Goal: Task Accomplishment & Management: Complete application form

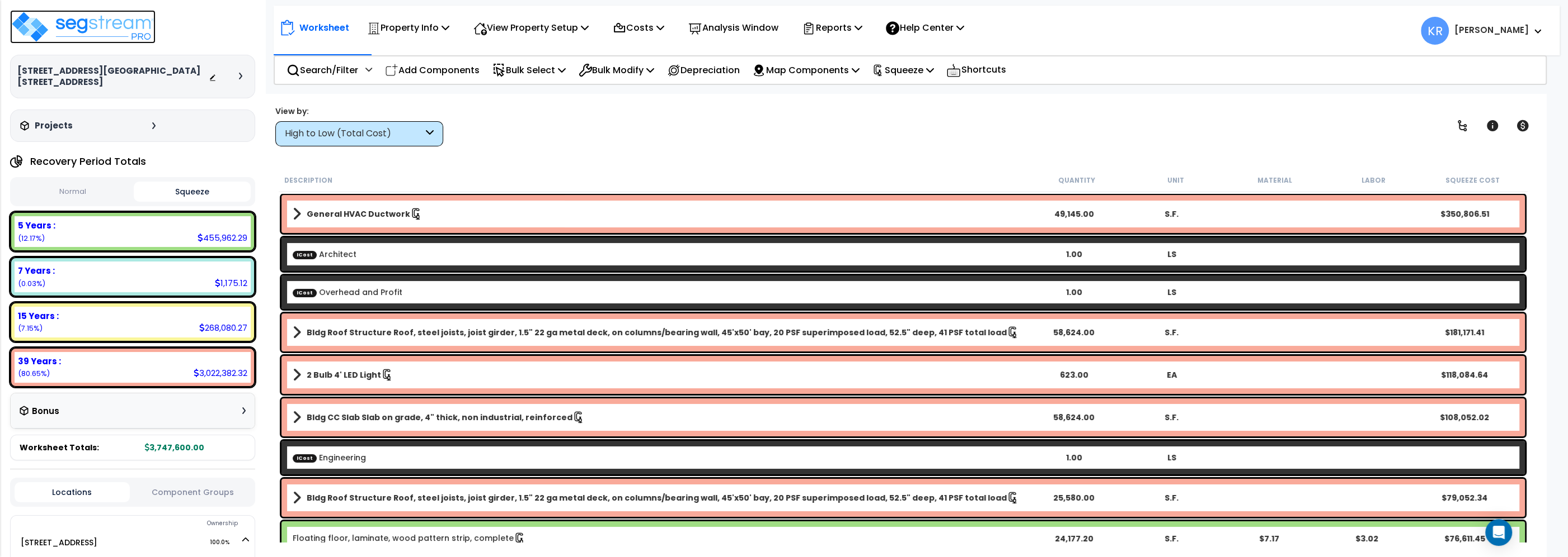
click at [104, 23] on img at bounding box center [83, 26] width 146 height 34
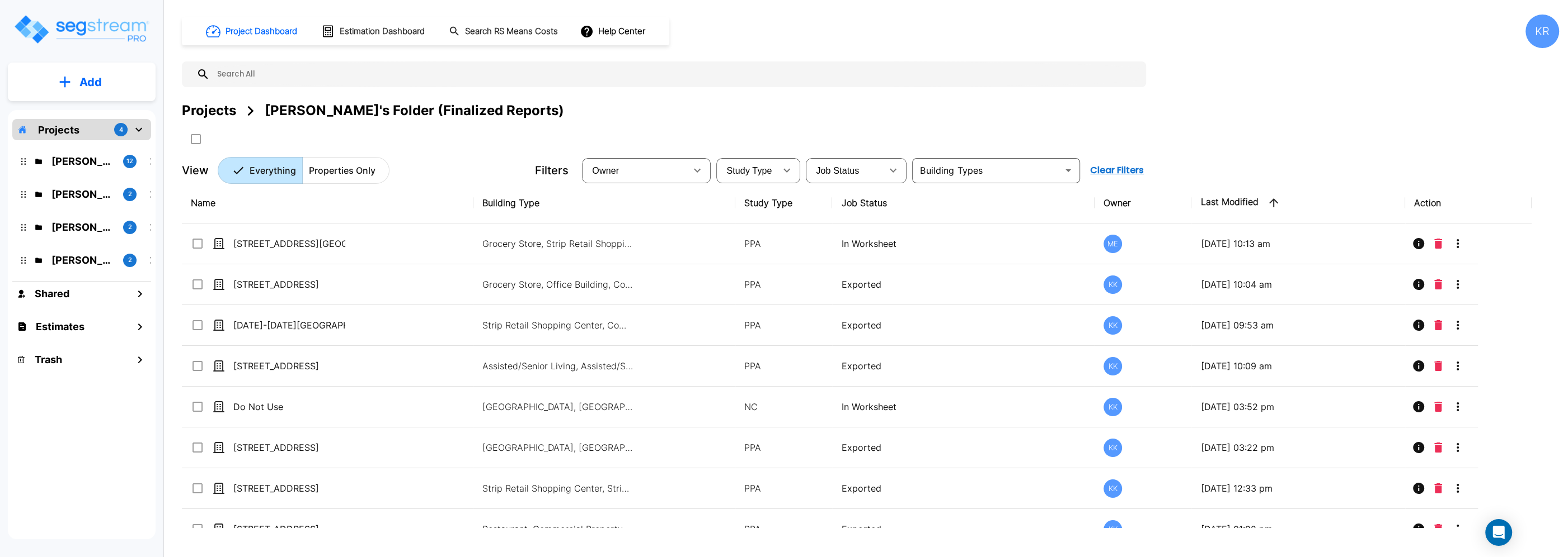
click at [43, 261] on div "Jon's Folder 2" at bounding box center [90, 260] width 138 height 15
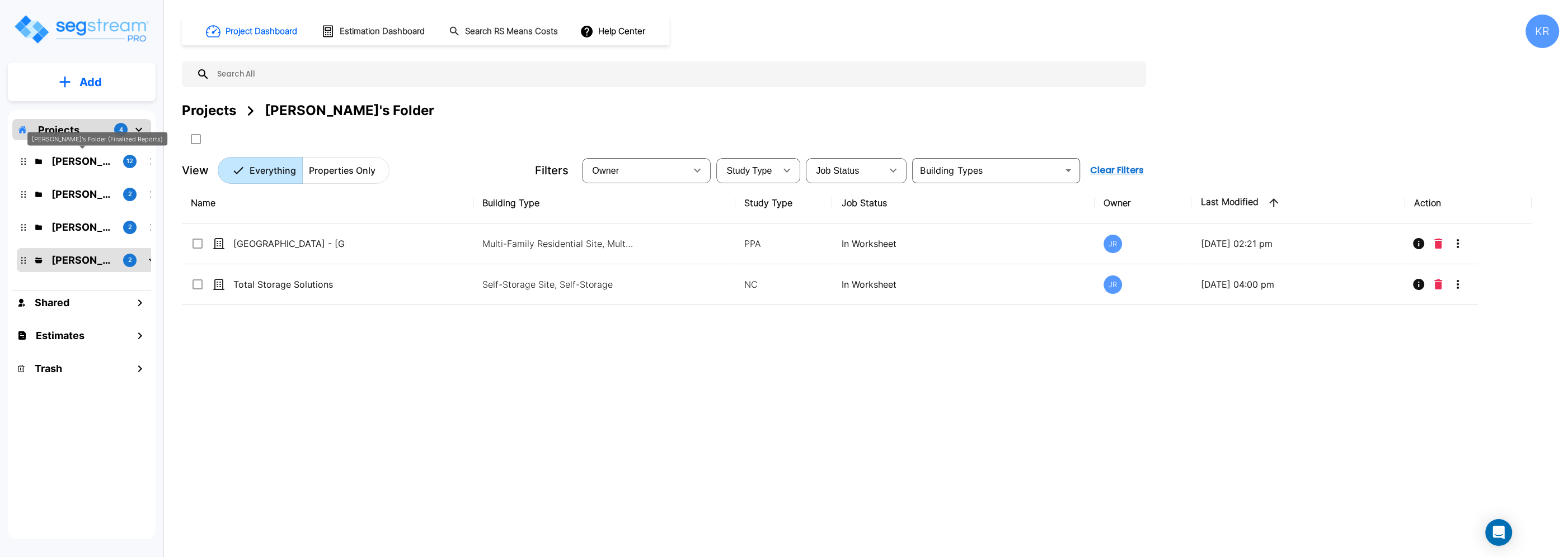
click at [84, 161] on p "Kristina's Folder (Finalized Reports)" at bounding box center [83, 161] width 63 height 15
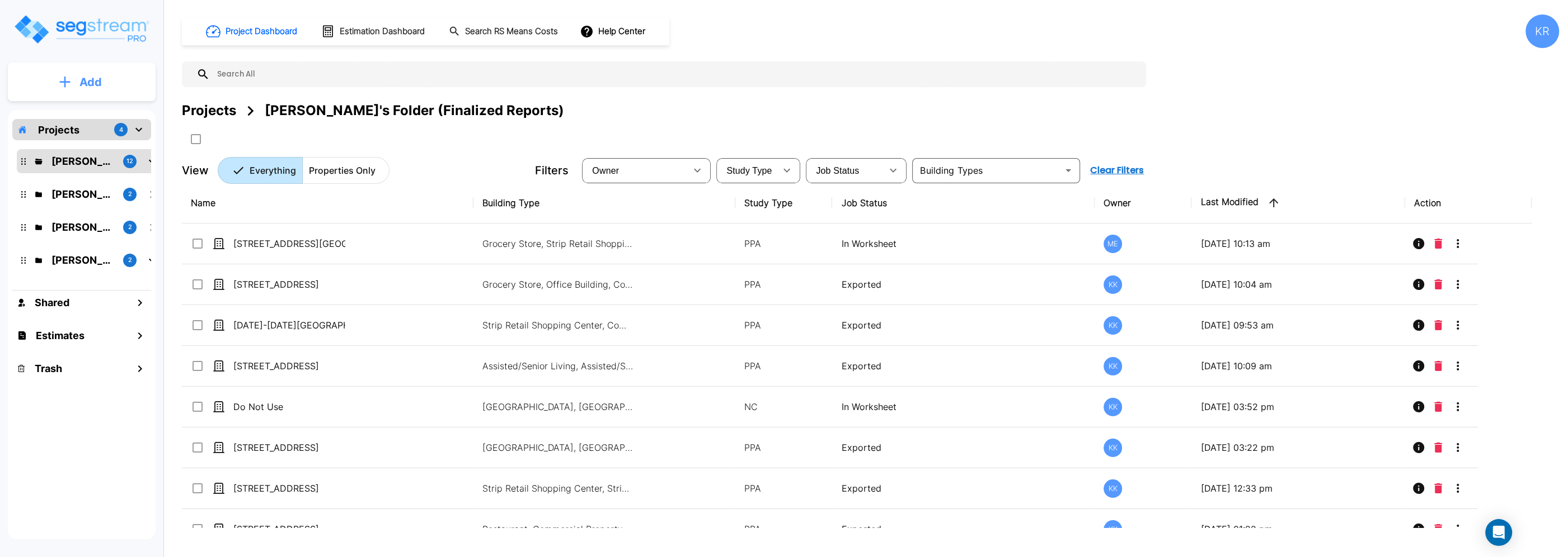
click at [71, 80] on button "Add" at bounding box center [81, 82] width 147 height 32
click at [65, 146] on p "Add Property" at bounding box center [88, 145] width 57 height 13
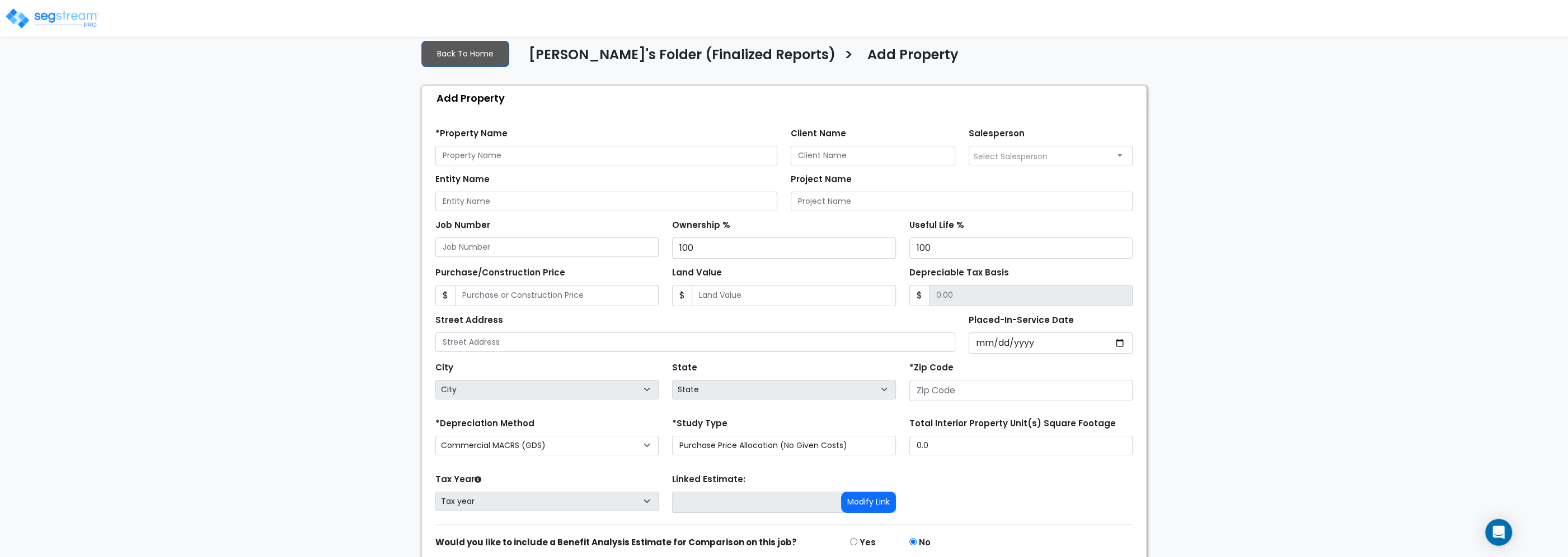
scroll to position [117, 0]
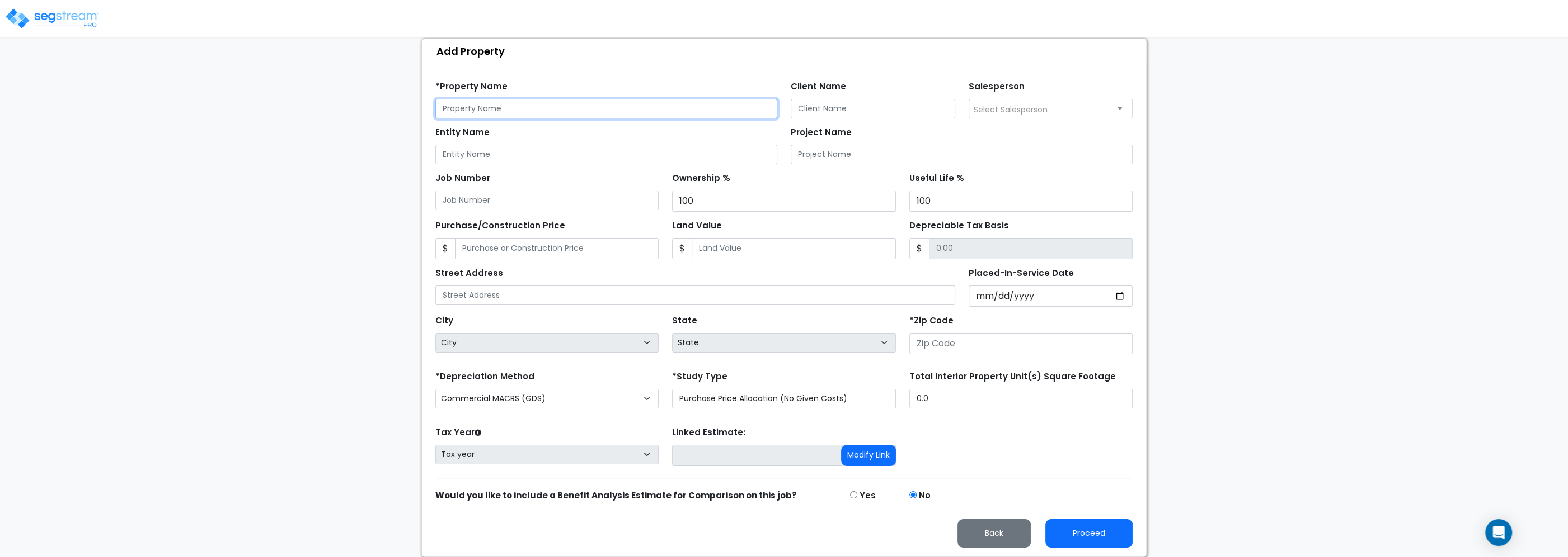
click at [484, 103] on input "text" at bounding box center [606, 109] width 342 height 20
paste input "[STREET_ADDRESS][PERSON_NAME]"
type input "[STREET_ADDRESS][PERSON_NAME]"
click at [816, 96] on div "Client Name" at bounding box center [872, 98] width 165 height 41
click at [820, 108] on input "Client Name" at bounding box center [872, 109] width 165 height 20
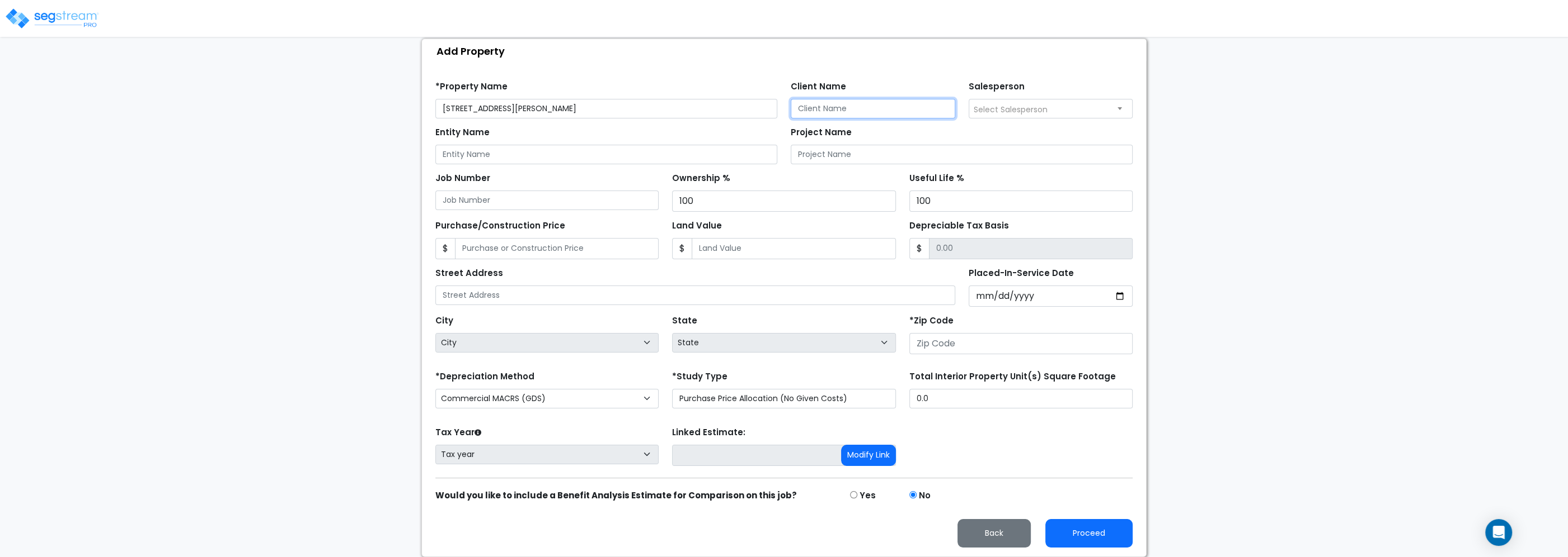
paste input "SJG West Olympia, LLC"
type input "SJG West Olympia, LLC"
click at [996, 101] on span "Select Salesperson" at bounding box center [1050, 108] width 163 height 18
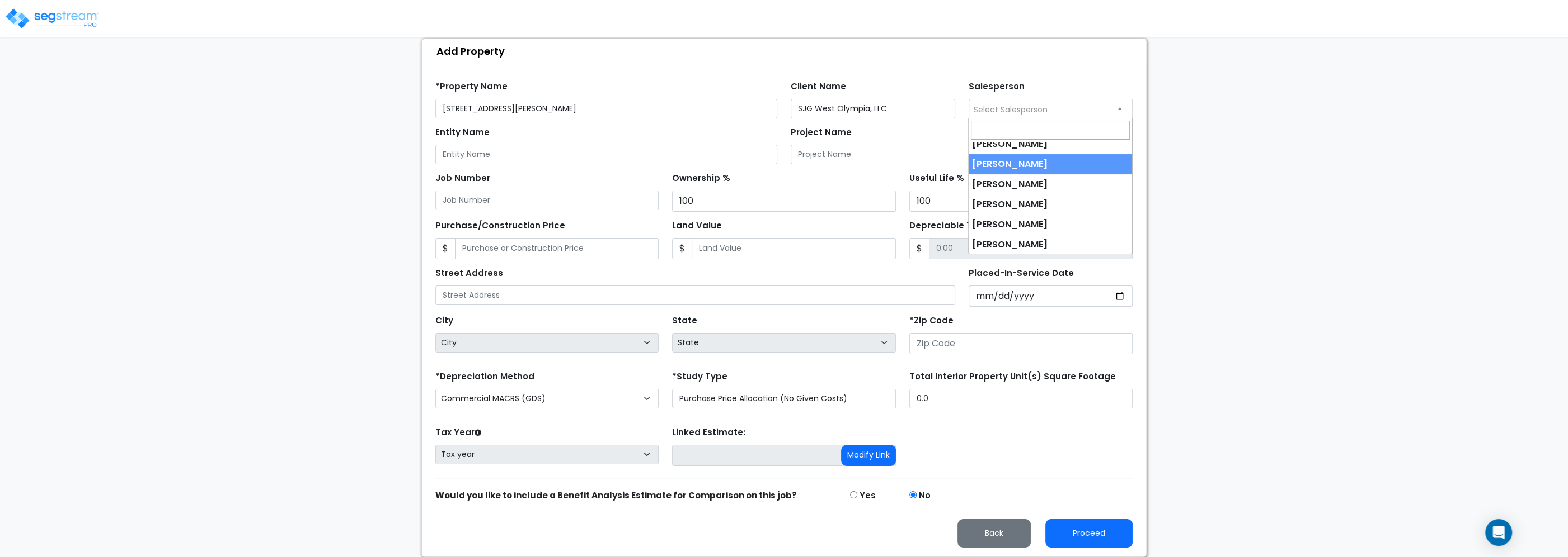
scroll to position [0, 0]
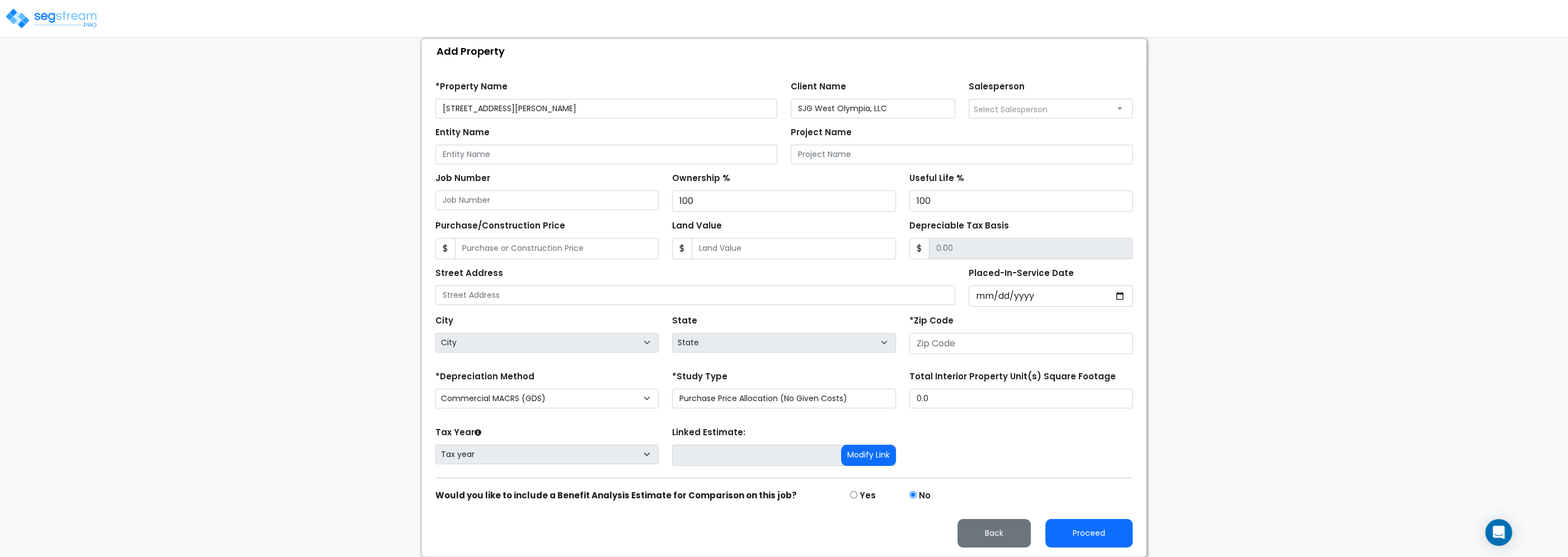
click at [1041, 65] on div "Find these errors below in the Property Setup: *Property Name 2303 Harrison Ave…" at bounding box center [784, 310] width 724 height 493
click at [609, 148] on input "Entity Name" at bounding box center [606, 155] width 342 height 20
paste input "SJG West Olympia, LLC"
type input "SJG West Olympia, LLC"
drag, startPoint x: 552, startPoint y: 108, endPoint x: 366, endPoint y: 114, distance: 186.1
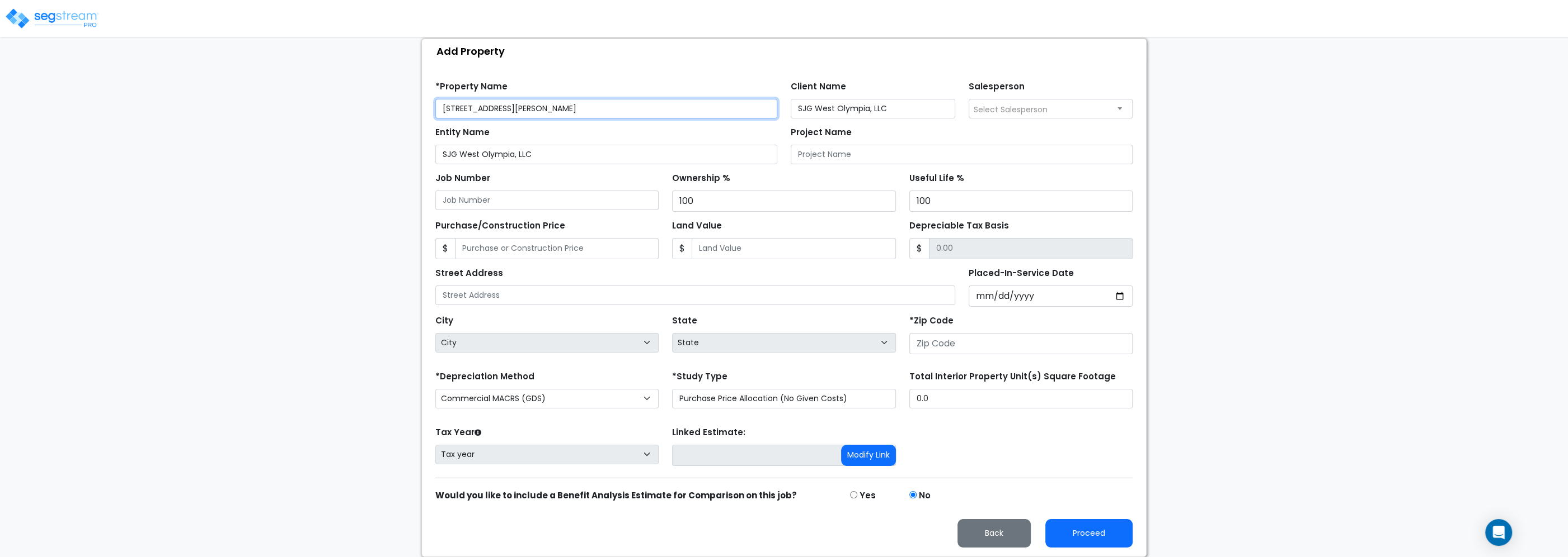
click at [436, 114] on input "[STREET_ADDRESS][PERSON_NAME]" at bounding box center [606, 109] width 342 height 20
click at [871, 156] on input "Project Name" at bounding box center [961, 155] width 342 height 20
paste input "[STREET_ADDRESS][PERSON_NAME]"
type input "[STREET_ADDRESS][PERSON_NAME]"
click at [473, 251] on input "Purchase/Construction Price" at bounding box center [557, 249] width 204 height 22
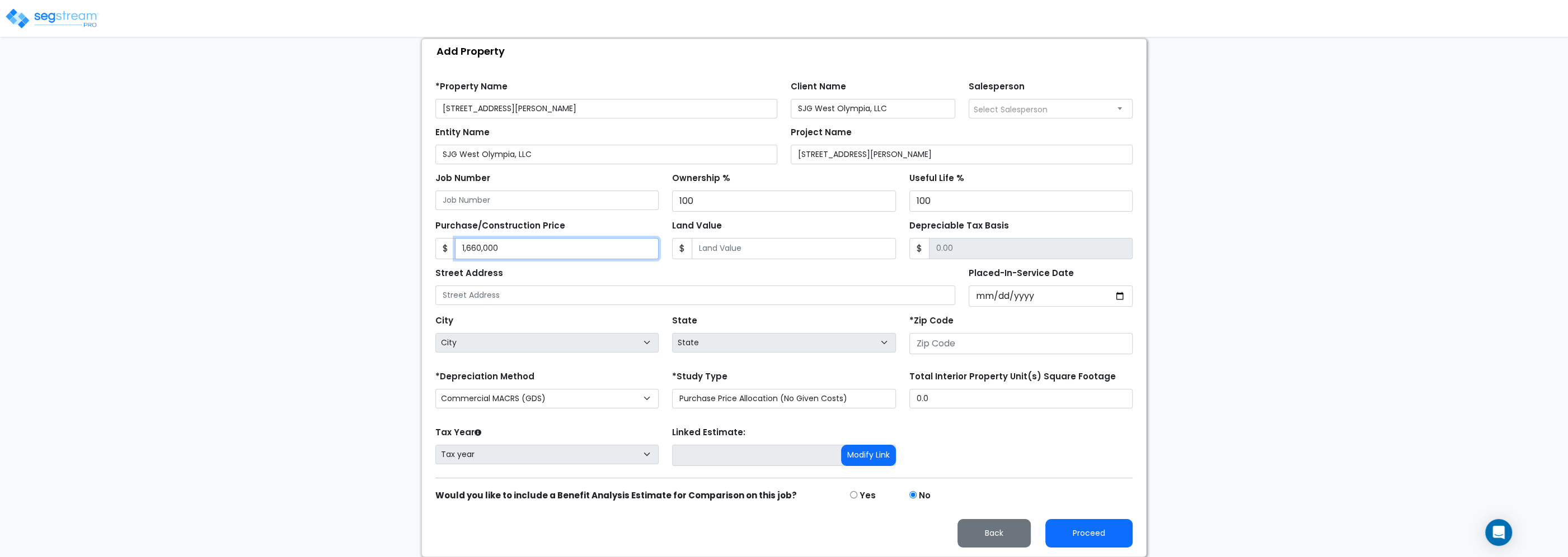
type input "1,660,000"
click at [594, 275] on div "Street Address" at bounding box center [696, 285] width 520 height 41
click at [530, 295] on input "text" at bounding box center [696, 295] width 520 height 20
paste input "[STREET_ADDRESS][PERSON_NAME]"
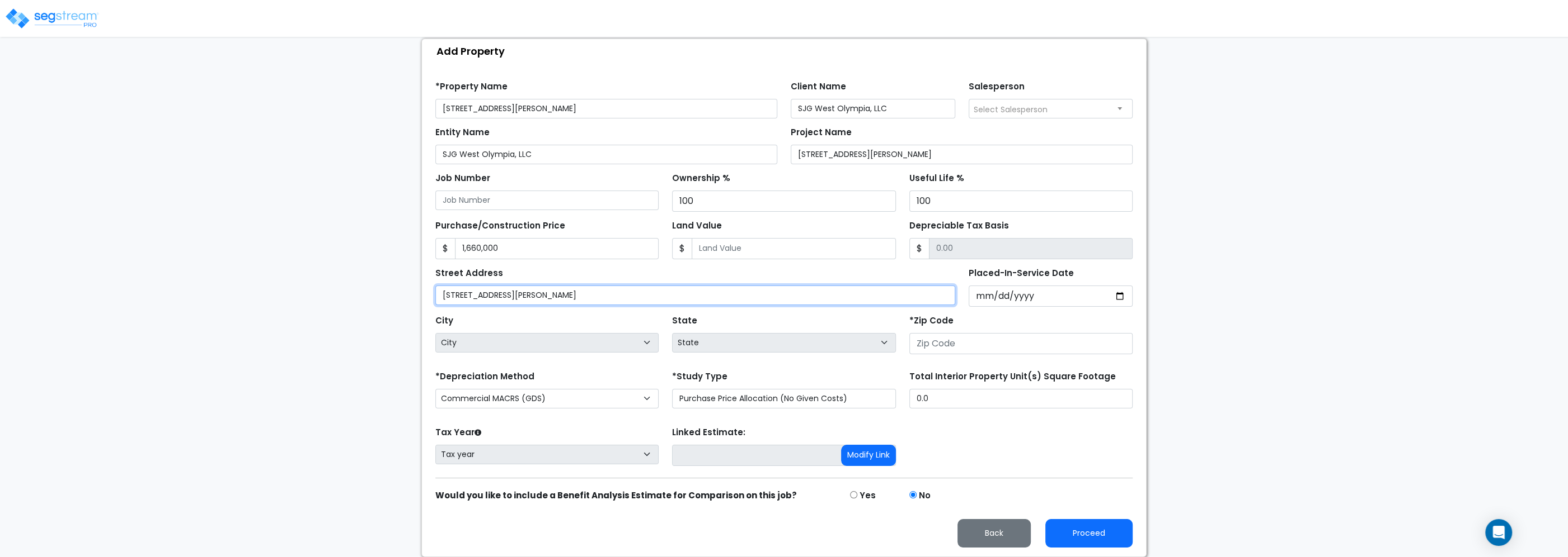
type input "[STREET_ADDRESS][PERSON_NAME]"
type input "[DATE]"
select select "2025"
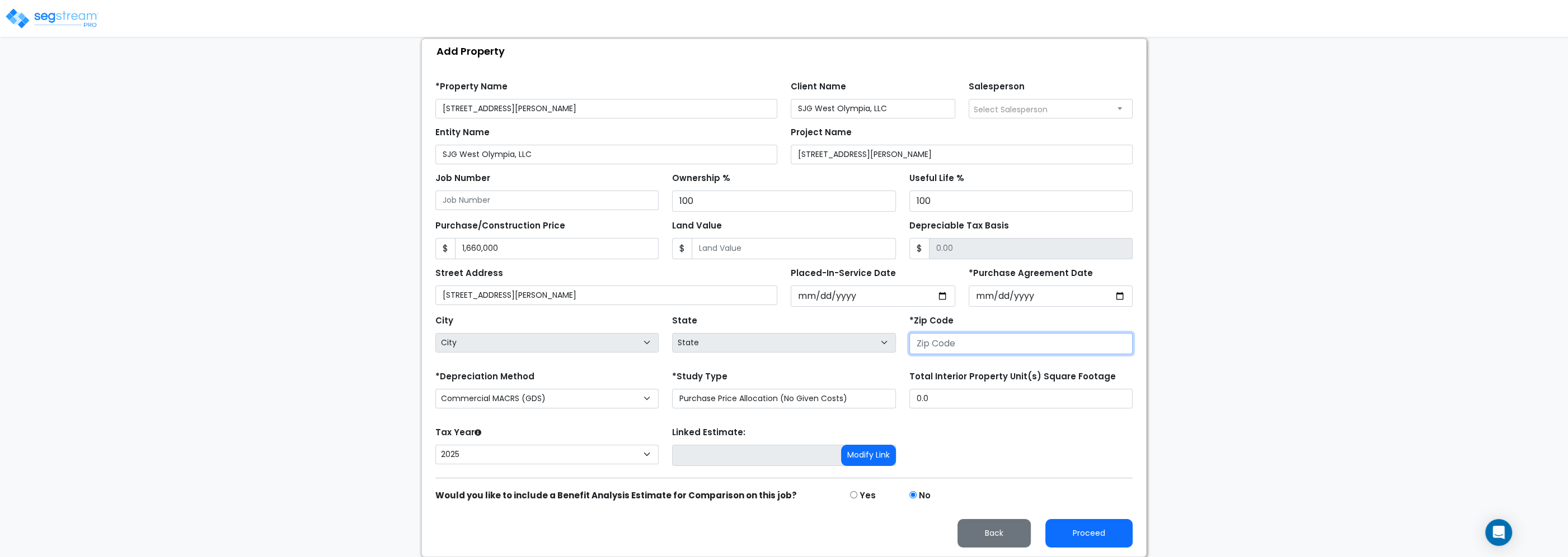
click at [930, 347] on input "number" at bounding box center [1021, 344] width 224 height 22
type input "9"
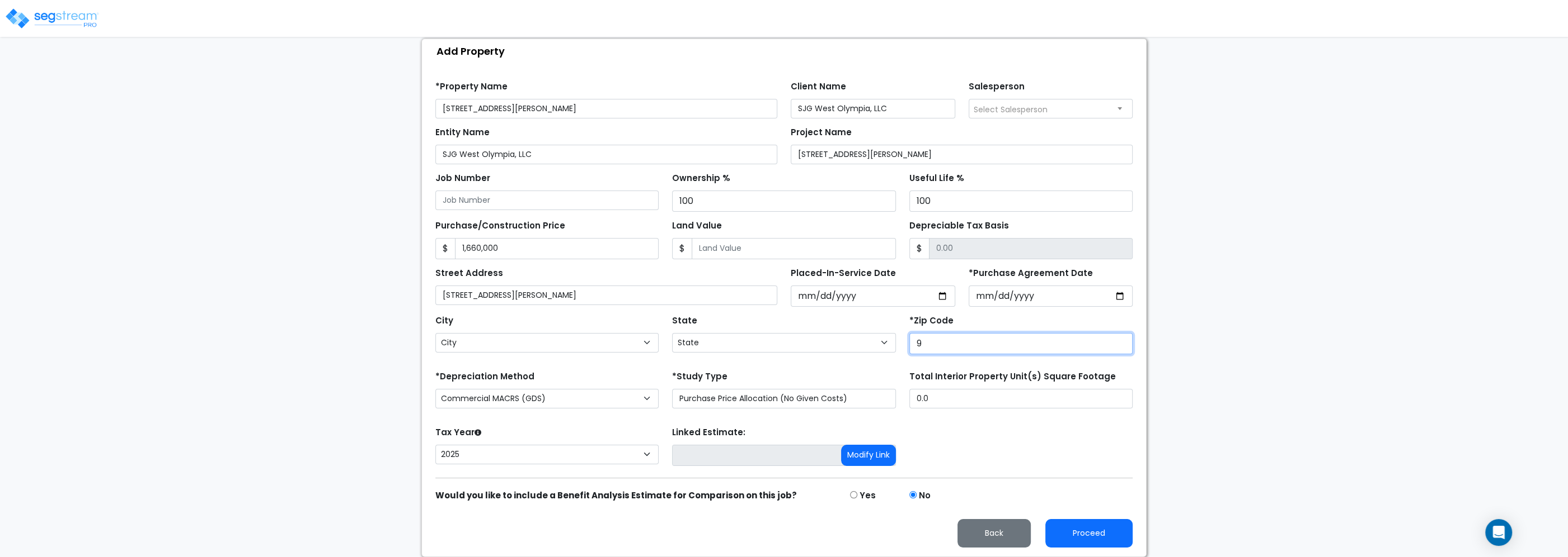
select select "CA"
type input "985"
select select "WA"
type input "98502"
click at [590, 364] on form "*Property Name 2303 Harrison Ave NW Client Name SJG West Olympia, LLC Salespers…" at bounding box center [784, 310] width 697 height 475
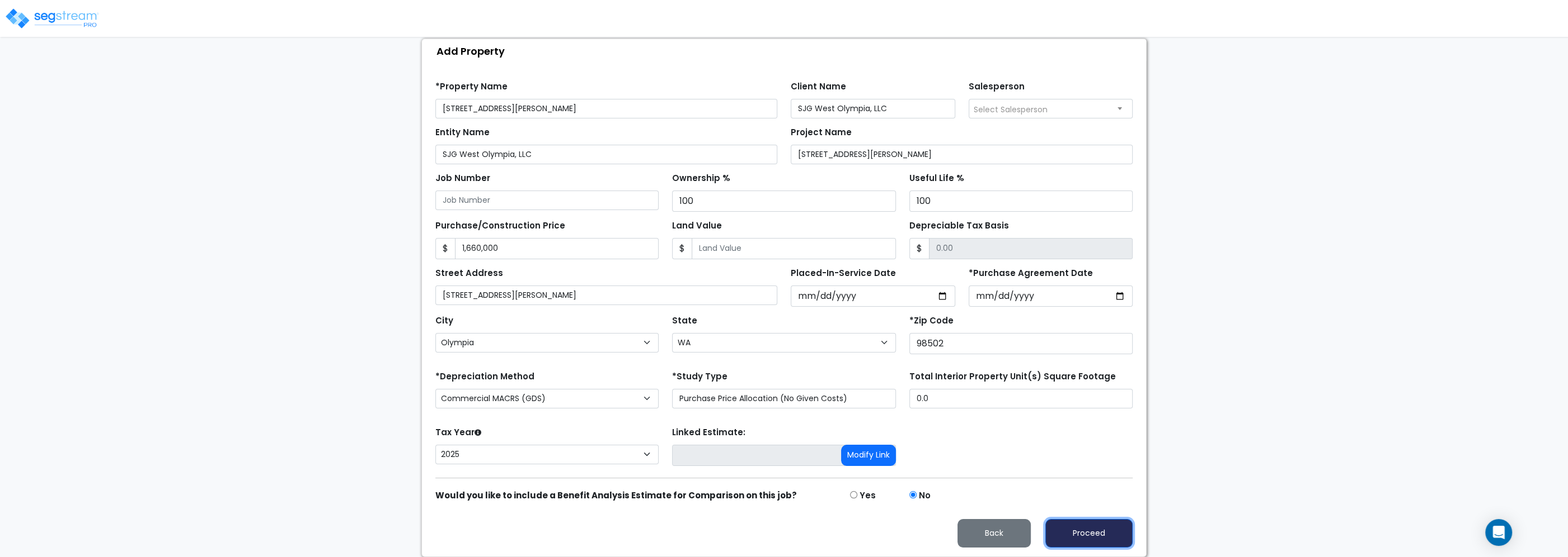
click at [1082, 528] on button "Proceed" at bounding box center [1088, 534] width 87 height 28
type input "1660000"
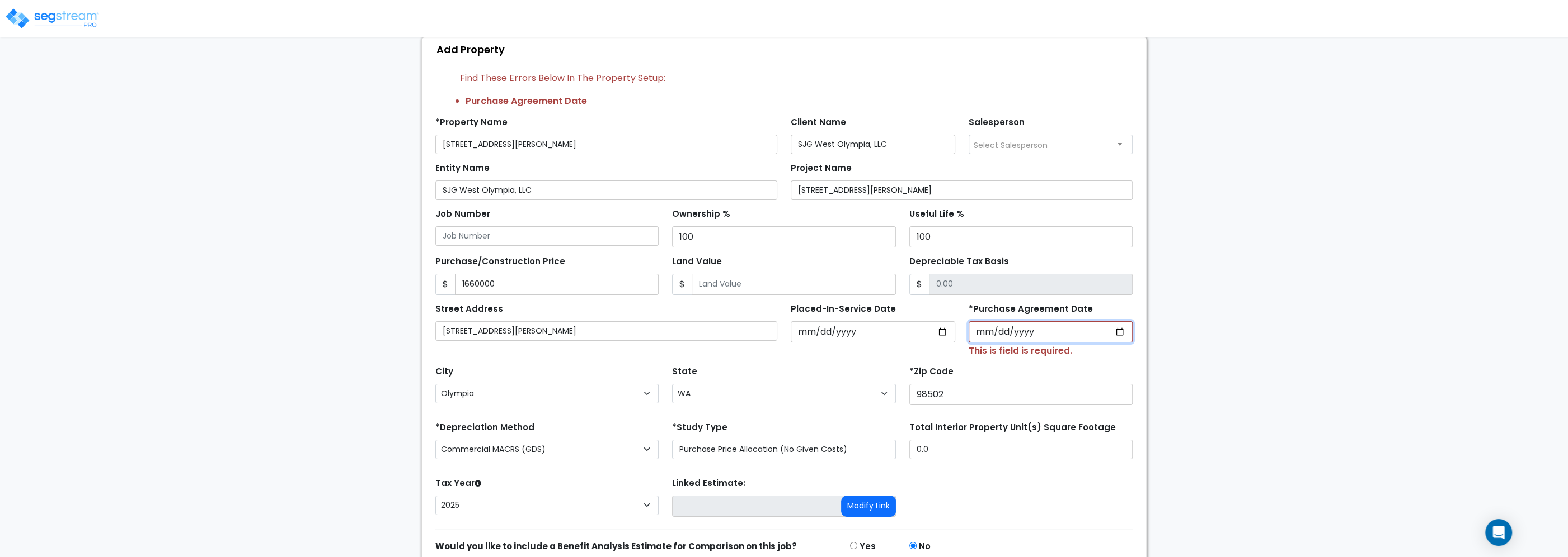
click at [986, 337] on input "*Purchase Agreement Date" at bounding box center [1050, 332] width 165 height 22
type input "[DATE]"
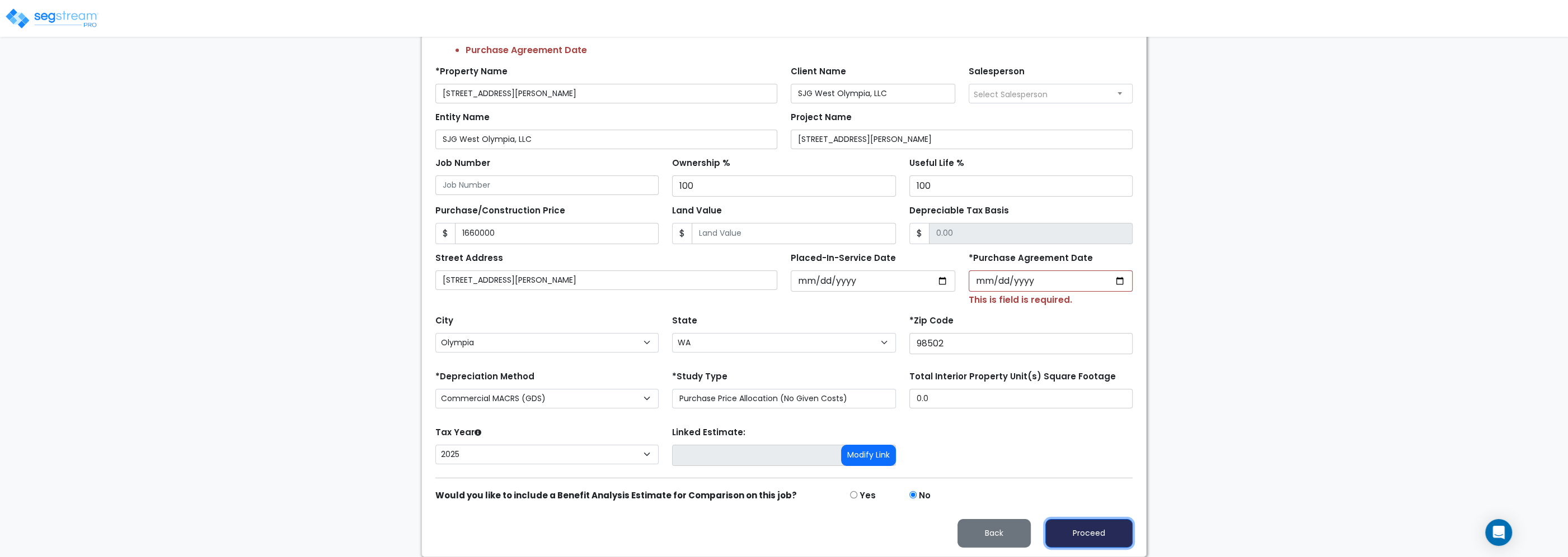
click at [1112, 544] on button "Proceed" at bounding box center [1088, 534] width 87 height 28
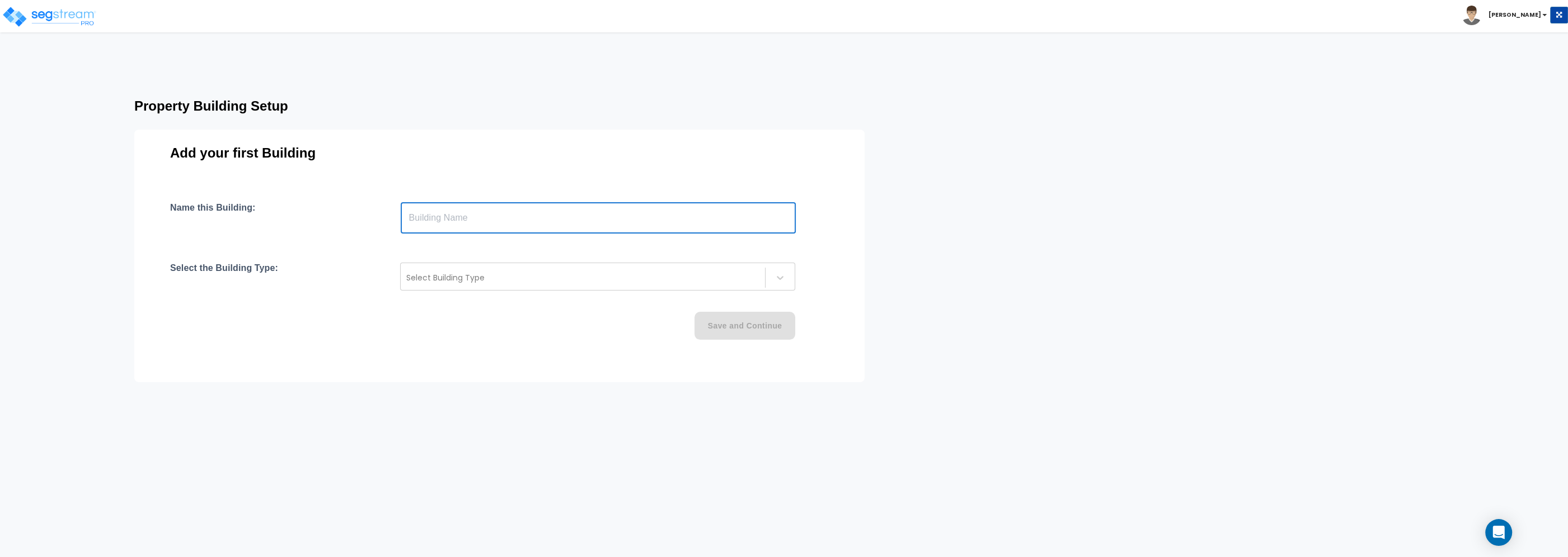
click at [446, 225] on input "text" at bounding box center [598, 218] width 395 height 31
paste input "text"
type input "[STREET_ADDRESS][PERSON_NAME]"
click at [439, 278] on div at bounding box center [582, 278] width 353 height 13
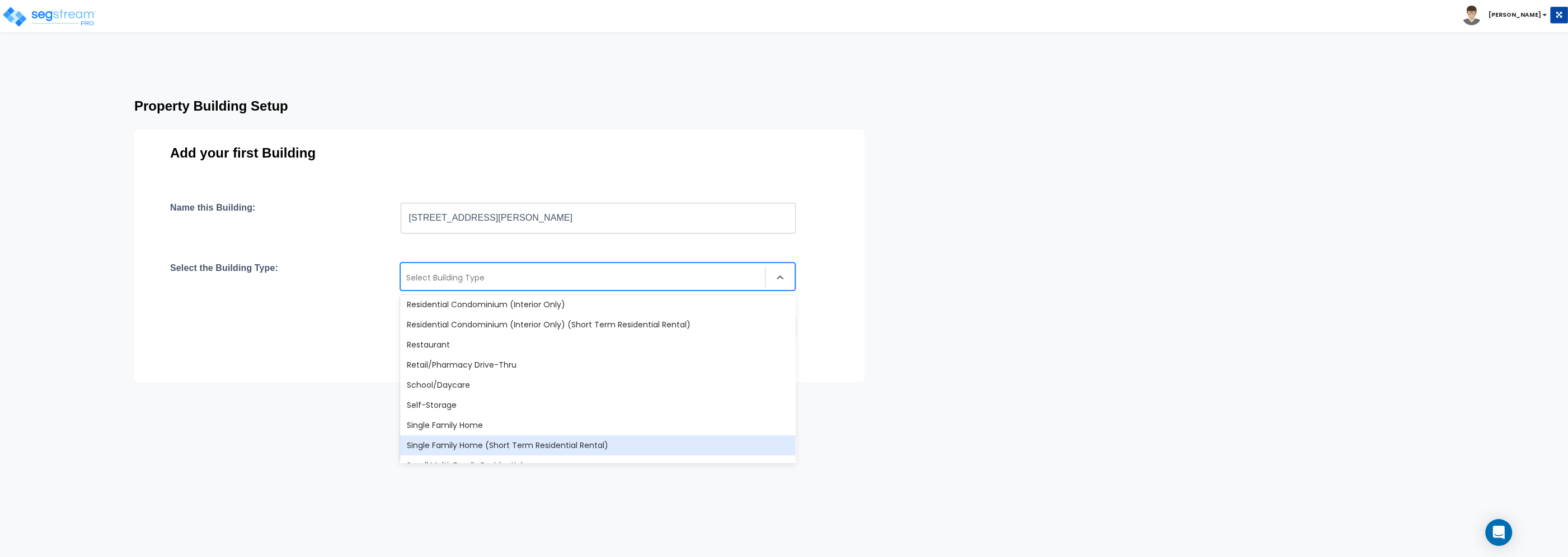
scroll to position [837, 0]
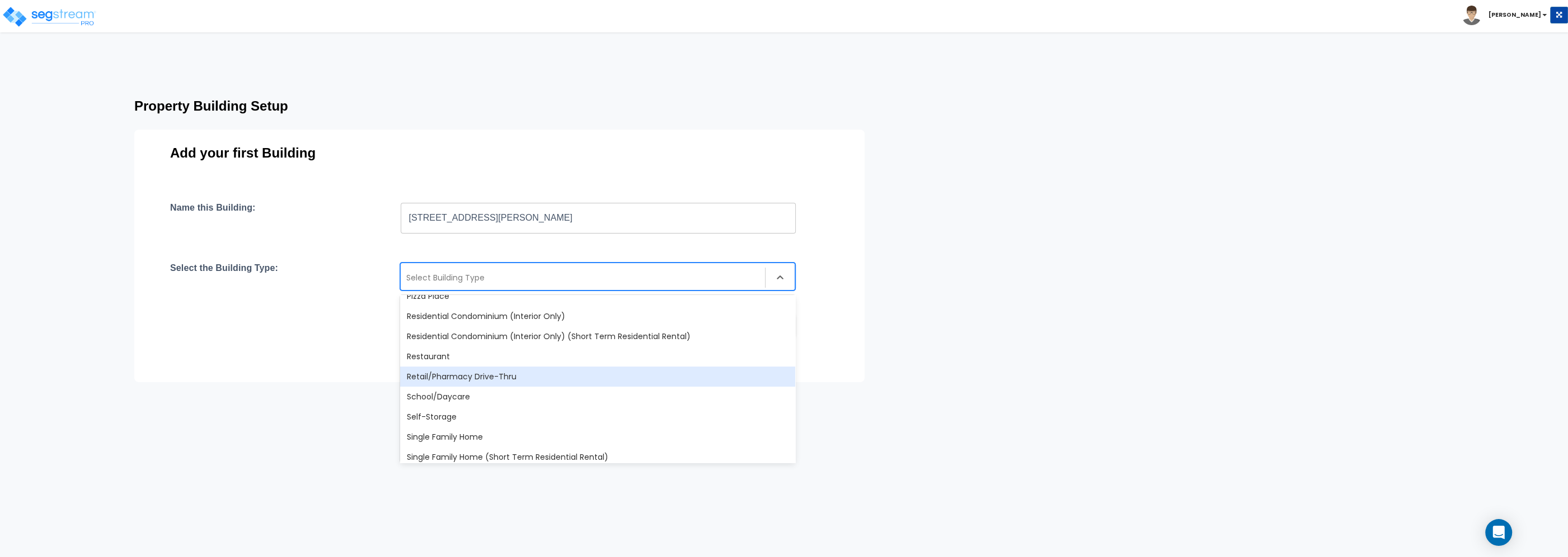
click at [478, 379] on div "Retail/Pharmacy Drive-Thru" at bounding box center [597, 377] width 395 height 20
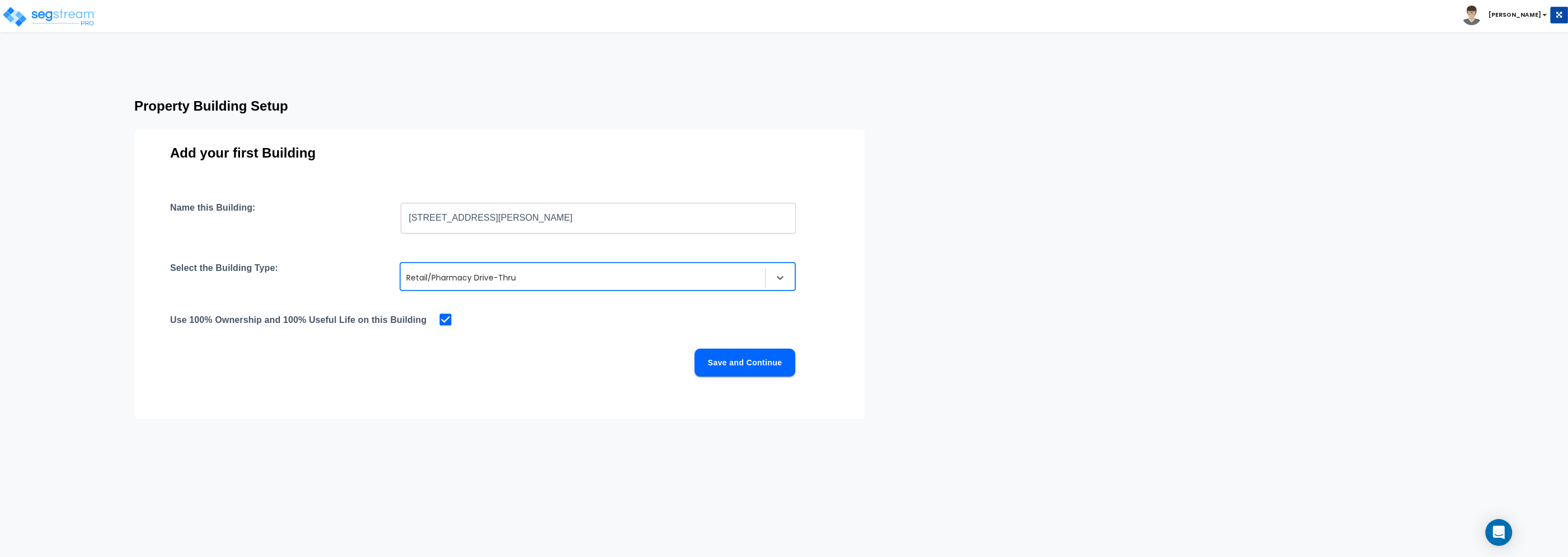
click at [736, 364] on button "Save and Continue" at bounding box center [745, 363] width 101 height 28
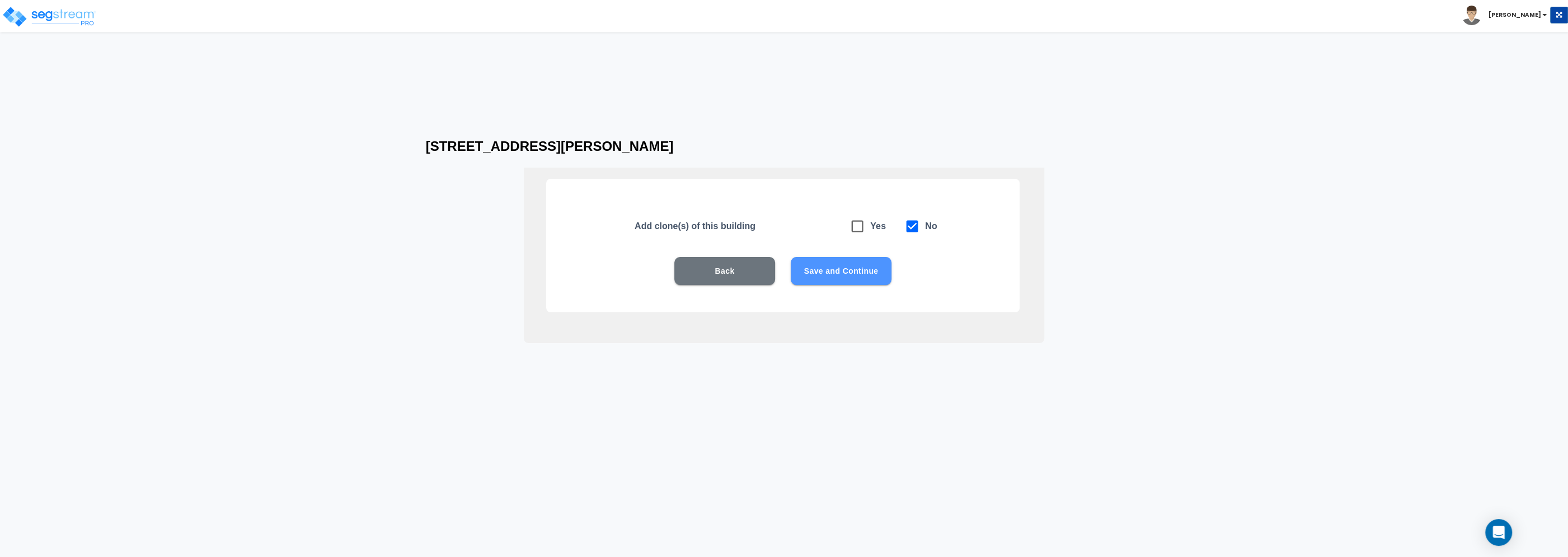
click at [832, 271] on button "Save and Continue" at bounding box center [841, 271] width 101 height 28
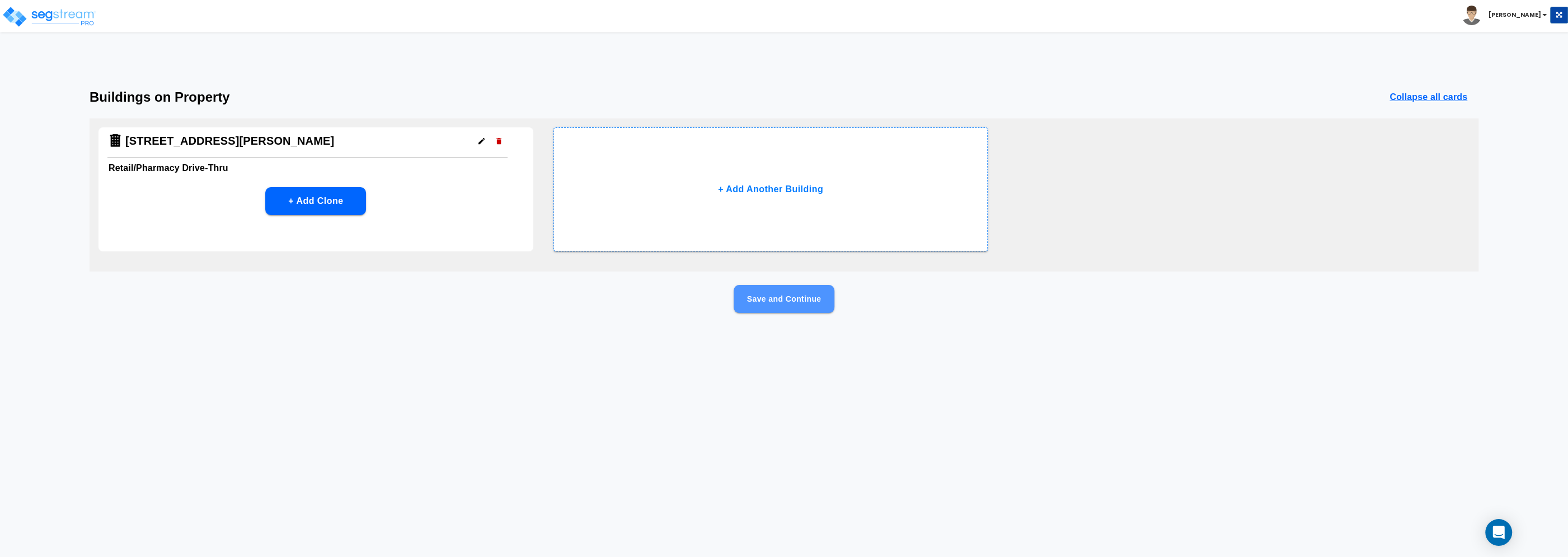
click at [779, 295] on button "Save and Continue" at bounding box center [784, 300] width 101 height 28
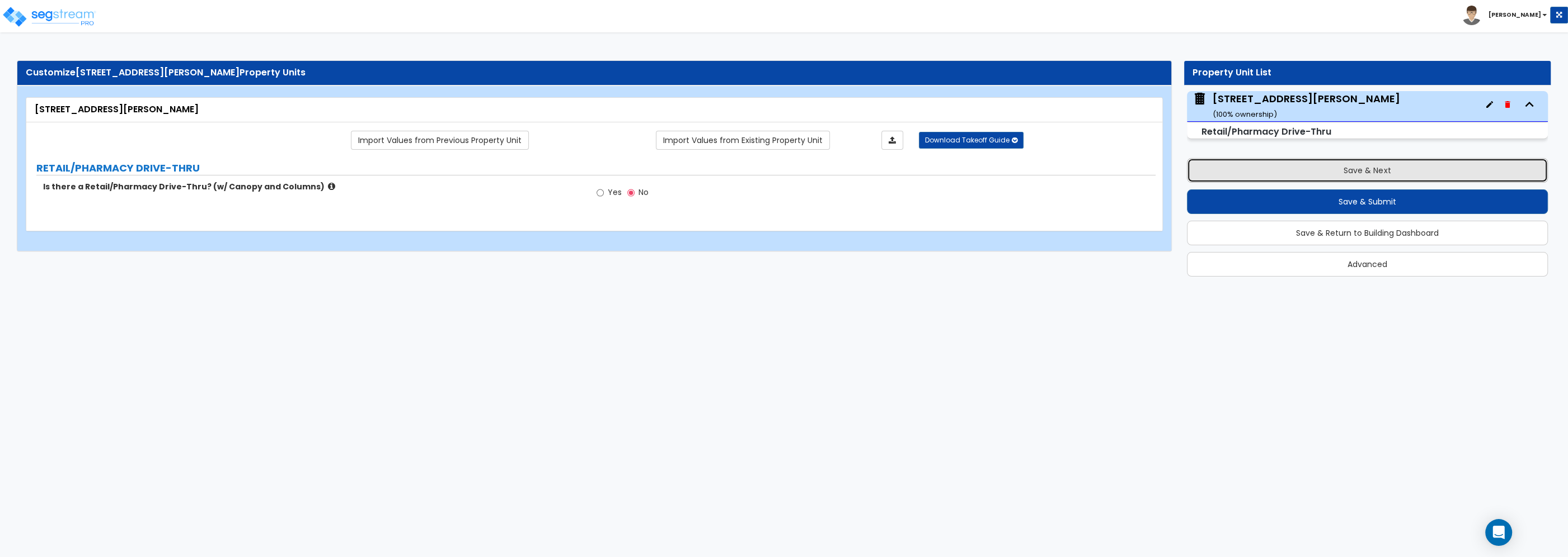
click at [1363, 165] on button "Save & Next" at bounding box center [1368, 170] width 361 height 25
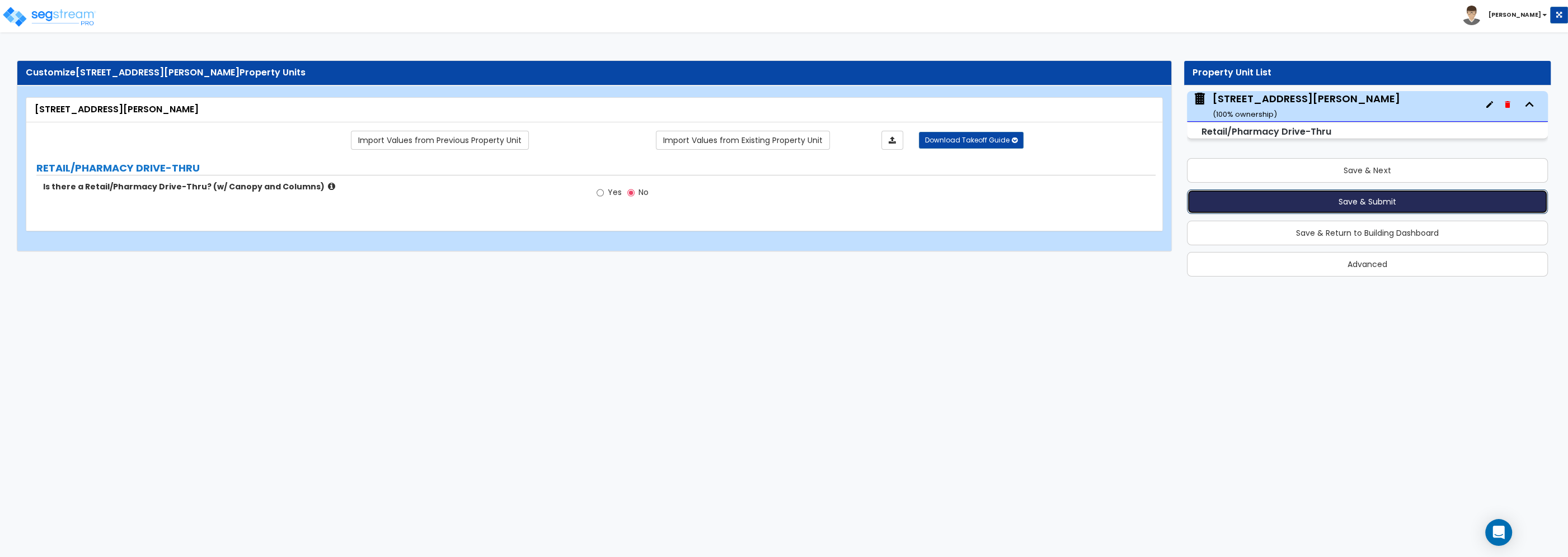
click at [1332, 199] on button "Save & Submit" at bounding box center [1368, 202] width 361 height 25
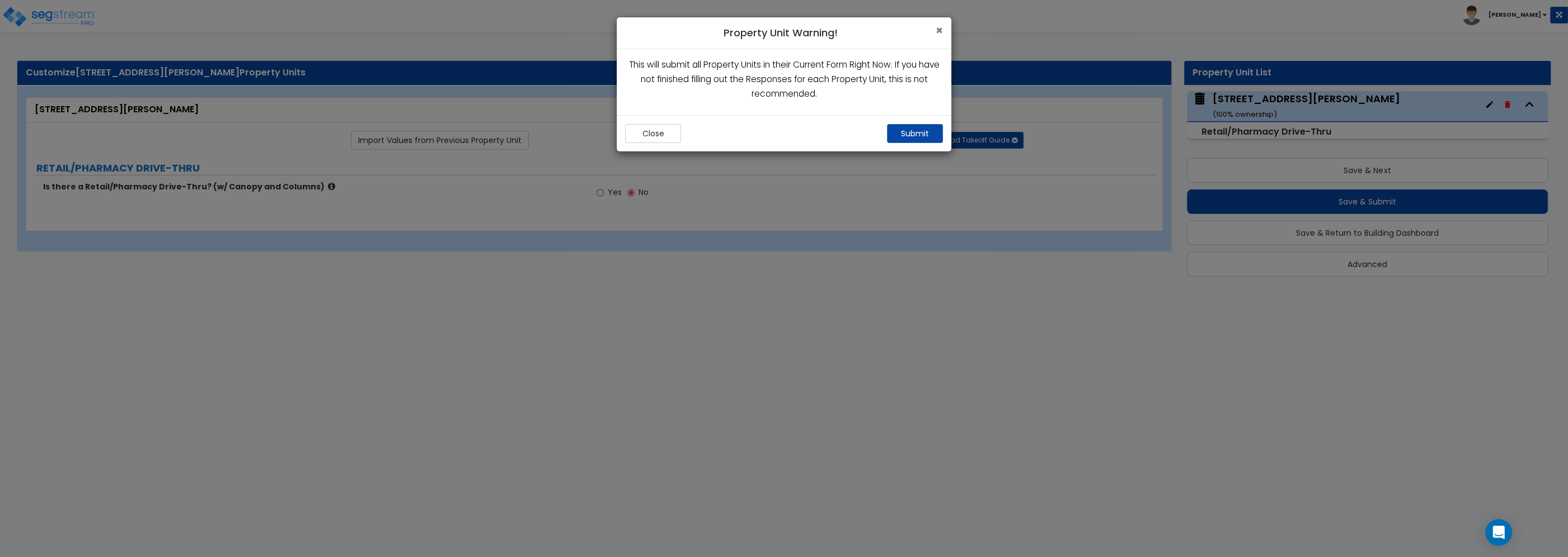
click at [937, 28] on span "×" at bounding box center [938, 31] width 7 height 17
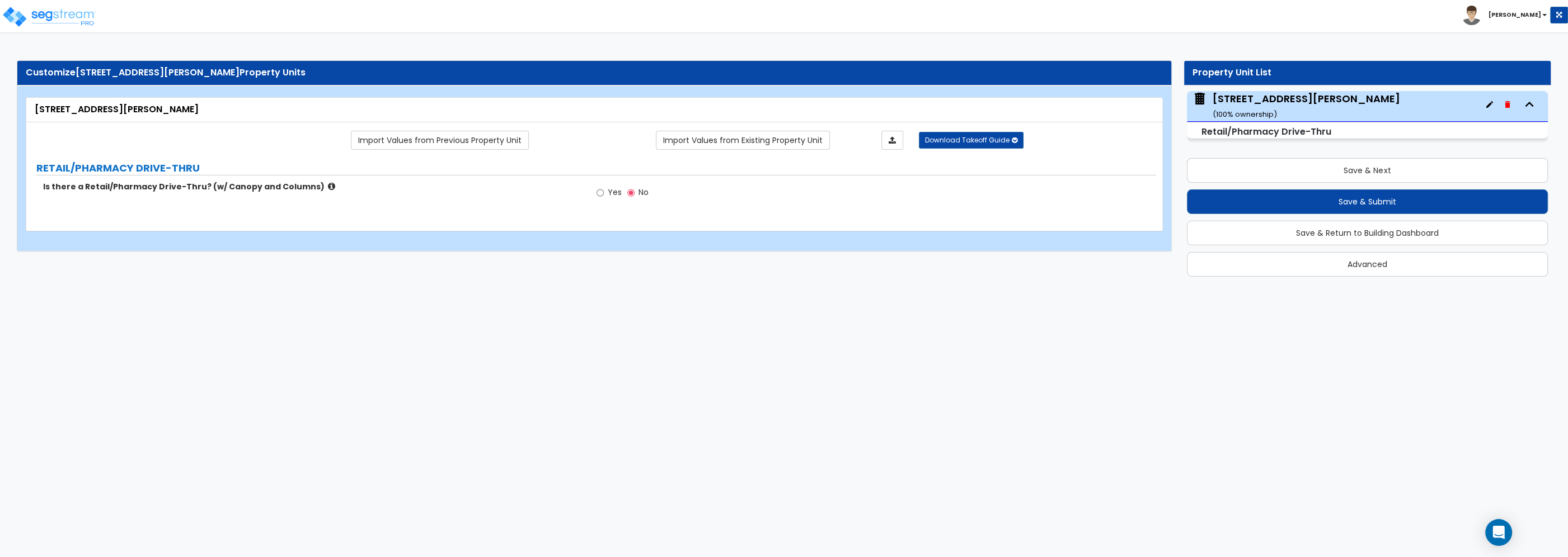
click at [525, 214] on div "Import Values from Previous Property Unit Import Values from Existing Property …" at bounding box center [594, 177] width 1136 height 109
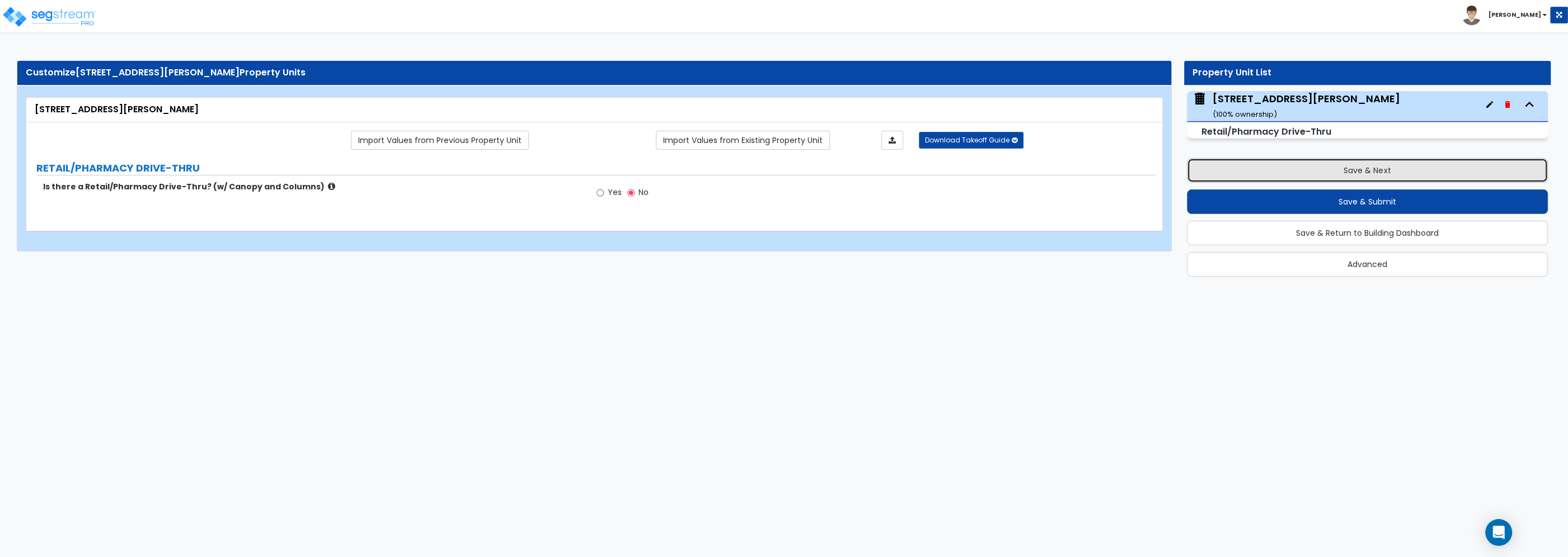
click at [1346, 170] on button "Save & Next" at bounding box center [1368, 170] width 361 height 25
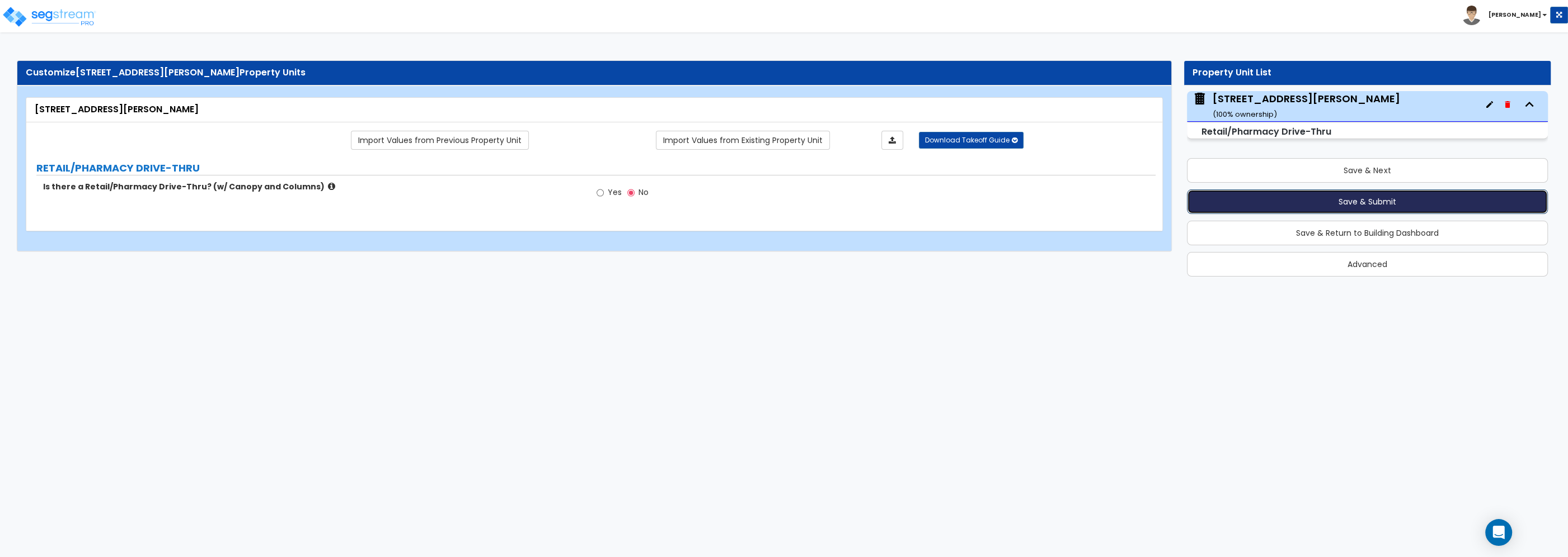
click at [1351, 204] on button "Save & Submit" at bounding box center [1368, 202] width 361 height 25
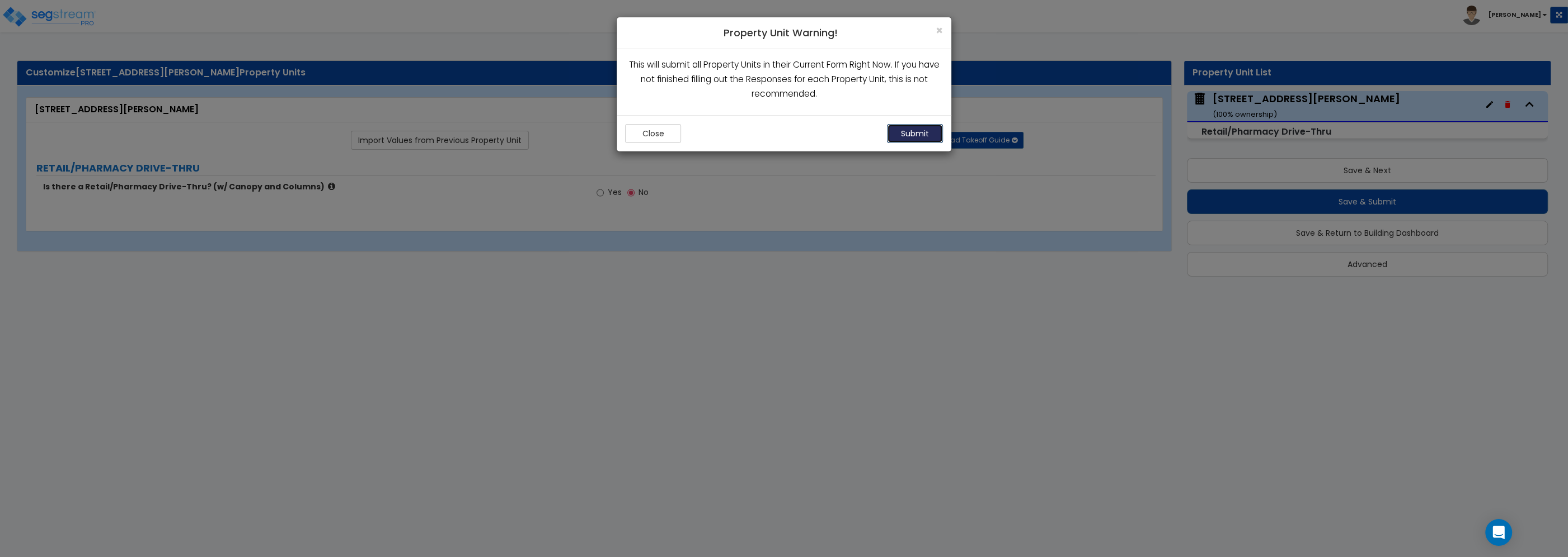
click at [905, 135] on button "Submit" at bounding box center [915, 133] width 56 height 19
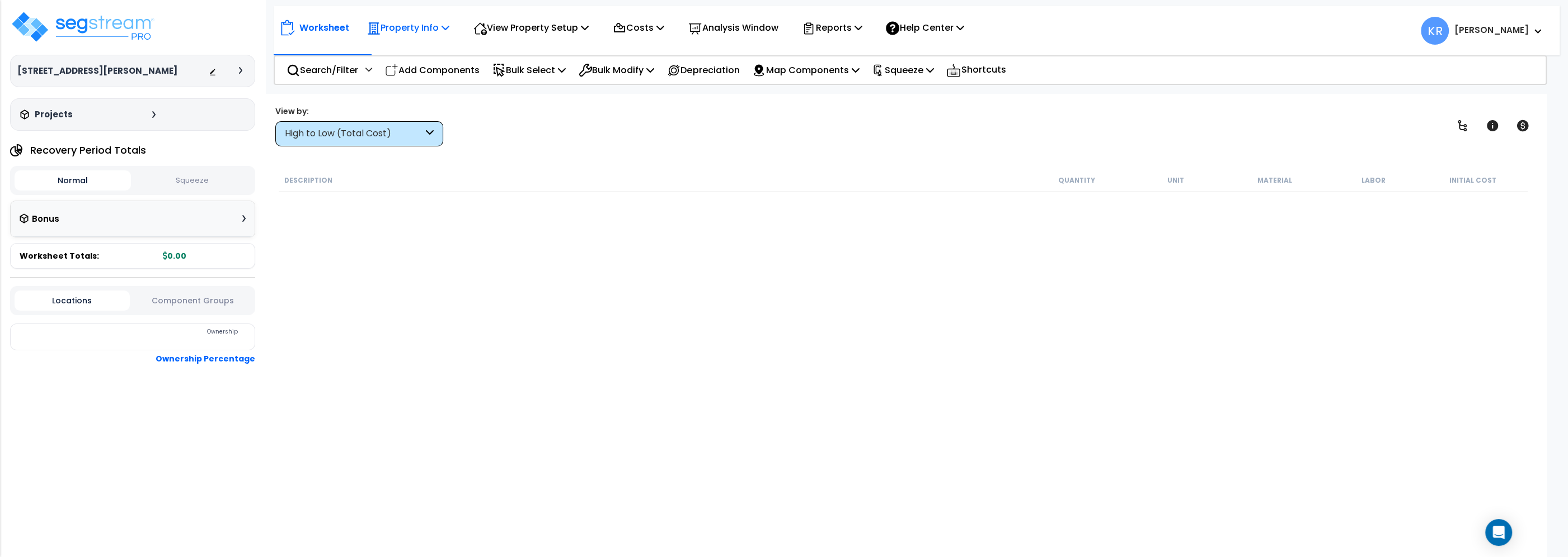
click at [411, 26] on p "Property Info" at bounding box center [408, 27] width 82 height 15
click at [398, 50] on link "Property Setup" at bounding box center [417, 53] width 111 height 22
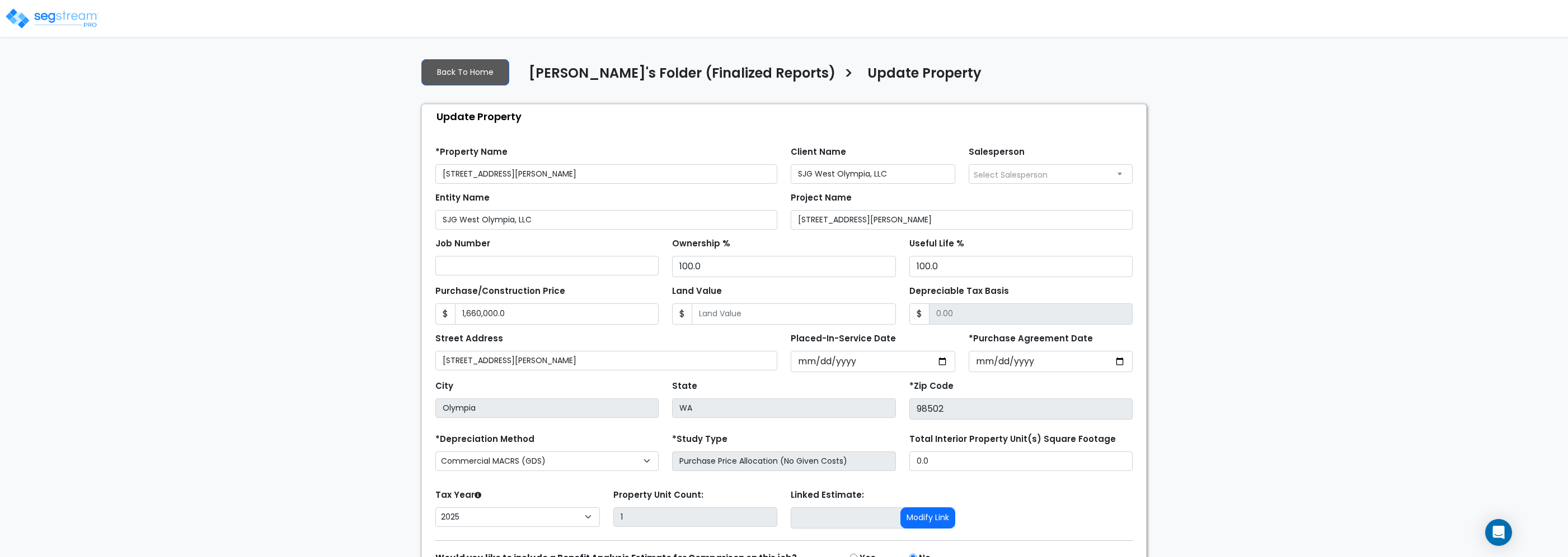
select select "2025"
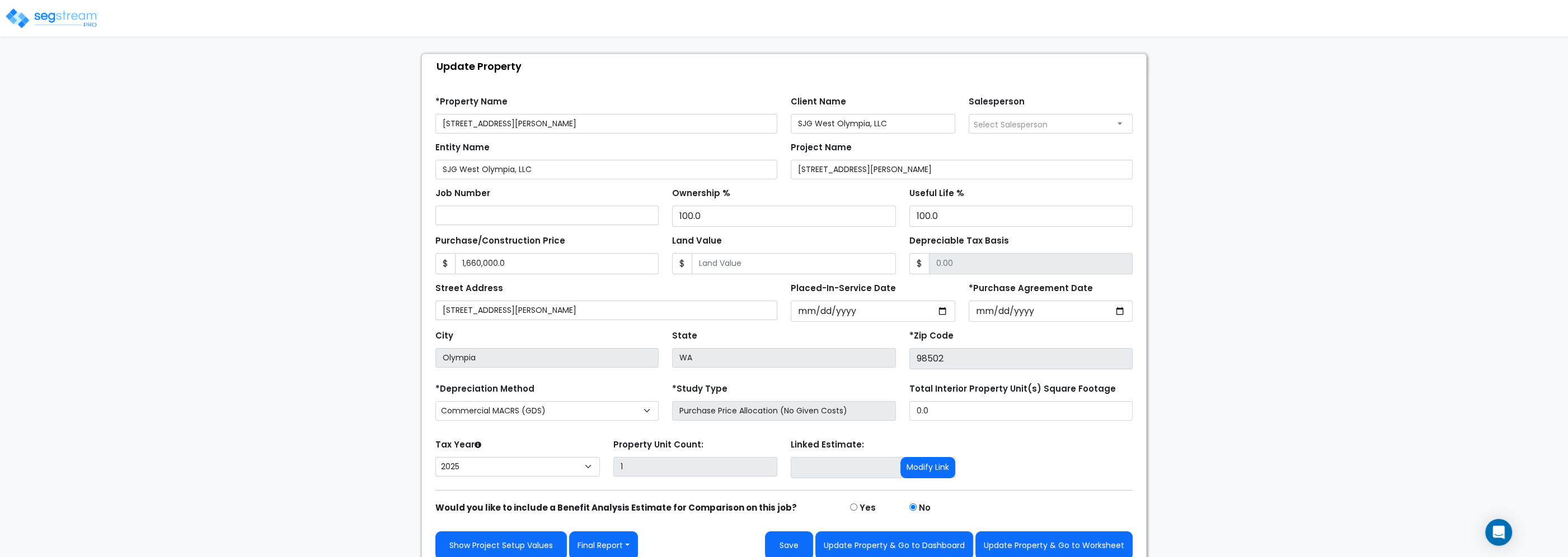
scroll to position [65, 0]
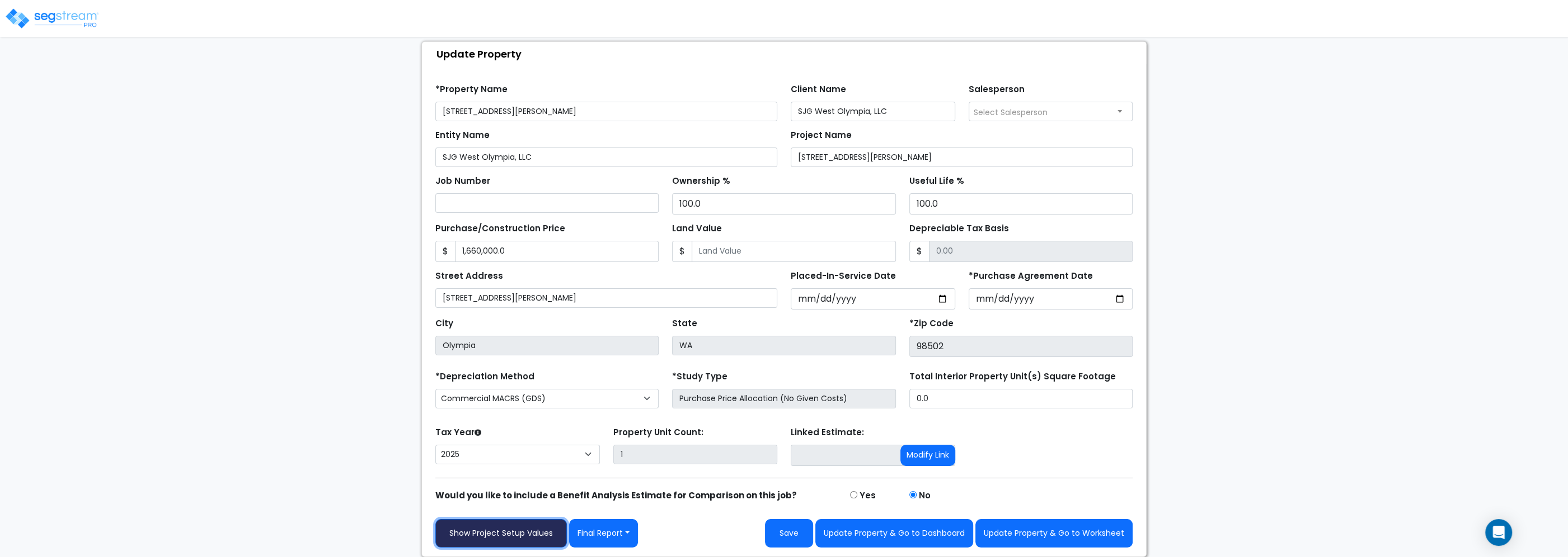
click at [484, 536] on link "Show Project Setup Values" at bounding box center [501, 534] width 132 height 28
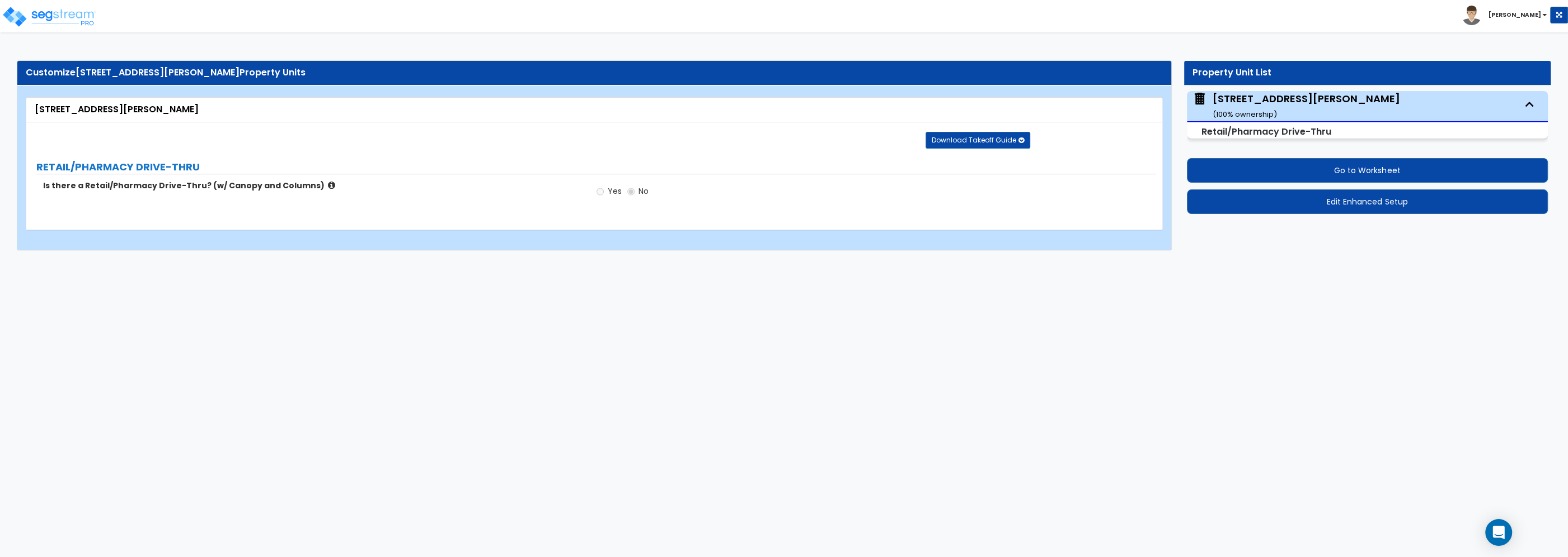
click at [1297, 98] on div "[STREET_ADDRESS][PERSON_NAME] ( 100 % ownership)" at bounding box center [1306, 106] width 187 height 28
click at [1279, 130] on small "Retail/Pharmacy Drive-Thru" at bounding box center [1266, 132] width 130 height 13
click at [983, 141] on span "Download Takeoff Guide" at bounding box center [974, 139] width 84 height 9
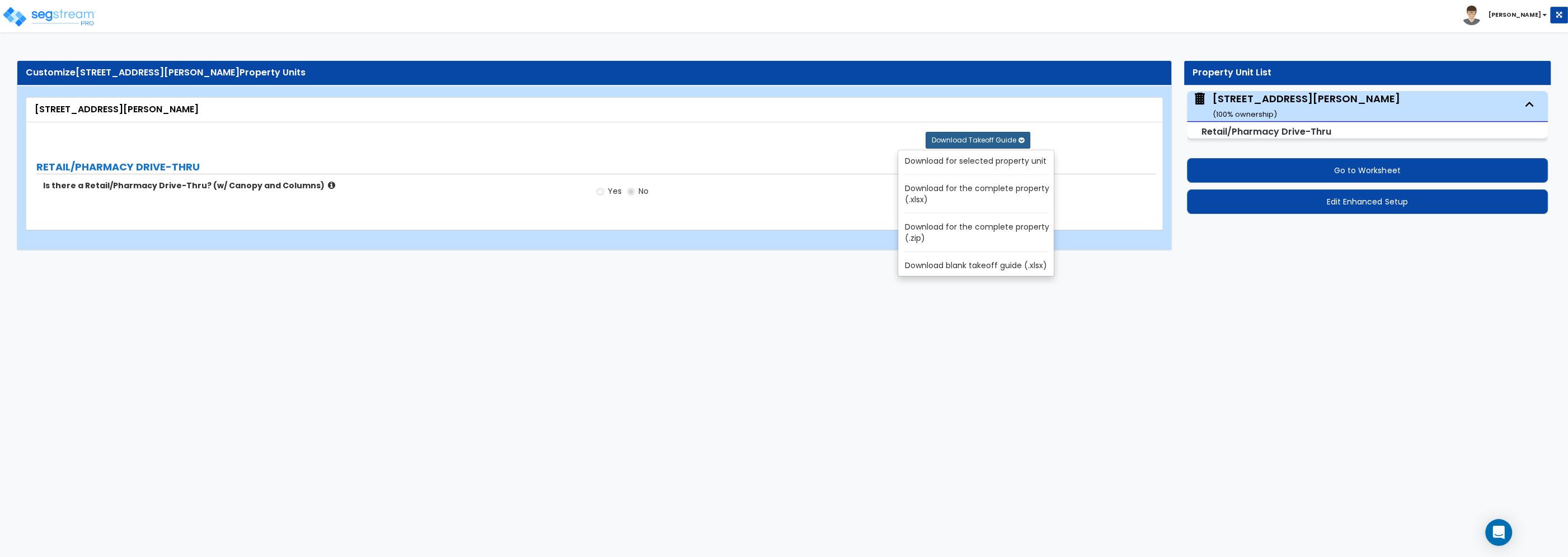
click at [976, 161] on link "Download for selected property unit" at bounding box center [978, 161] width 151 height 16
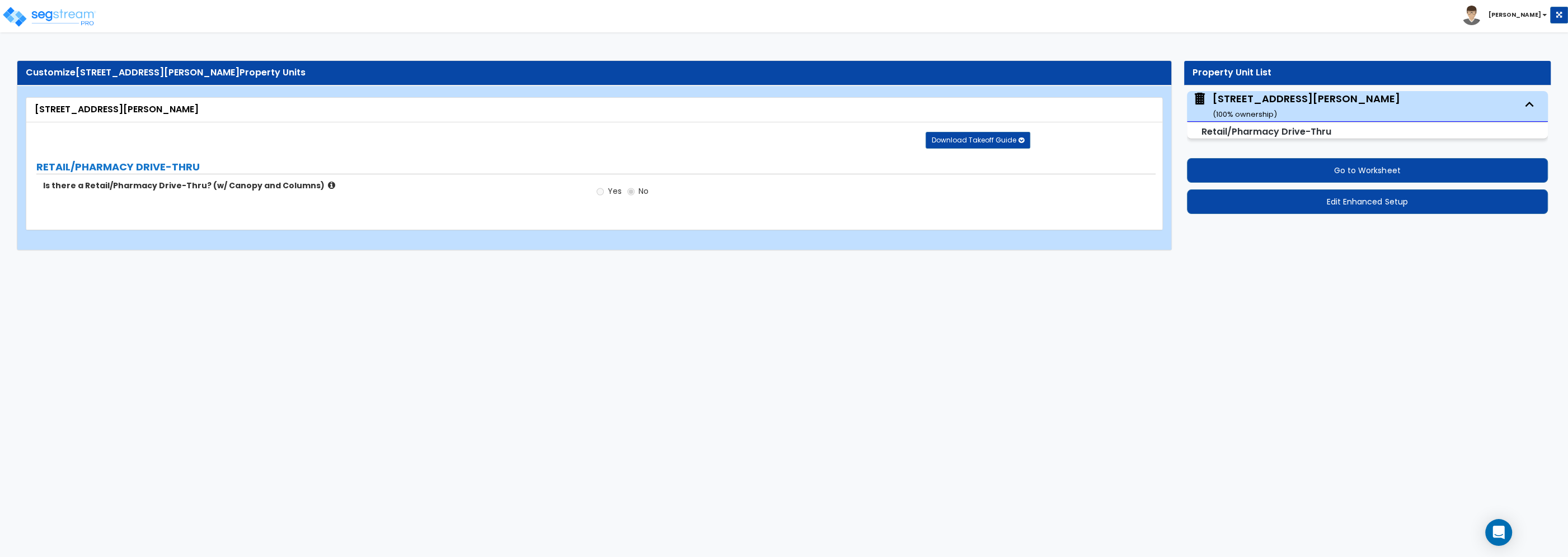
click at [1212, 262] on html "Toggle navigation [PERSON_NAME]" at bounding box center [784, 131] width 1568 height 262
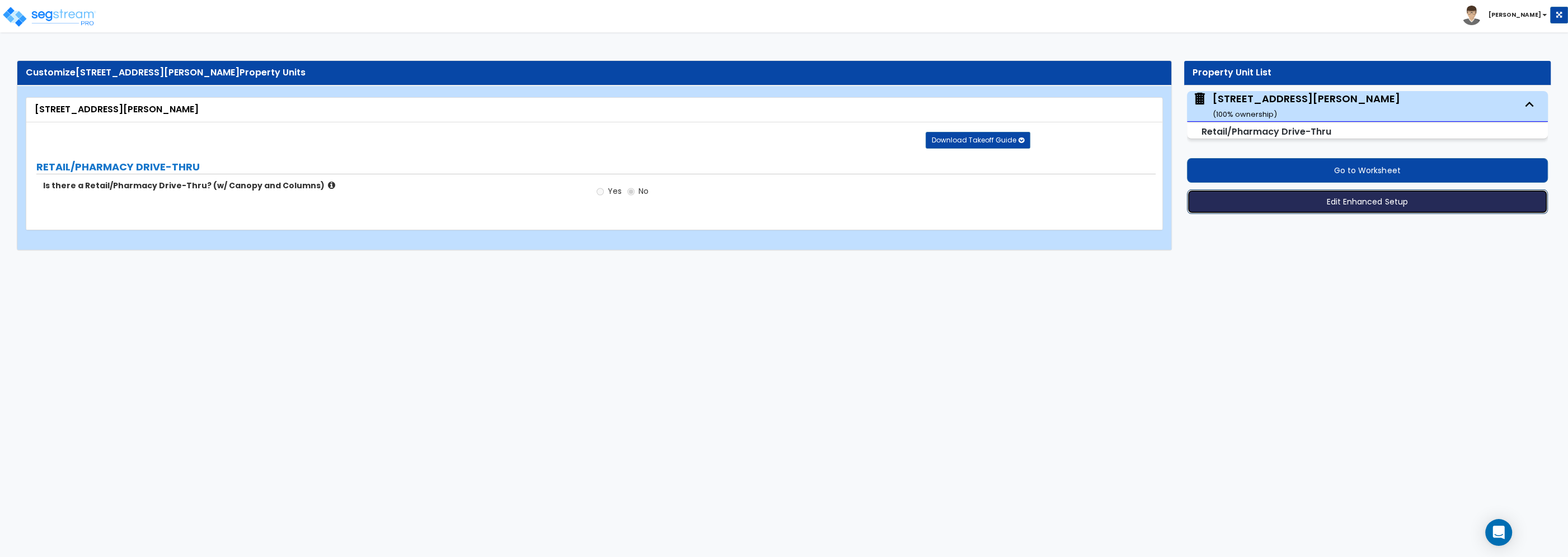
click at [1291, 207] on button "Edit Enhanced Setup" at bounding box center [1368, 202] width 361 height 25
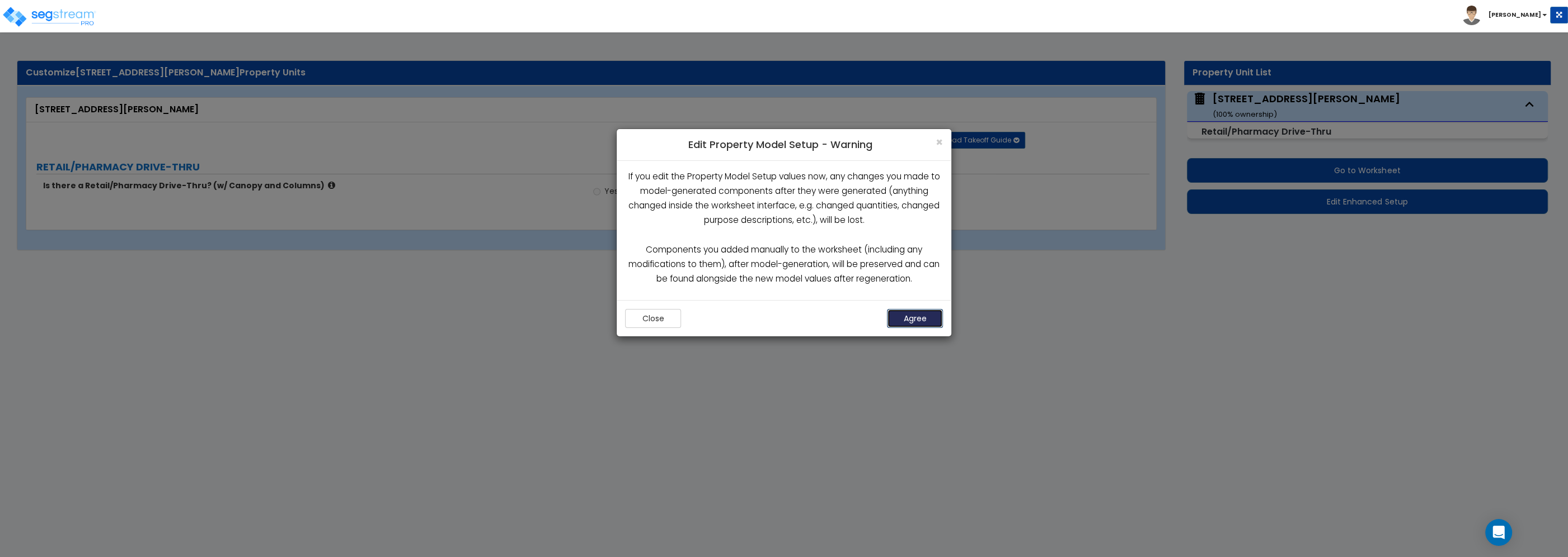
click at [917, 323] on button "Agree" at bounding box center [915, 319] width 56 height 19
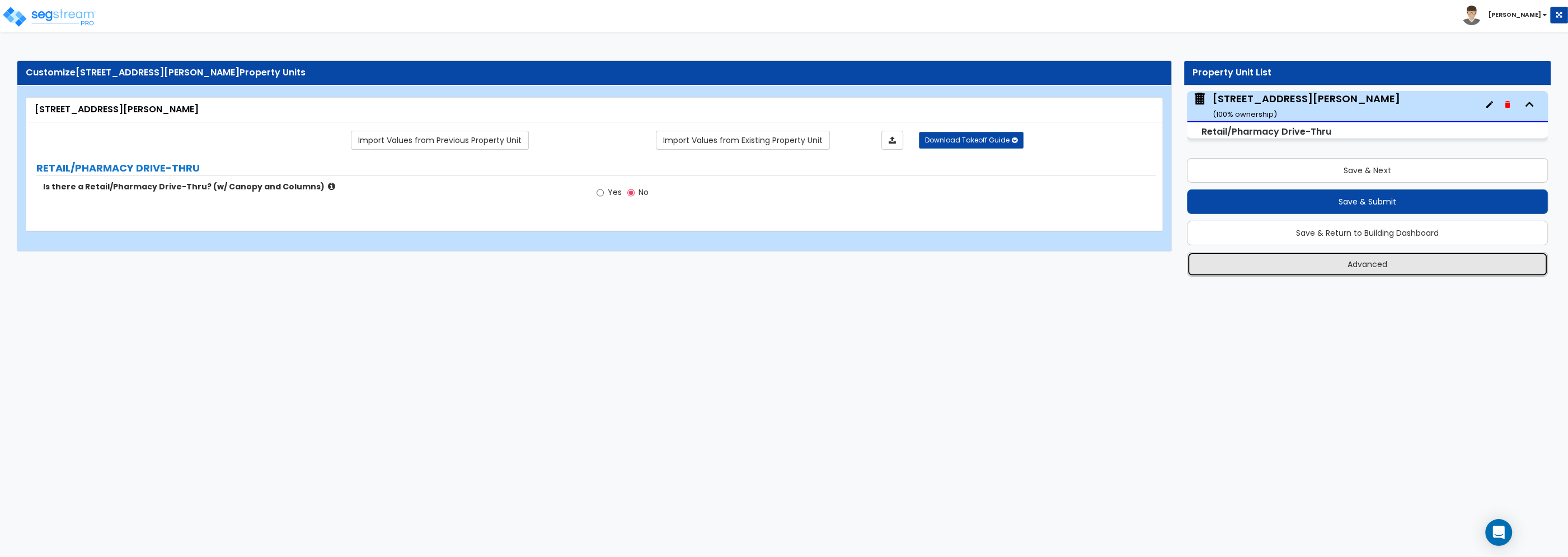
click at [1378, 266] on button "Advanced" at bounding box center [1368, 265] width 361 height 25
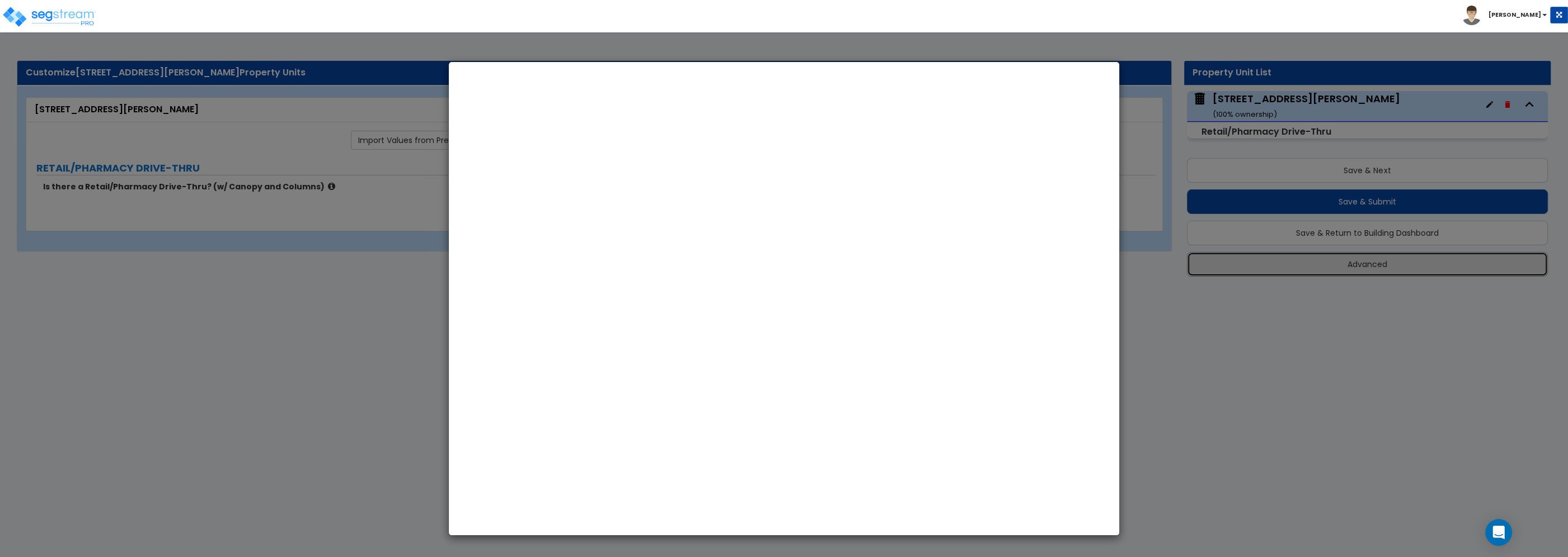
select select "WA"
select select "2025"
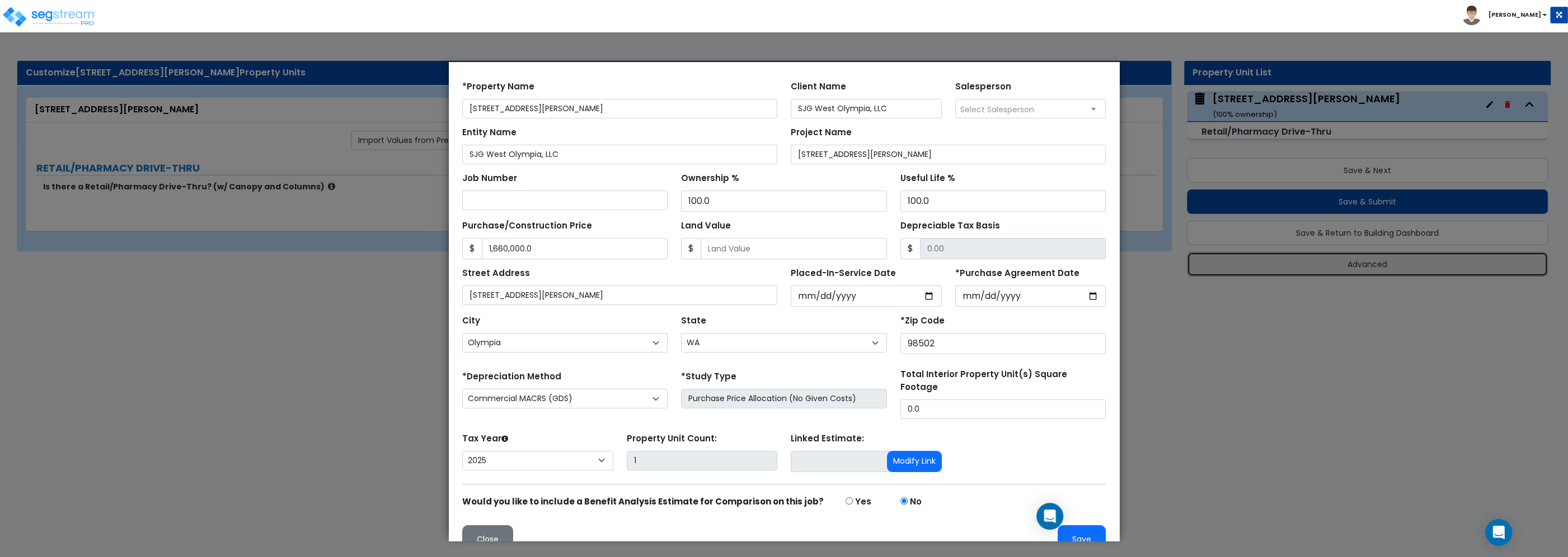
scroll to position [55, 0]
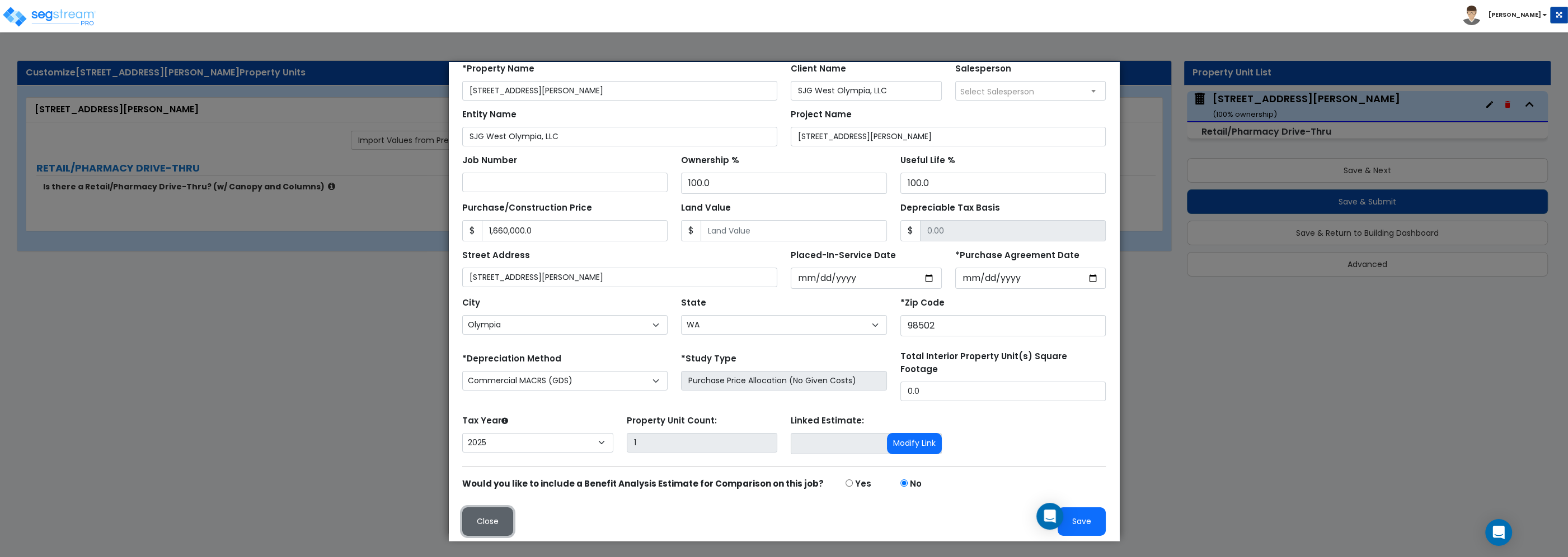
click at [480, 509] on button "Close" at bounding box center [487, 521] width 51 height 28
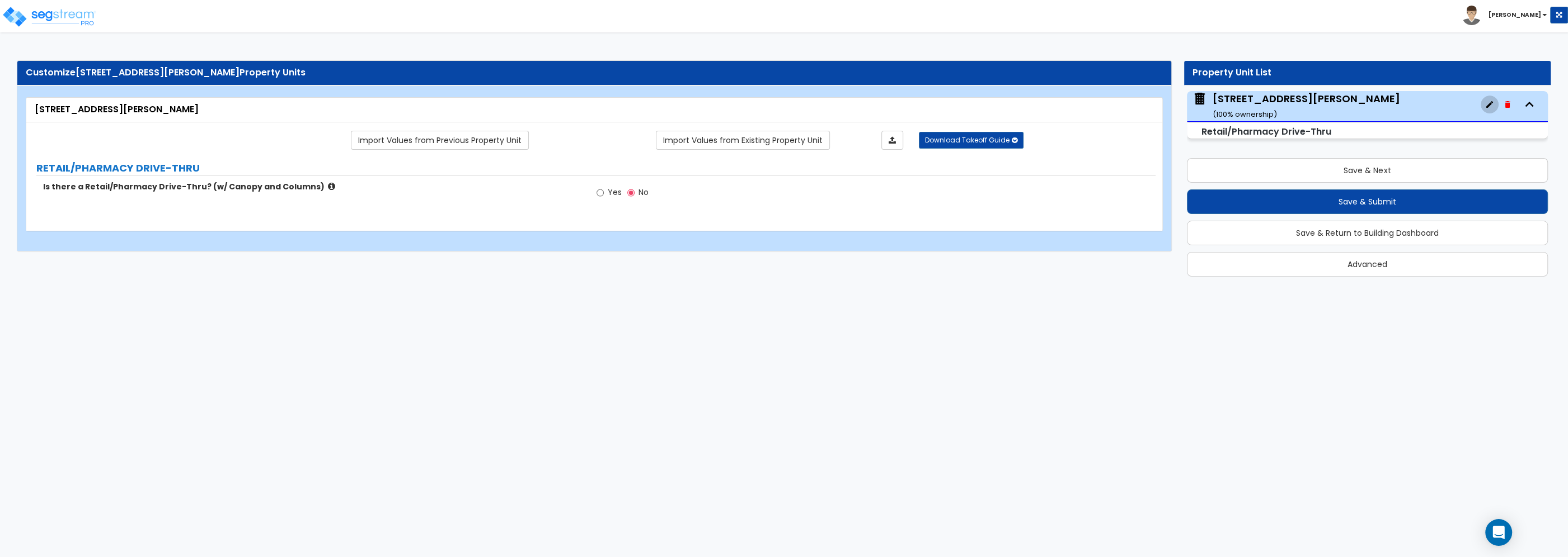
click at [1488, 108] on icon "button" at bounding box center [1489, 104] width 7 height 7
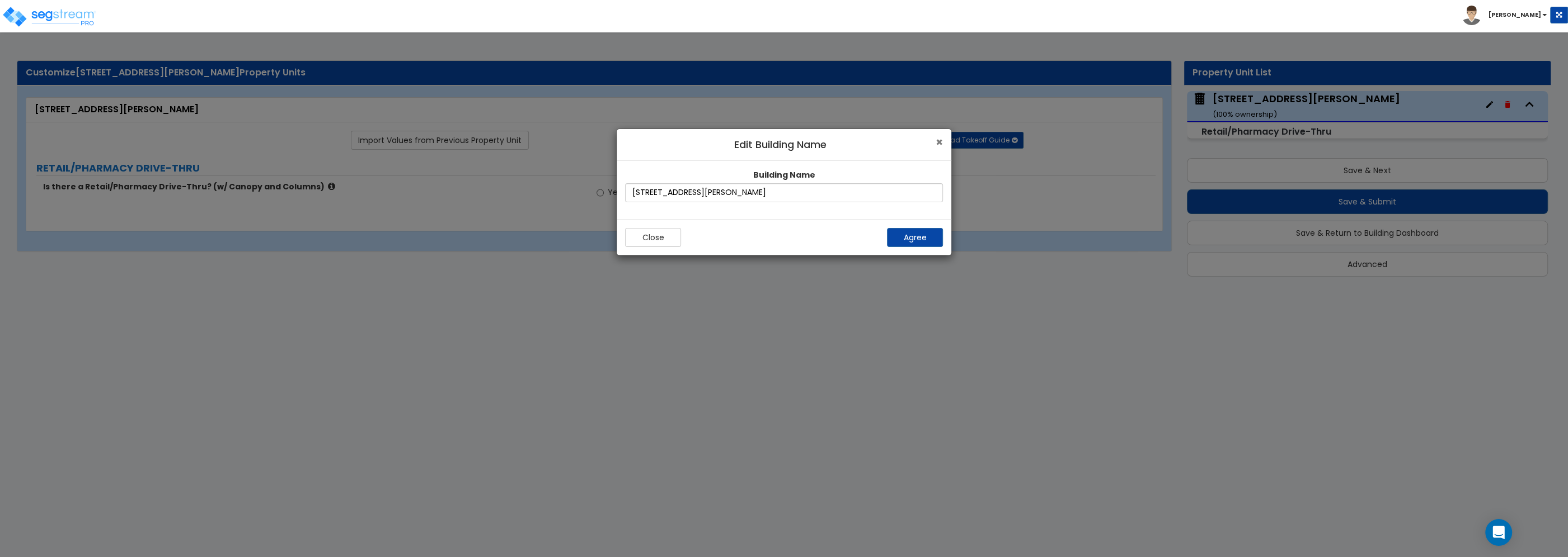
click at [938, 144] on span "×" at bounding box center [938, 142] width 7 height 17
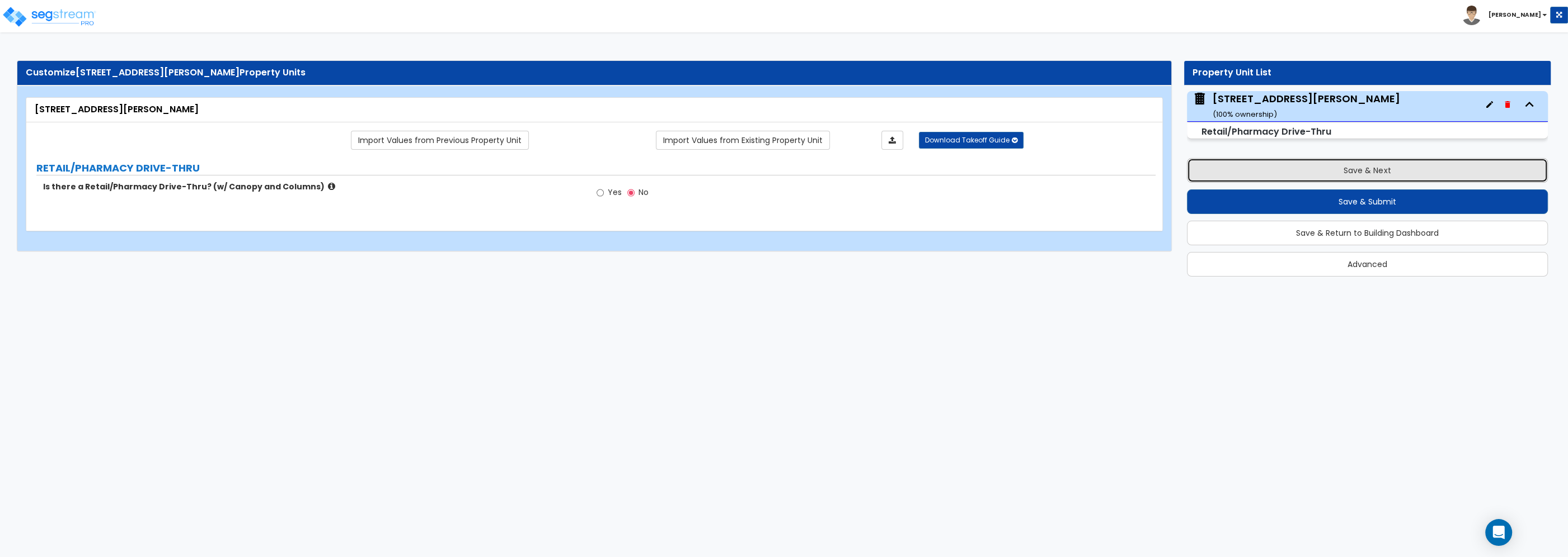
click at [1406, 173] on button "Save & Next" at bounding box center [1368, 170] width 361 height 25
click at [1283, 164] on button "Save & Next" at bounding box center [1368, 170] width 361 height 25
click at [1242, 163] on button "Save & Next" at bounding box center [1368, 170] width 361 height 25
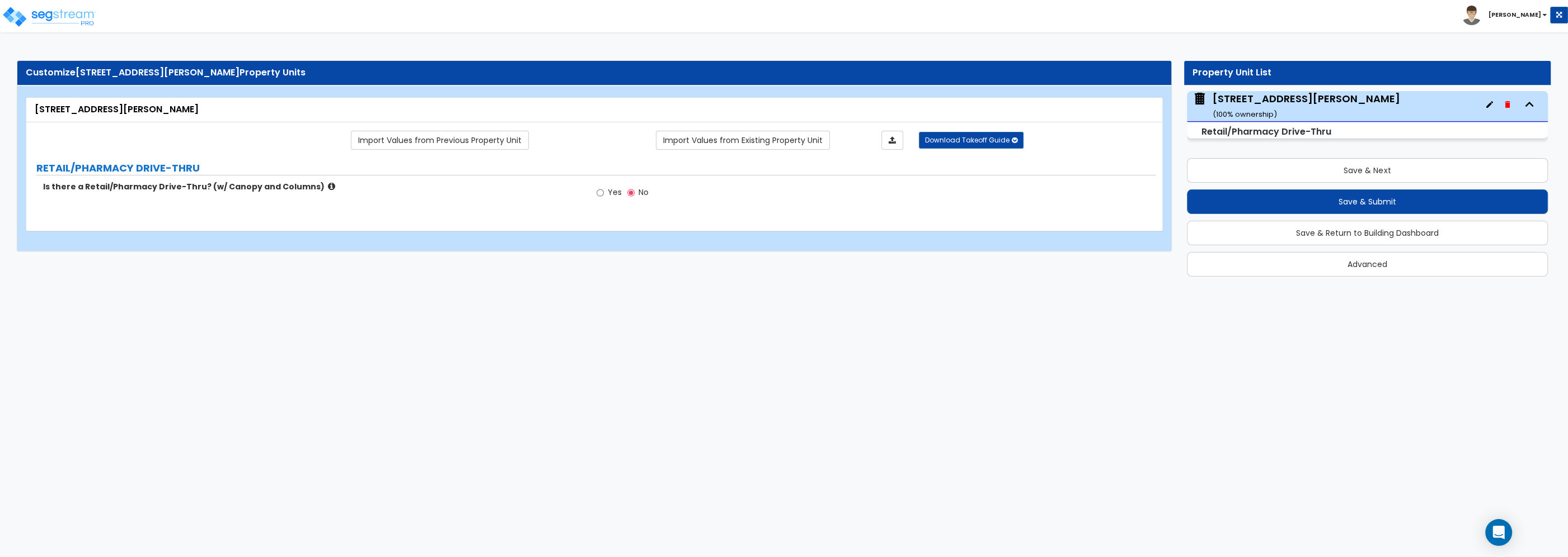
click at [804, 188] on div "Yes No" at bounding box center [873, 196] width 565 height 30
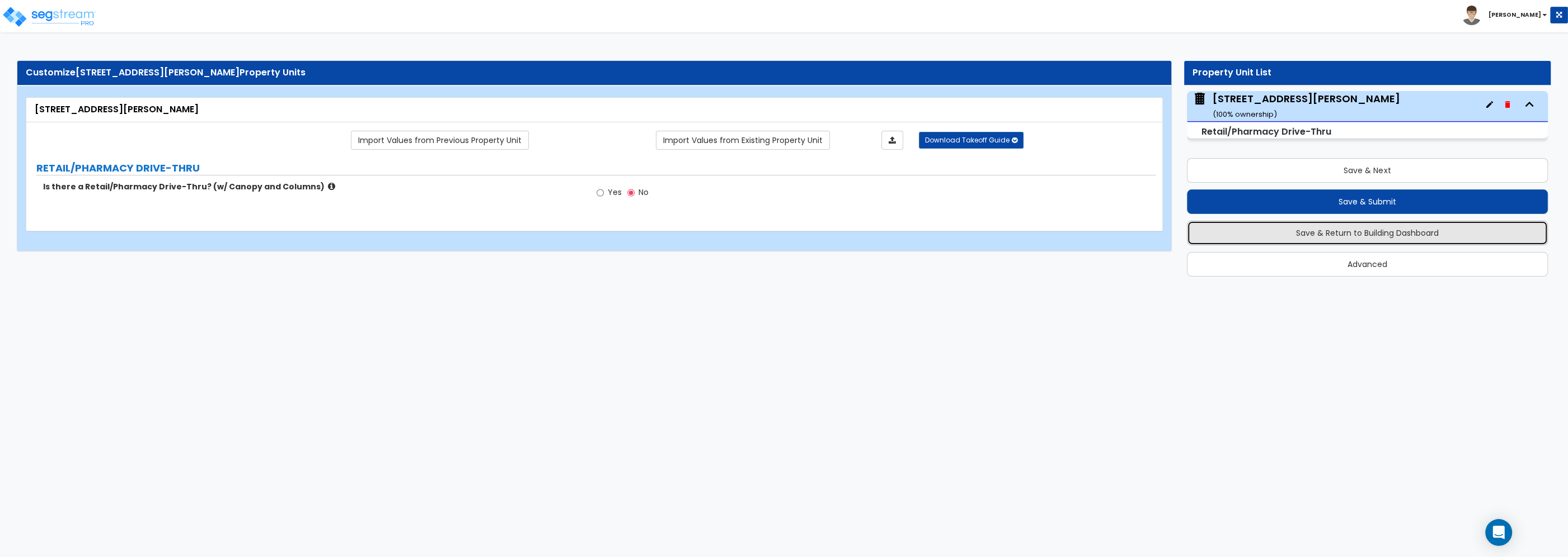
click at [1329, 237] on button "Save & Return to Building Dashboard" at bounding box center [1368, 233] width 361 height 25
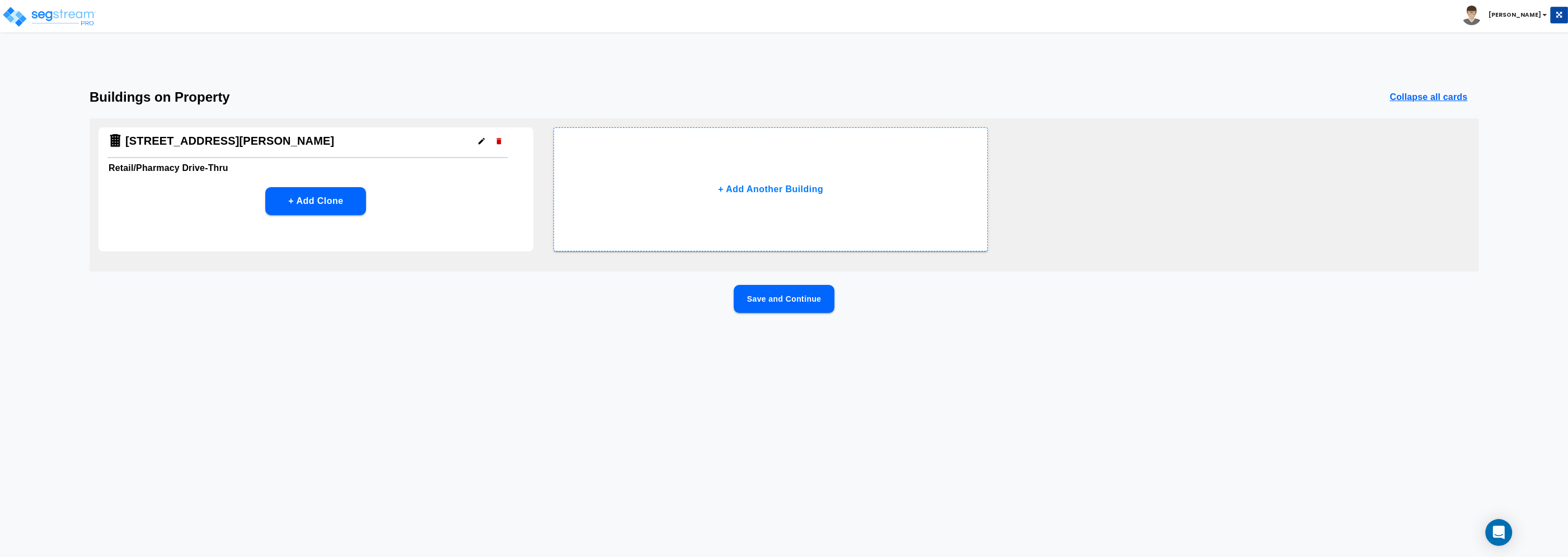
click at [480, 142] on icon "button" at bounding box center [480, 141] width 6 height 6
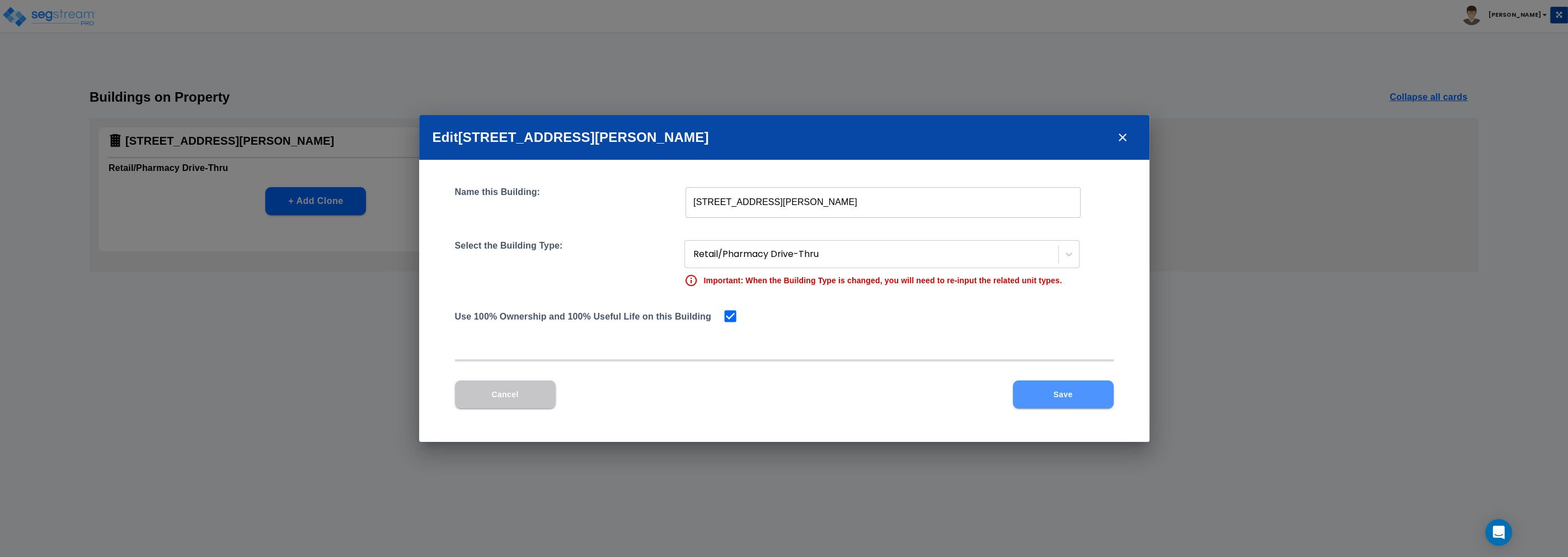
click at [1083, 396] on button "Save" at bounding box center [1064, 395] width 101 height 28
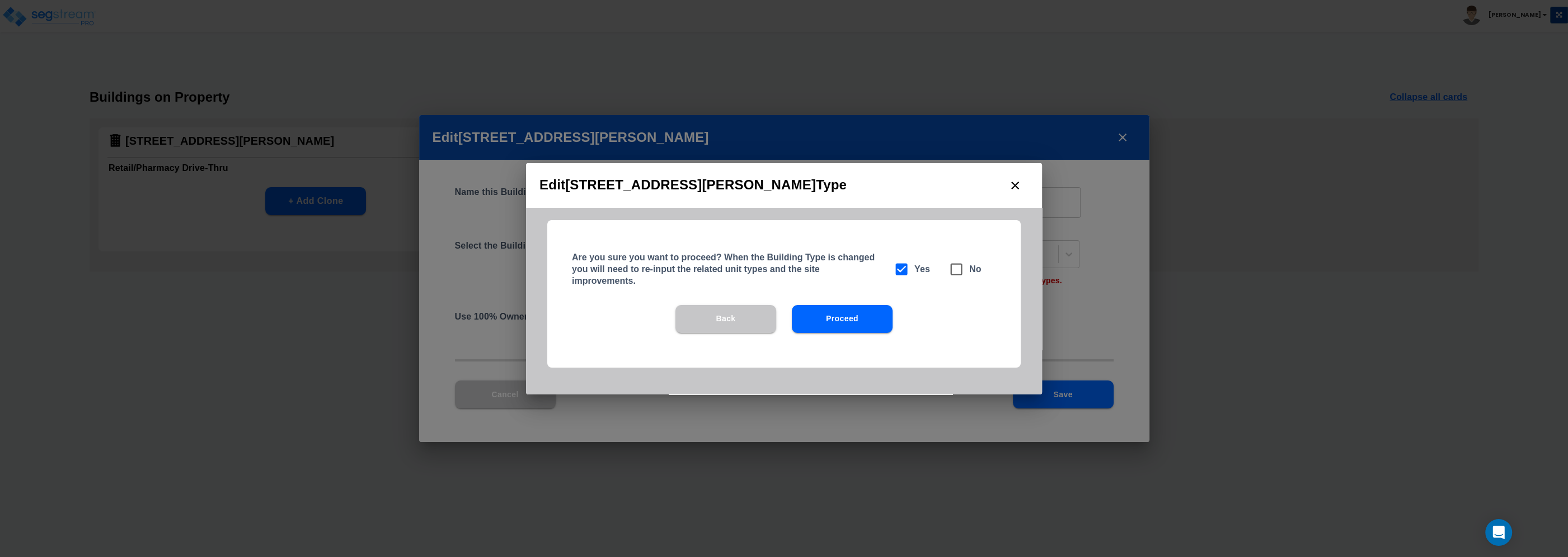
click at [844, 318] on button "Proceed" at bounding box center [842, 319] width 101 height 28
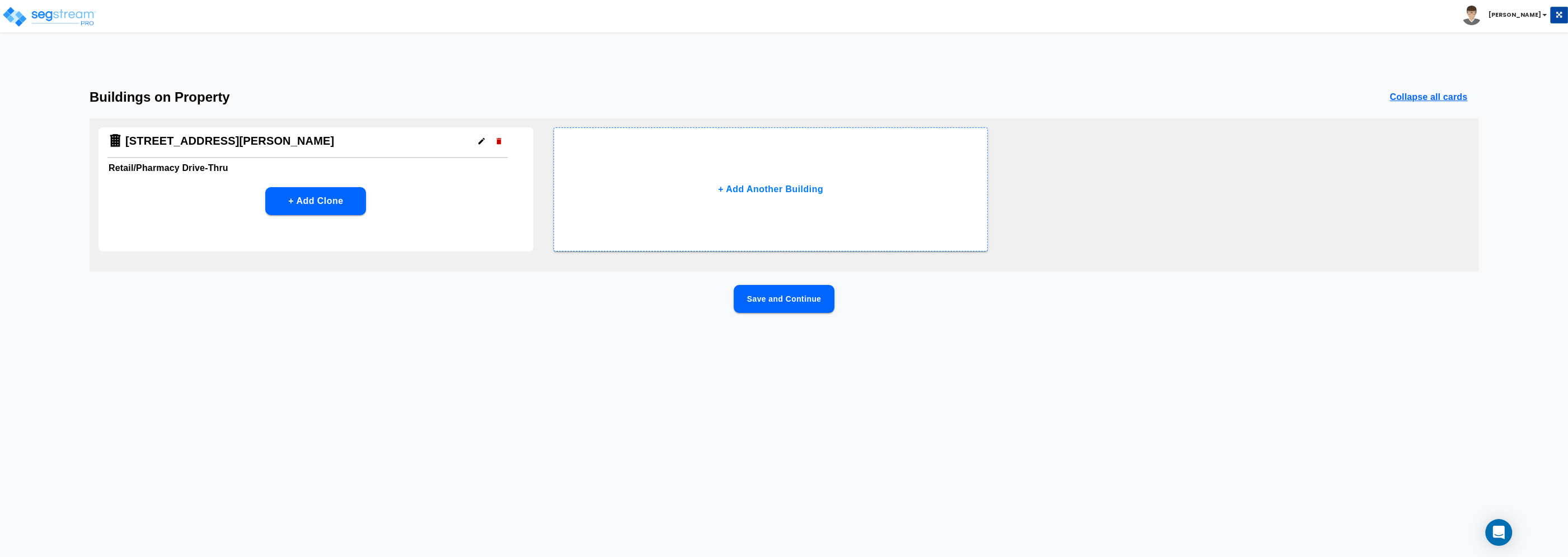
click at [785, 299] on button "Save and Continue" at bounding box center [784, 300] width 101 height 28
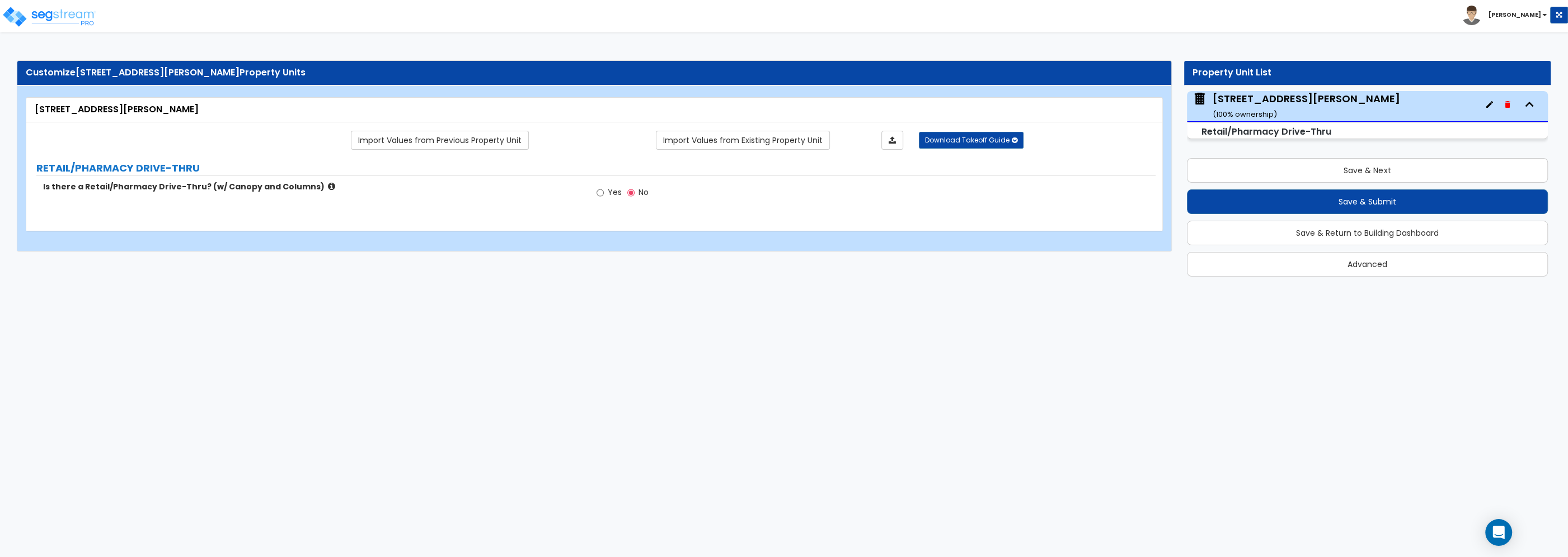
click at [1481, 22] on img at bounding box center [1471, 16] width 20 height 20
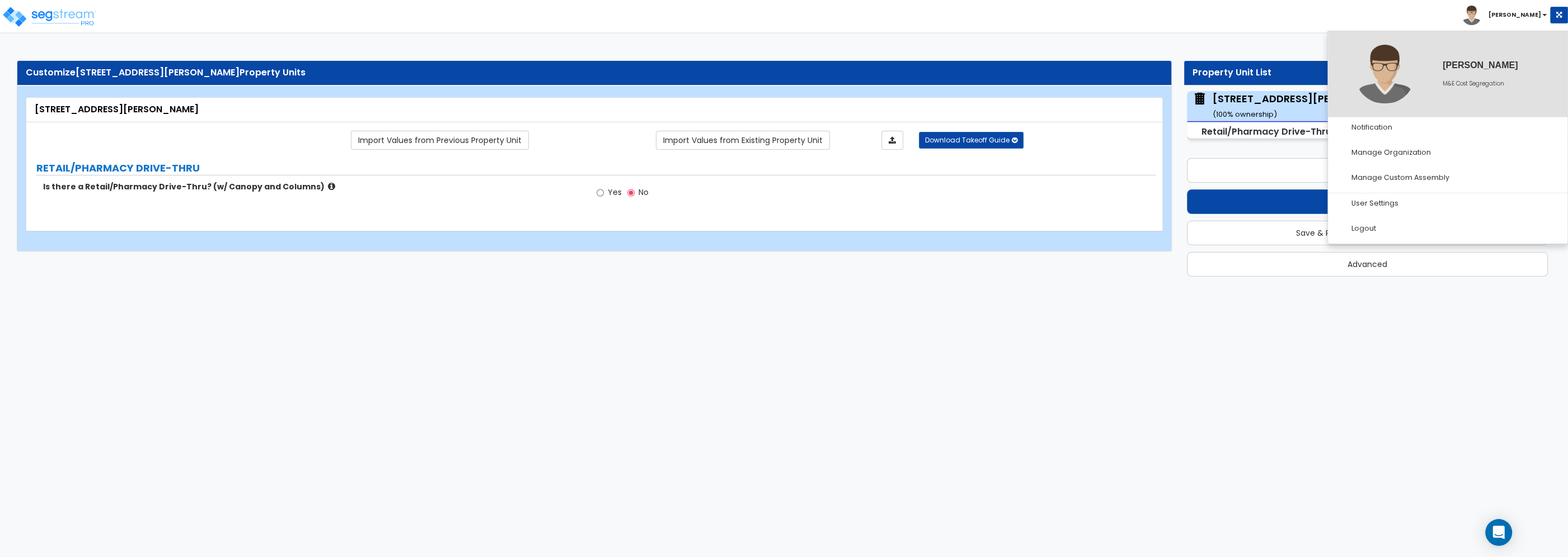
click at [800, 26] on div "Toggle navigation Kristina" at bounding box center [784, 16] width 1568 height 32
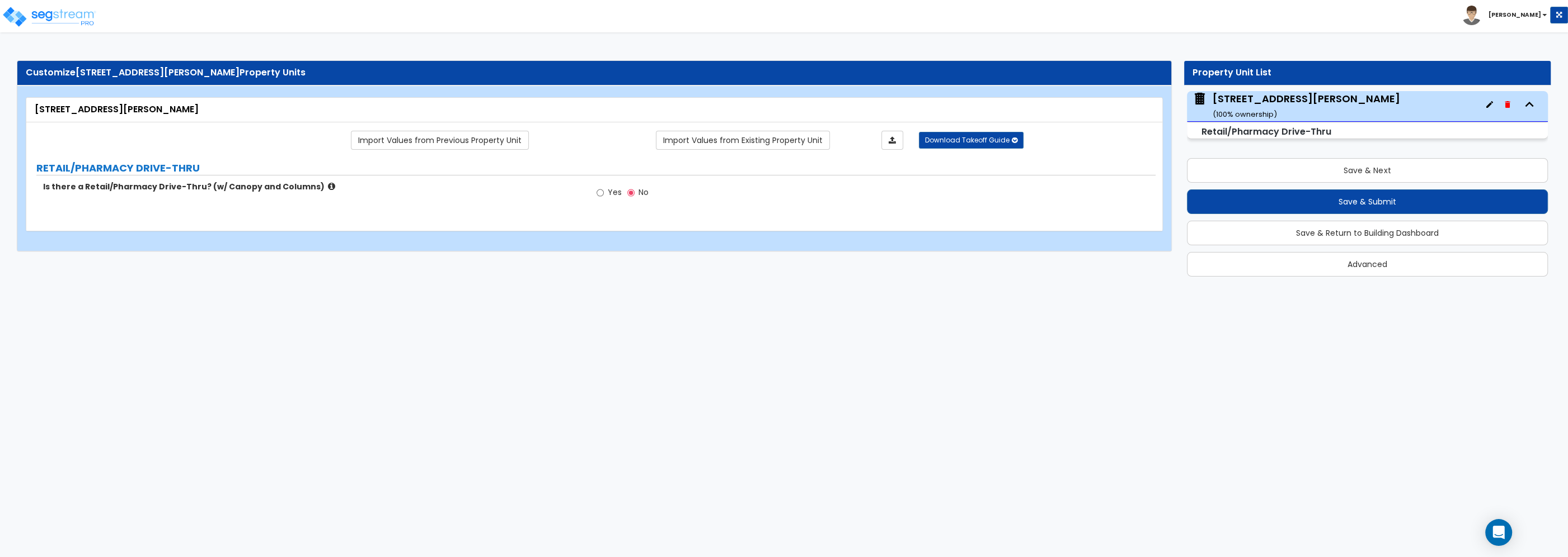
click at [328, 187] on icon at bounding box center [331, 186] width 7 height 8
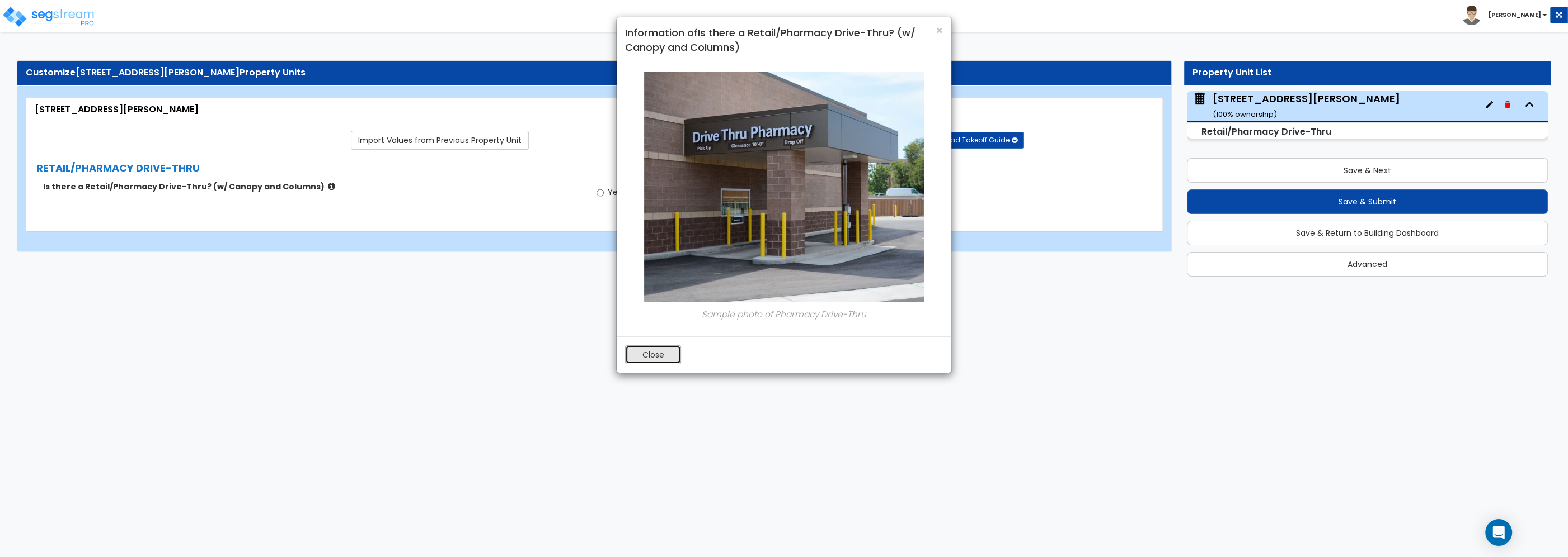
click at [641, 358] on button "Close" at bounding box center [654, 354] width 56 height 19
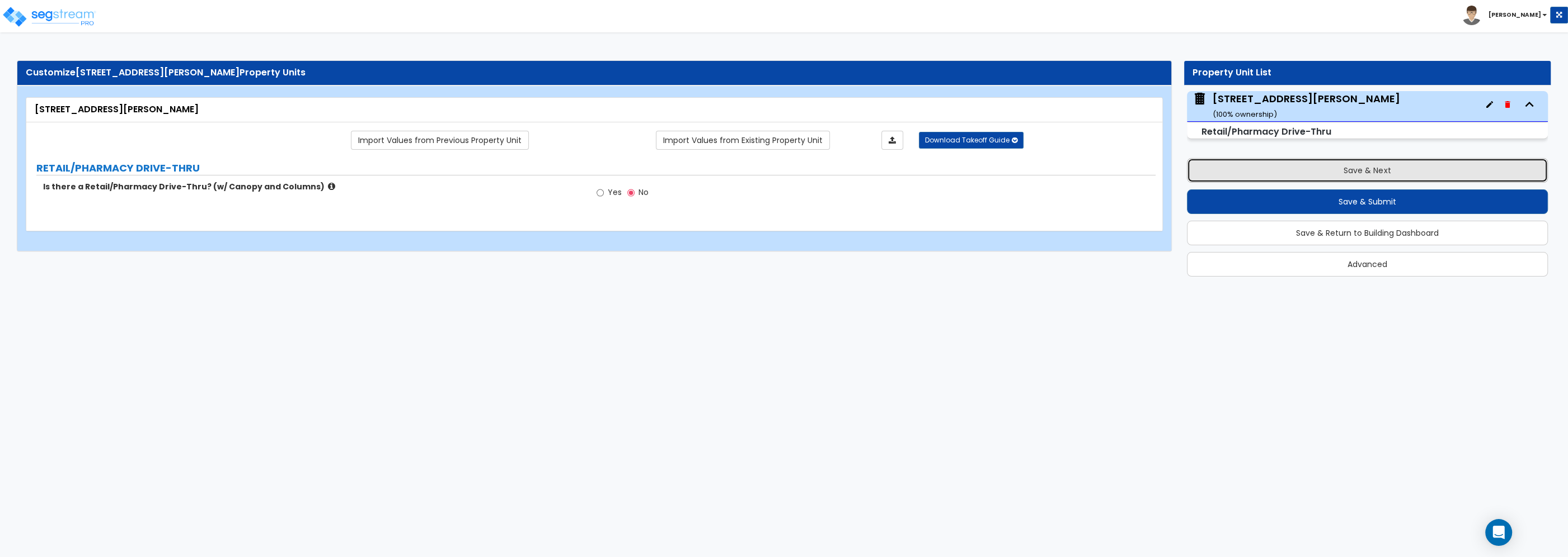
click at [1303, 173] on button "Save & Next" at bounding box center [1368, 170] width 361 height 25
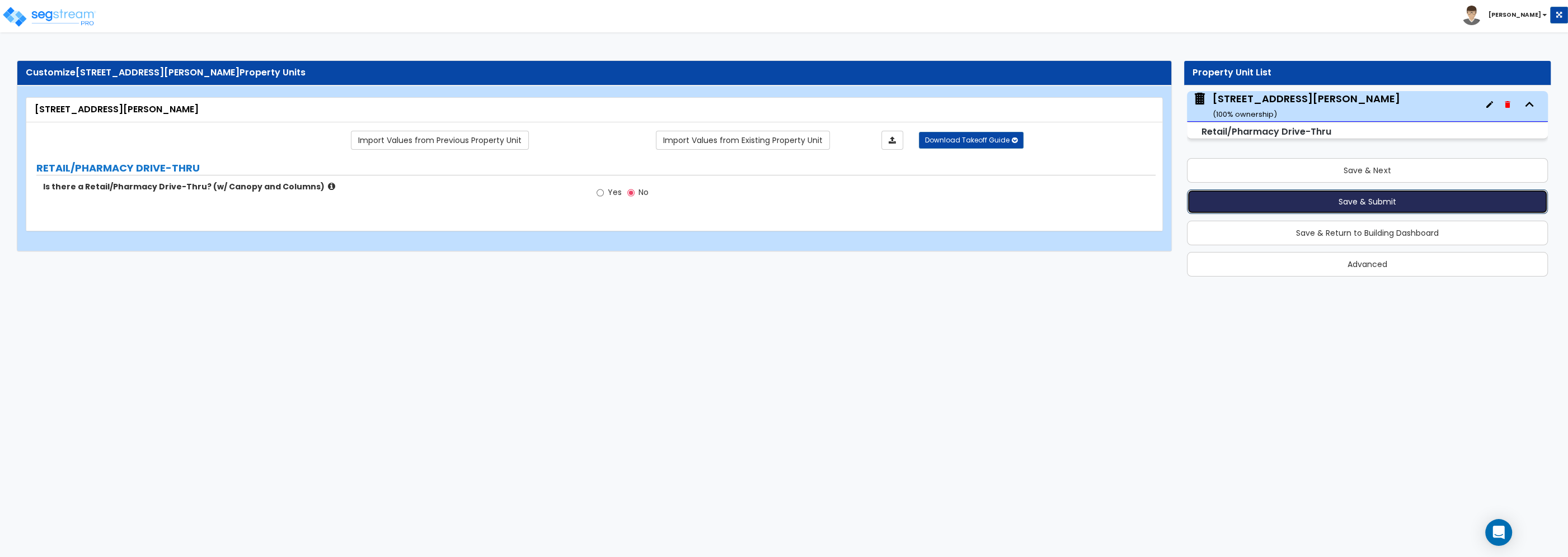
click at [1301, 199] on button "Save & Submit" at bounding box center [1368, 202] width 361 height 25
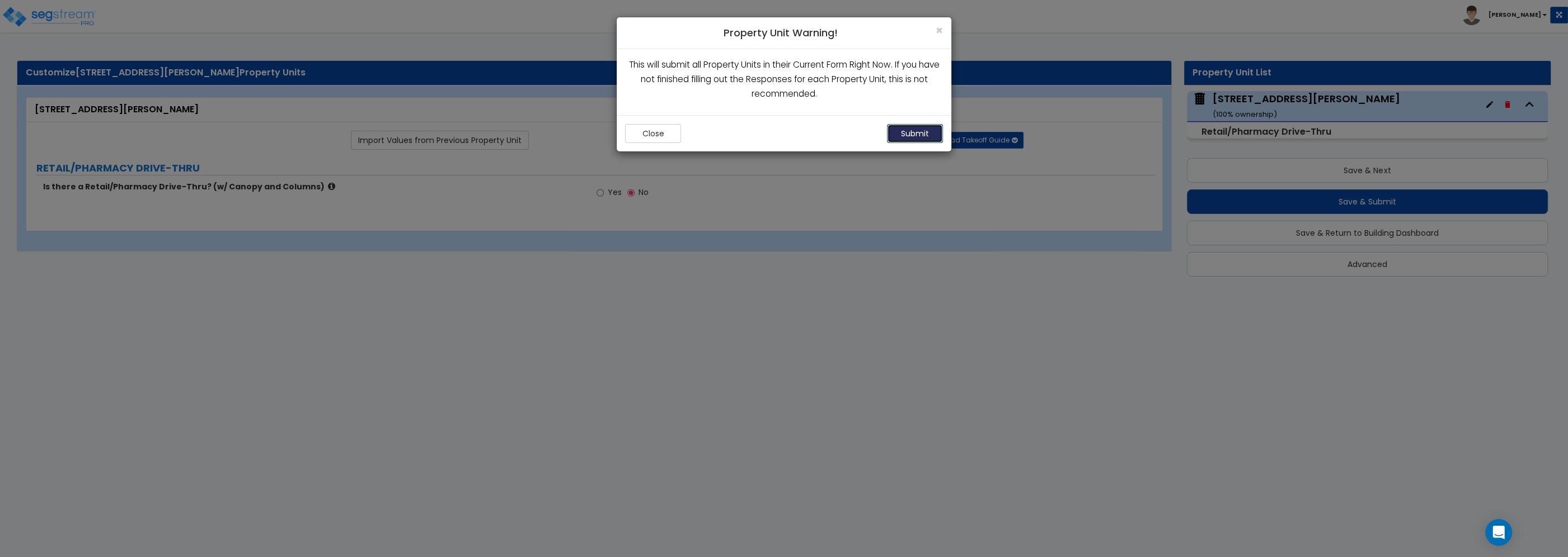
click at [917, 132] on button "Submit" at bounding box center [915, 133] width 56 height 19
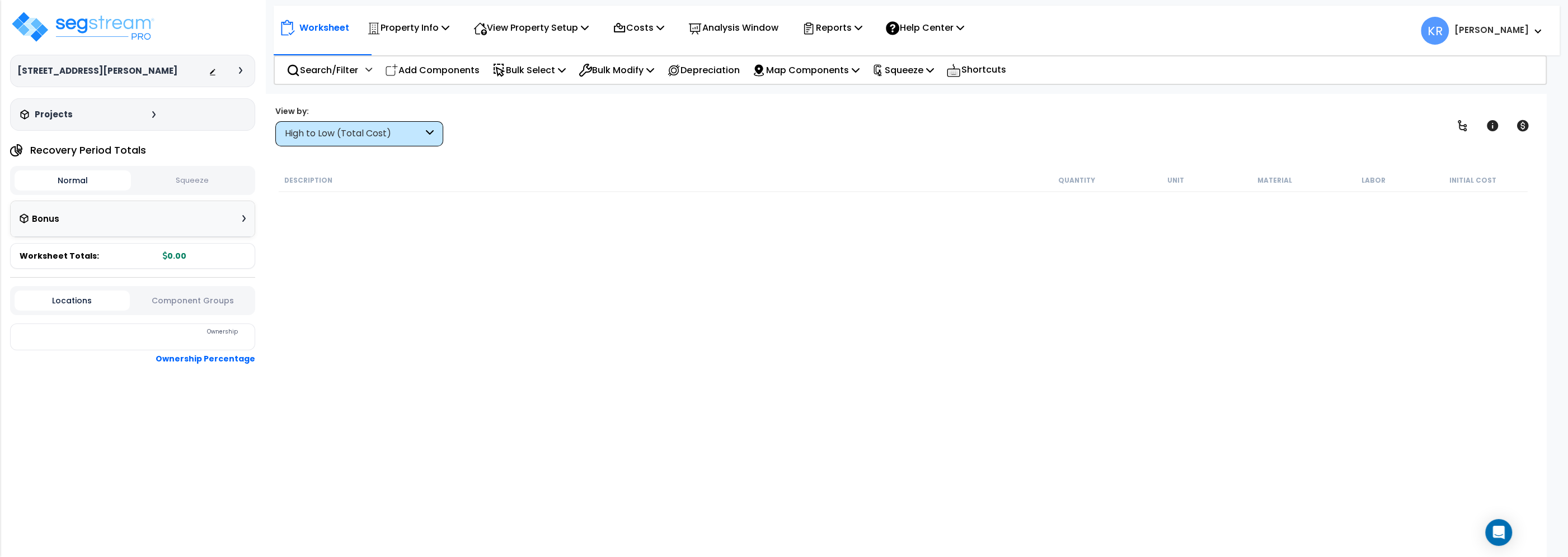
click at [149, 114] on div "Projects" at bounding box center [89, 115] width 144 height 12
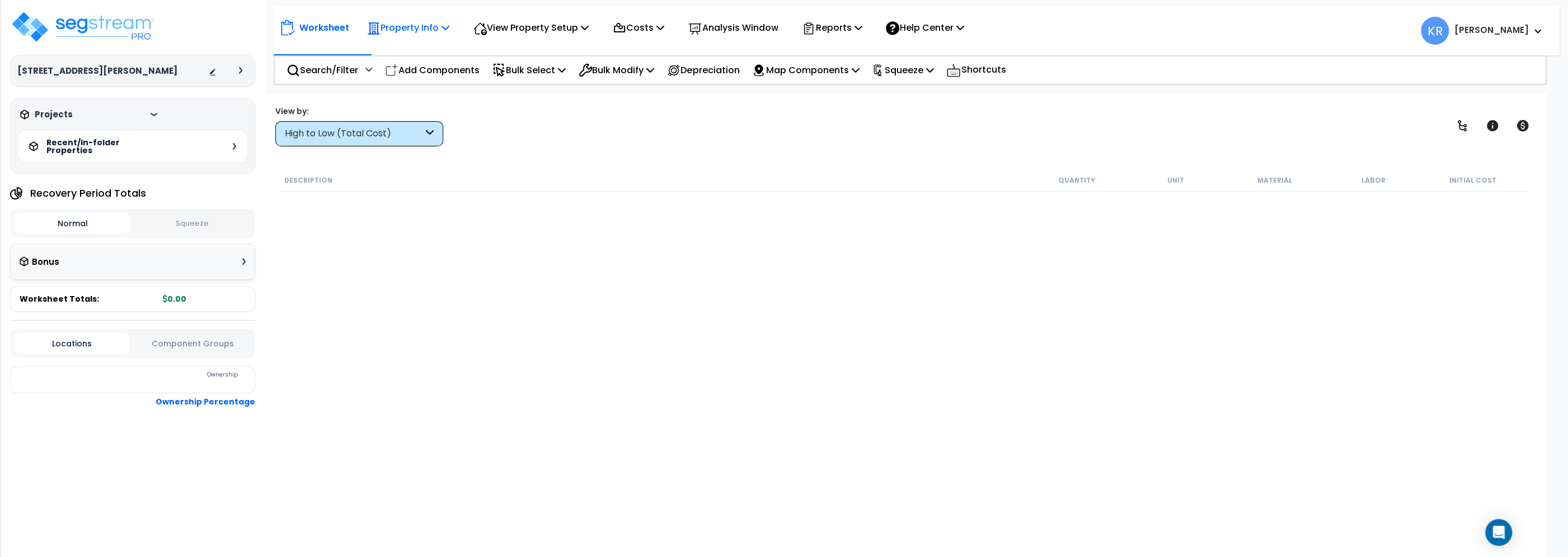
click at [413, 26] on p "Property Info" at bounding box center [408, 27] width 82 height 15
click at [626, 28] on icon at bounding box center [620, 28] width 13 height 13
click at [449, 28] on p "View Property Setup" at bounding box center [408, 27] width 82 height 15
click at [514, 55] on link "Building Setup" at bounding box center [523, 53] width 111 height 22
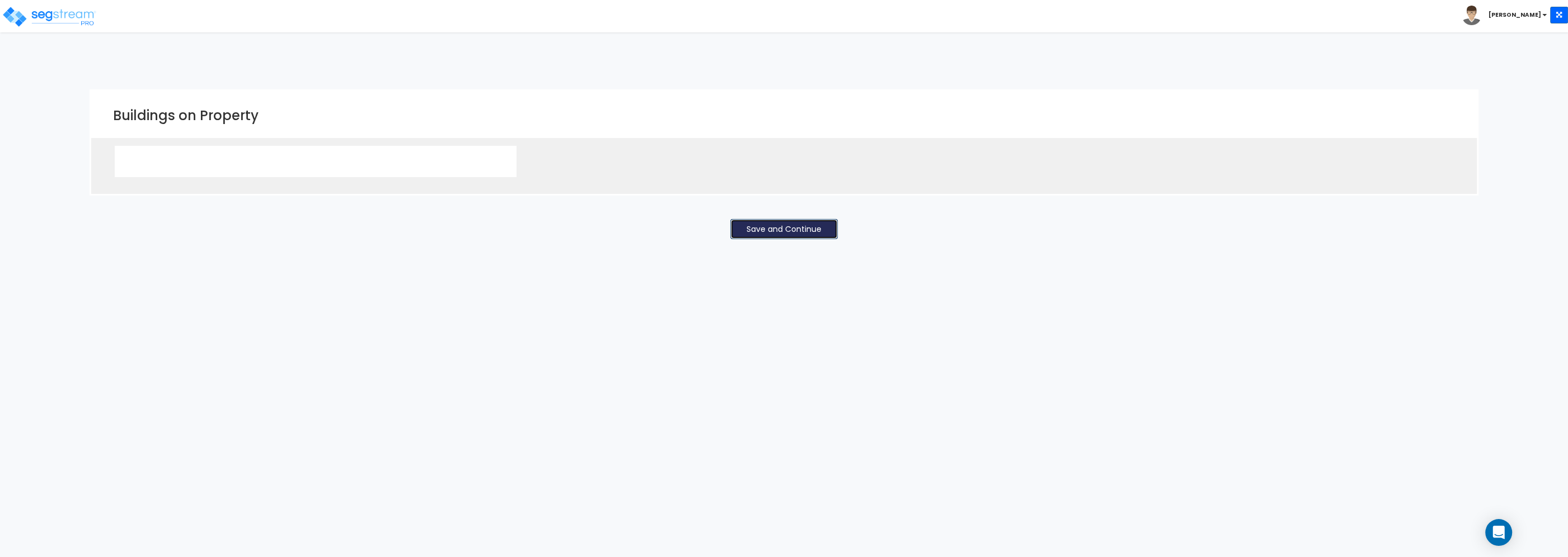
click at [804, 227] on button "Save and Continue" at bounding box center [784, 229] width 108 height 20
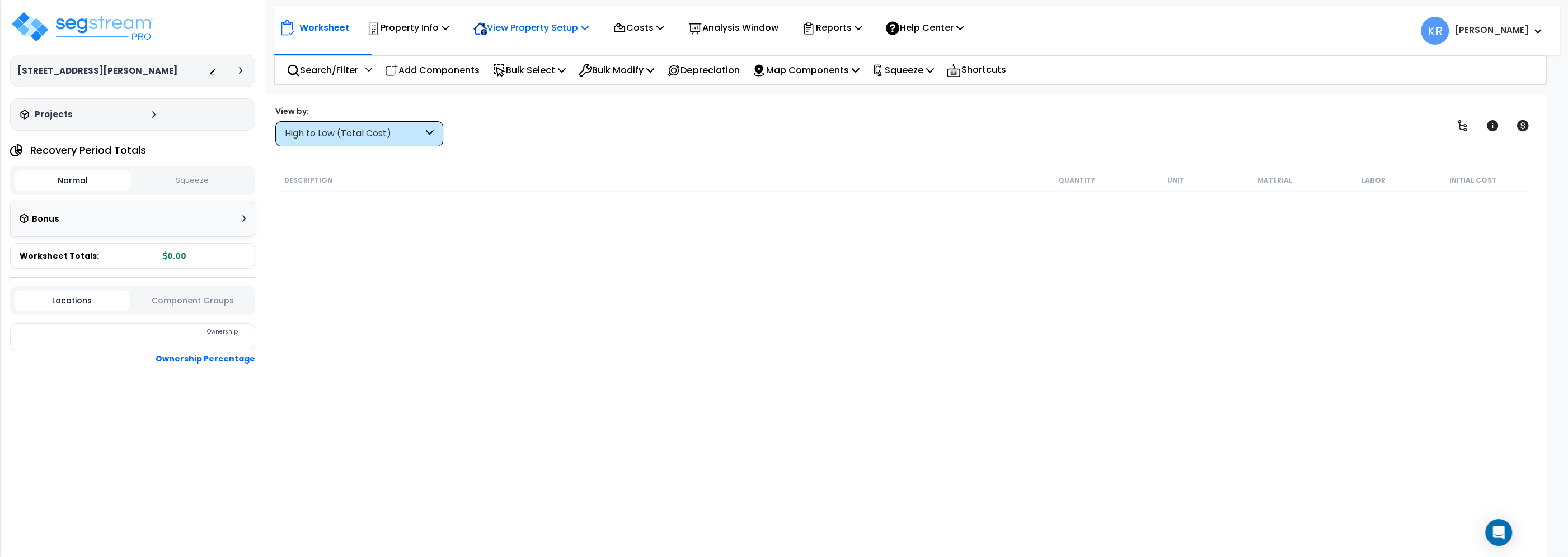
click at [449, 26] on p "View Property Setup" at bounding box center [408, 27] width 82 height 15
click at [513, 49] on link "Building Setup" at bounding box center [523, 53] width 111 height 22
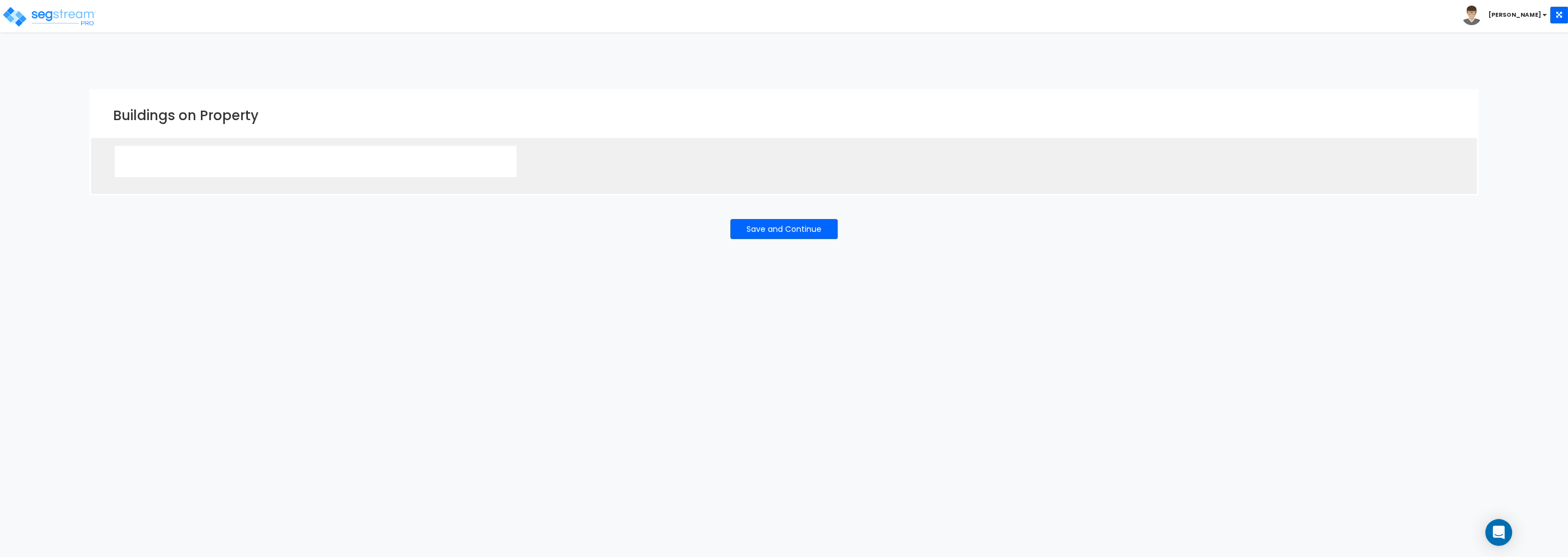
click at [268, 166] on div at bounding box center [315, 161] width 402 height 31
click at [46, 12] on img at bounding box center [49, 17] width 95 height 22
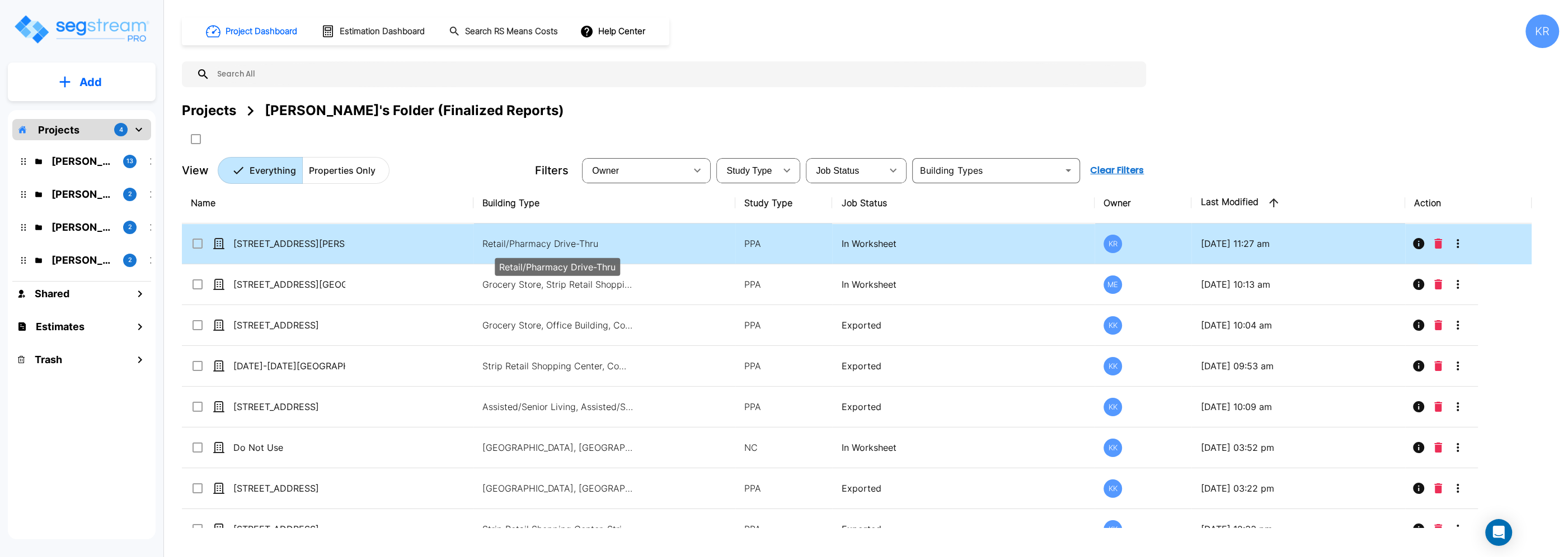
click at [527, 240] on p "Retail/Pharmacy Drive-Thru" at bounding box center [557, 243] width 151 height 13
checkbox input "true"
click at [527, 240] on p "Retail/Pharmacy Drive-Thru" at bounding box center [557, 243] width 151 height 13
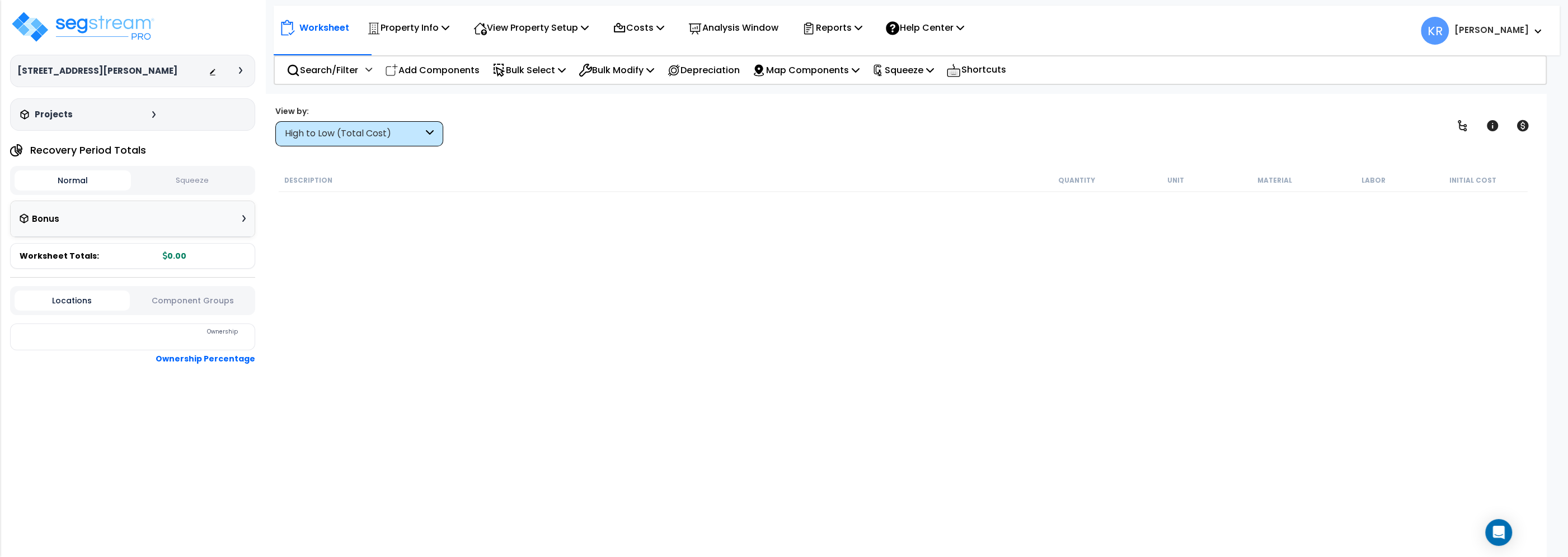
click at [313, 26] on p "Worksheet" at bounding box center [324, 27] width 50 height 15
click at [399, 30] on p "Property Info" at bounding box center [408, 27] width 82 height 15
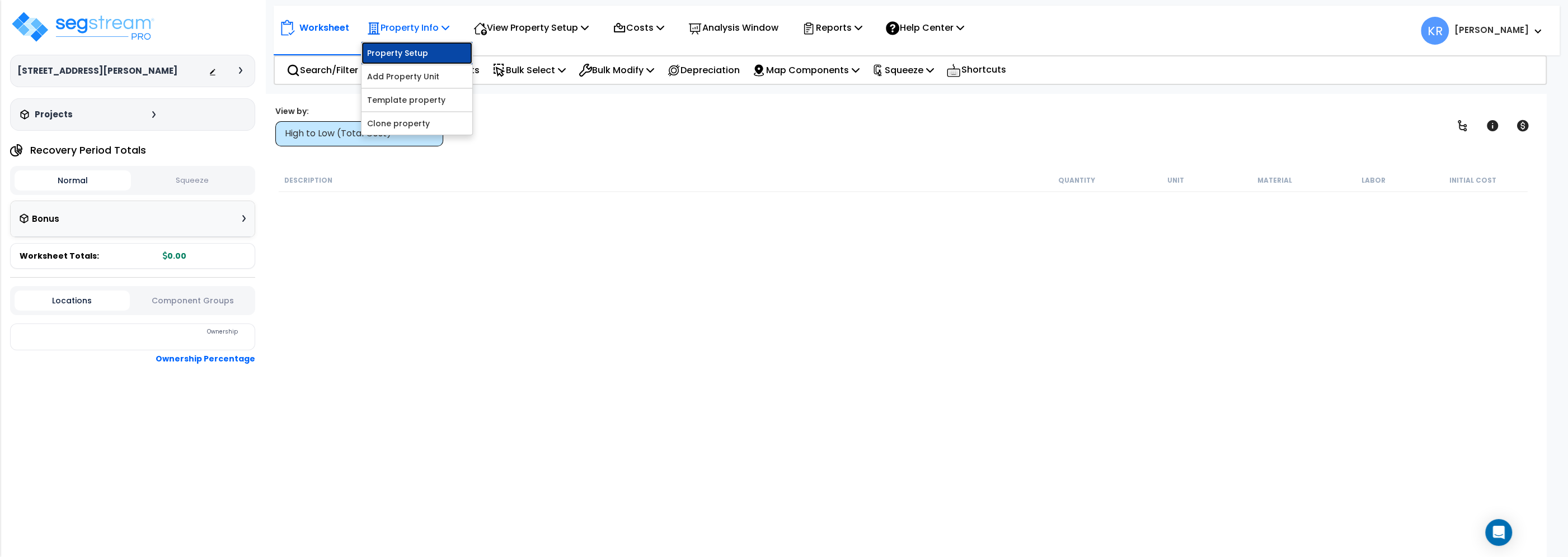
click at [400, 47] on link "Property Setup" at bounding box center [417, 53] width 111 height 22
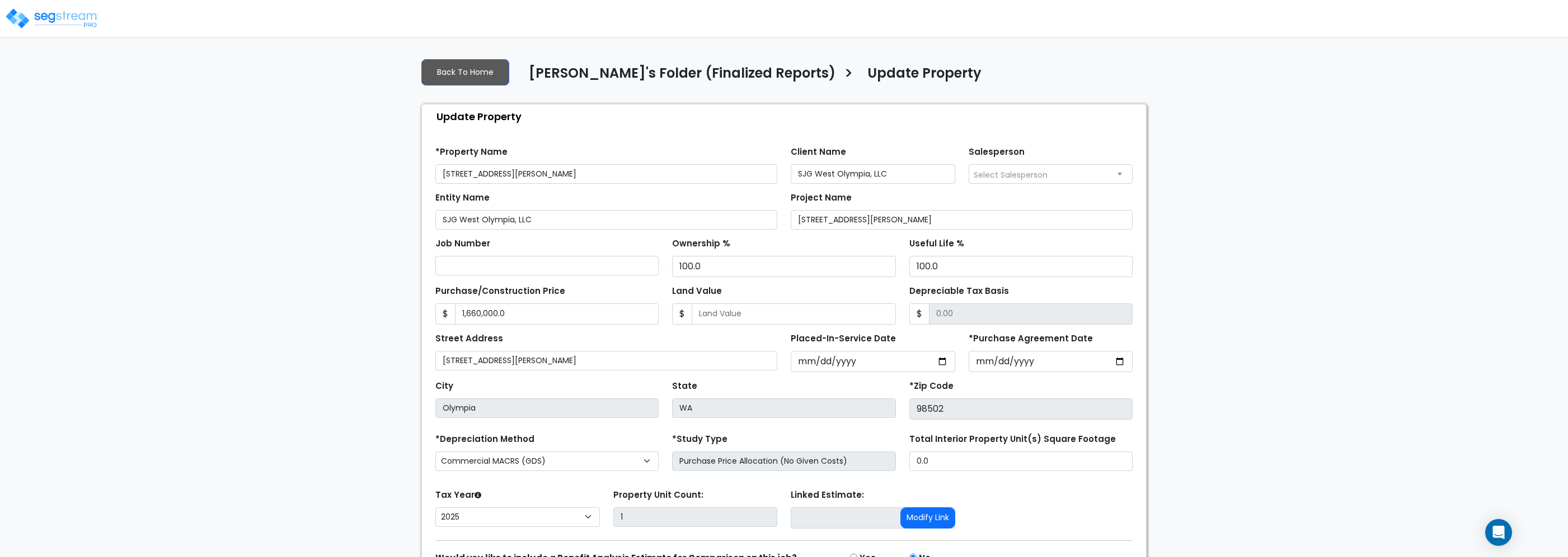
select select "2025"
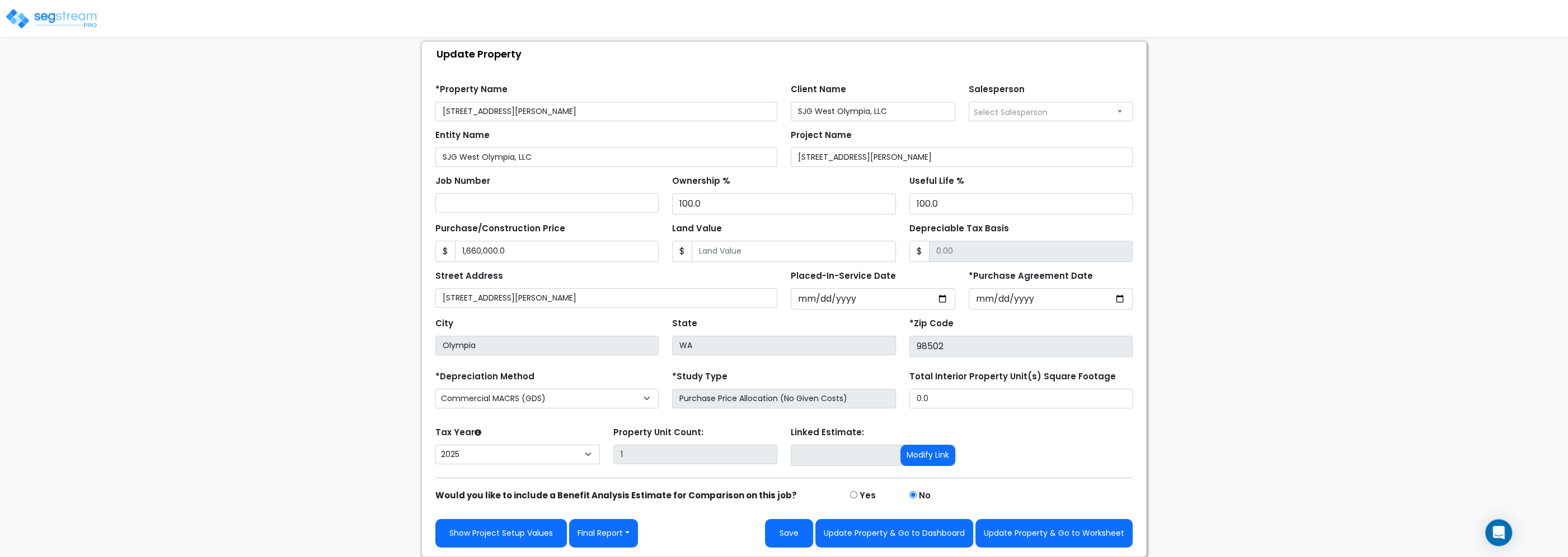
scroll to position [65, 0]
click at [514, 539] on link "Show Project Setup Values" at bounding box center [501, 534] width 132 height 28
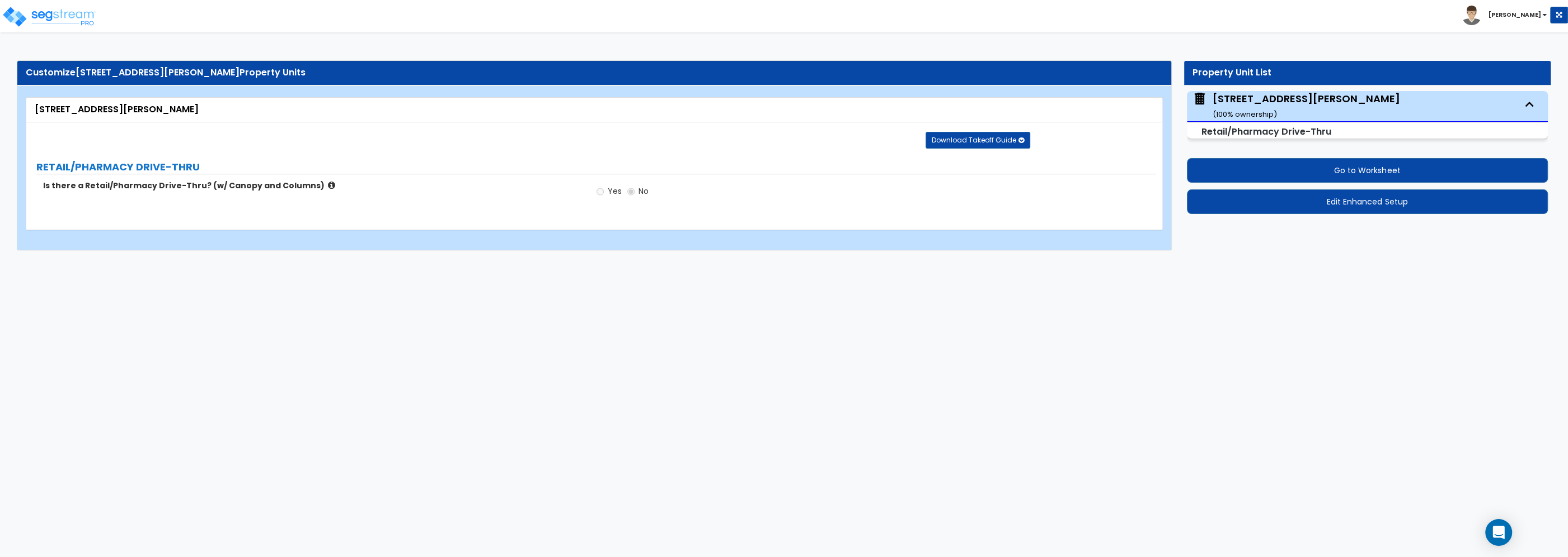
click at [1243, 96] on div "[STREET_ADDRESS][PERSON_NAME] ( 100 % ownership)" at bounding box center [1306, 106] width 187 height 28
click at [1284, 129] on small "Retail/Pharmacy Drive-Thru" at bounding box center [1266, 132] width 130 height 13
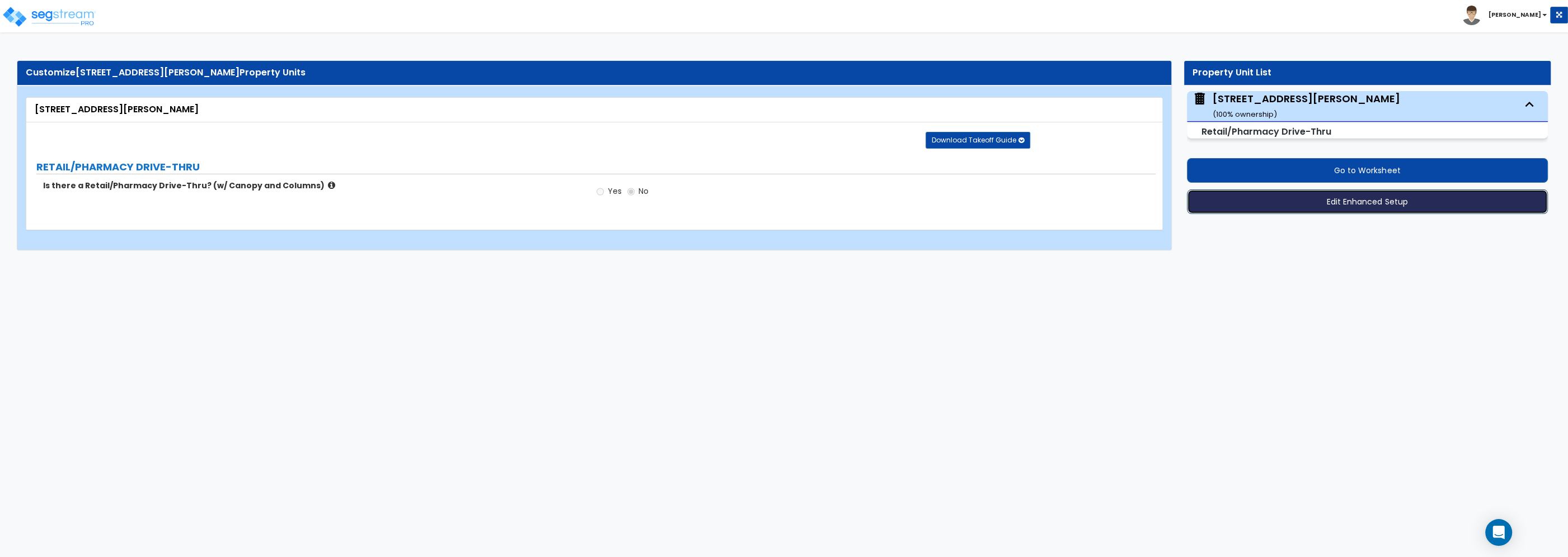
click at [1378, 200] on button "Edit Enhanced Setup" at bounding box center [1368, 202] width 361 height 25
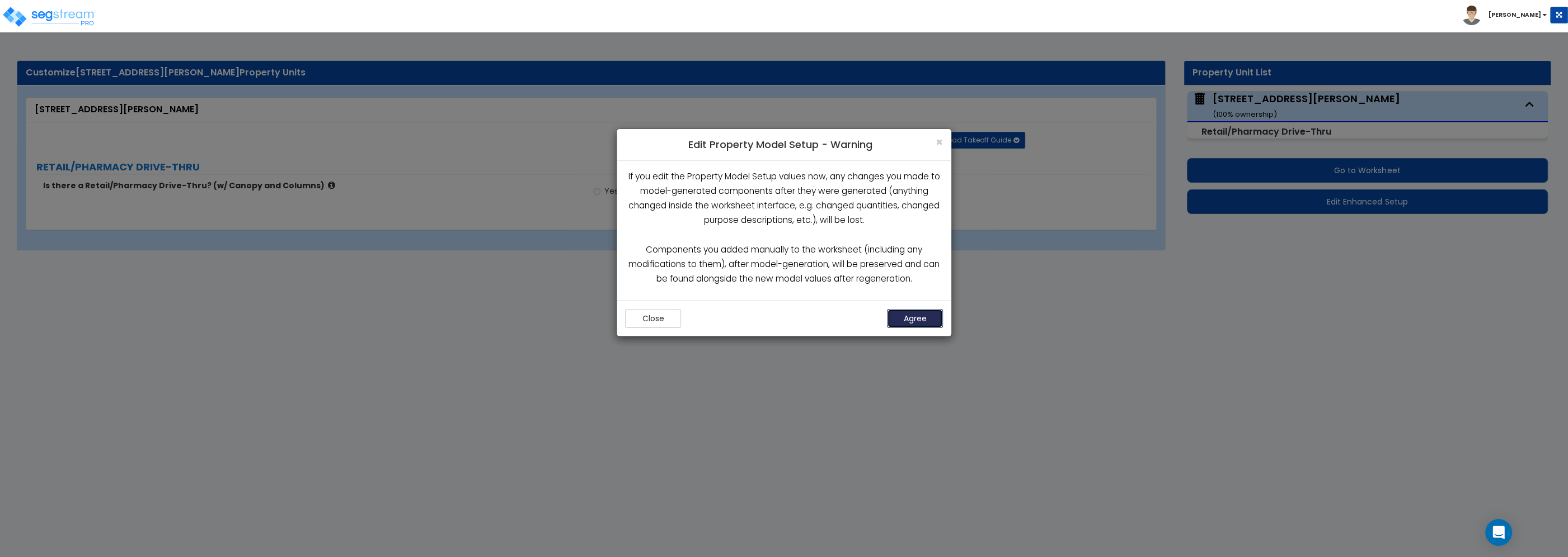
click at [909, 316] on button "Agree" at bounding box center [915, 319] width 56 height 19
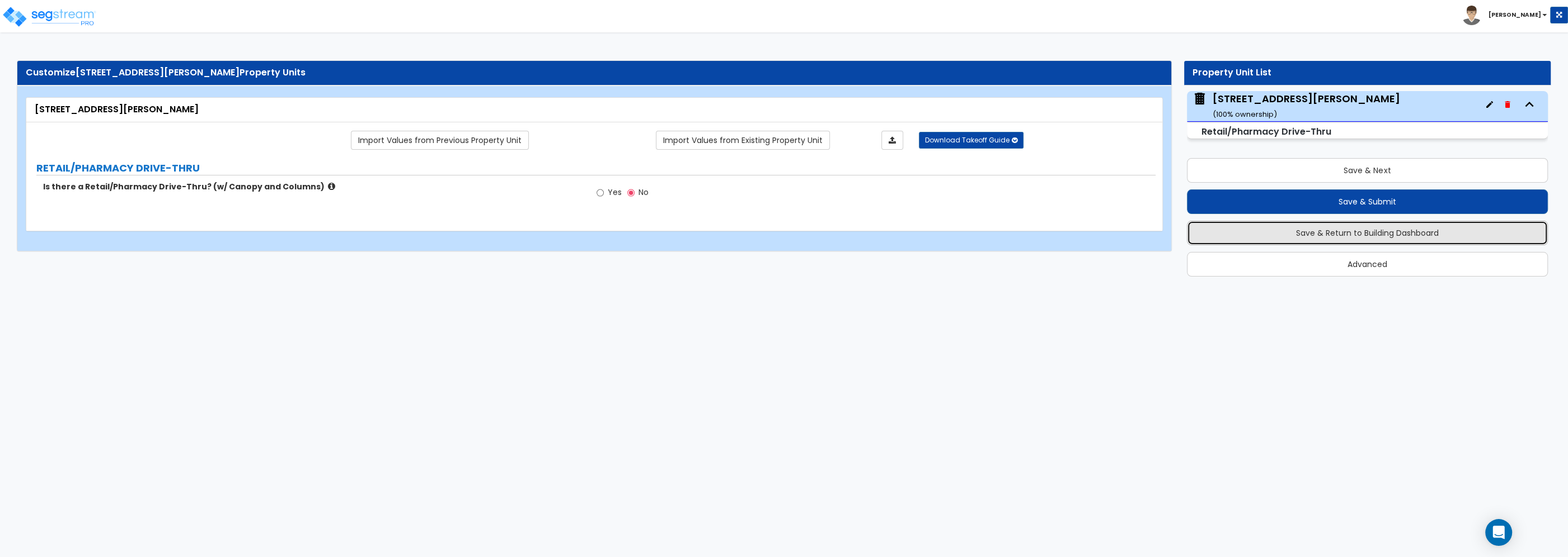
click at [1356, 239] on button "Save & Return to Building Dashboard" at bounding box center [1368, 233] width 361 height 25
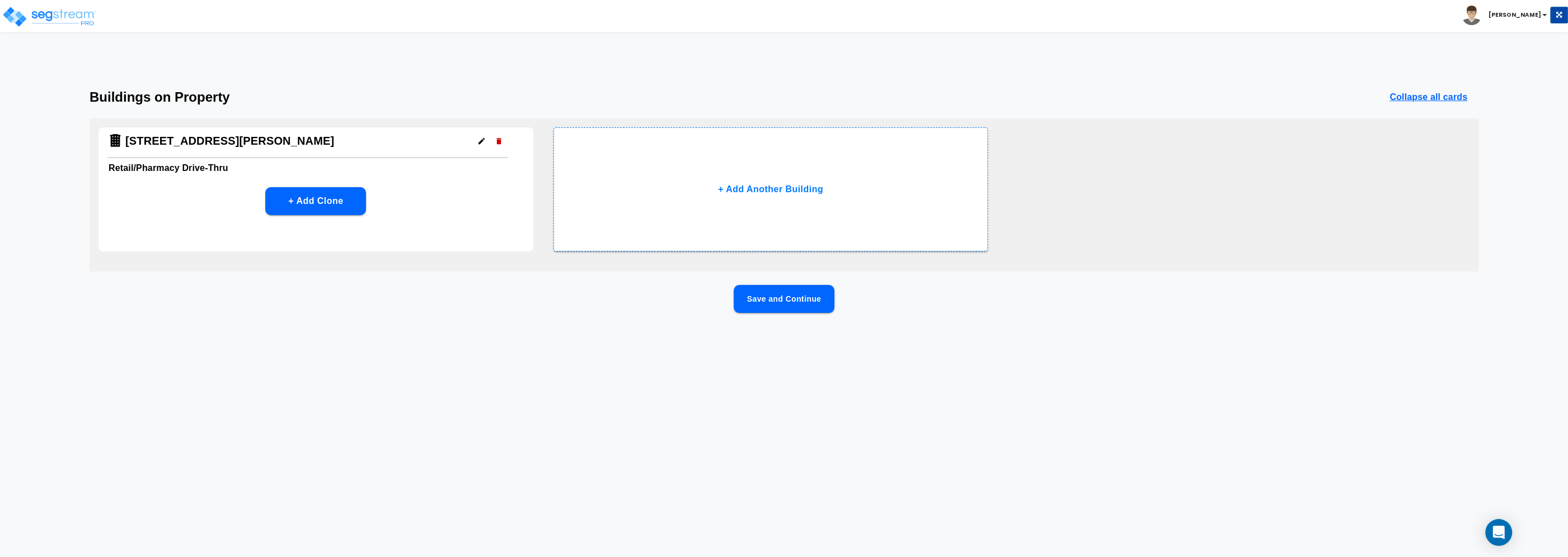
click at [480, 141] on icon "button" at bounding box center [480, 141] width 6 height 6
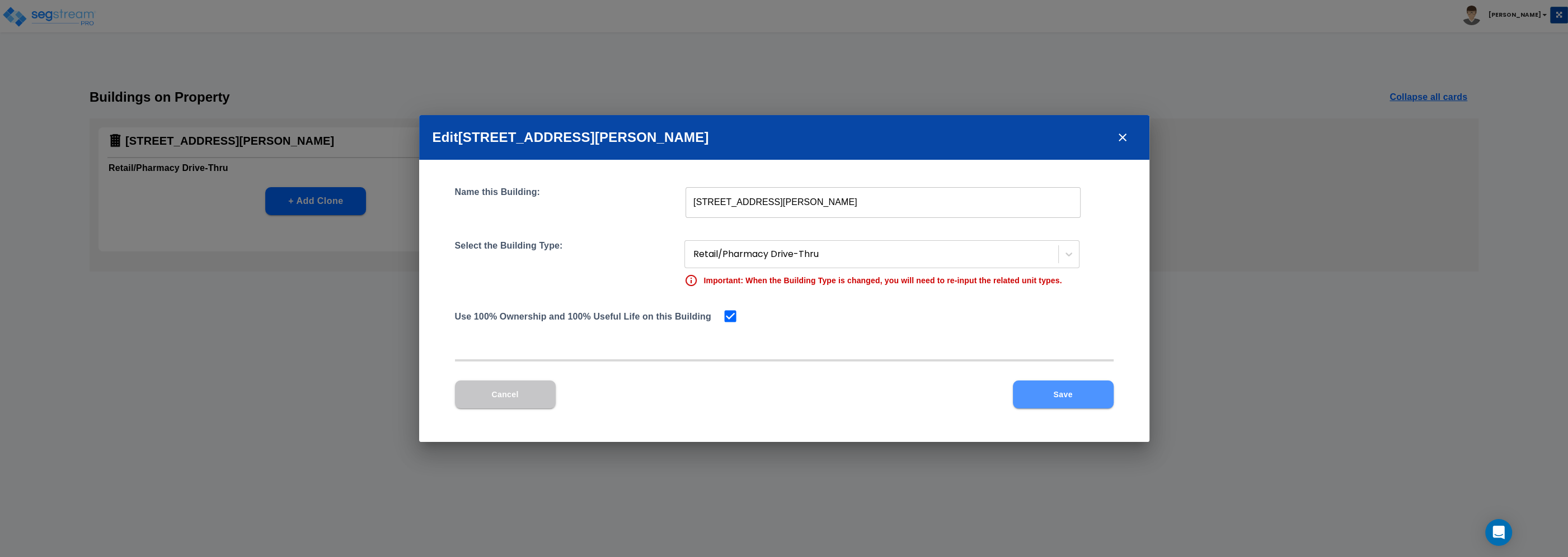
click at [1048, 394] on button "Save" at bounding box center [1064, 395] width 101 height 28
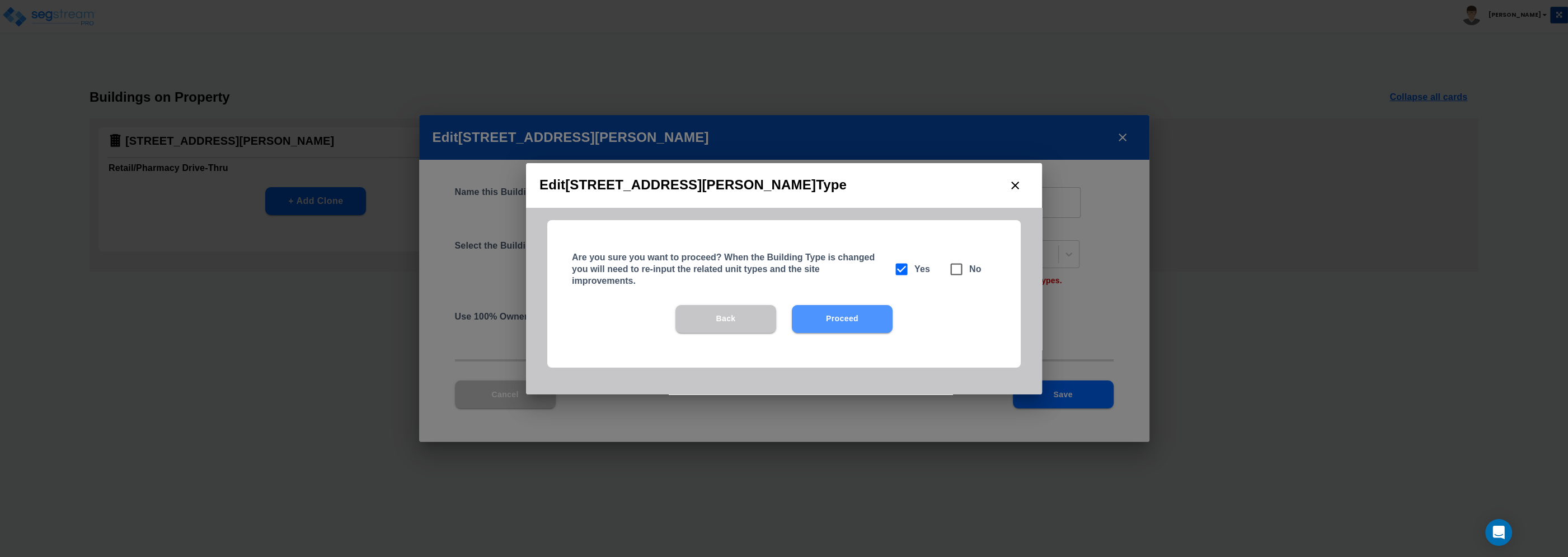
click at [836, 313] on button "Proceed" at bounding box center [842, 319] width 101 height 28
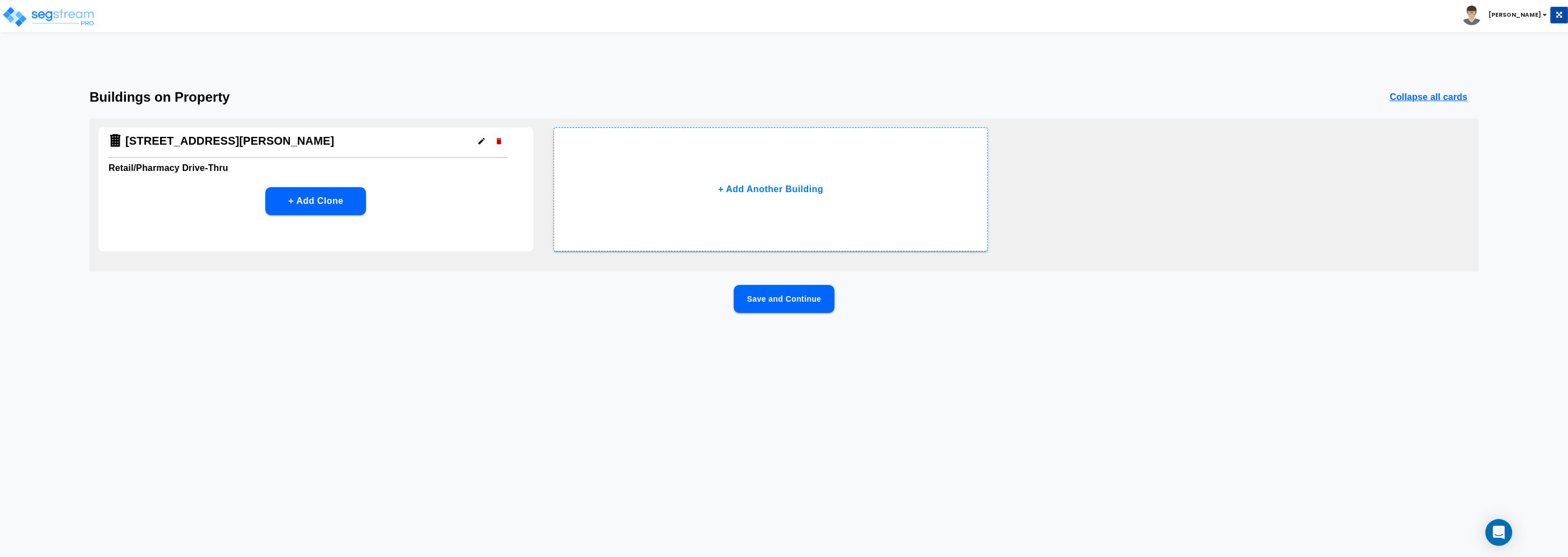
click at [786, 291] on button "Save and Continue" at bounding box center [784, 300] width 101 height 28
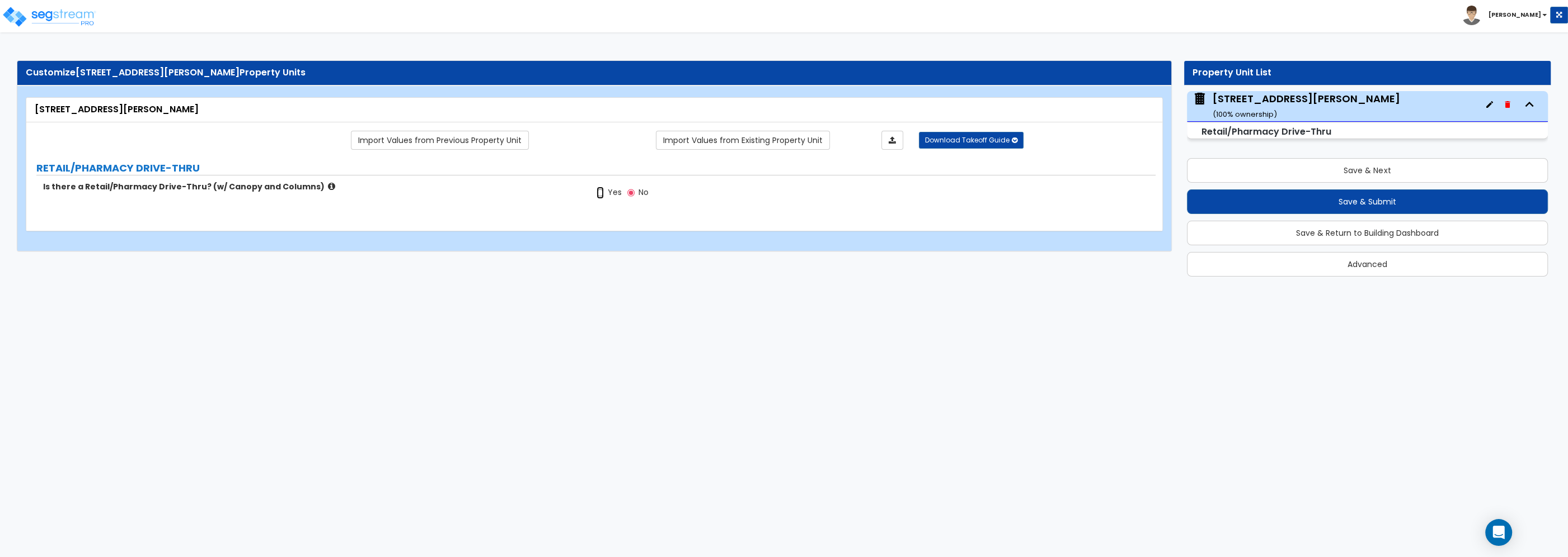
click at [599, 194] on input "Yes" at bounding box center [600, 193] width 7 height 12
radio input "true"
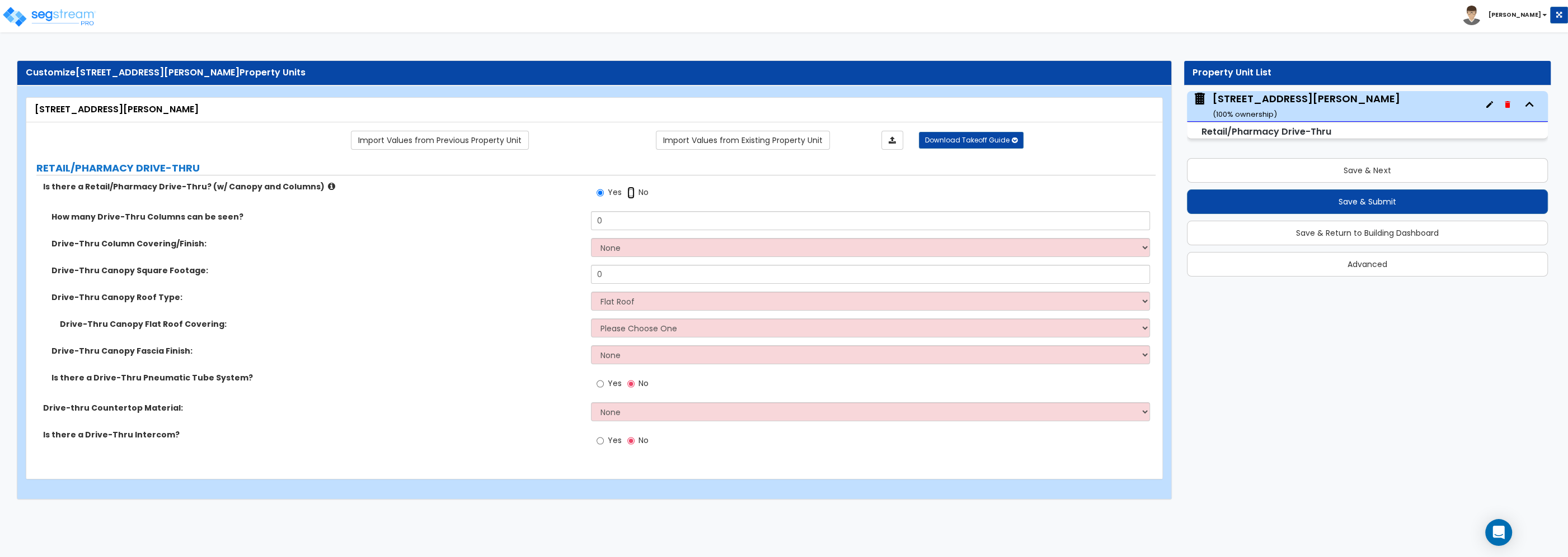
click at [627, 191] on input "No" at bounding box center [630, 193] width 7 height 12
radio input "false"
radio input "true"
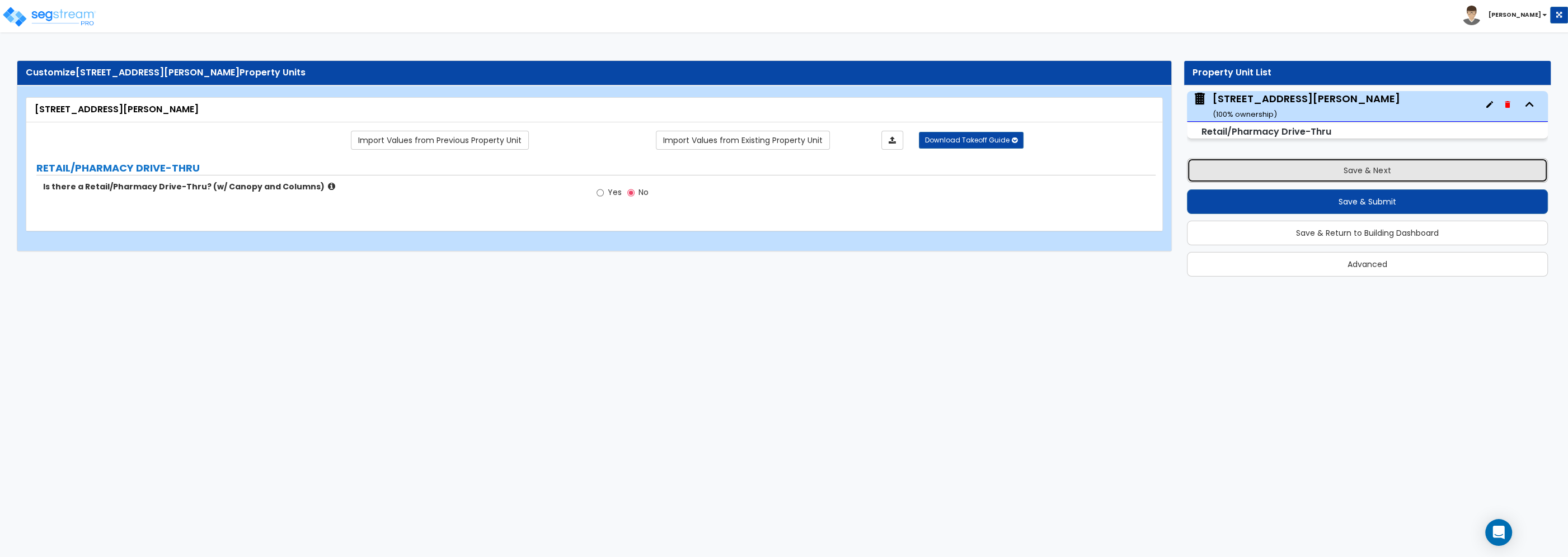
click at [1387, 170] on button "Save & Next" at bounding box center [1368, 170] width 361 height 25
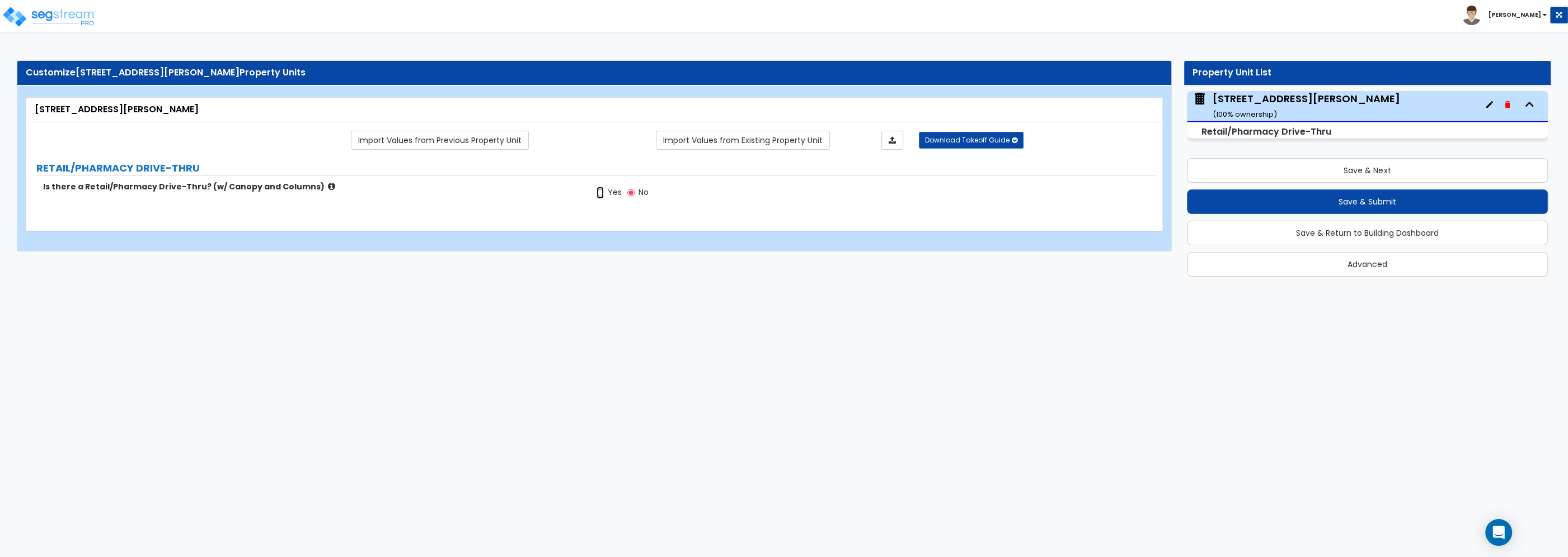
click at [601, 191] on input "Yes" at bounding box center [600, 193] width 7 height 12
radio input "true"
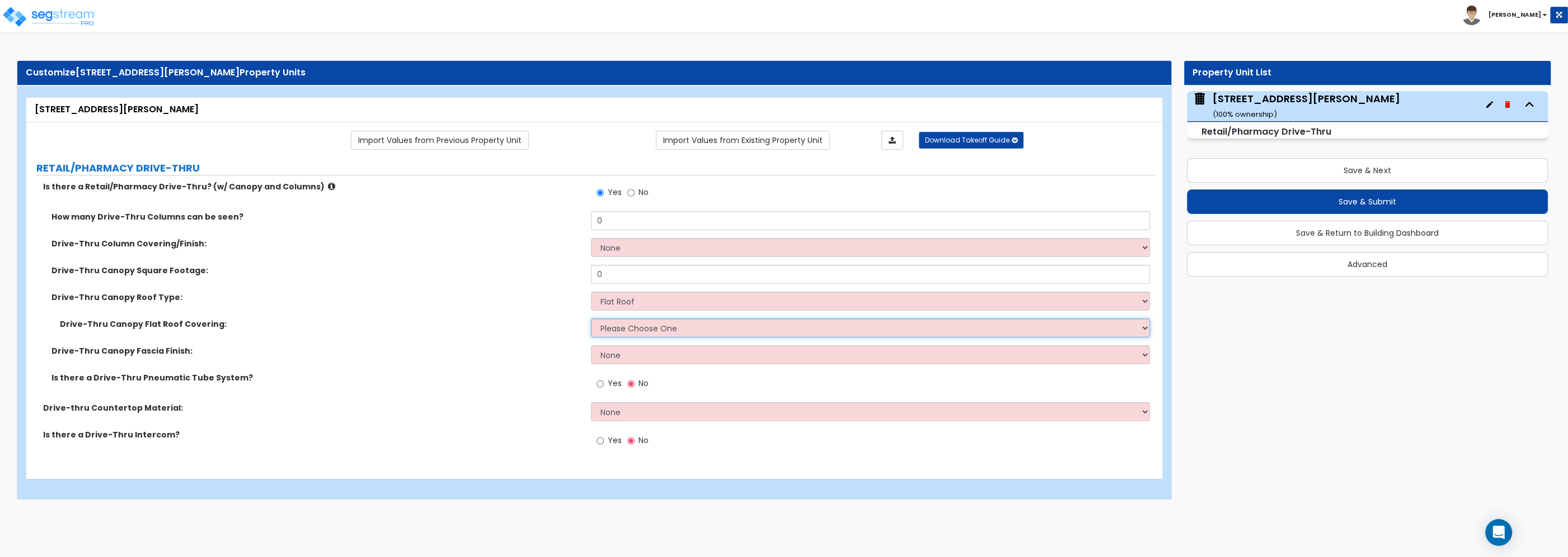
click at [591, 319] on select "Please Choose One Bitumen Membrane EPDM Membrane Plastic Membrane Asphalt Flood…" at bounding box center [870, 328] width 559 height 19
click at [627, 326] on select "Please Choose One Bitumen Membrane EPDM Membrane Plastic Membrane Asphalt Flood…" at bounding box center [870, 328] width 559 height 19
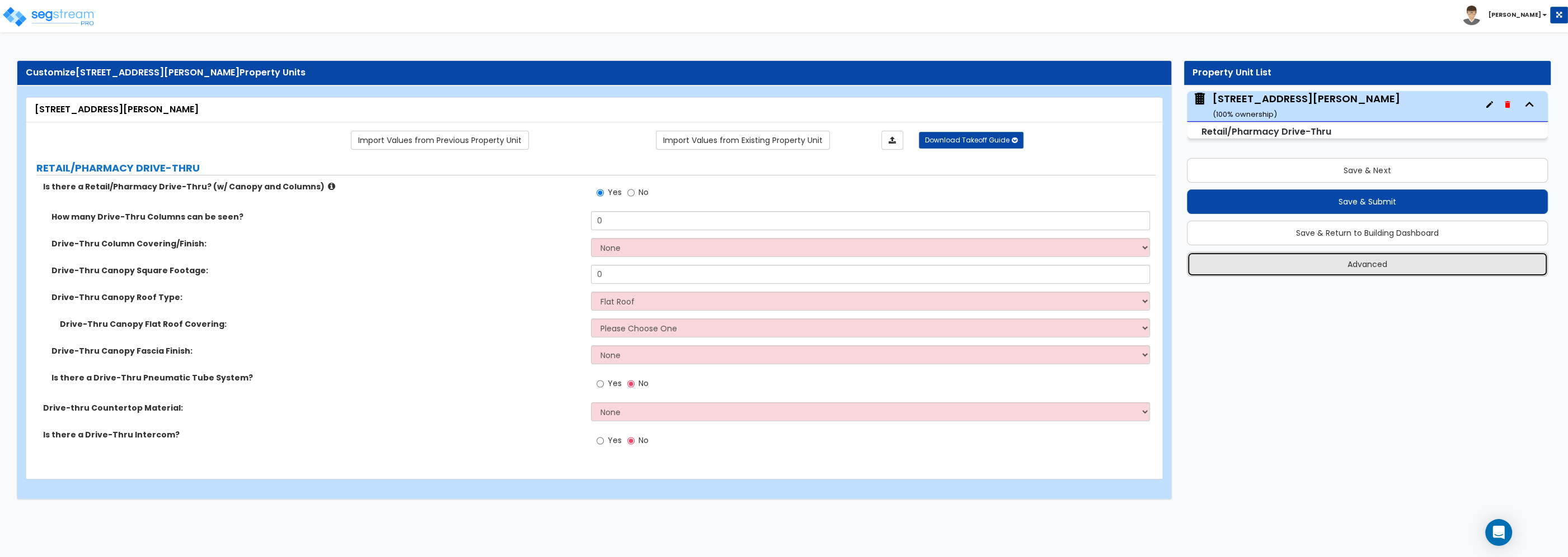
click at [1329, 266] on button "Advanced" at bounding box center [1368, 265] width 361 height 25
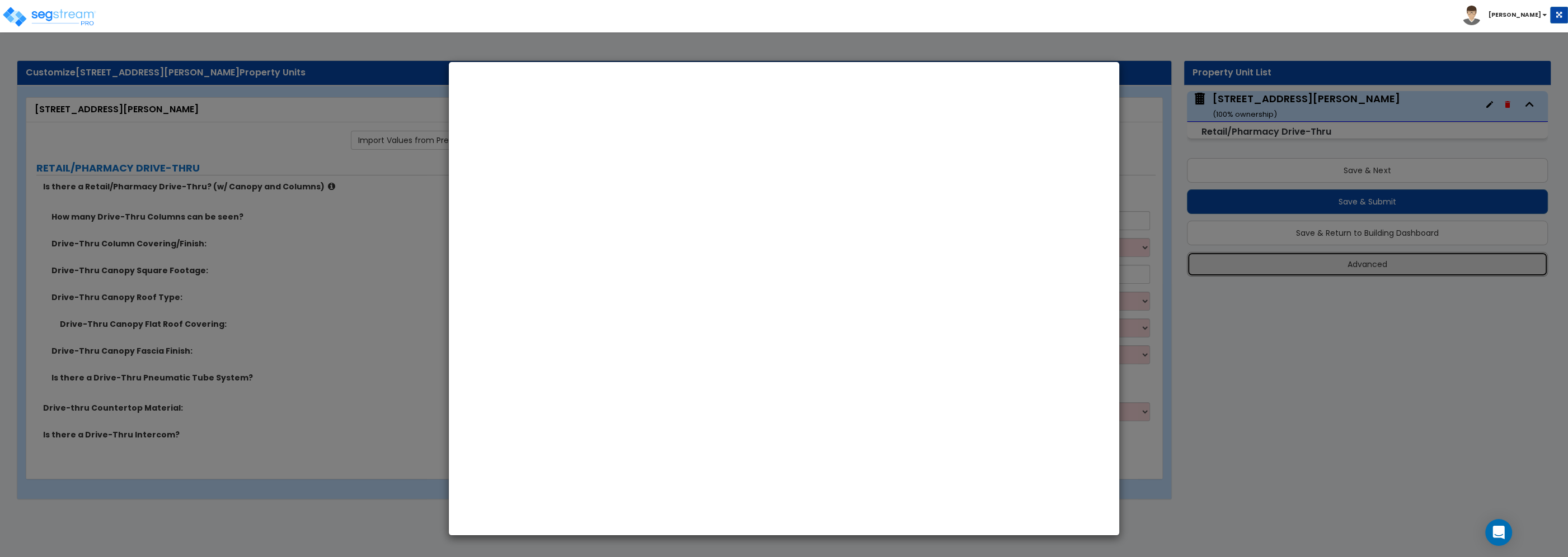
select select "WA"
select select "2025"
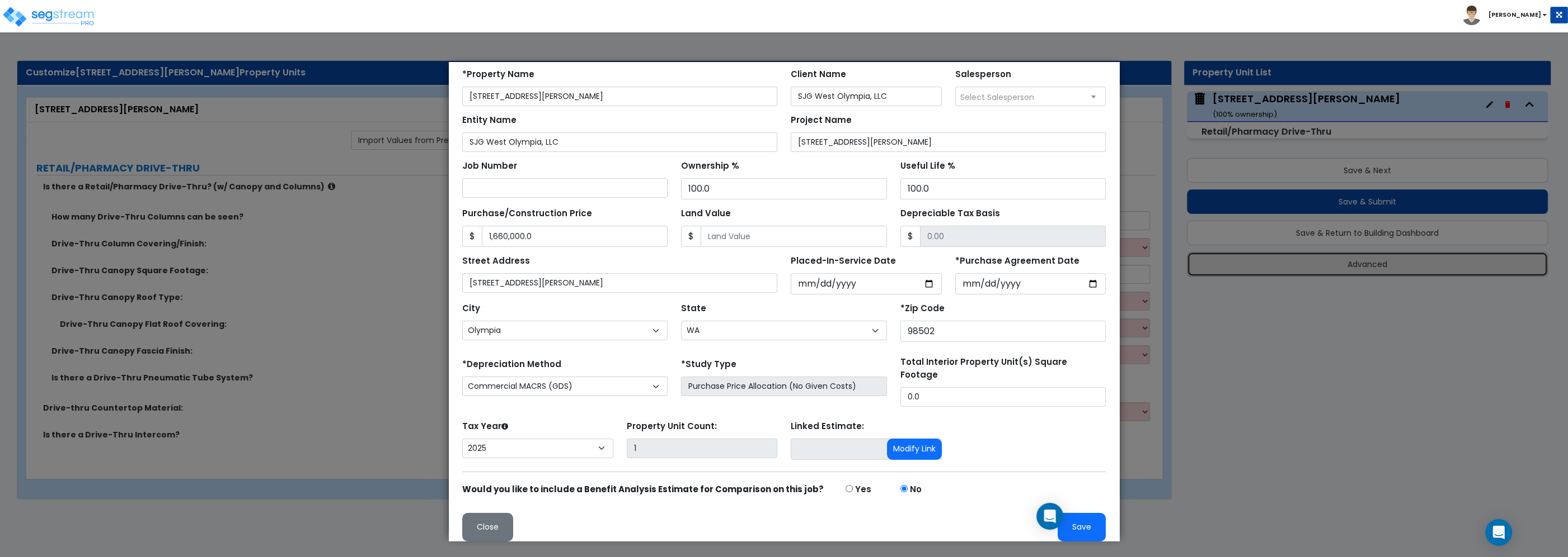
scroll to position [55, 0]
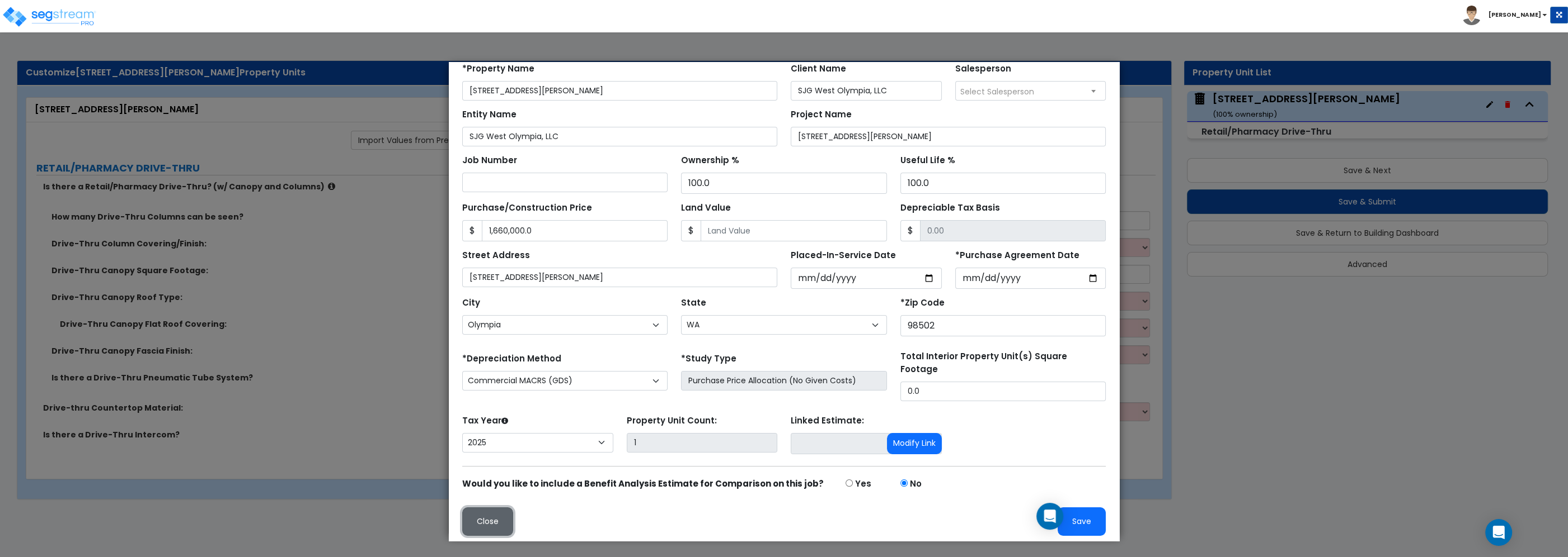
click at [480, 523] on button "Close" at bounding box center [487, 521] width 51 height 28
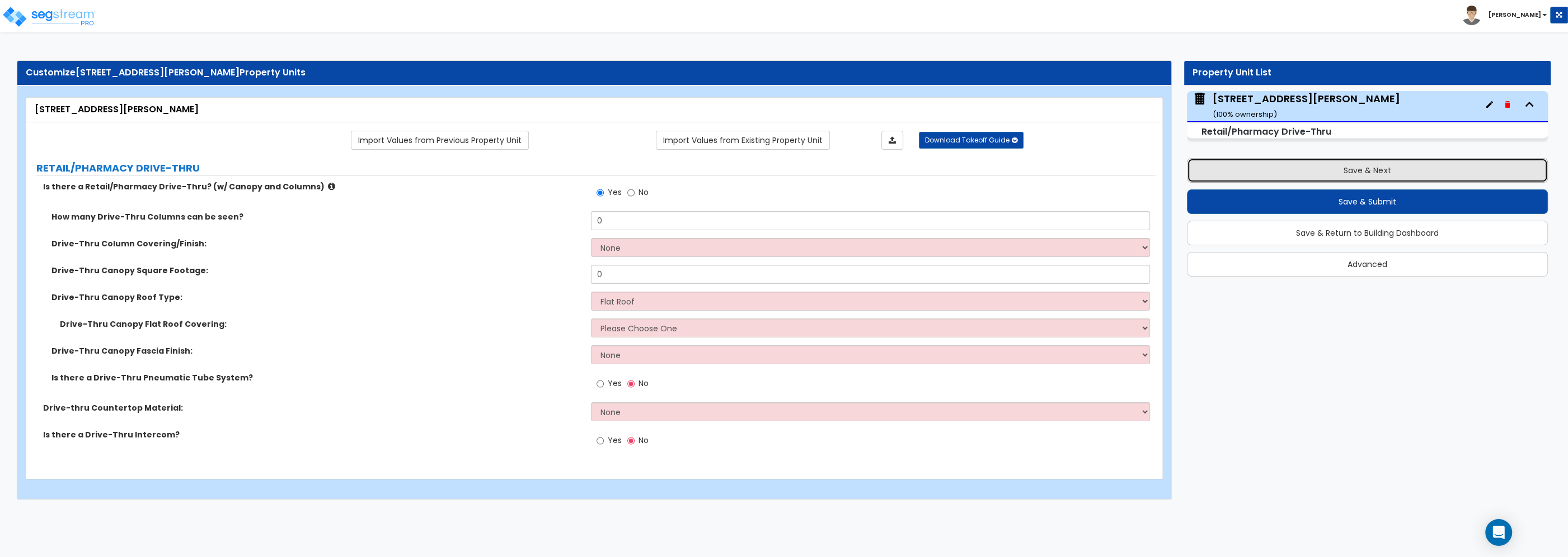
click at [1338, 165] on button "Save & Next" at bounding box center [1368, 170] width 361 height 25
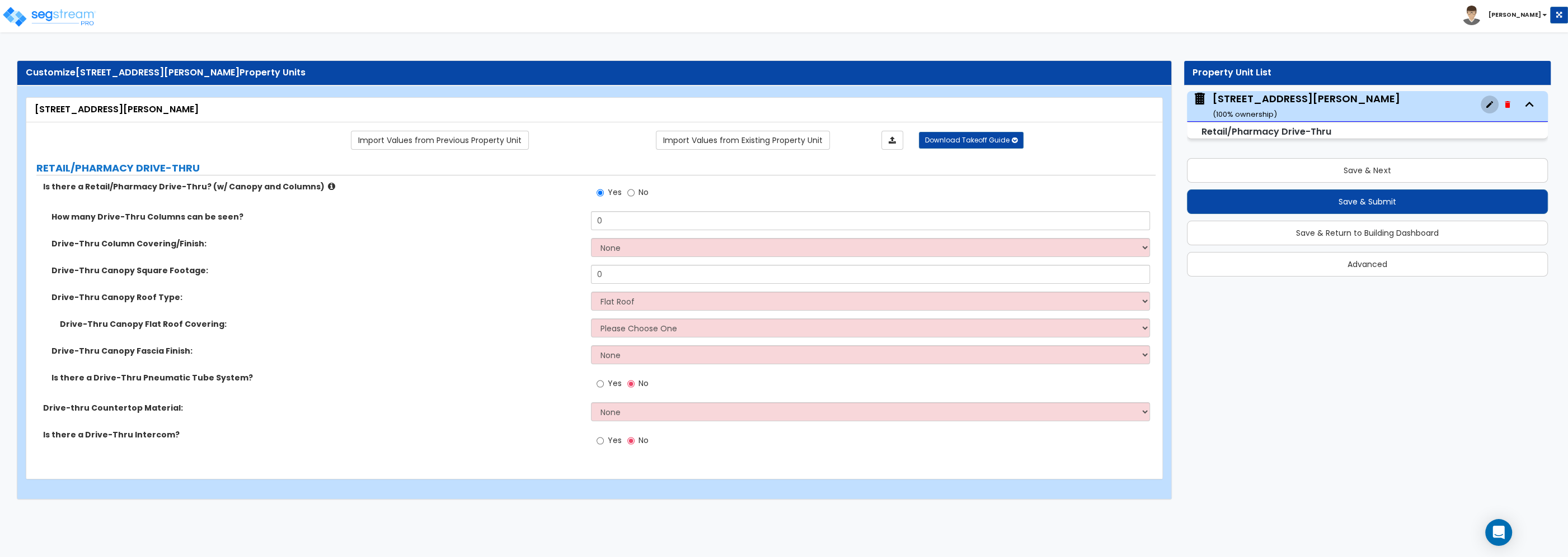
click at [1482, 103] on button "button" at bounding box center [1489, 105] width 18 height 18
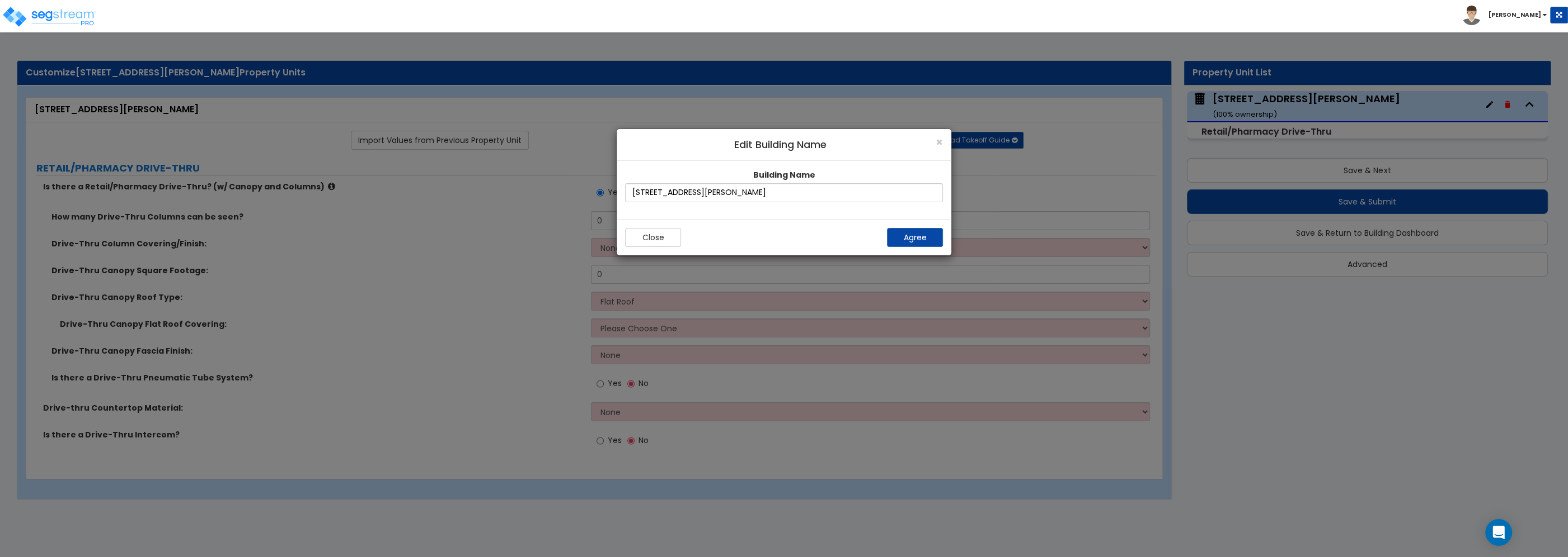
click at [1531, 105] on div "× Edit Building Name Building Name [STREET_ADDRESS][GEOGRAPHIC_DATA][PERSON_NAM…" at bounding box center [784, 278] width 1568 height 557
click at [943, 141] on div "× Edit Building Name" at bounding box center [784, 145] width 335 height 32
click at [938, 144] on span "×" at bounding box center [938, 142] width 7 height 17
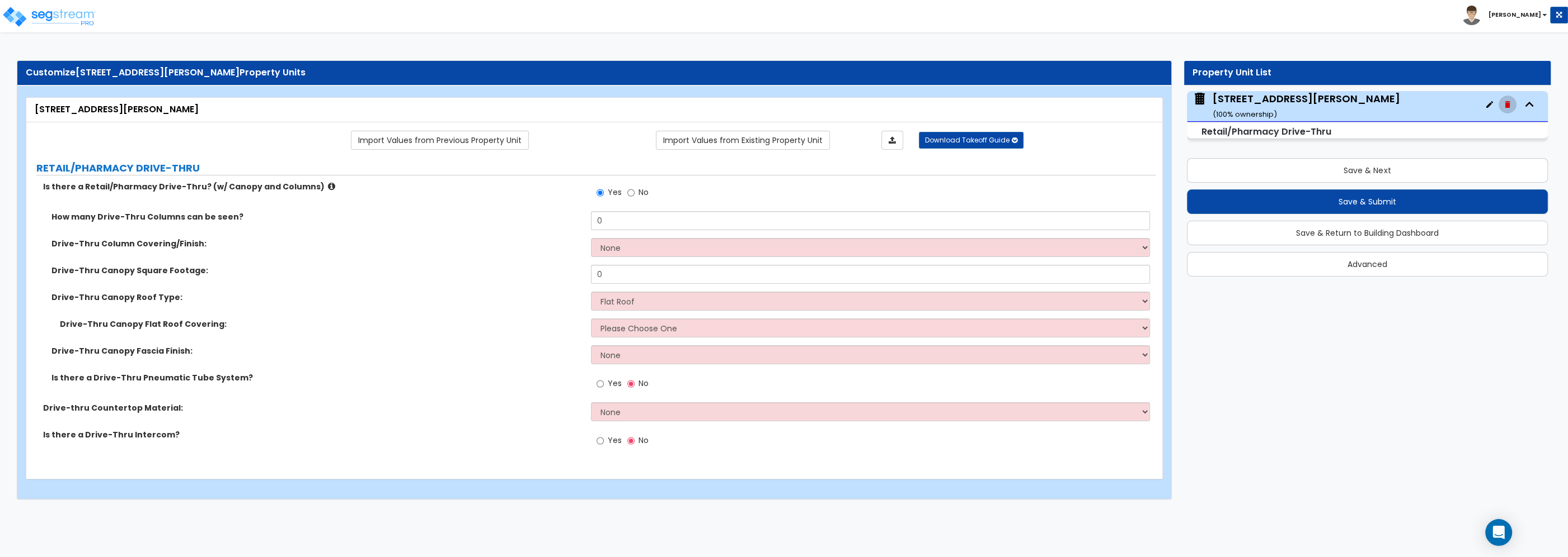
click at [1504, 104] on icon "button" at bounding box center [1507, 104] width 9 height 9
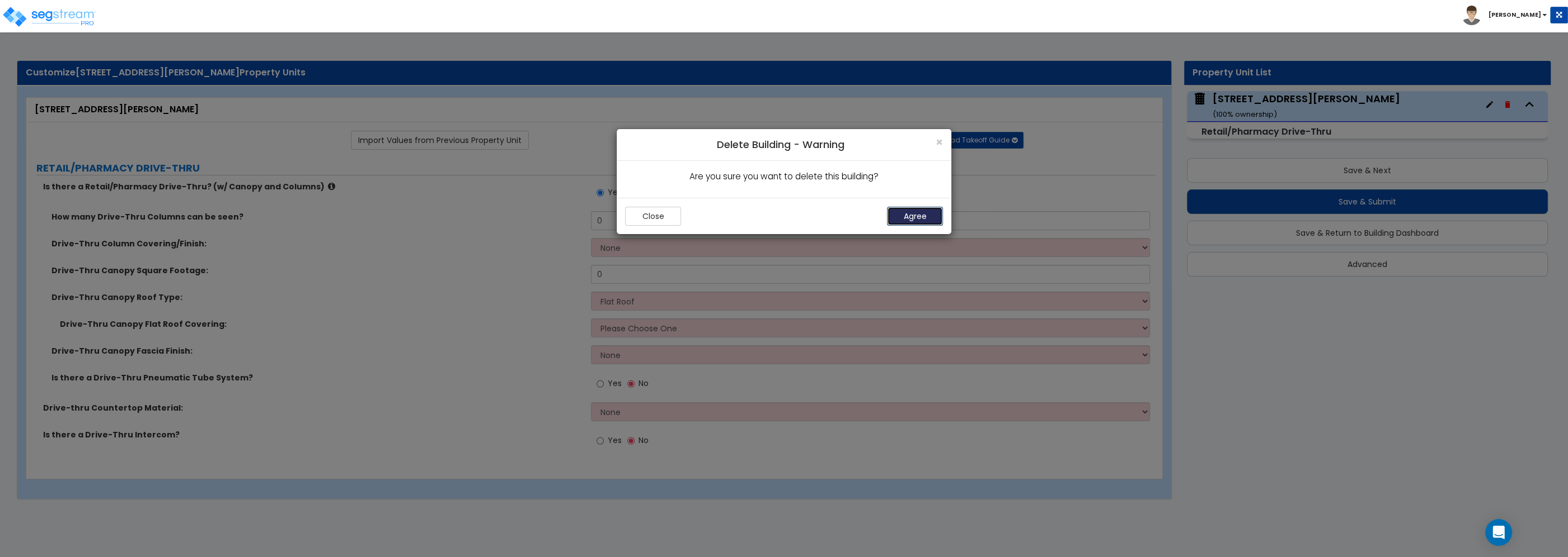
click at [924, 216] on button "Agree" at bounding box center [915, 216] width 56 height 19
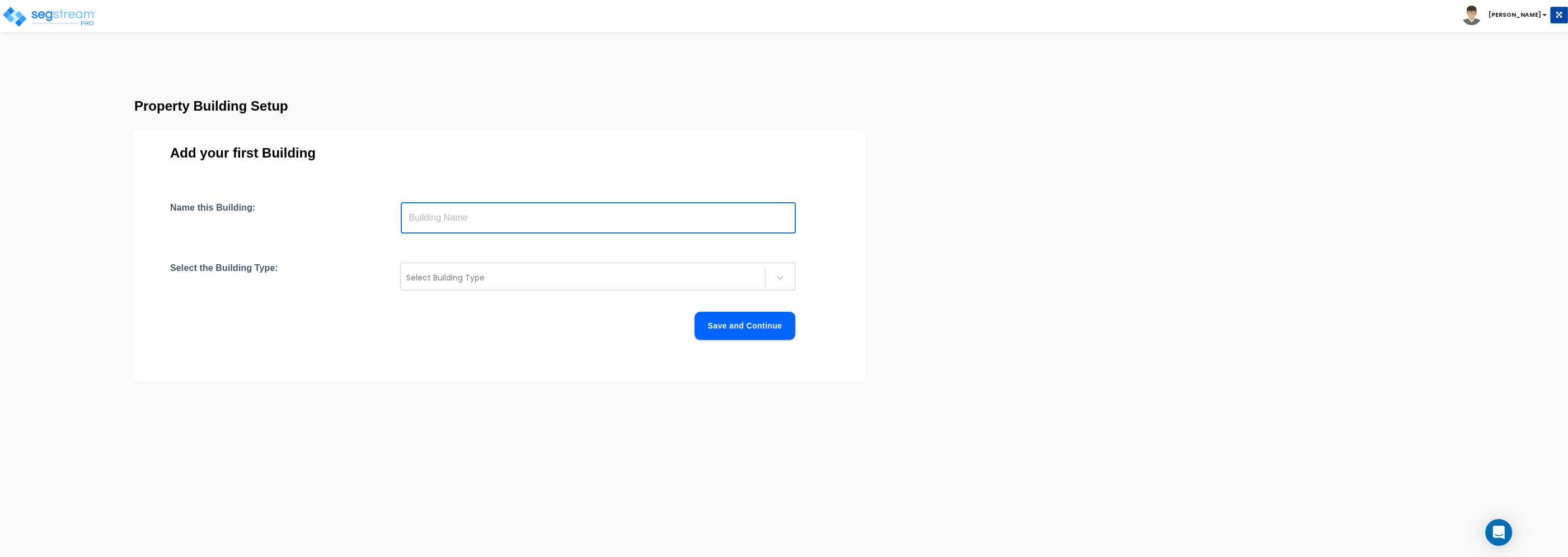
click at [439, 216] on input "text" at bounding box center [598, 218] width 395 height 31
click at [449, 218] on input "text" at bounding box center [598, 218] width 395 height 31
paste input "[STREET_ADDRESS][PERSON_NAME]"
type input "[STREET_ADDRESS][PERSON_NAME]"
click at [422, 281] on div at bounding box center [582, 278] width 353 height 13
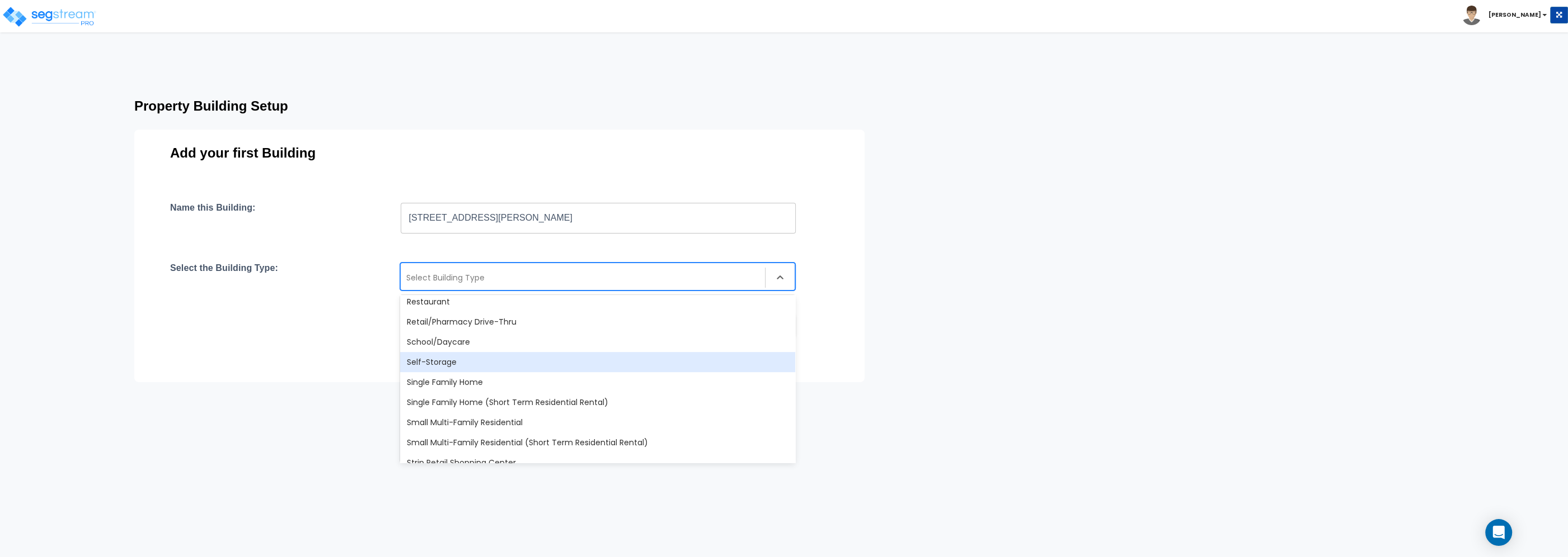
scroll to position [955, 0]
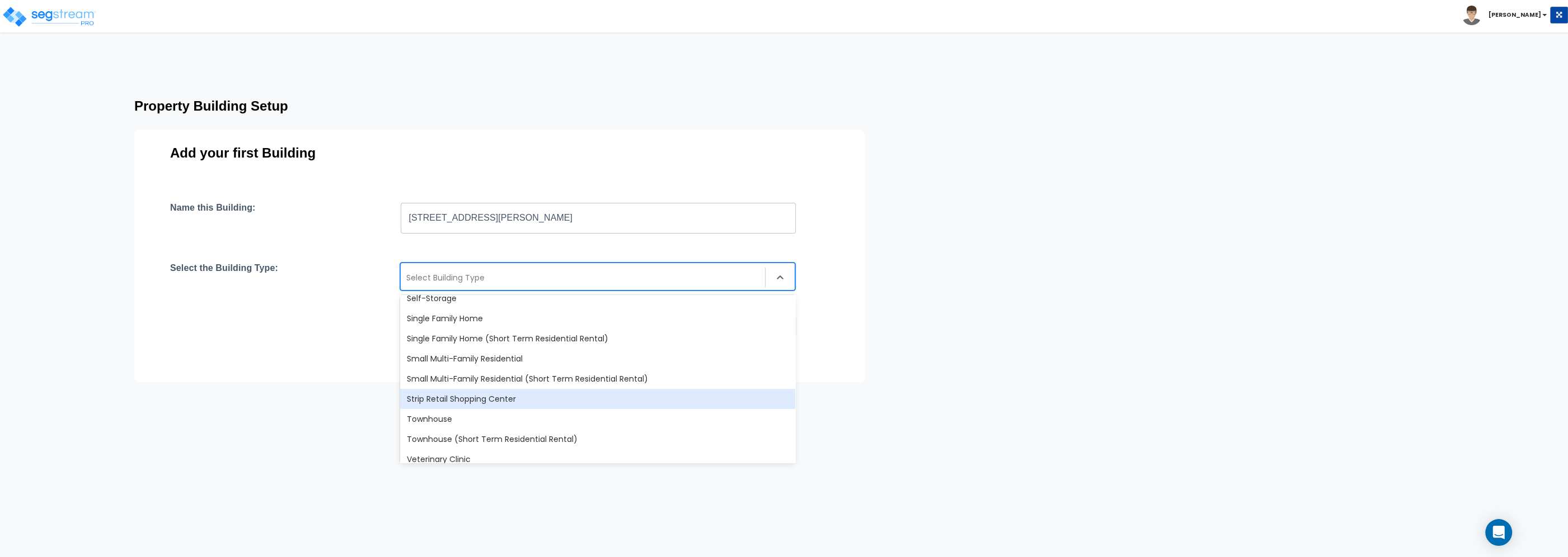
click at [525, 402] on div "Strip Retail Shopping Center" at bounding box center [597, 399] width 395 height 20
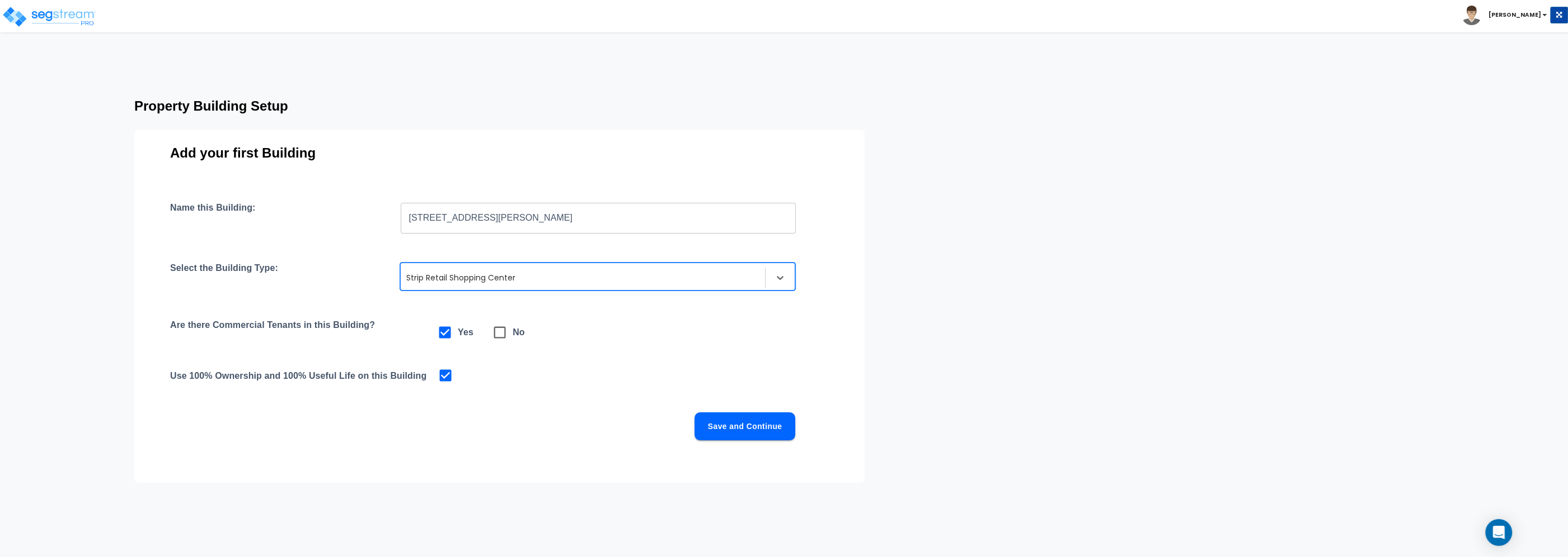
click at [498, 335] on icon at bounding box center [499, 332] width 16 height 16
checkbox input "false"
checkbox input "true"
click at [756, 427] on button "Save and Continue" at bounding box center [745, 427] width 101 height 28
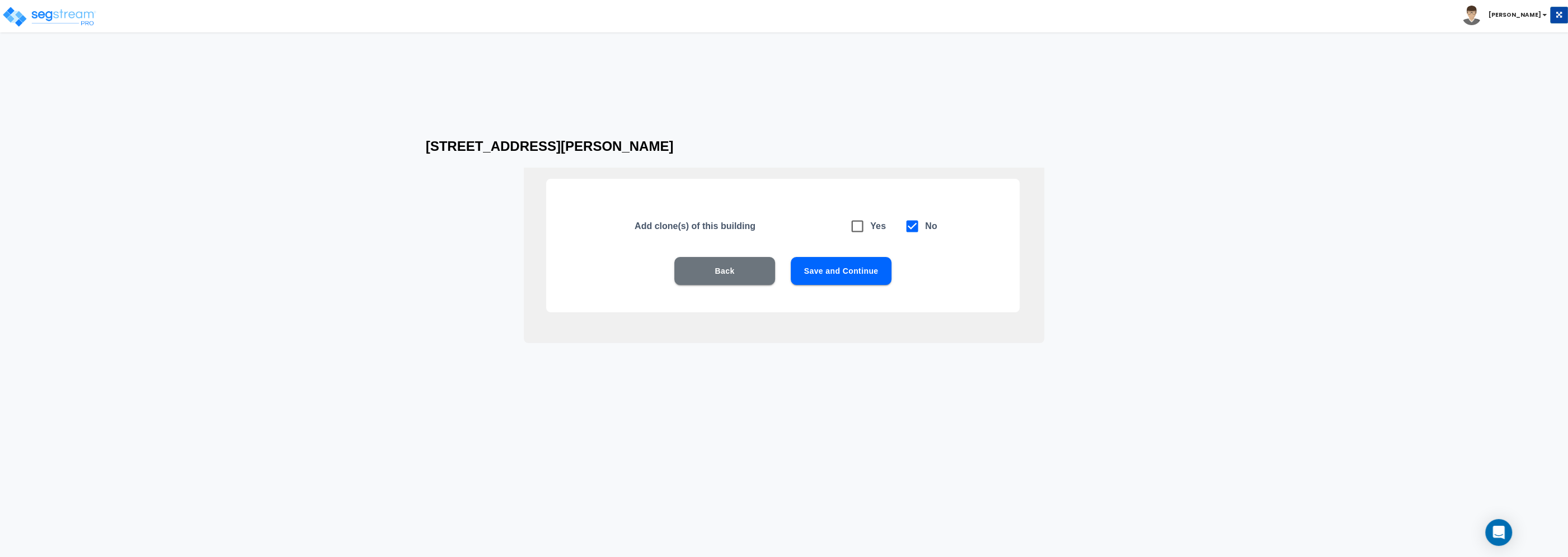
click at [842, 266] on button "Save and Continue" at bounding box center [841, 271] width 101 height 28
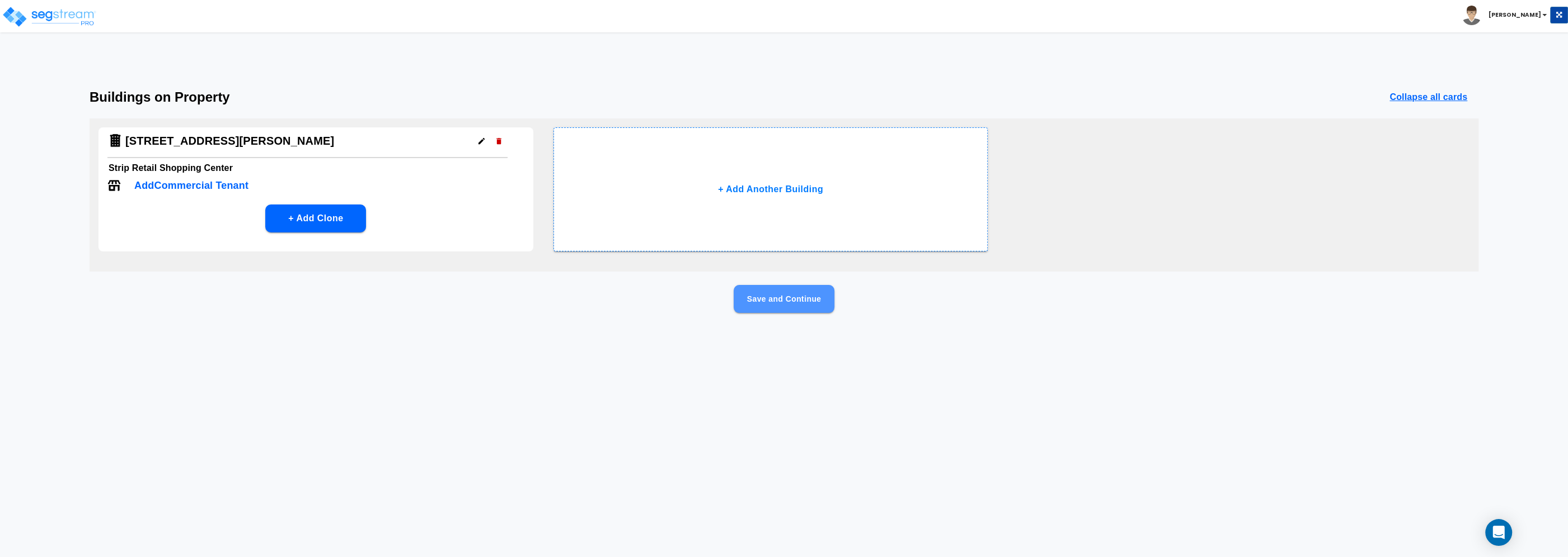
click at [805, 289] on button "Save and Continue" at bounding box center [784, 300] width 101 height 28
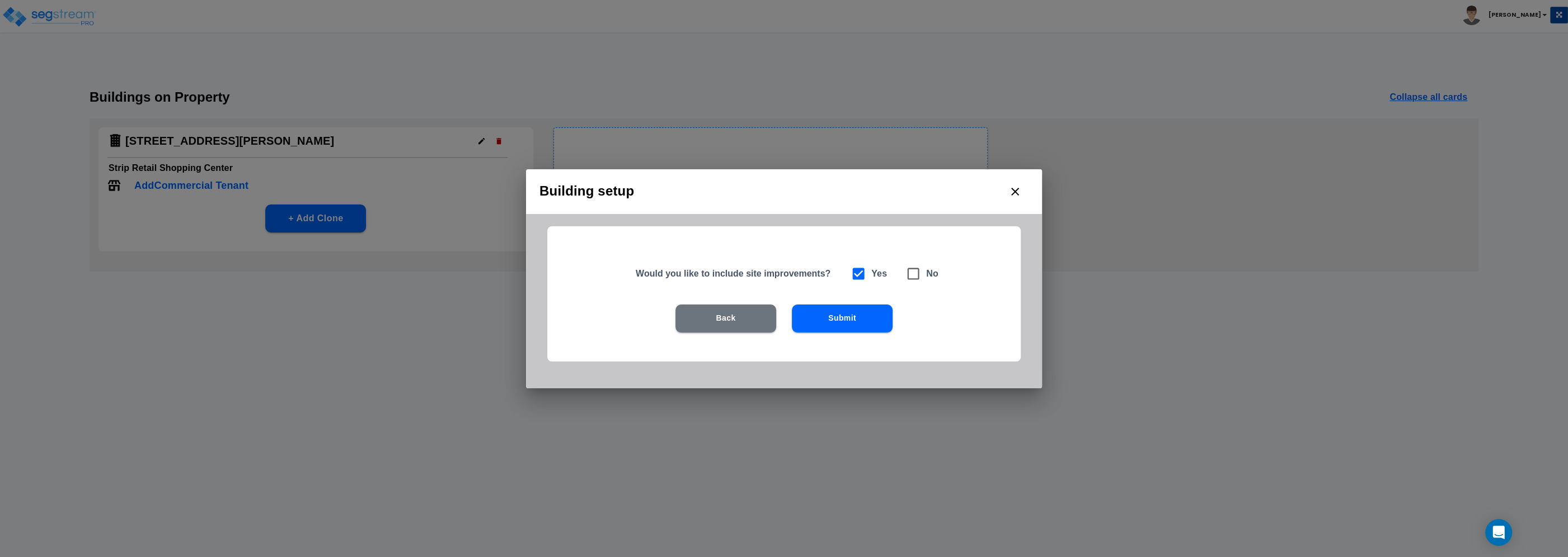
click at [852, 319] on button "Submit" at bounding box center [842, 319] width 101 height 28
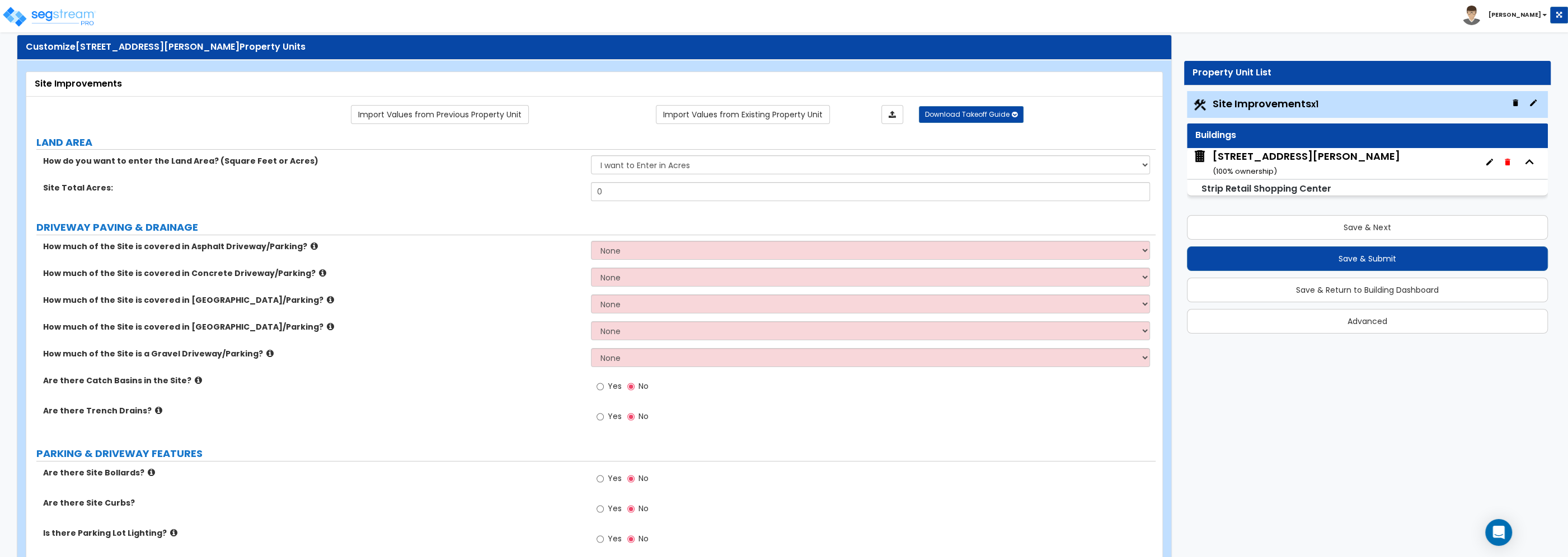
scroll to position [0, 0]
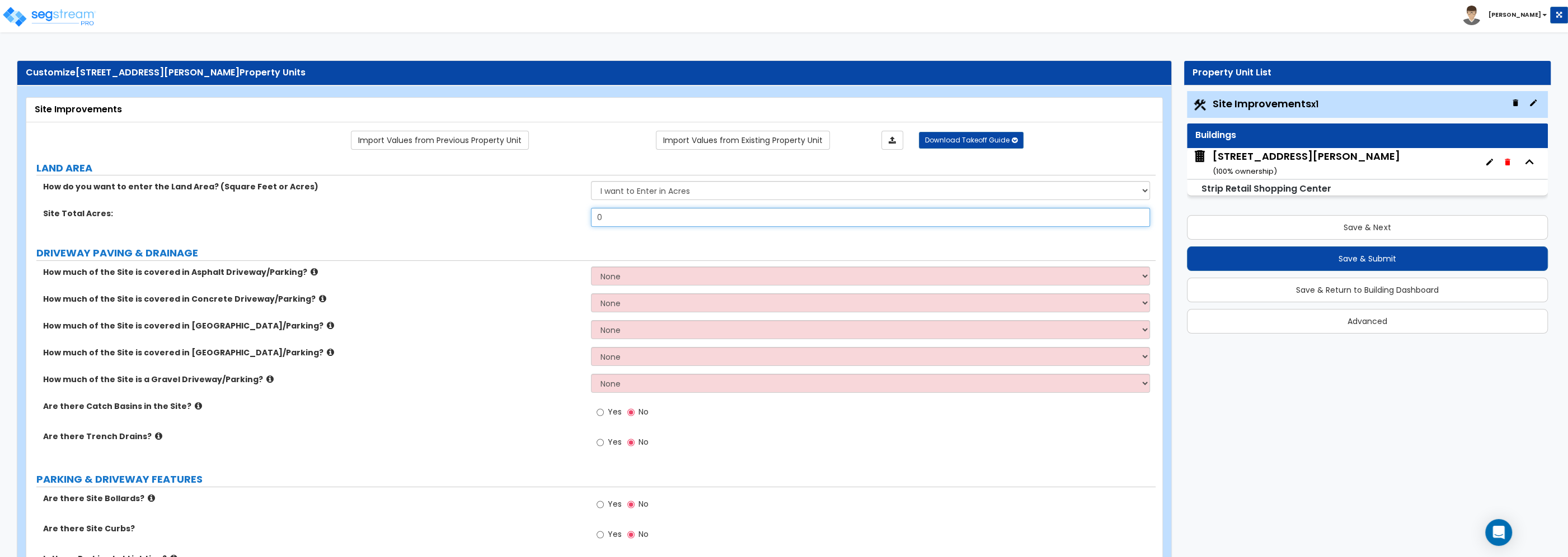
drag, startPoint x: 606, startPoint y: 225, endPoint x: 539, endPoint y: 213, distance: 68.1
click at [591, 213] on input "0" at bounding box center [870, 217] width 559 height 19
type input "24,175"
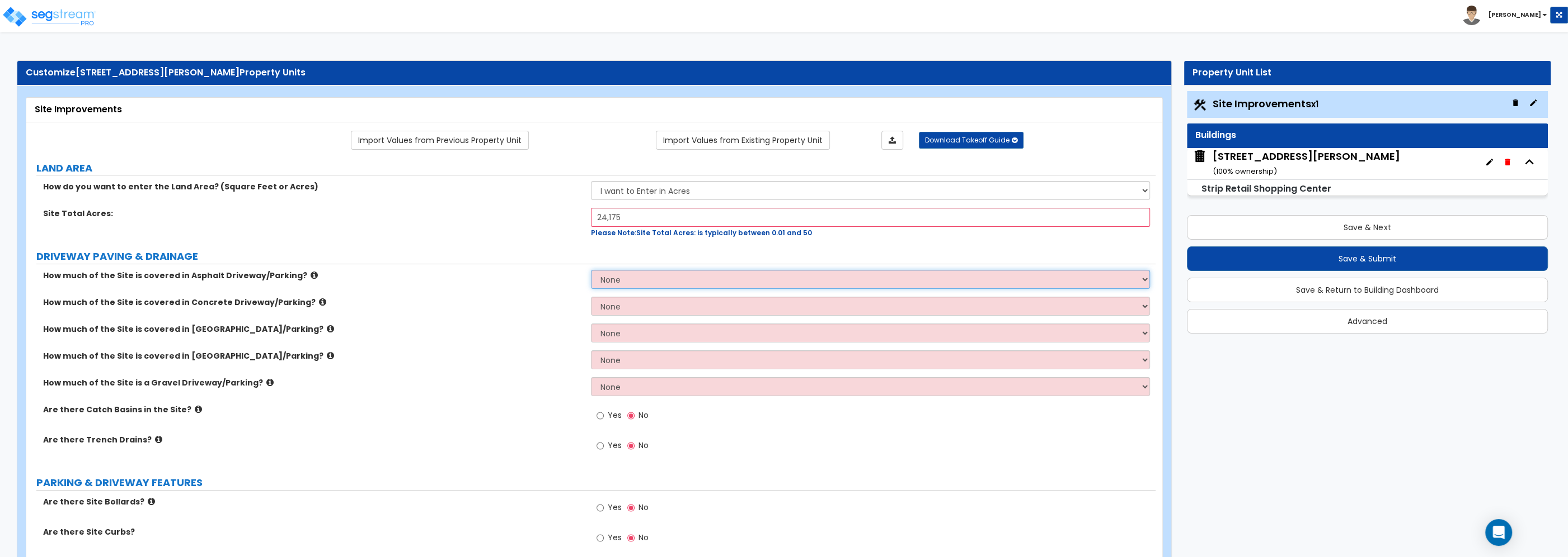
click at [591, 270] on select "None I want to Enter an Approximate Percentage I want to Enter the Square Foota…" at bounding box center [870, 279] width 559 height 19
select select "2"
click option "I want to Enter the Square Footage" at bounding box center [0, 0] width 0 height 0
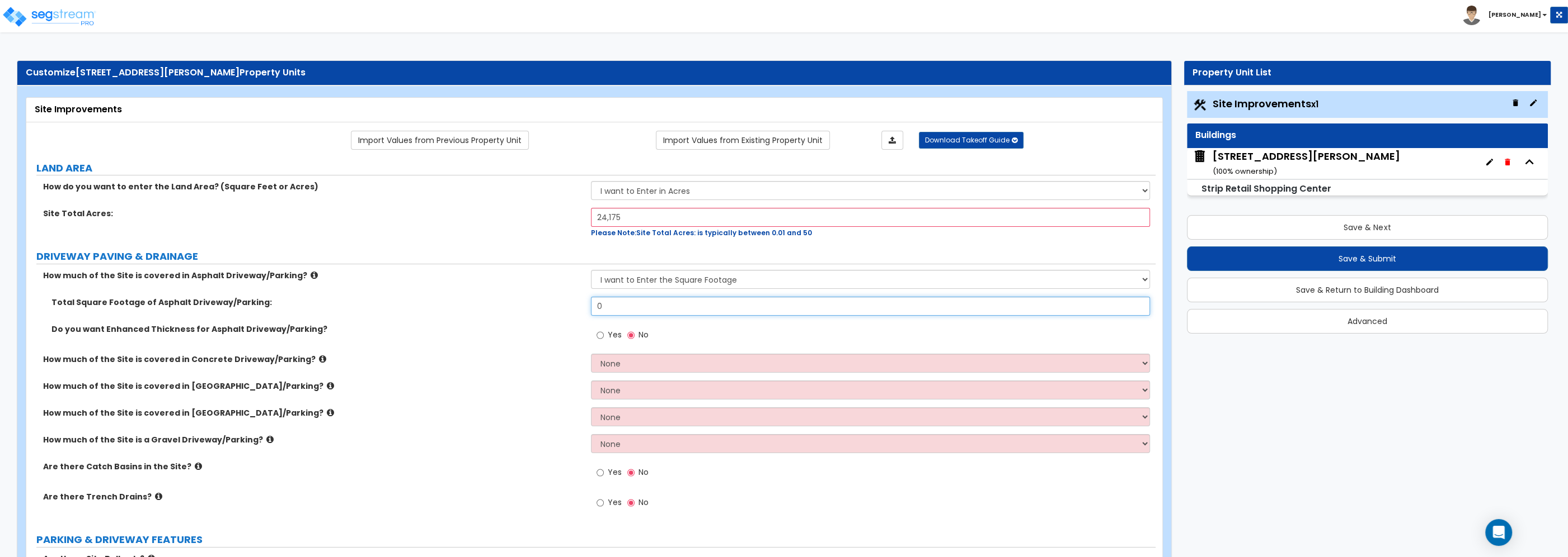
click at [617, 310] on input "0" at bounding box center [870, 306] width 559 height 19
drag, startPoint x: 617, startPoint y: 311, endPoint x: 558, endPoint y: 304, distance: 59.4
click at [591, 304] on input "0" at bounding box center [870, 306] width 559 height 19
click at [706, 330] on div "Yes No" at bounding box center [873, 339] width 565 height 30
drag, startPoint x: 635, startPoint y: 315, endPoint x: 556, endPoint y: 295, distance: 81.5
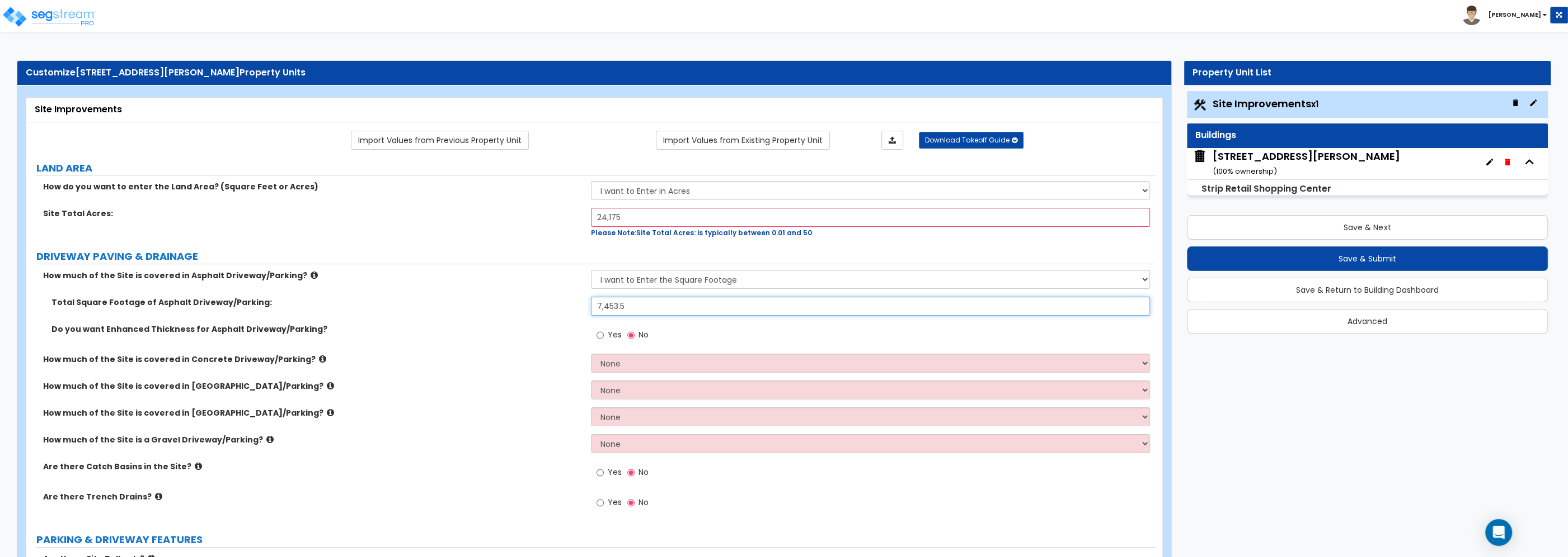
click at [591, 297] on input "7,453.5" at bounding box center [870, 306] width 559 height 19
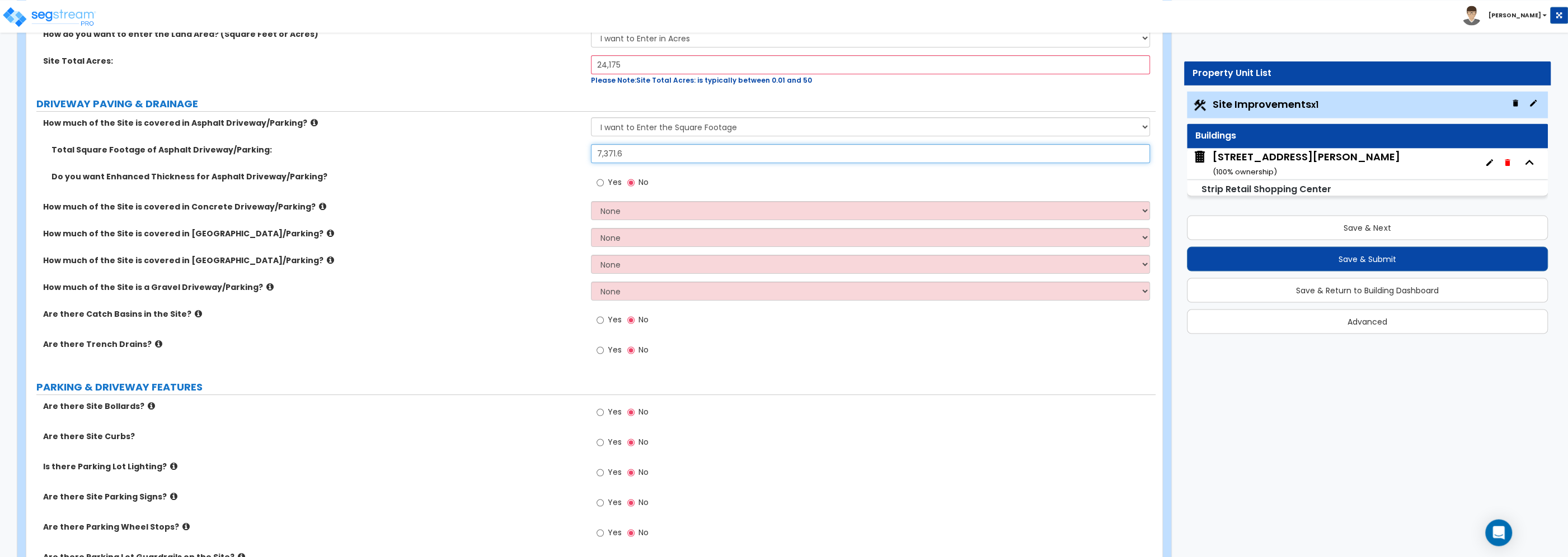
scroll to position [180, 0]
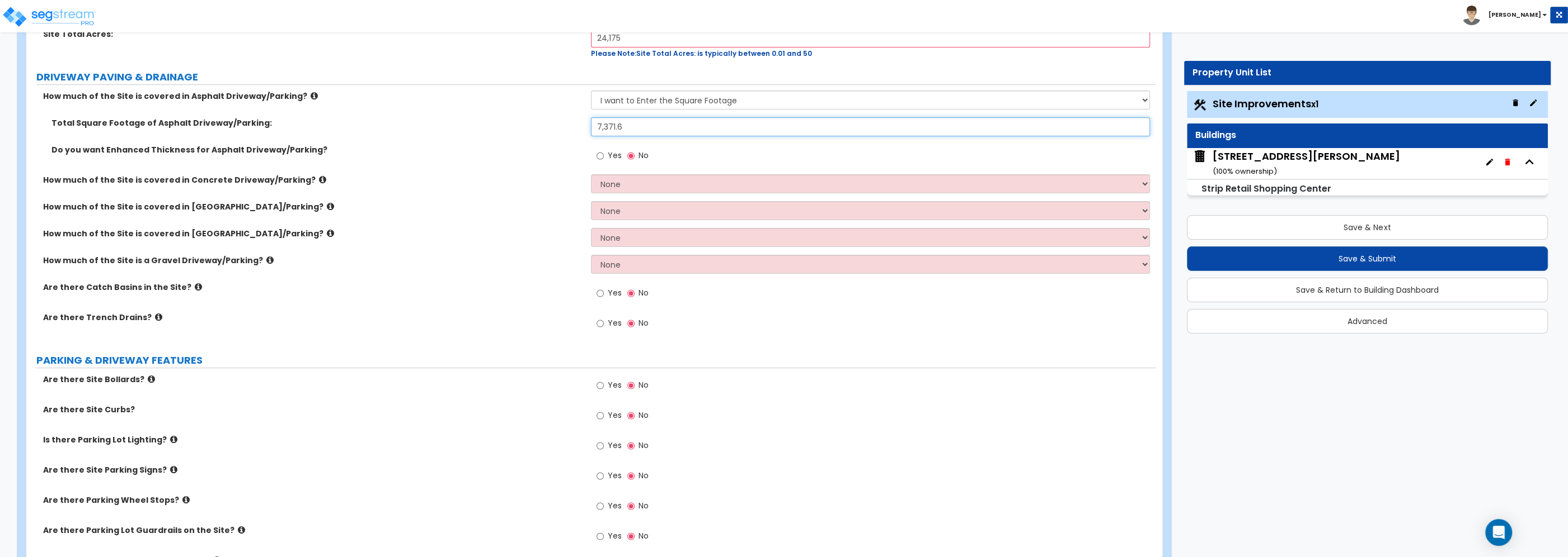
type input "7,371.6"
click at [602, 294] on input "Yes" at bounding box center [600, 293] width 7 height 12
radio input "true"
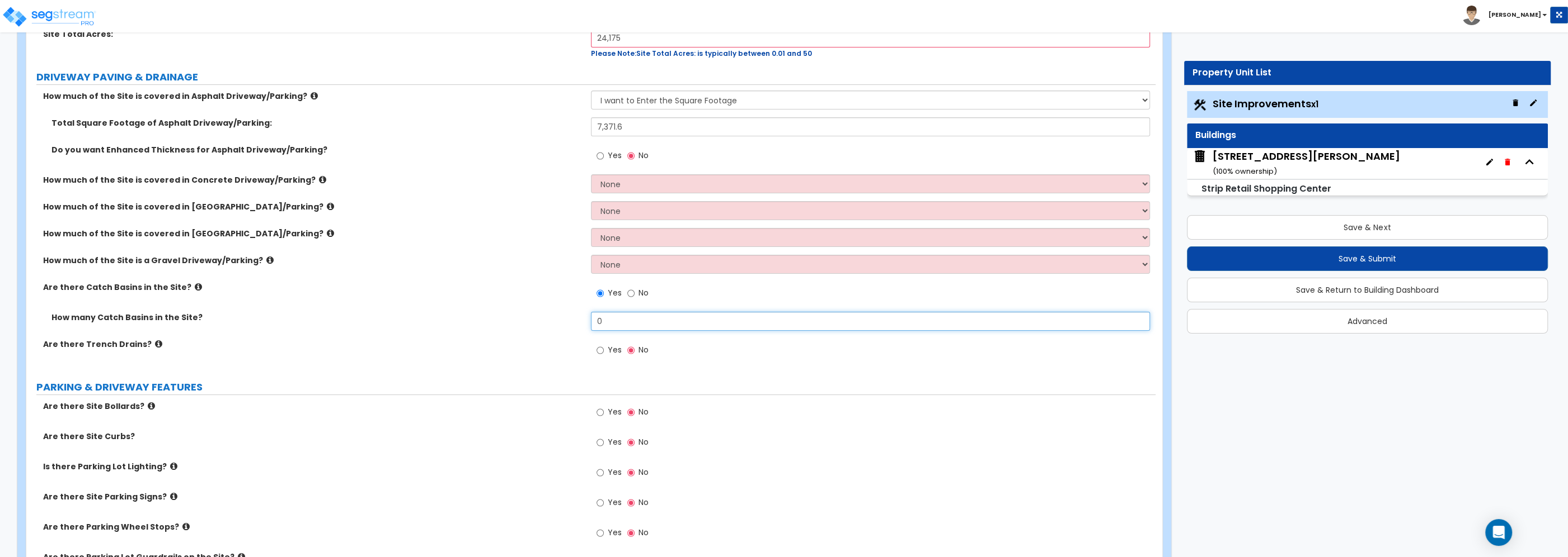
drag, startPoint x: 610, startPoint y: 319, endPoint x: 569, endPoint y: 312, distance: 41.6
click at [591, 312] on input "0" at bounding box center [870, 321] width 559 height 19
type input "4"
click at [639, 351] on span "No" at bounding box center [644, 350] width 10 height 12
click at [634, 351] on input "No" at bounding box center [630, 350] width 7 height 12
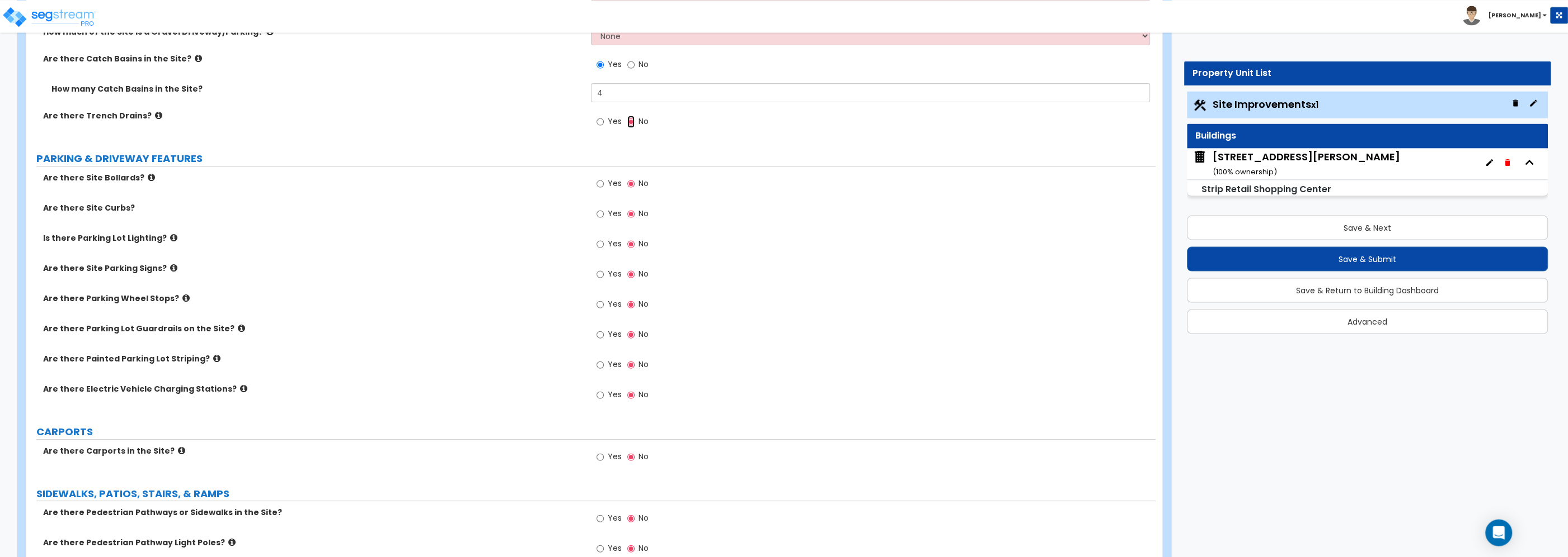
scroll to position [420, 0]
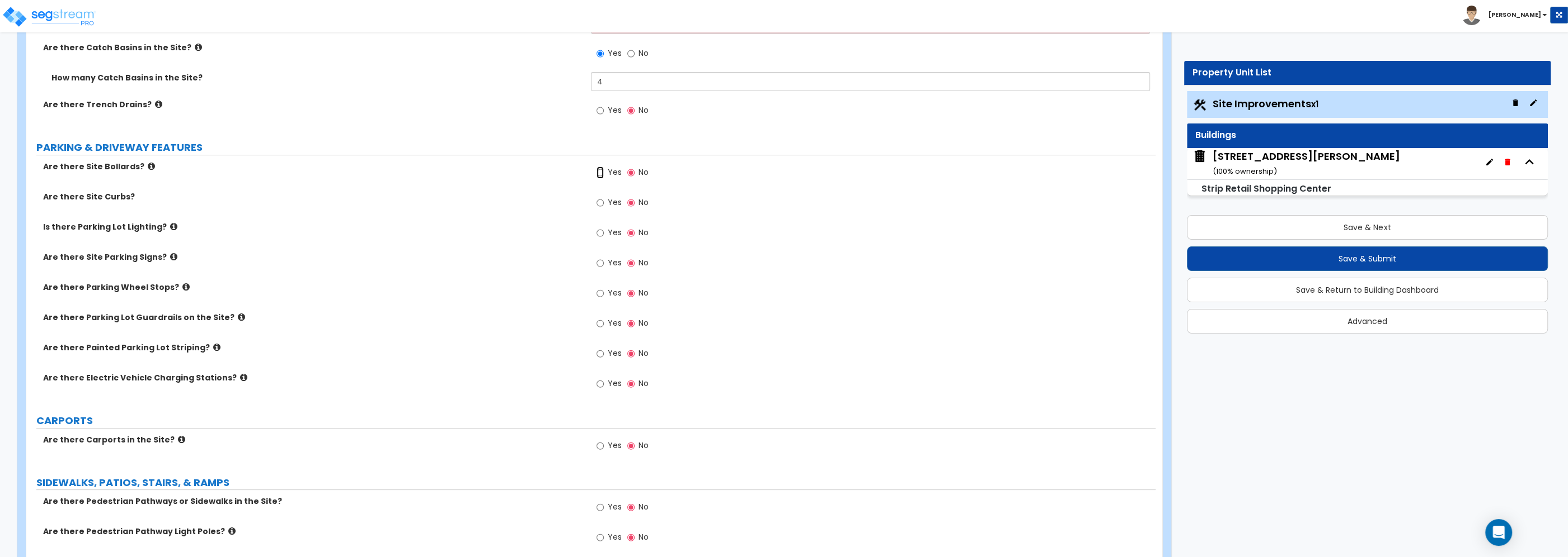
click at [599, 175] on input "Yes" at bounding box center [600, 172] width 7 height 12
radio input "true"
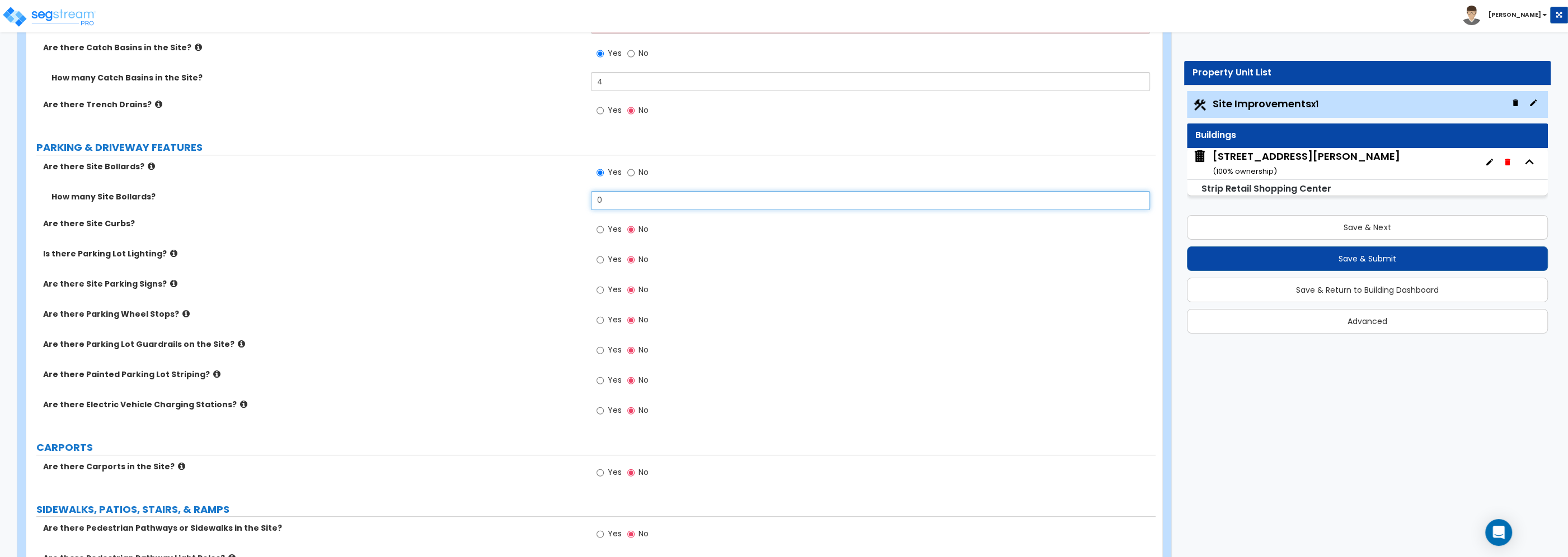
drag, startPoint x: 605, startPoint y: 205, endPoint x: 565, endPoint y: 195, distance: 41.2
click at [591, 195] on input "0" at bounding box center [870, 200] width 559 height 19
type input "2"
click at [604, 232] on input "Yes" at bounding box center [600, 229] width 7 height 12
radio input "true"
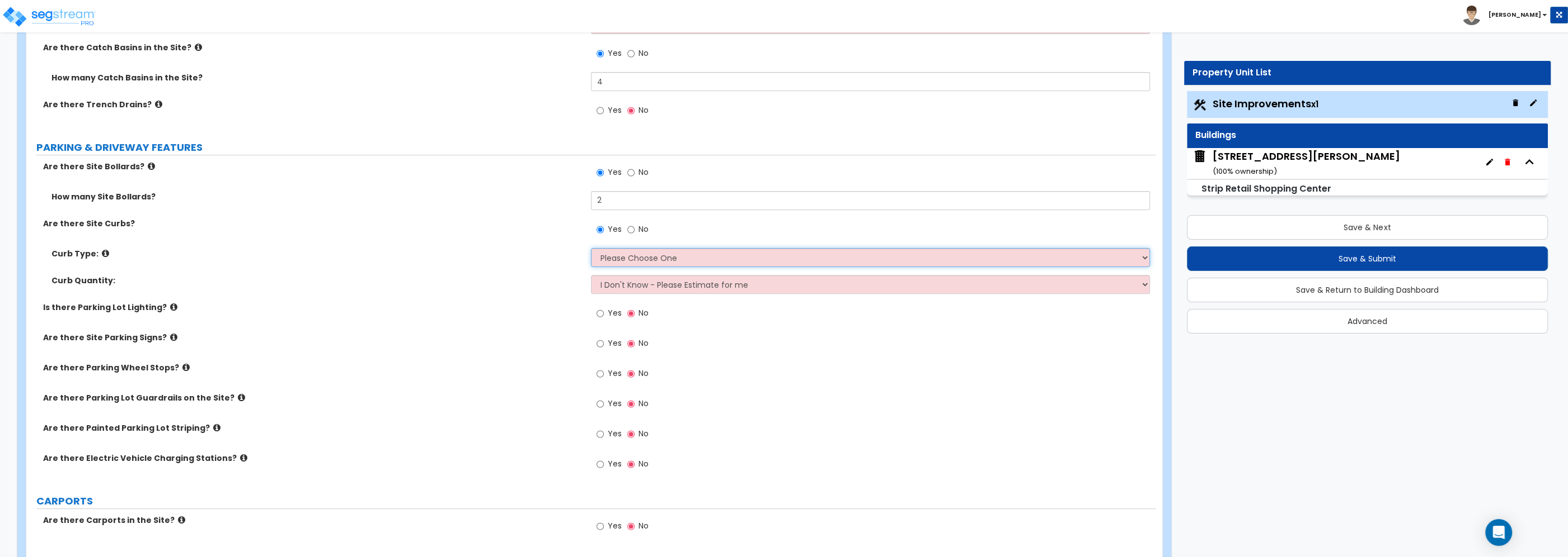
click at [591, 248] on select "Please Choose One Curb (Only) Curb & Gutter Asphalt Berm" at bounding box center [870, 257] width 559 height 19
select select "2"
click option "Curb & Gutter" at bounding box center [0, 0] width 0 height 0
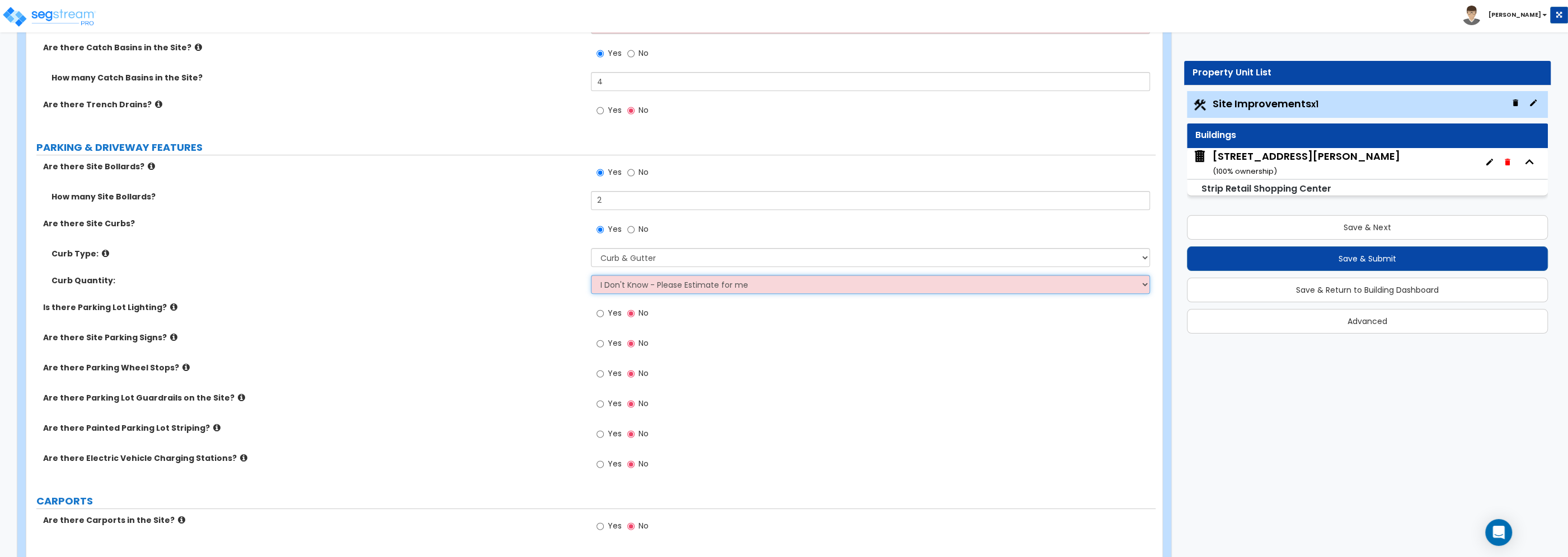
click at [591, 275] on select "I Don't Know - Please Estimate for me I want to Enter the Linear Footage" at bounding box center [870, 284] width 559 height 19
select select "1"
click option "I want to Enter the Linear Footage" at bounding box center [0, 0] width 0 height 0
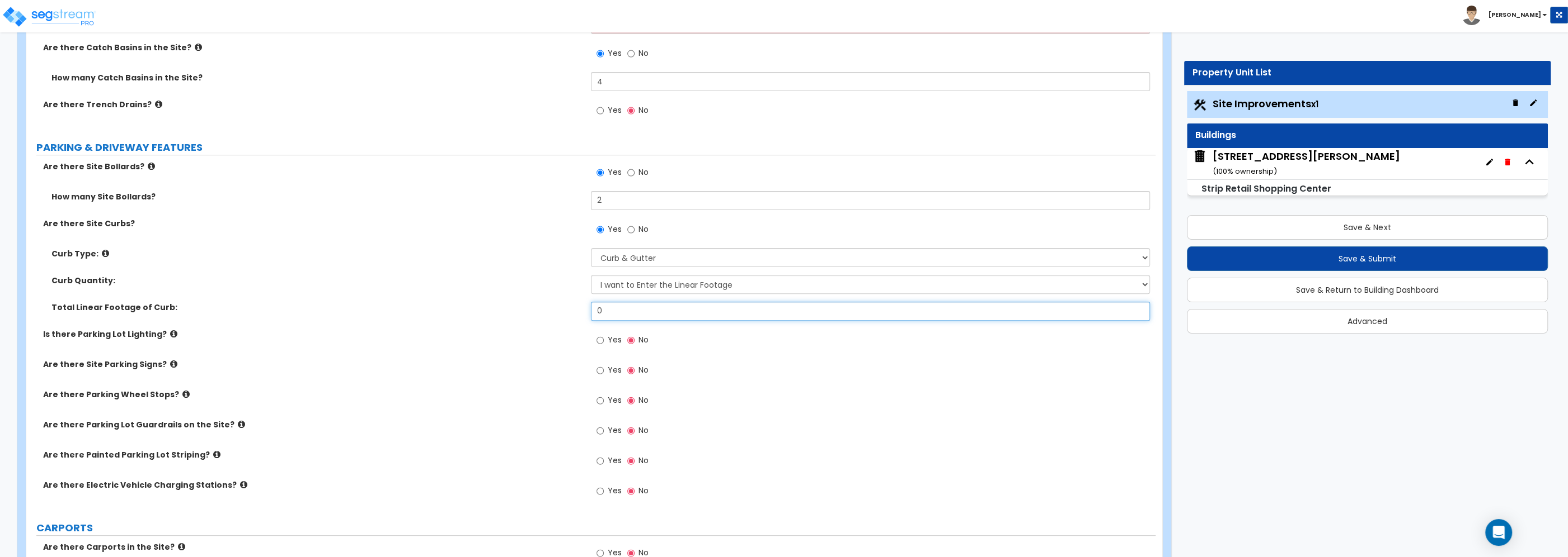
drag, startPoint x: 611, startPoint y: 311, endPoint x: 544, endPoint y: 304, distance: 67.4
click at [591, 304] on input "0" at bounding box center [870, 311] width 559 height 19
type input "195.3"
click at [766, 340] on div "Yes No" at bounding box center [873, 343] width 565 height 30
click at [601, 343] on input "Yes" at bounding box center [600, 340] width 7 height 12
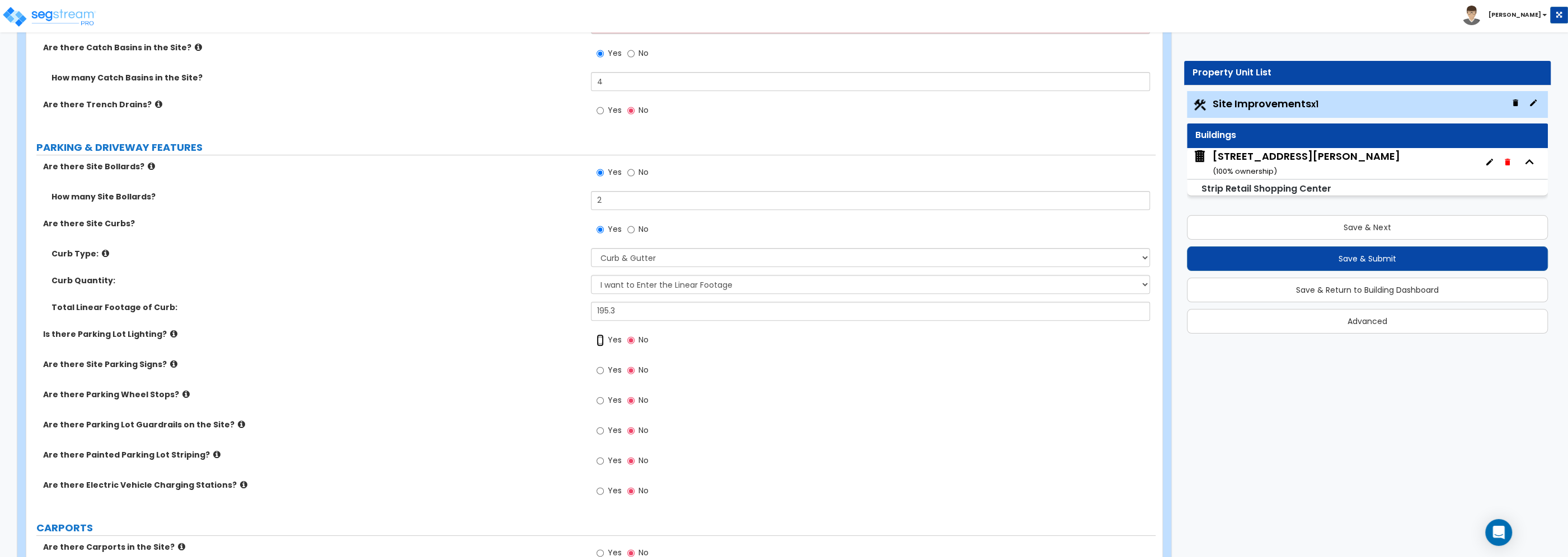
radio input "true"
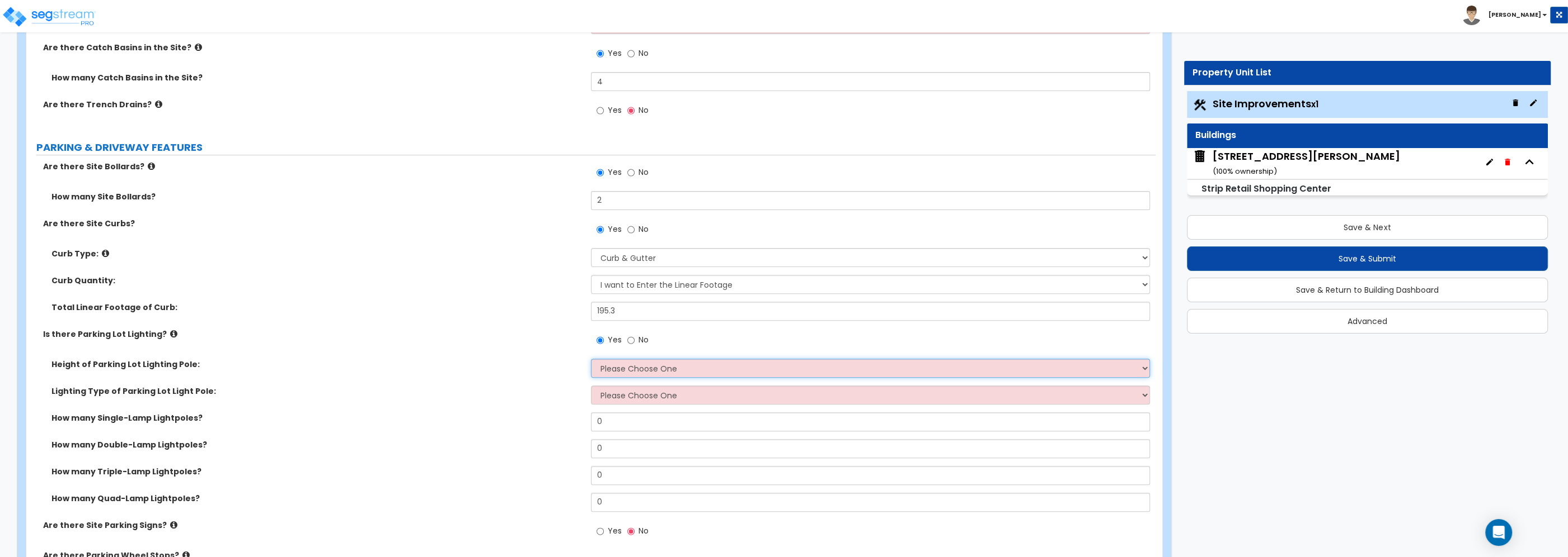
click at [591, 359] on select "Please Choose One 20' high 30' high 40' high" at bounding box center [870, 368] width 559 height 19
select select "1"
click option "20' high" at bounding box center [0, 0] width 0 height 0
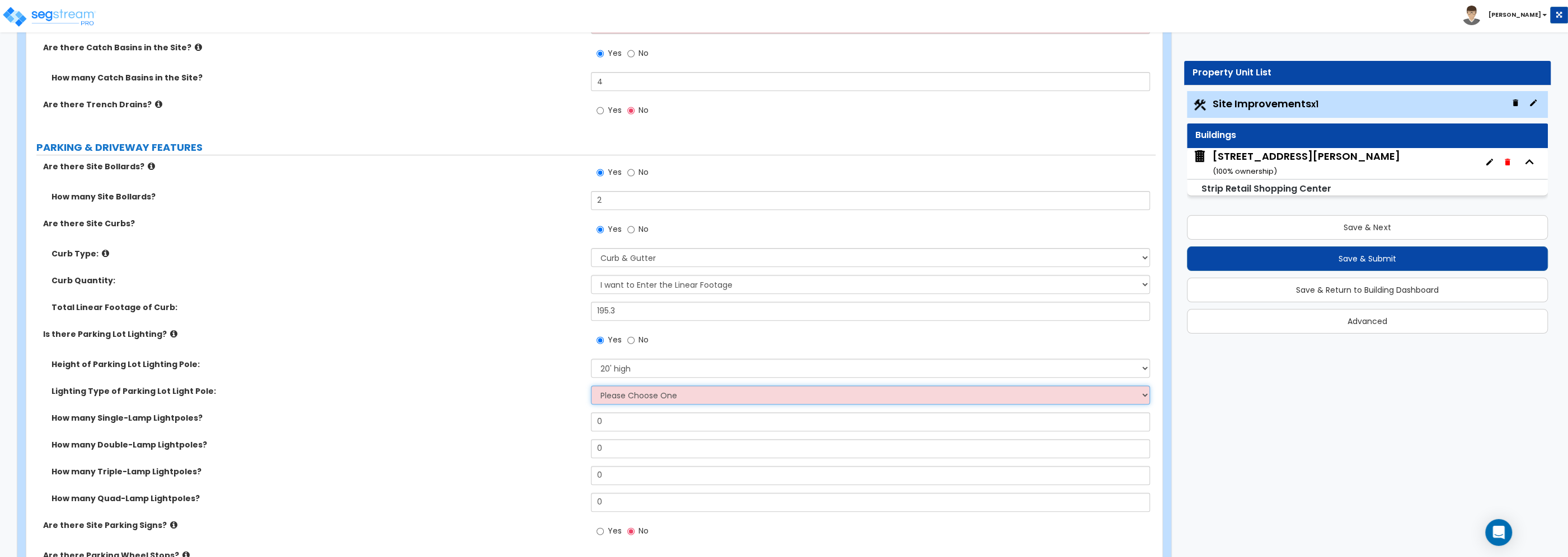
click at [591, 386] on select "Please Choose One LED Metal Halide High Pressure Sodium Please Choose for me" at bounding box center [870, 395] width 559 height 19
select select "3"
click option "High Pressure Sodium" at bounding box center [0, 0] width 0 height 0
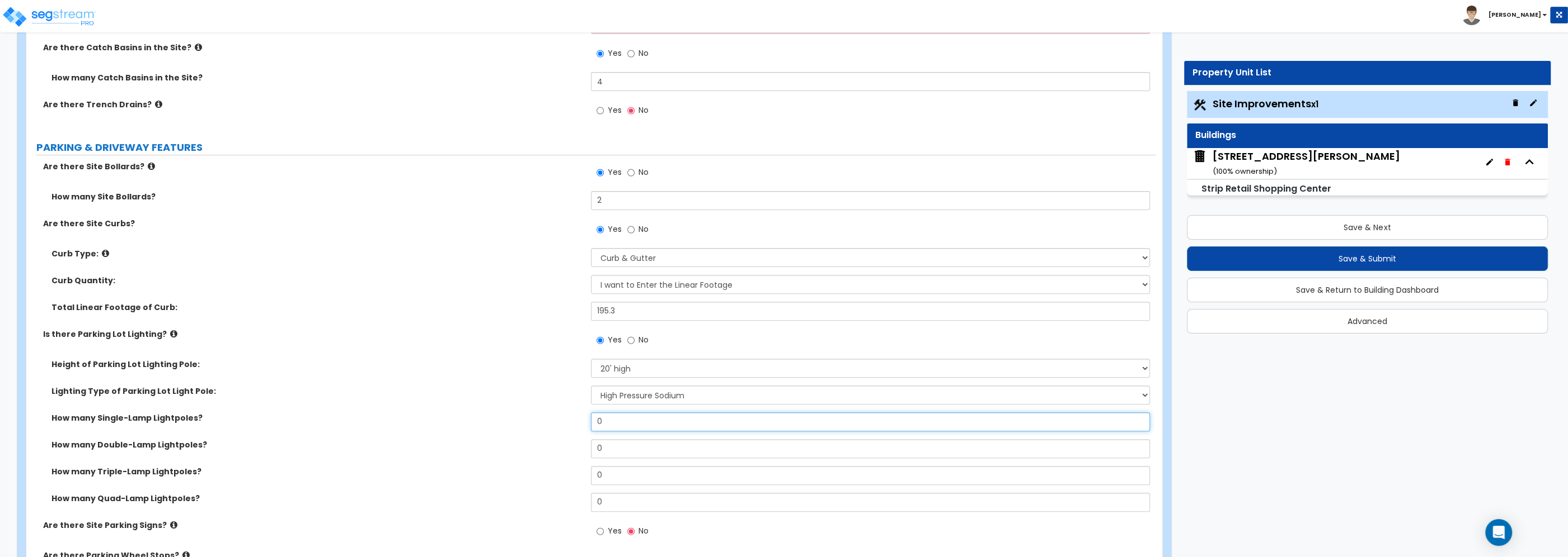
drag, startPoint x: 606, startPoint y: 425, endPoint x: 582, endPoint y: 424, distance: 24.0
click at [591, 424] on input "0" at bounding box center [870, 422] width 559 height 19
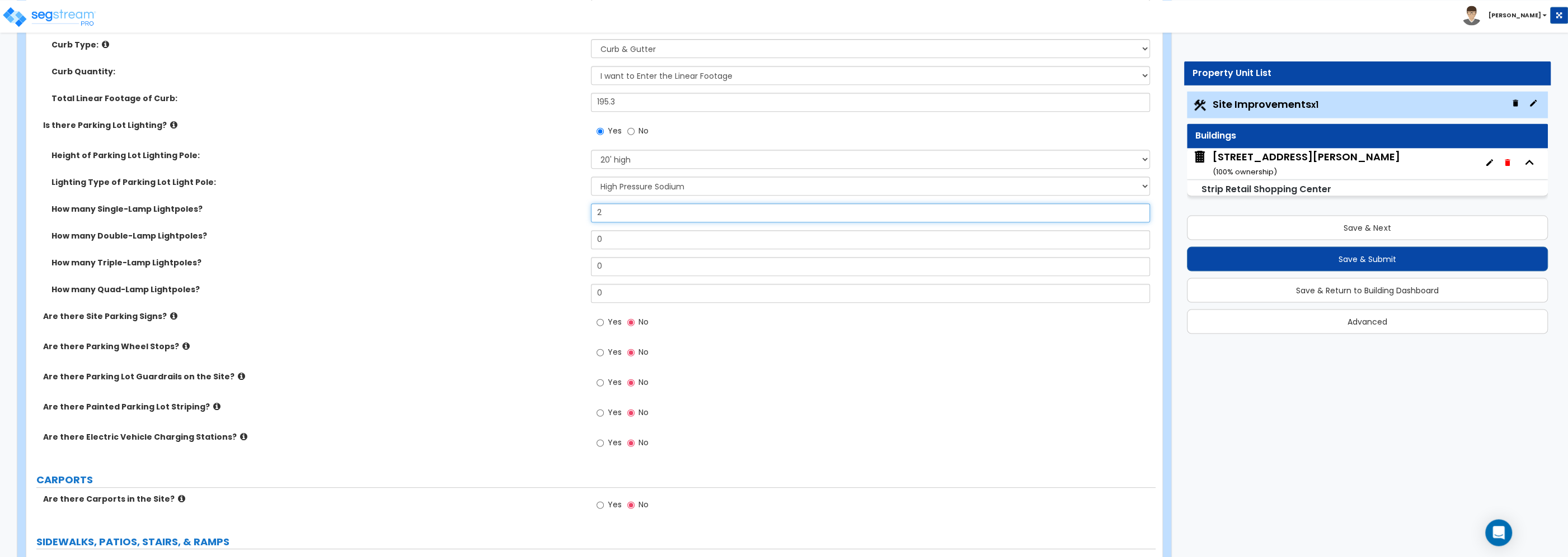
scroll to position [659, 0]
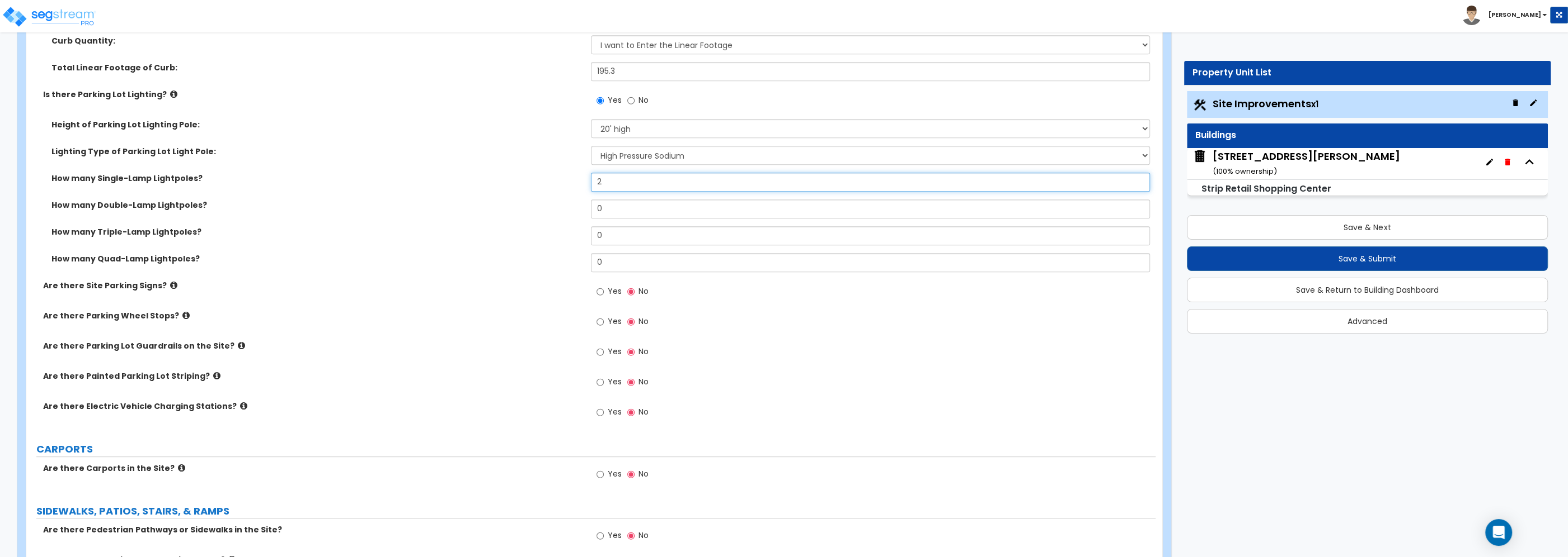
type input "2"
click at [591, 119] on select "Please Choose One 20' high 30' high 40' high" at bounding box center [870, 128] width 559 height 19
select select "2"
click option "30' high" at bounding box center [0, 0] width 0 height 0
click at [604, 382] on input "Yes" at bounding box center [600, 382] width 7 height 12
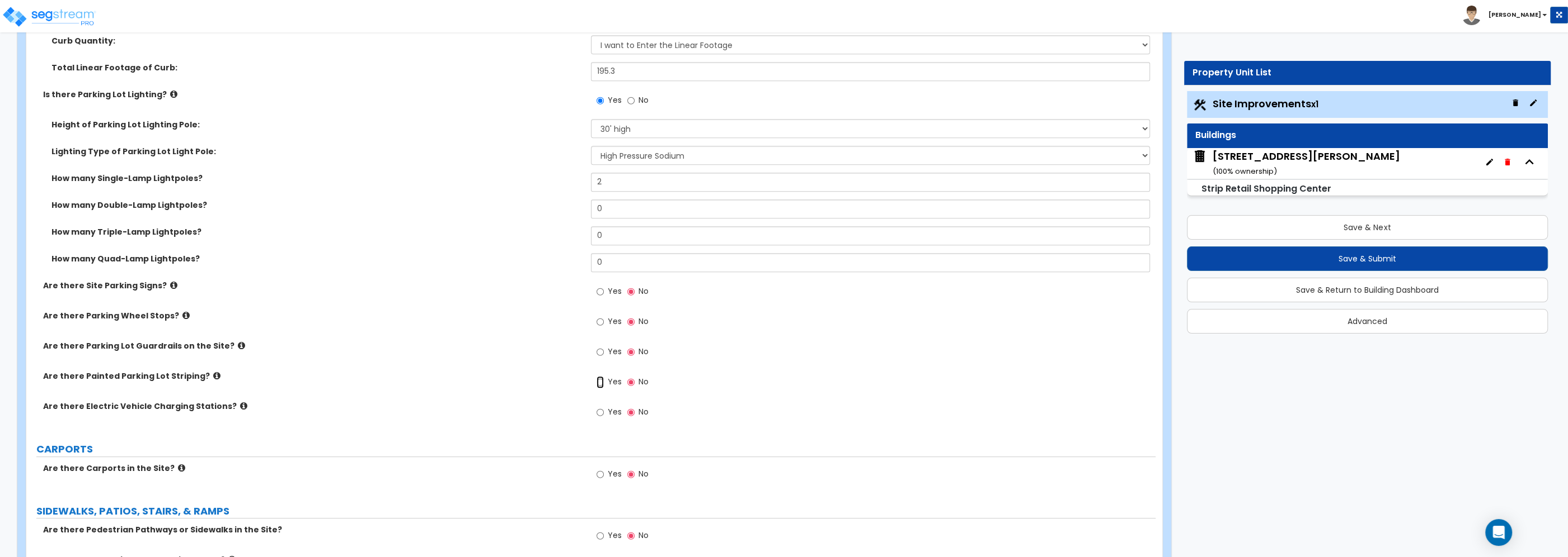
radio input "true"
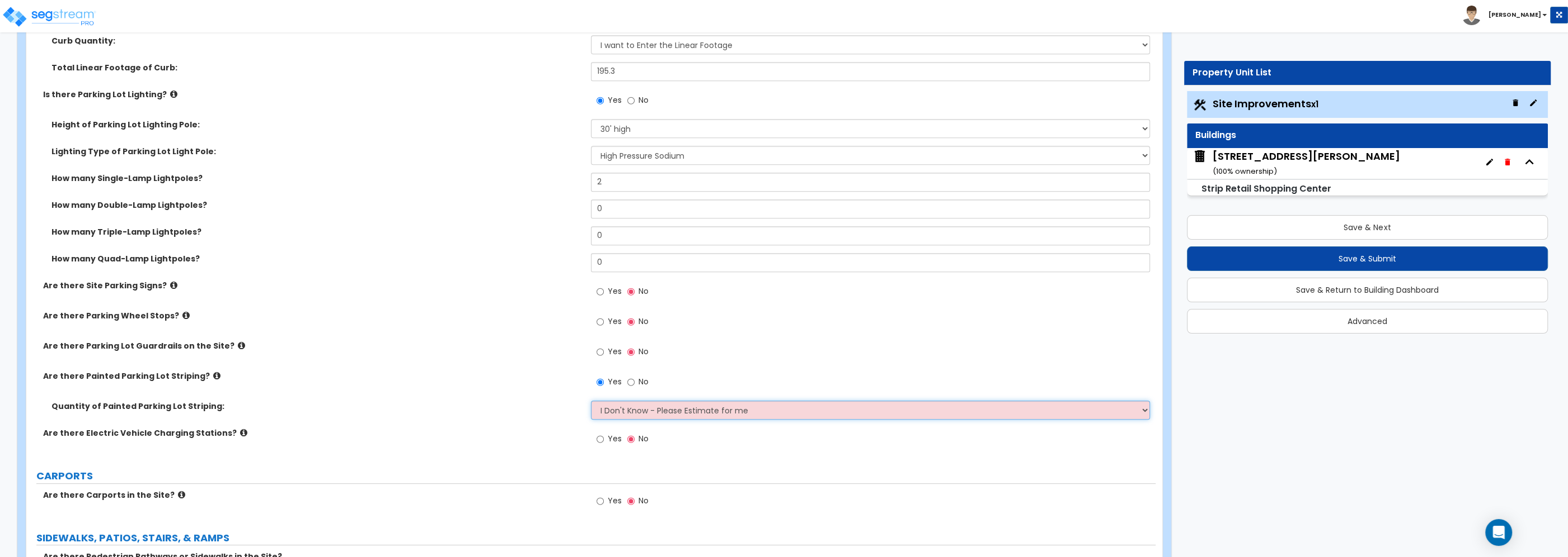
click at [591, 401] on select "I Don't Know - Please Estimate for me I Want to Enter the Number of Parking Spa…" at bounding box center [870, 410] width 559 height 19
select select "1"
click option "I Want to Enter the Number of Parking Spaces that have Striping" at bounding box center [0, 0] width 0 height 0
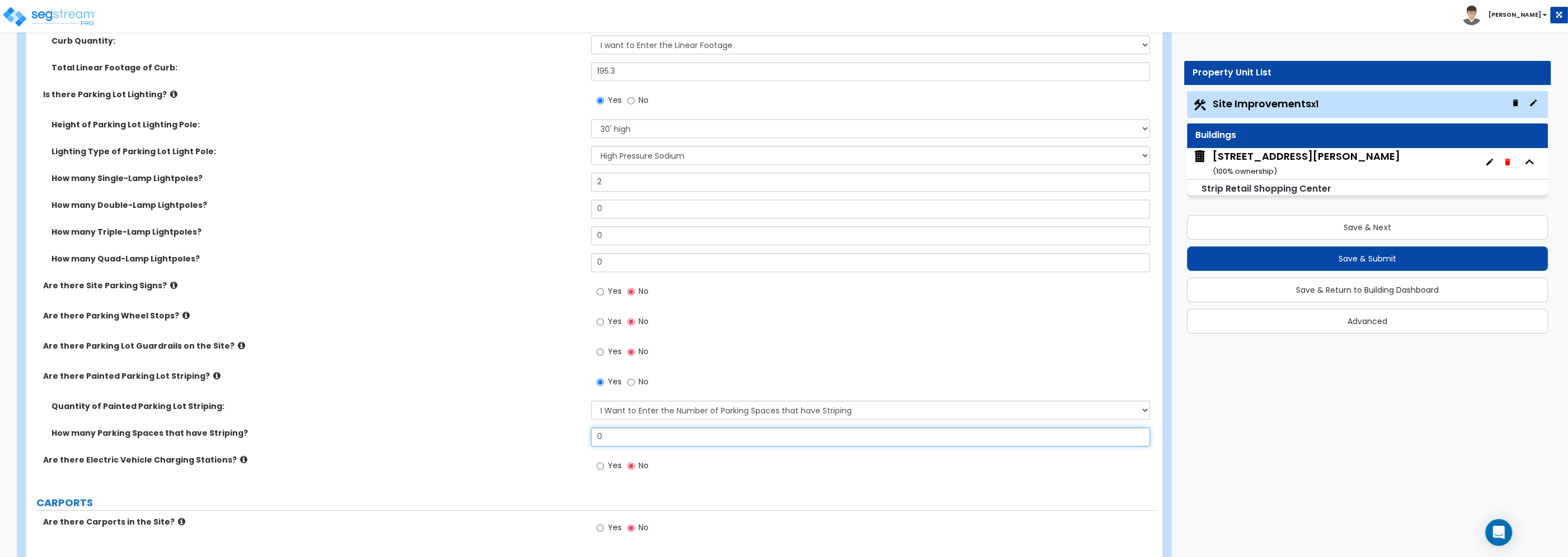
drag, startPoint x: 608, startPoint y: 437, endPoint x: 548, endPoint y: 433, distance: 60.1
click at [591, 433] on input "0" at bounding box center [870, 437] width 559 height 19
type input "191.8"
click at [409, 401] on label "Quantity of Painted Parking Lot Striping:" at bounding box center [316, 406] width 531 height 12
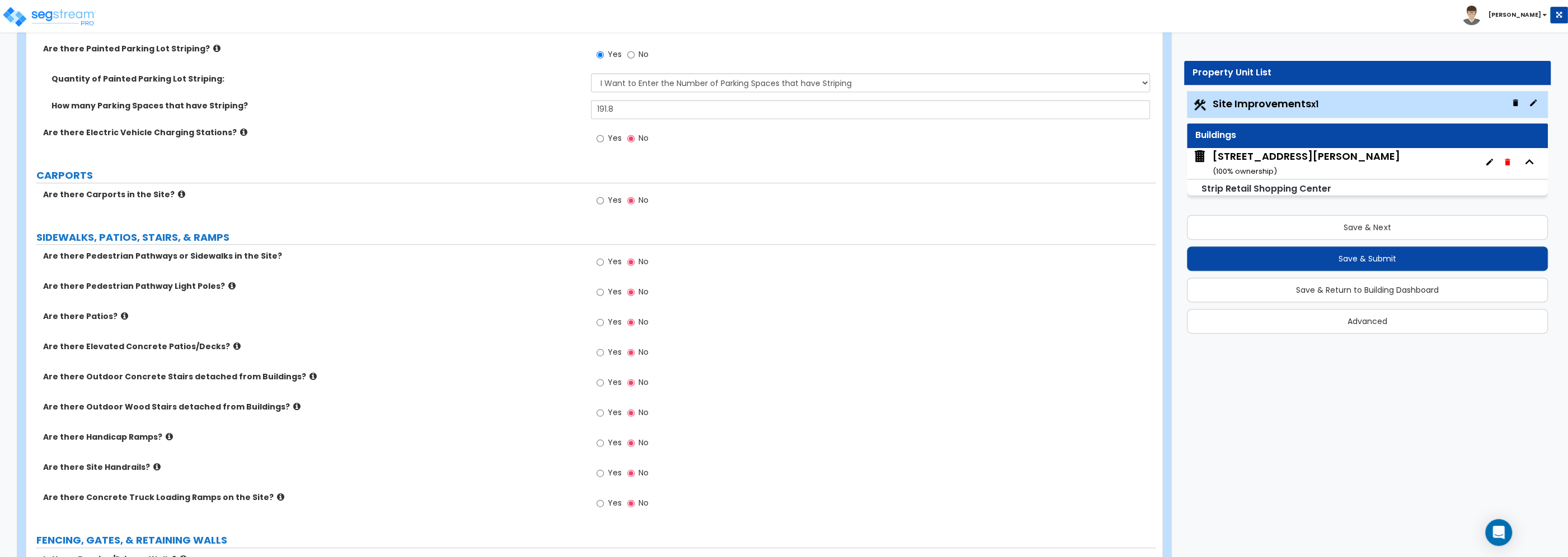
scroll to position [1019, 0]
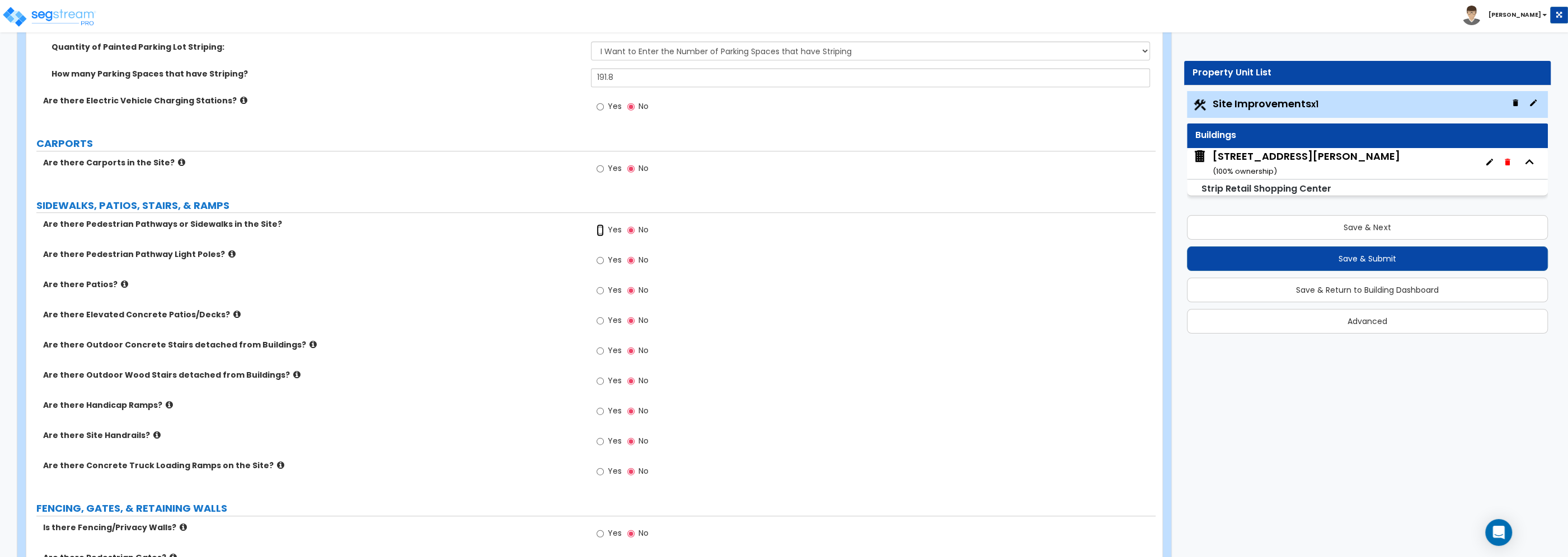
click at [601, 230] on input "Yes" at bounding box center [600, 230] width 7 height 12
radio input "true"
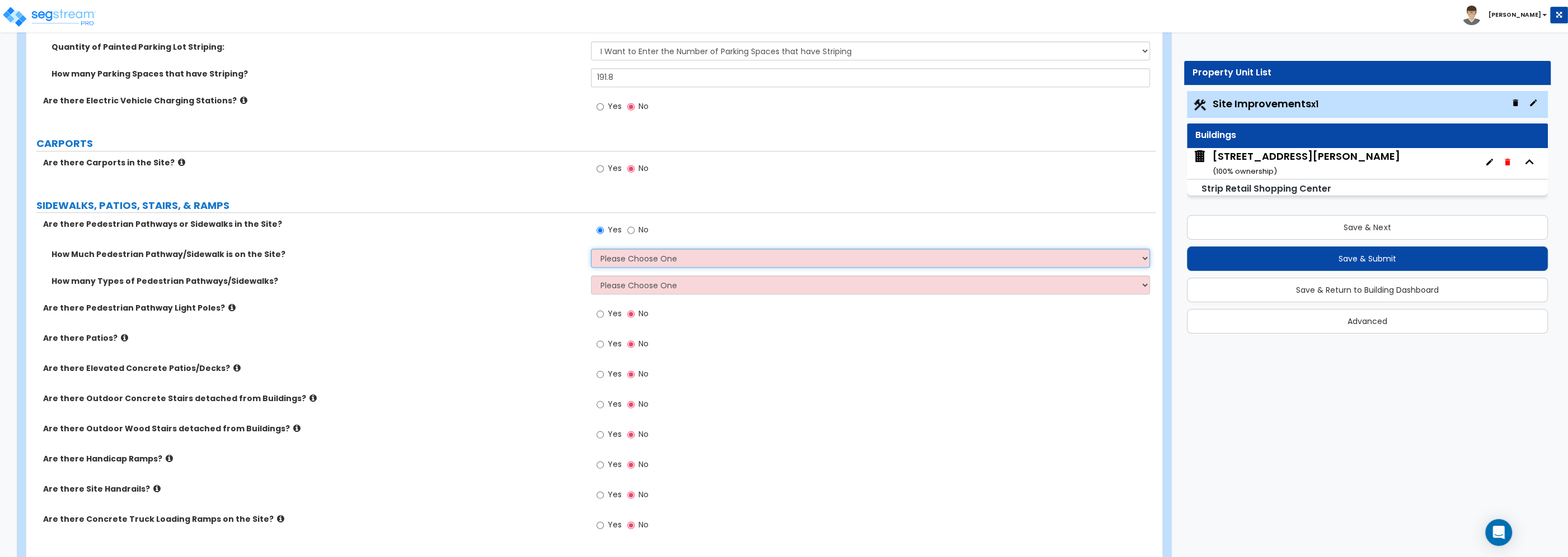
click at [591, 249] on select "Please Choose One I Don't Know, Please Estimate For Me Enter Linear Footage" at bounding box center [870, 258] width 559 height 19
click at [484, 266] on div "How Much Pedestrian Pathway/Sidewalk is on the Site? Please Choose One I Don't …" at bounding box center [591, 262] width 1129 height 26
click at [591, 249] on select "Please Choose One I Don't Know, Please Estimate For Me Enter Linear Footage" at bounding box center [870, 258] width 559 height 19
click at [629, 231] on input "No" at bounding box center [630, 230] width 7 height 12
radio input "false"
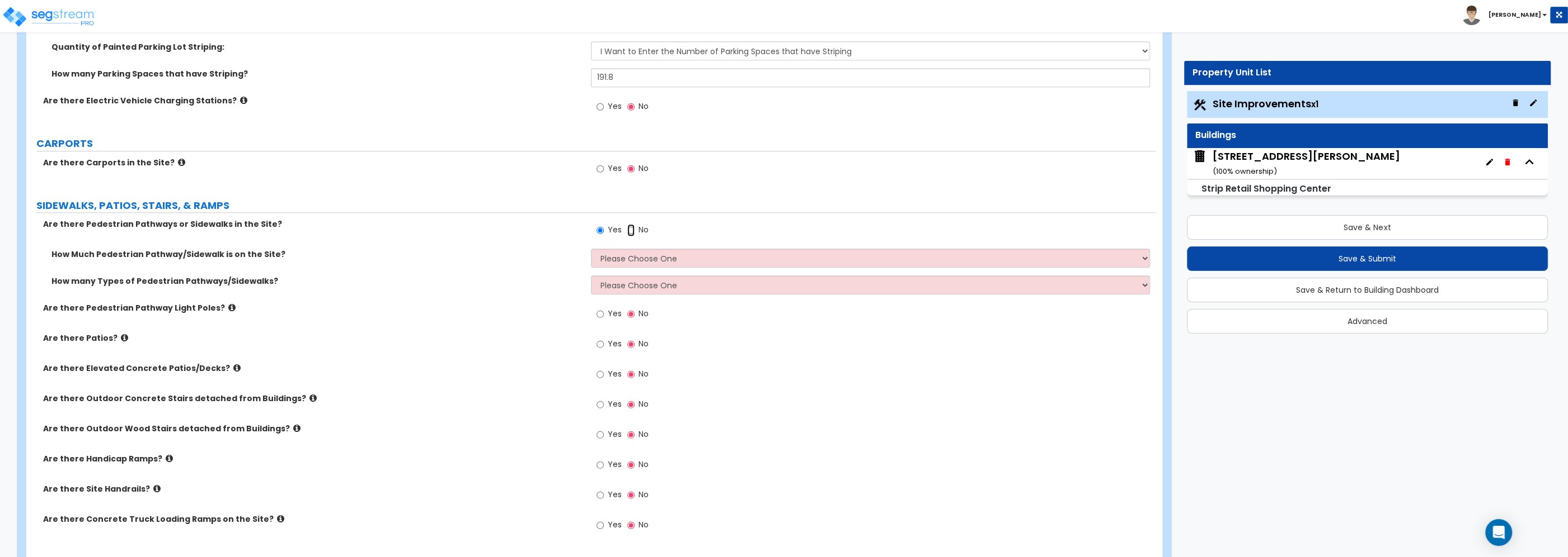
radio input "false"
radio input "true"
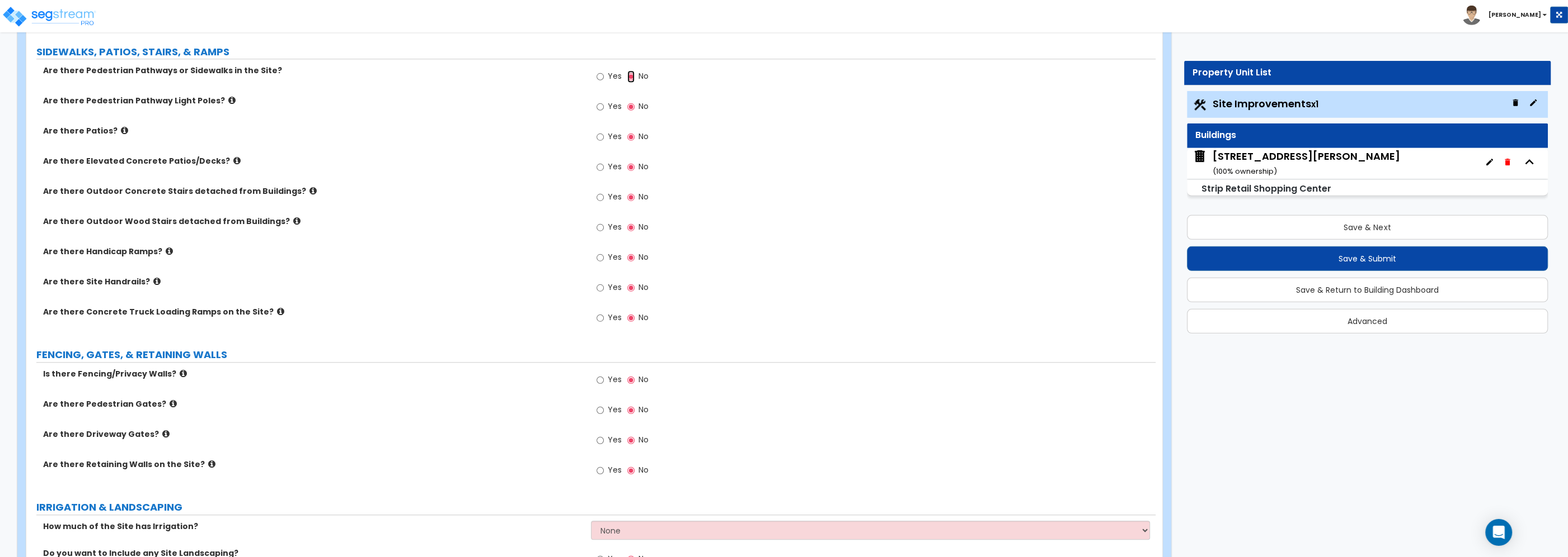
scroll to position [1198, 0]
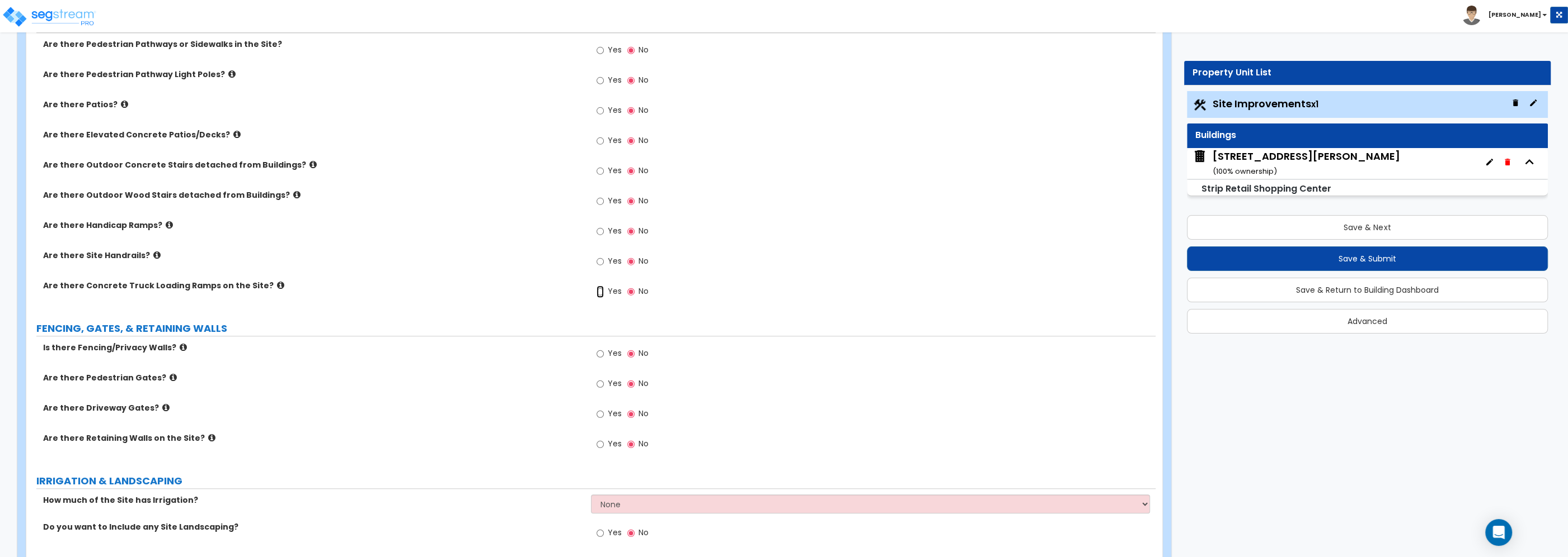
click at [599, 295] on input "Yes" at bounding box center [600, 291] width 7 height 12
radio input "true"
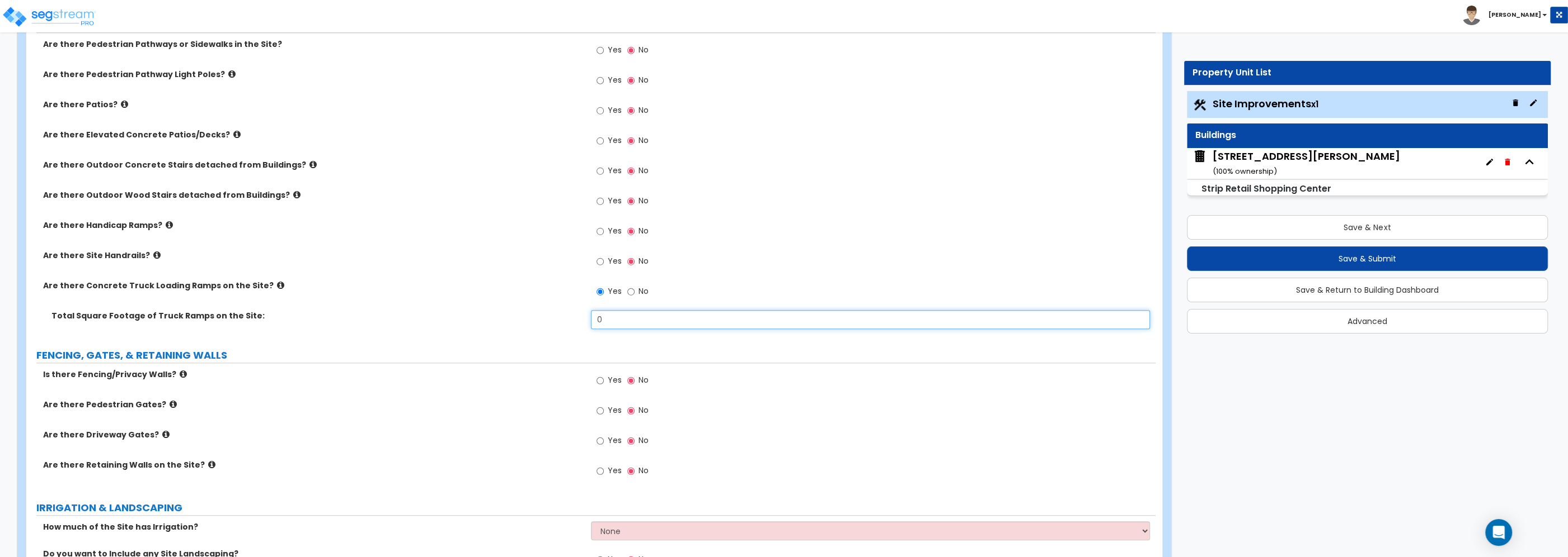
drag, startPoint x: 606, startPoint y: 323, endPoint x: 568, endPoint y: 334, distance: 39.6
click at [591, 316] on input "0" at bounding box center [870, 319] width 559 height 19
type input "171.5"
click at [462, 346] on div "LAND AREA How do you want to enter the Land Area? (Square Feet or Acres) I want…" at bounding box center [591, 107] width 1112 height 2289
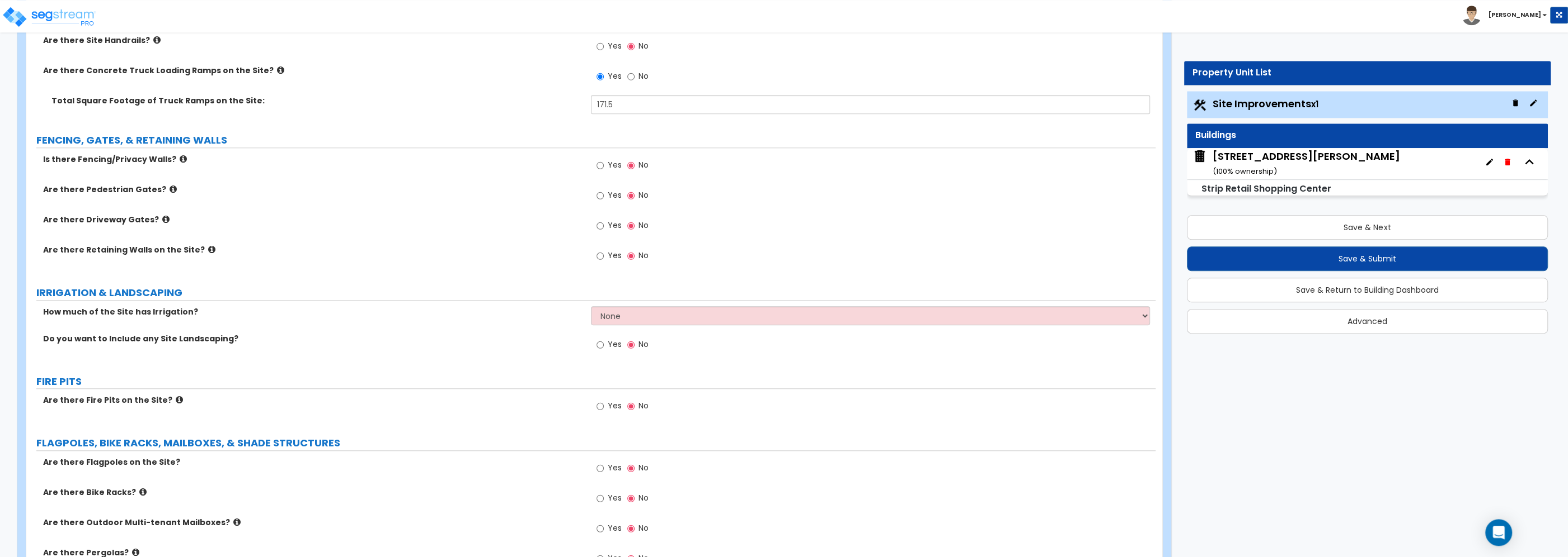
scroll to position [1438, 0]
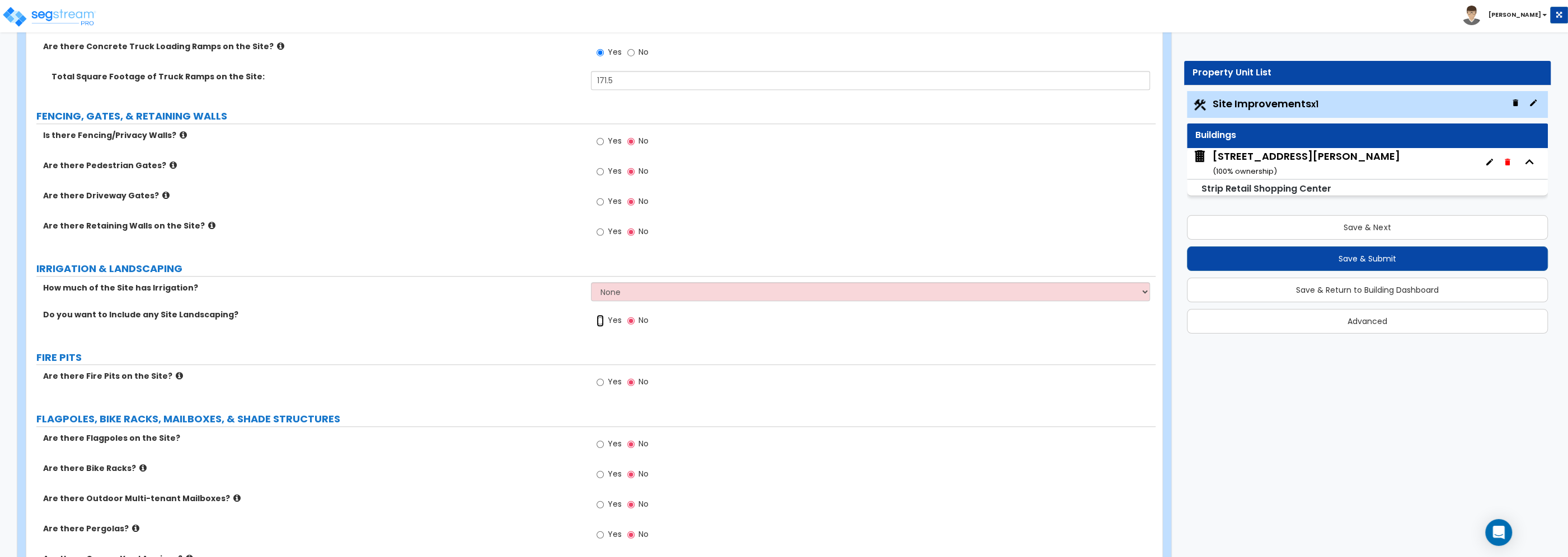
click at [603, 323] on input "Yes" at bounding box center [600, 320] width 7 height 12
radio input "true"
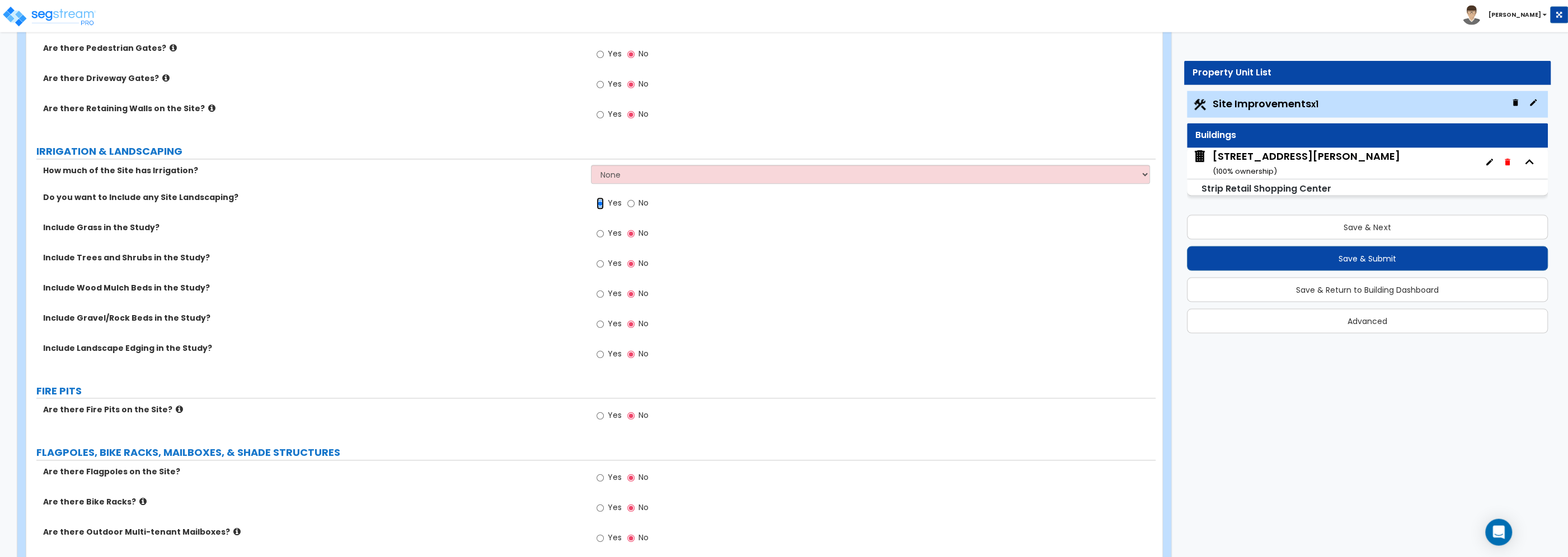
scroll to position [1558, 0]
click at [629, 204] on input "No" at bounding box center [630, 200] width 7 height 12
radio input "false"
radio input "true"
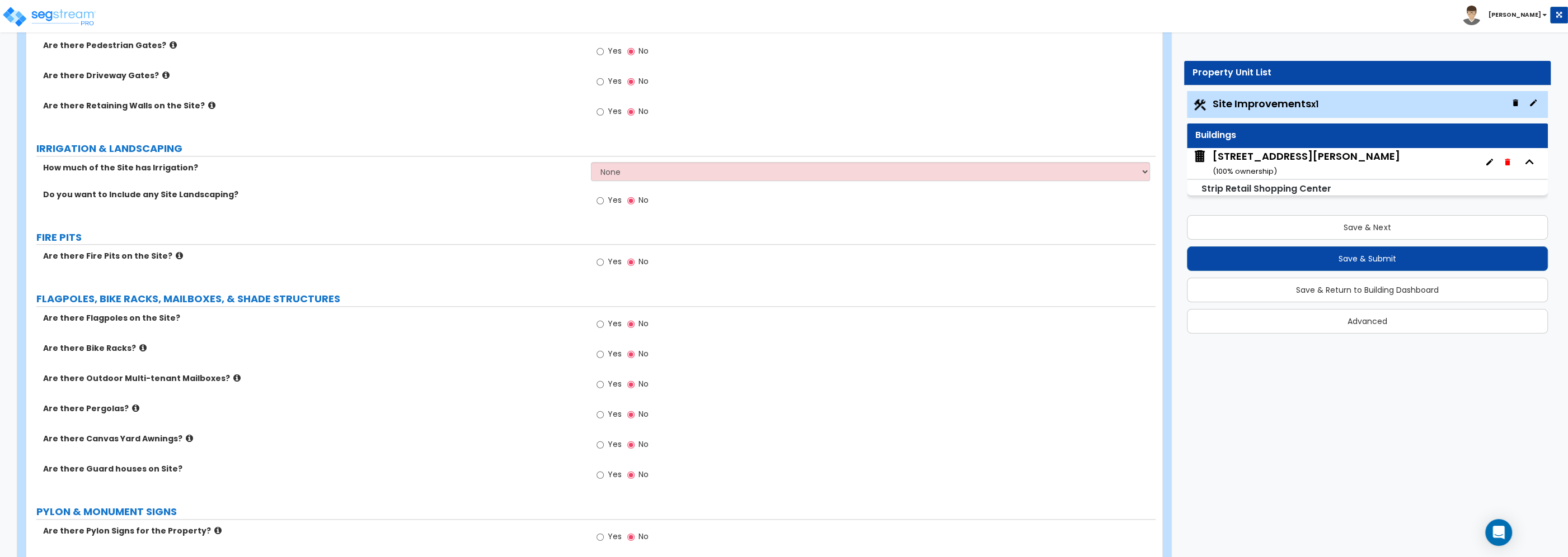
click at [596, 200] on div "Yes No" at bounding box center [622, 201] width 63 height 26
click at [599, 201] on input "Yes" at bounding box center [600, 200] width 7 height 12
radio input "true"
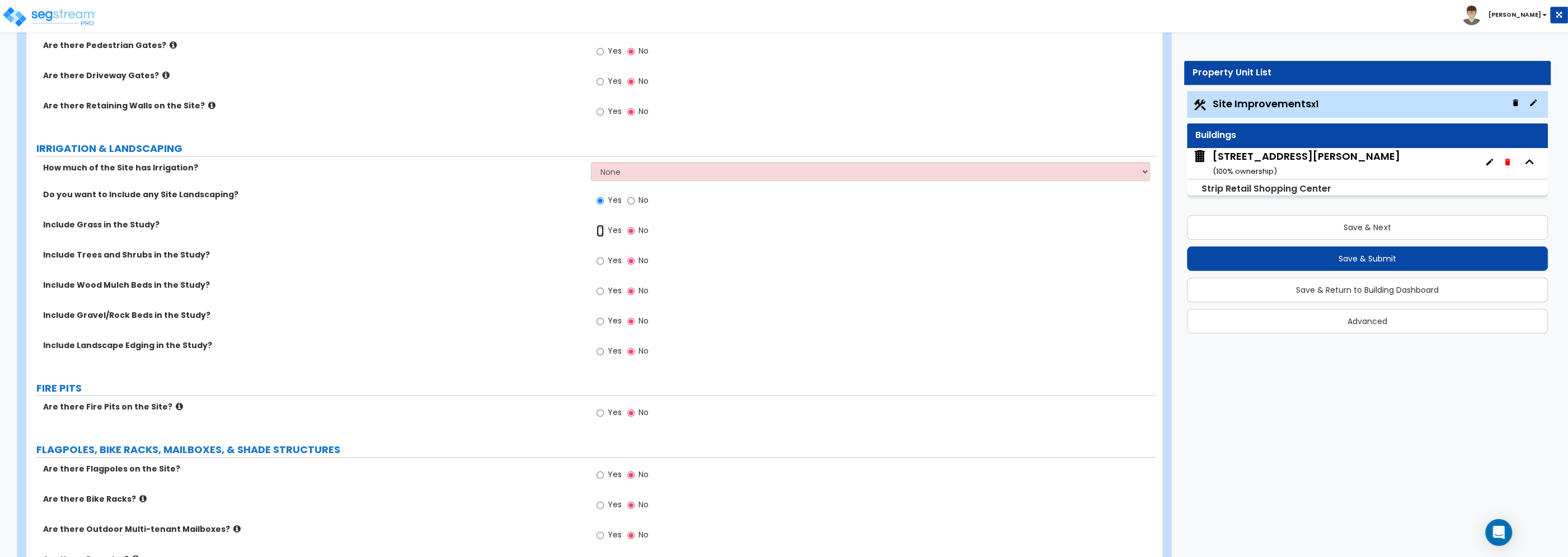
click at [603, 233] on input "Yes" at bounding box center [600, 231] width 7 height 12
radio input "true"
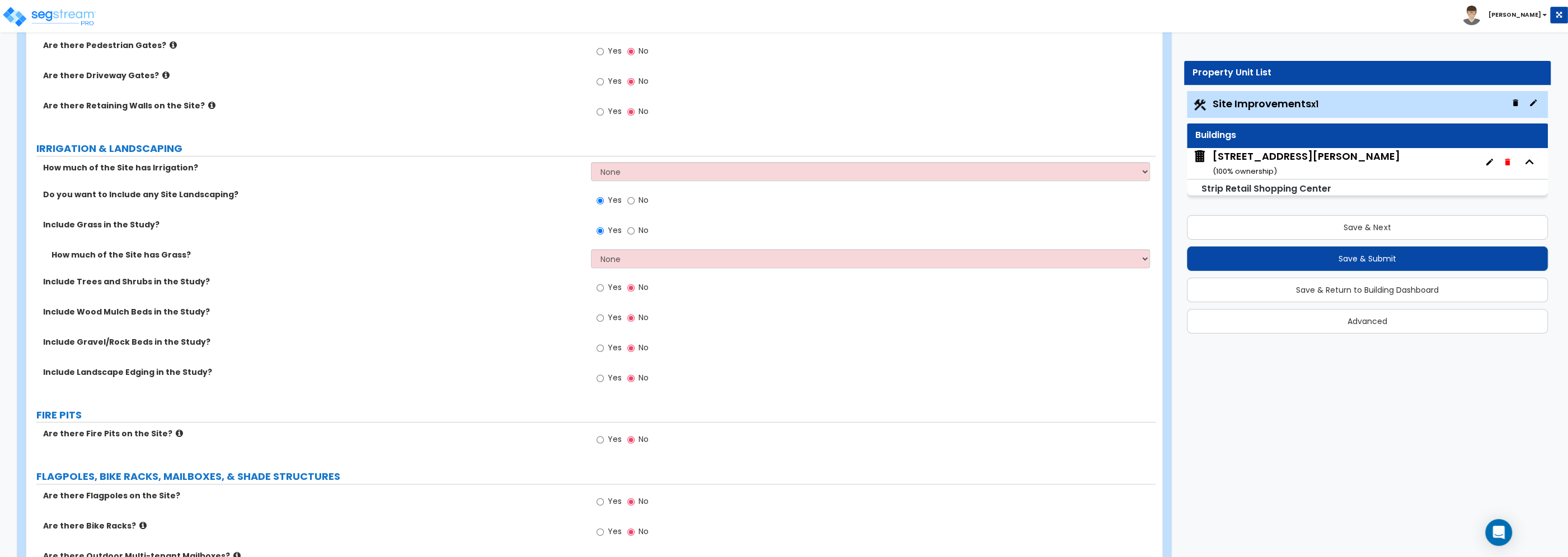
click at [627, 231] on div "Yes No" at bounding box center [622, 232] width 63 height 26
click at [629, 232] on input "No" at bounding box center [630, 231] width 7 height 12
radio input "false"
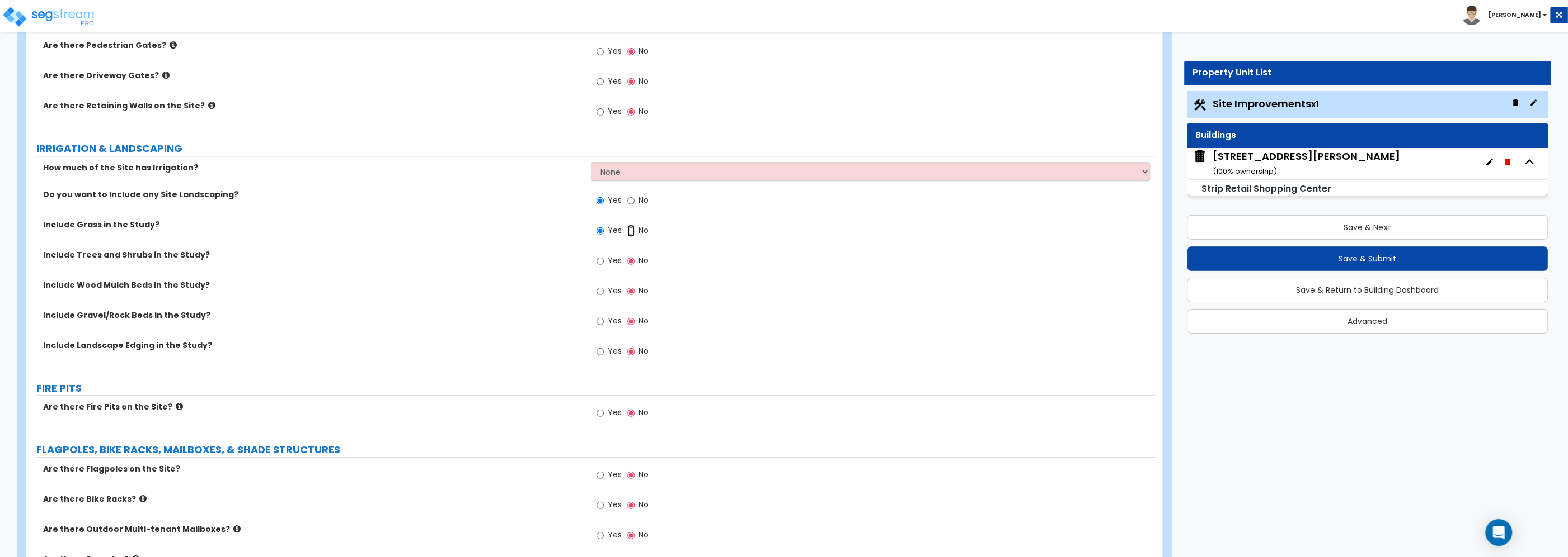
radio input "false"
radio input "true"
click at [601, 266] on input "Yes" at bounding box center [600, 261] width 7 height 12
radio input "true"
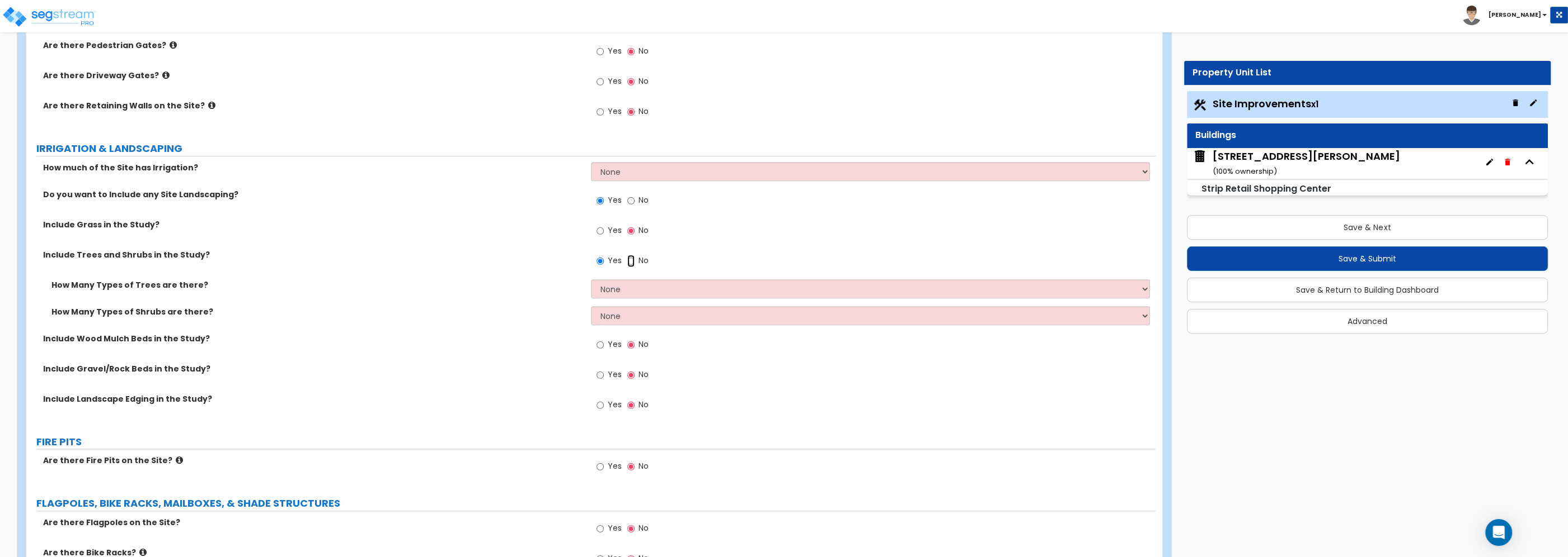
click at [629, 262] on input "No" at bounding box center [630, 261] width 7 height 12
radio input "false"
radio input "true"
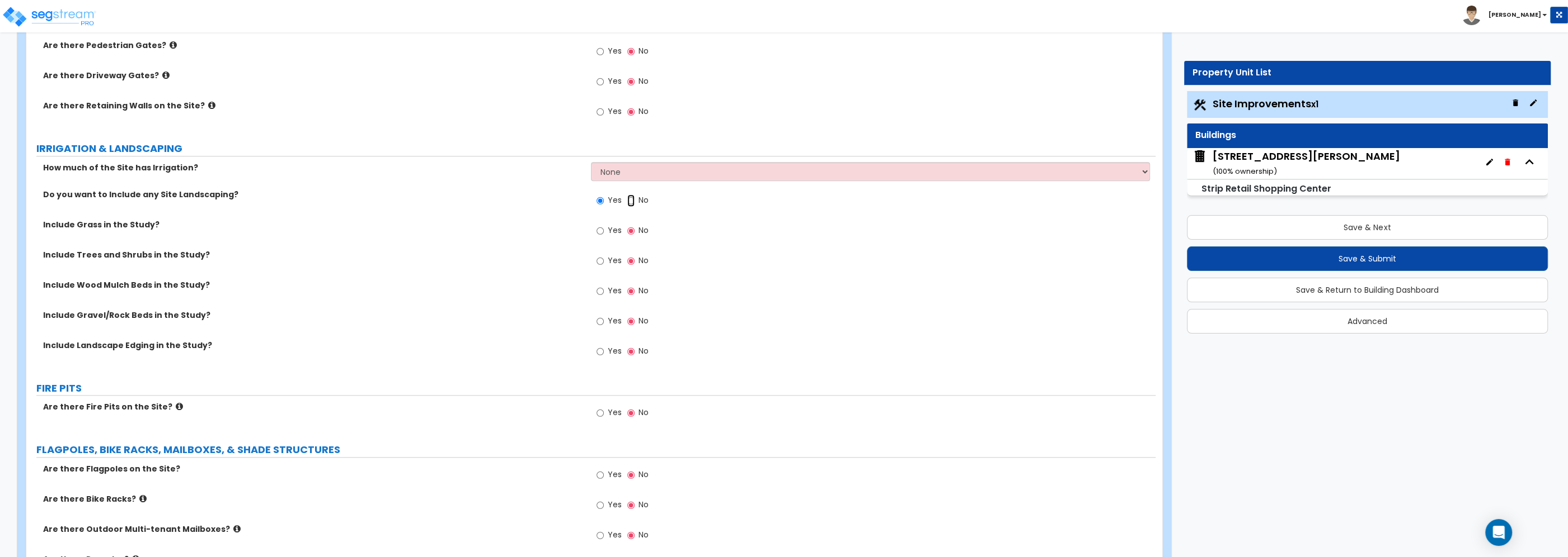
click at [634, 203] on input "No" at bounding box center [630, 200] width 7 height 12
radio input "false"
radio input "true"
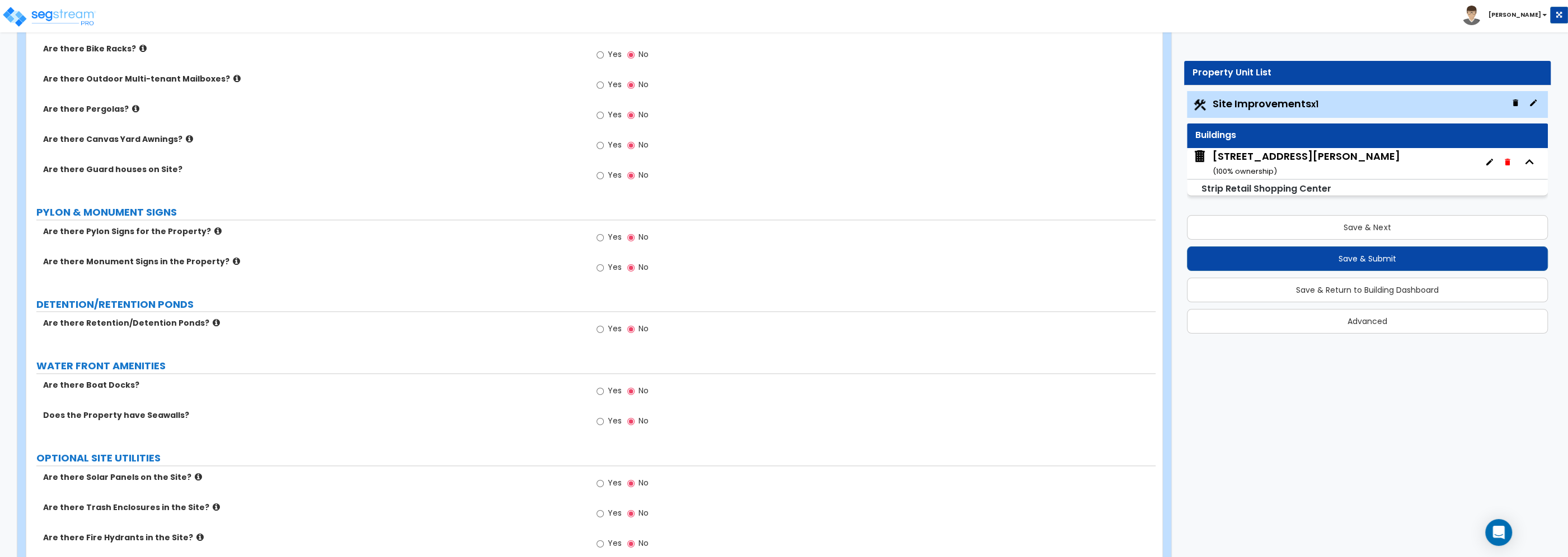
scroll to position [1918, 0]
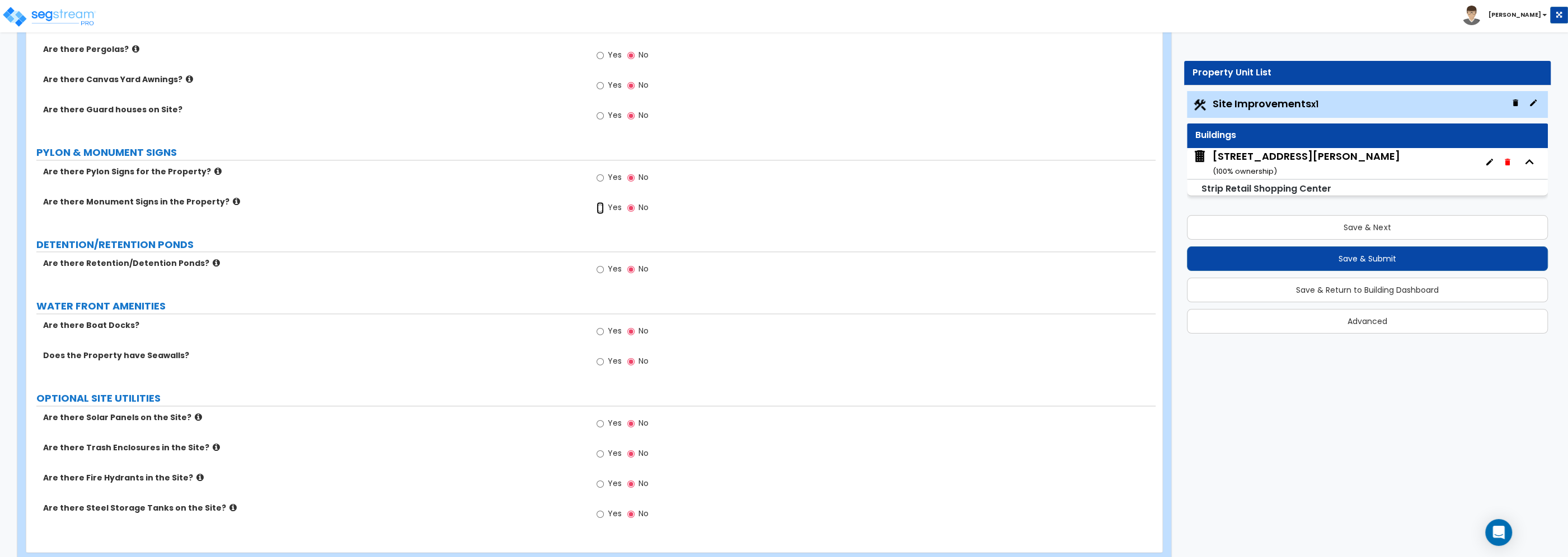
click at [601, 209] on input "Yes" at bounding box center [600, 208] width 7 height 12
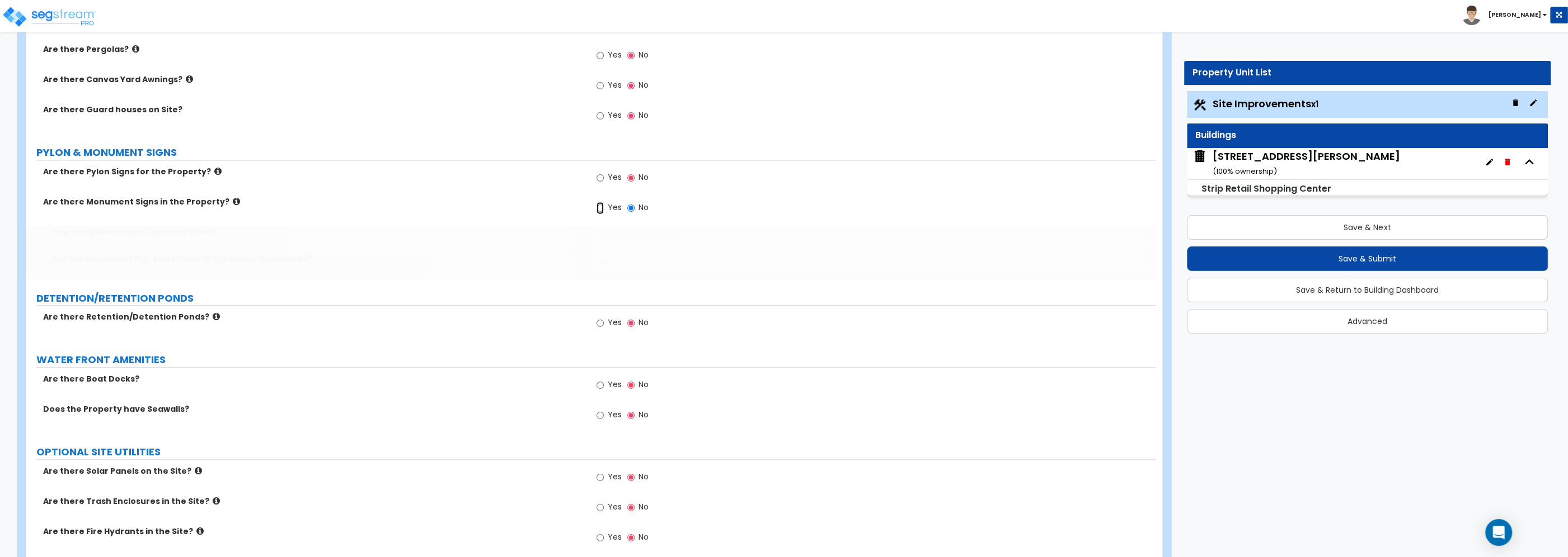
radio input "true"
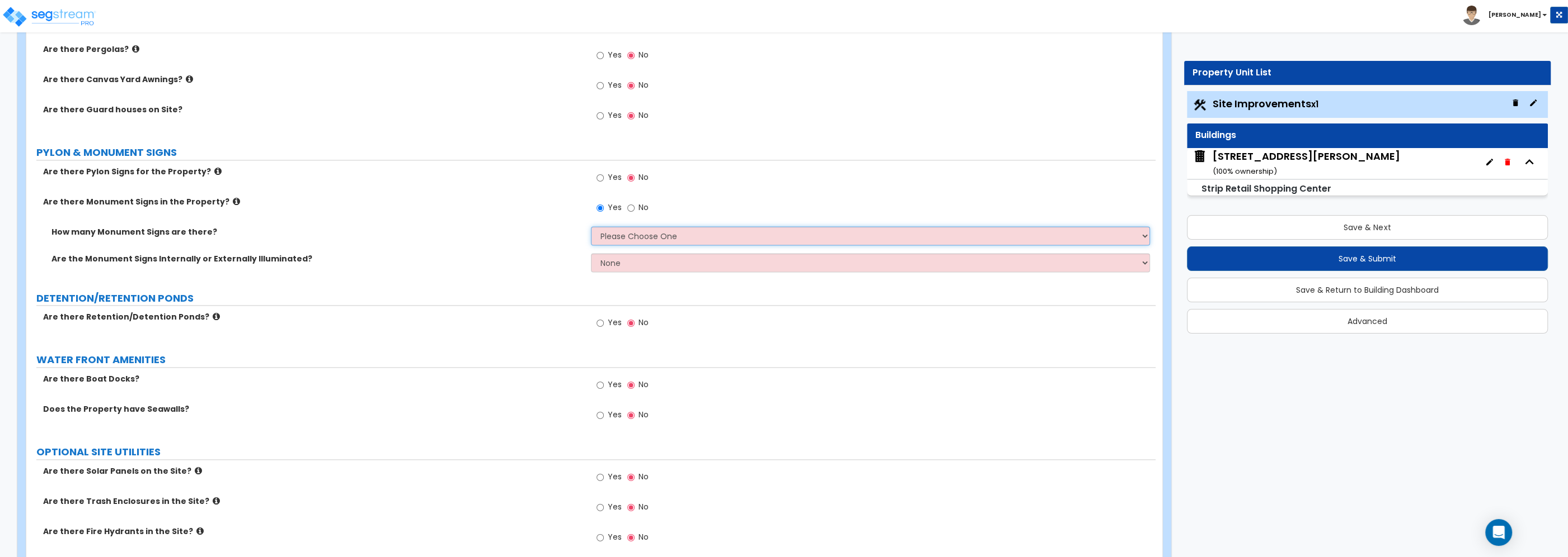
click at [591, 227] on select "Please Choose One 1 2 3" at bounding box center [870, 236] width 559 height 19
select select "1"
click option "1" at bounding box center [0, 0] width 0 height 0
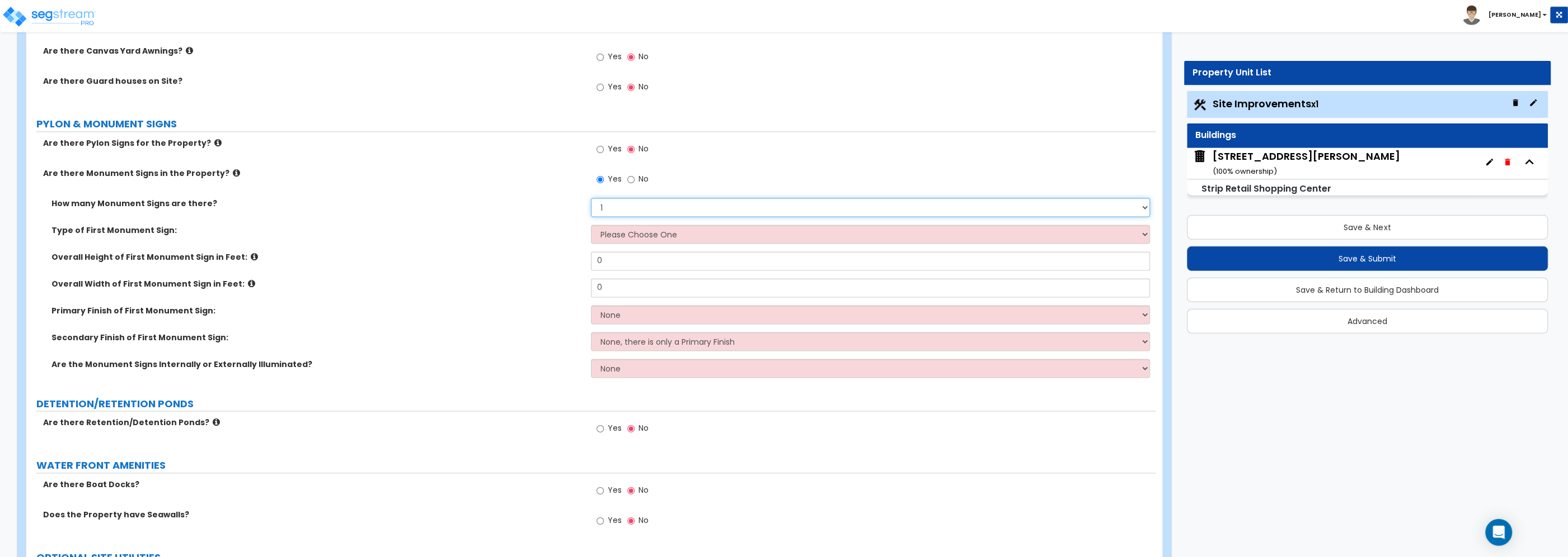
scroll to position [1977, 0]
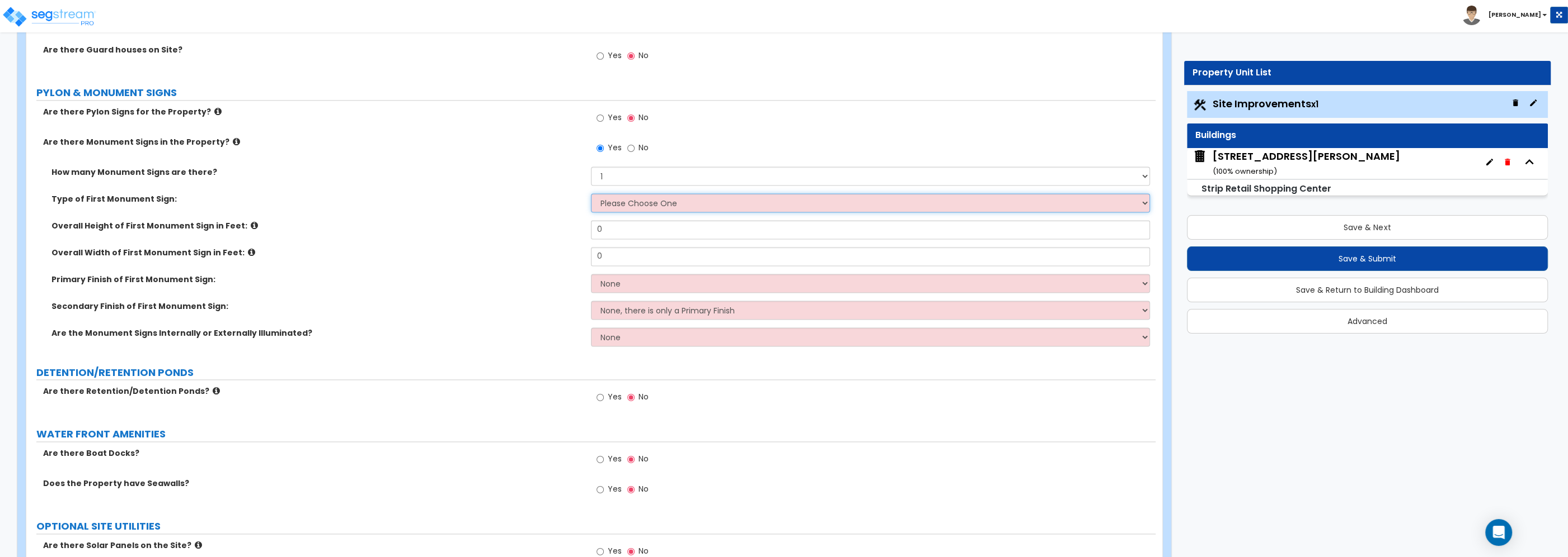
click at [591, 194] on select "Please Choose One Flat Signboard on top of a Base Flat Signboard attached to a …" at bounding box center [870, 203] width 559 height 19
drag, startPoint x: 634, startPoint y: 209, endPoint x: 506, endPoint y: 188, distance: 129.7
click at [506, 188] on div "How many Monument Signs are there? Please Choose One 1 2 3" at bounding box center [591, 180] width 1129 height 26
click at [632, 148] on input "No" at bounding box center [630, 148] width 7 height 12
radio input "false"
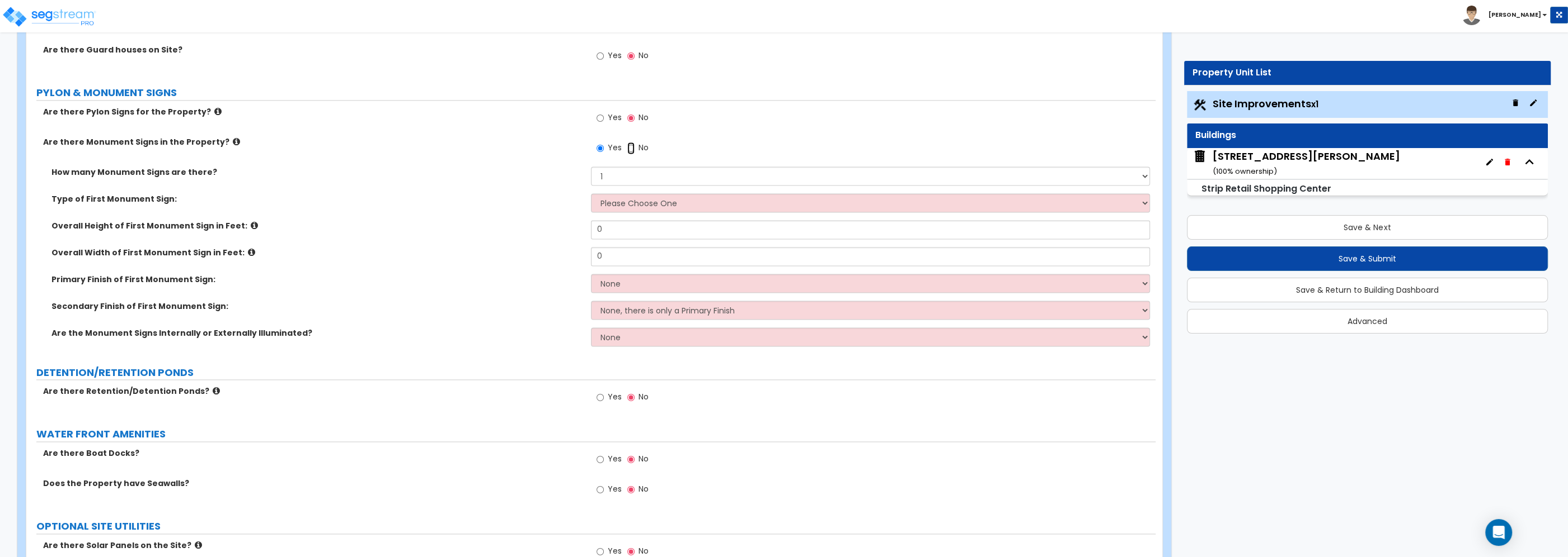
radio input "false"
radio input "true"
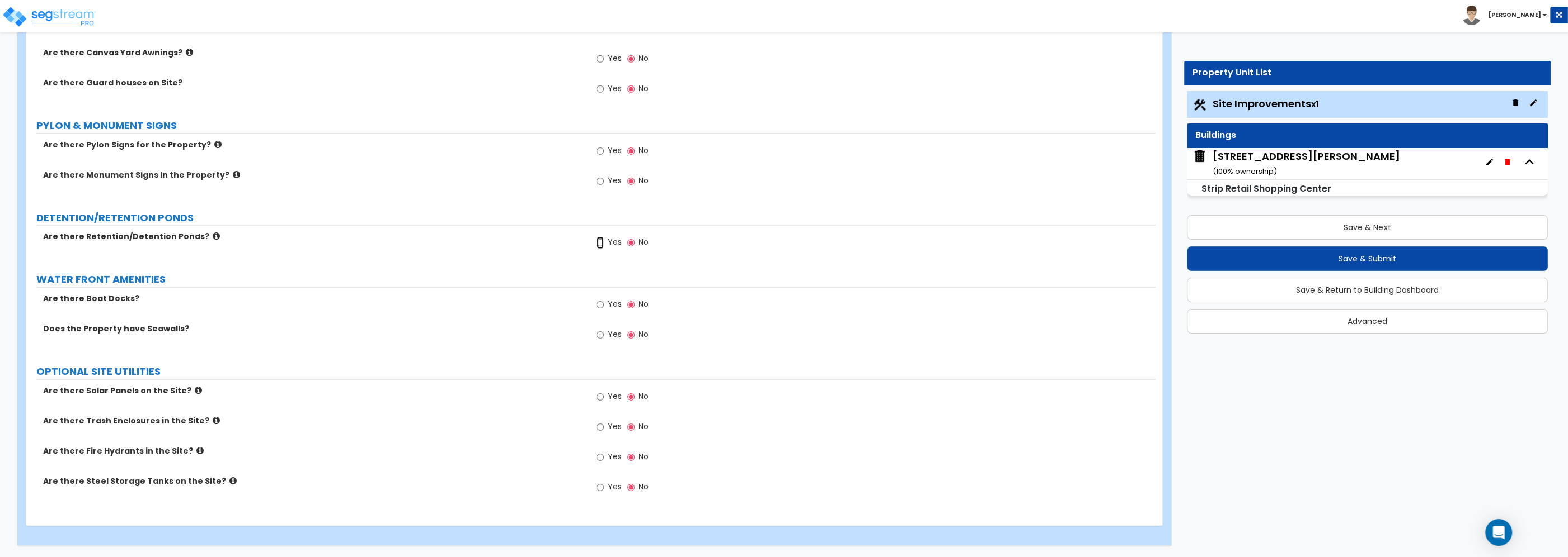
click at [602, 245] on input "Yes" at bounding box center [600, 242] width 7 height 12
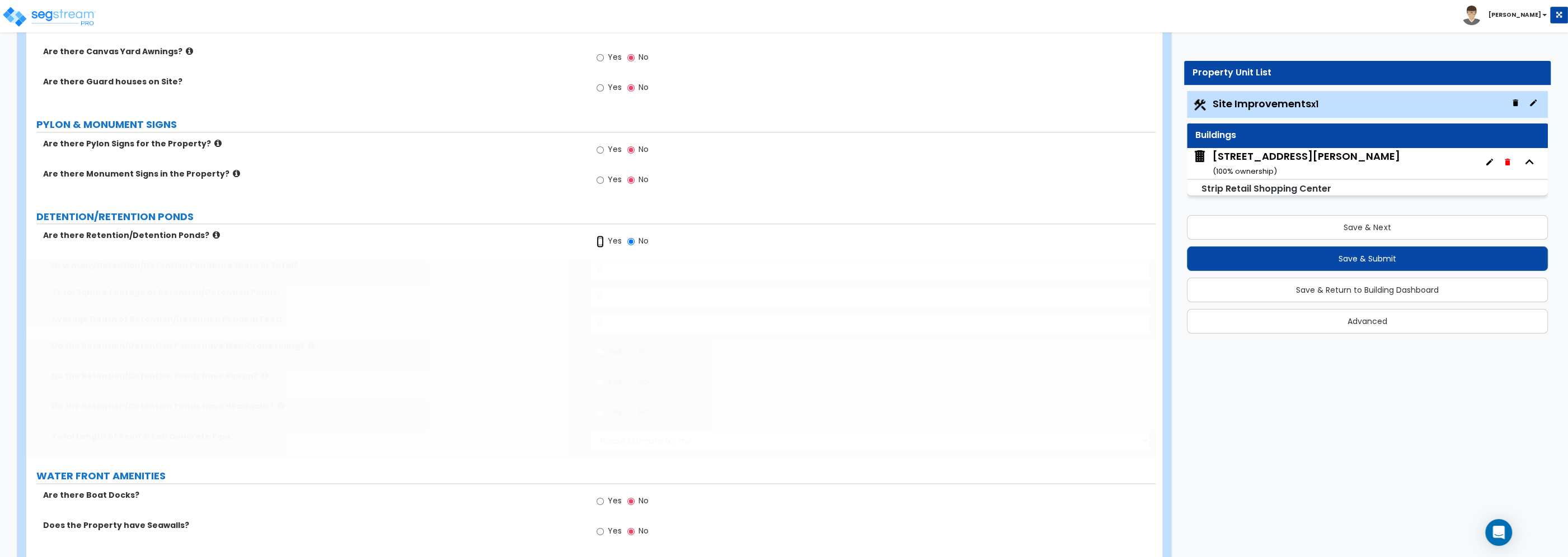
radio input "true"
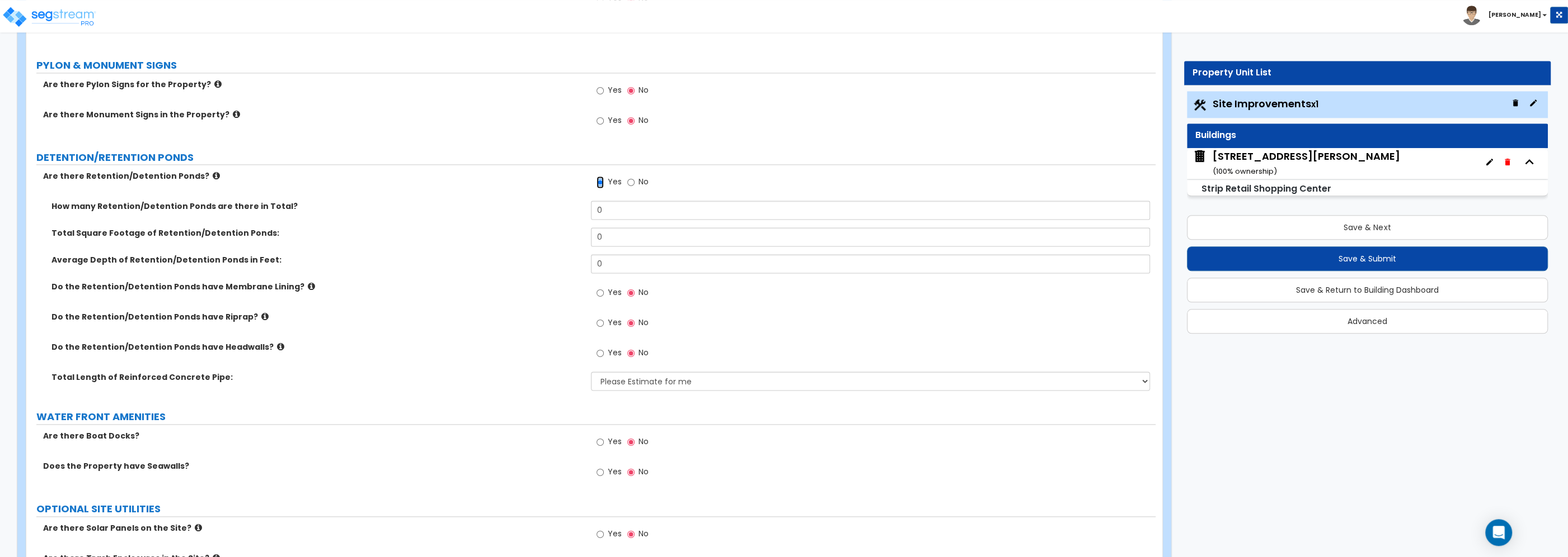
scroll to position [2005, 0]
drag, startPoint x: 610, startPoint y: 210, endPoint x: 565, endPoint y: 209, distance: 45.0
click at [591, 209] on input "0" at bounding box center [870, 209] width 559 height 19
type input "1"
drag, startPoint x: 611, startPoint y: 240, endPoint x: 556, endPoint y: 234, distance: 55.3
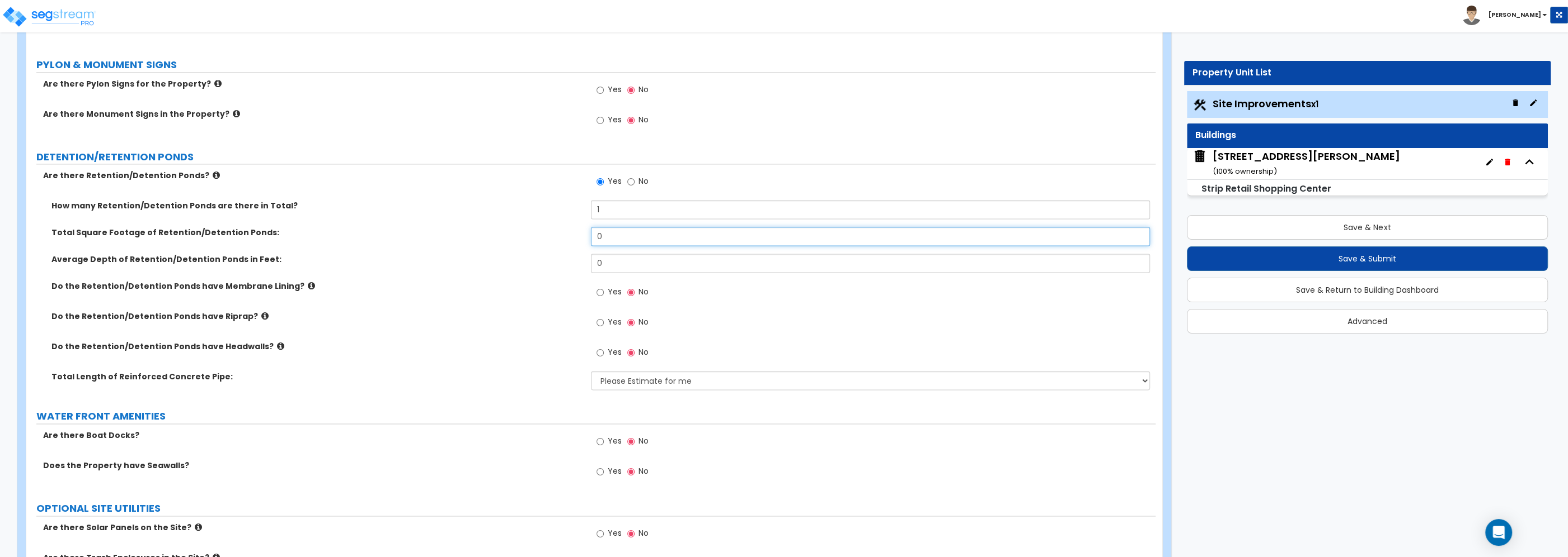
click at [591, 233] on input "0" at bounding box center [870, 236] width 559 height 19
type input "7,587.8"
click at [612, 262] on input "0" at bounding box center [870, 263] width 559 height 19
drag, startPoint x: 620, startPoint y: 266, endPoint x: 502, endPoint y: 271, distance: 118.1
click at [591, 257] on input "0" at bounding box center [870, 263] width 559 height 19
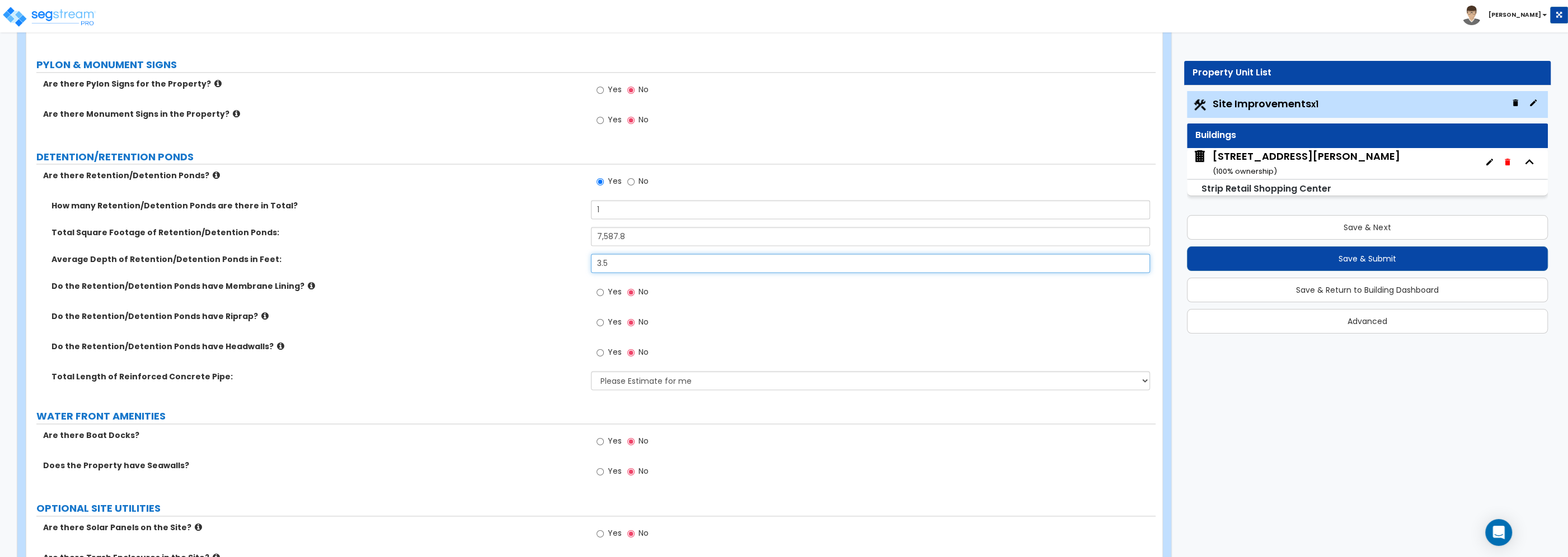
type input "3.5"
click at [460, 281] on div "Average Depth of Retention/Detention Ponds in Feet: 3.5" at bounding box center [591, 267] width 1129 height 26
click at [599, 325] on input "Yes" at bounding box center [600, 322] width 7 height 12
radio input "true"
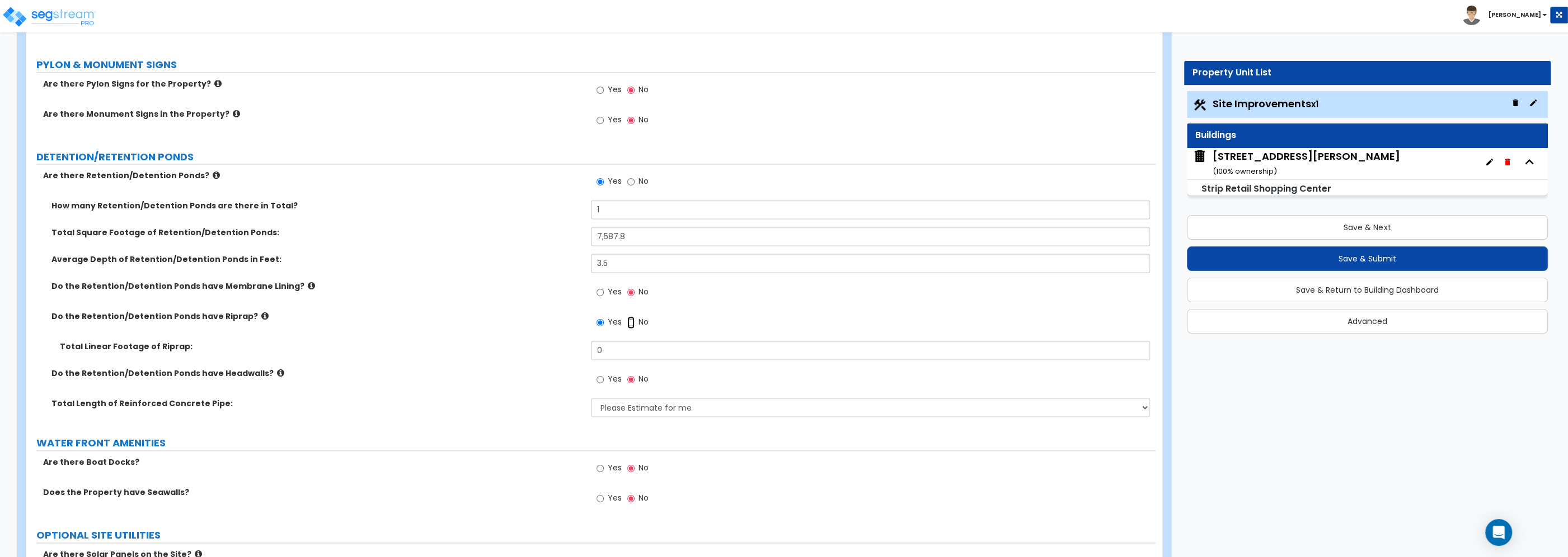
click at [631, 326] on input "No" at bounding box center [630, 322] width 7 height 12
radio input "false"
radio input "true"
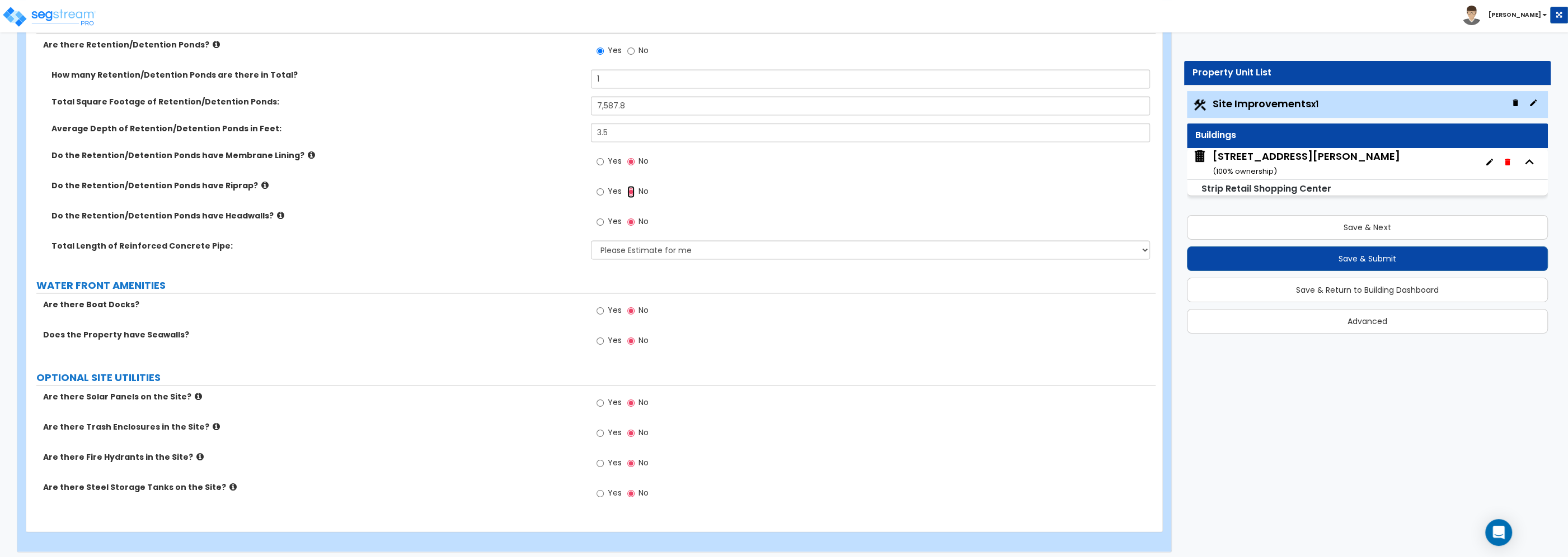
scroll to position [2144, 0]
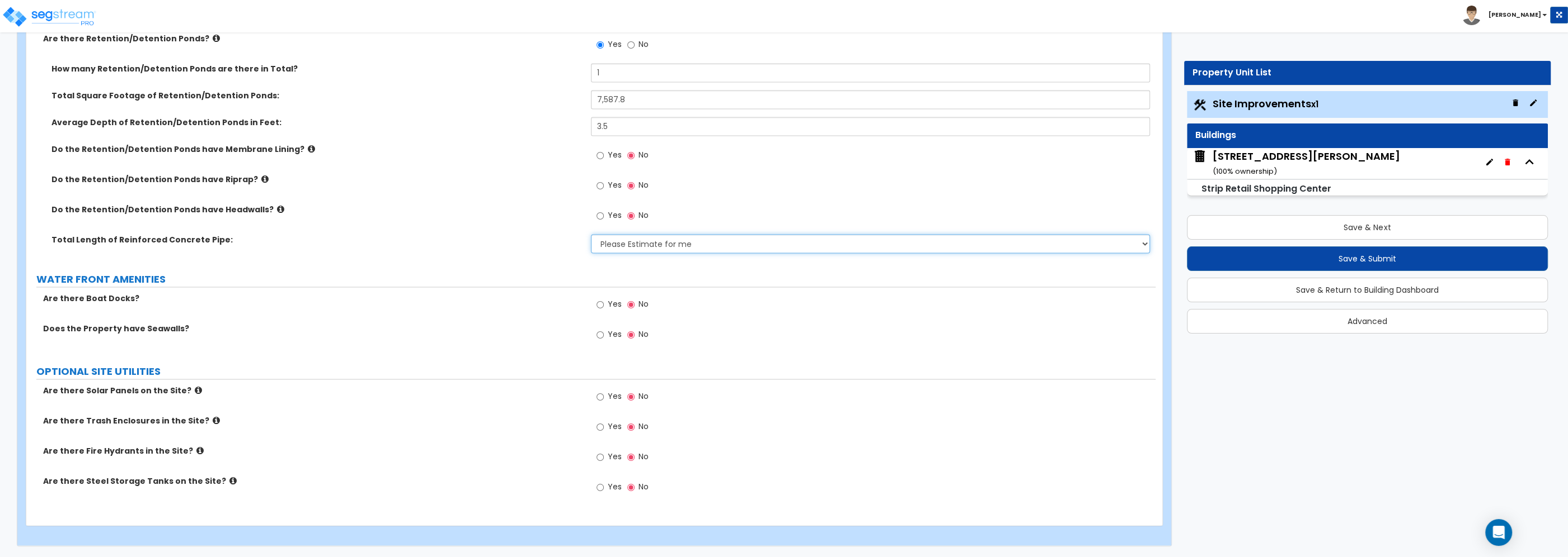
click at [591, 234] on select "Please Estimate for me I want to Enter Linear Footage" at bounding box center [870, 243] width 559 height 19
select select "2"
click option "I want to Enter Linear Footage" at bounding box center [0, 0] width 0 height 0
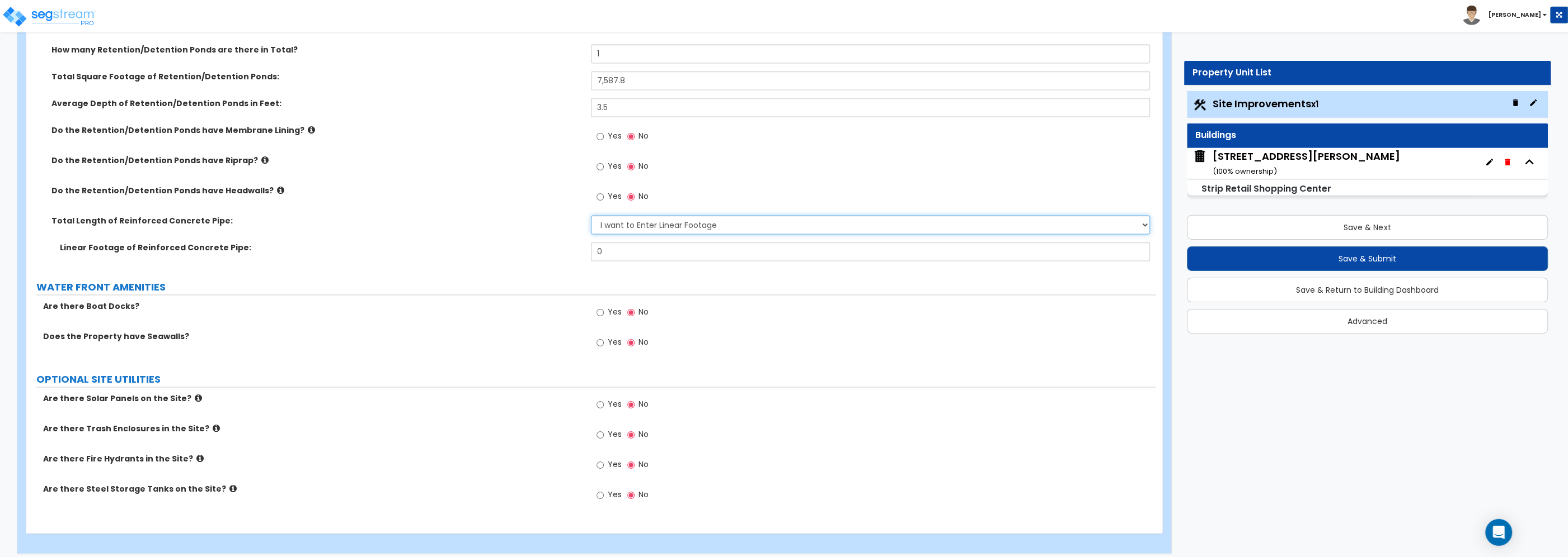
scroll to position [2170, 0]
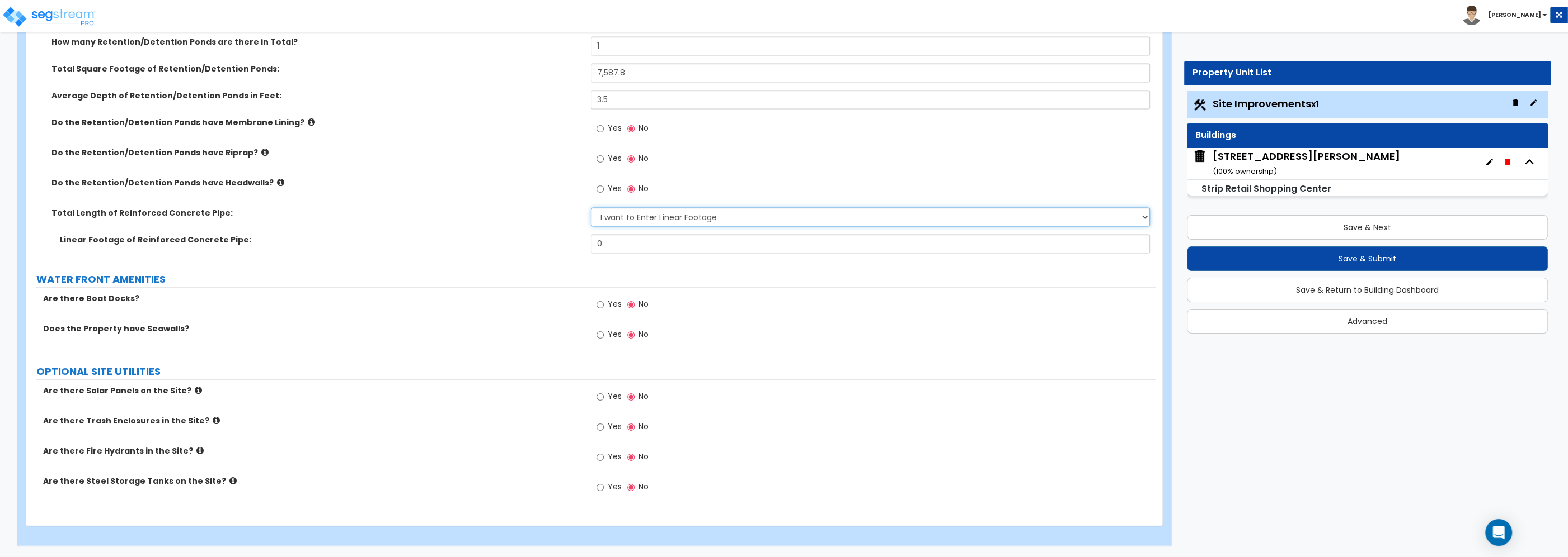
click at [591, 208] on select "Please Estimate for me I want to Enter Linear Footage" at bounding box center [870, 217] width 559 height 19
click at [475, 205] on div "Do the Retention/Detention Ponds have Headwalls? Yes No" at bounding box center [591, 192] width 1129 height 30
drag, startPoint x: 612, startPoint y: 247, endPoint x: 552, endPoint y: 235, distance: 61.2
click at [591, 235] on input "0" at bounding box center [870, 243] width 559 height 19
type input "2"
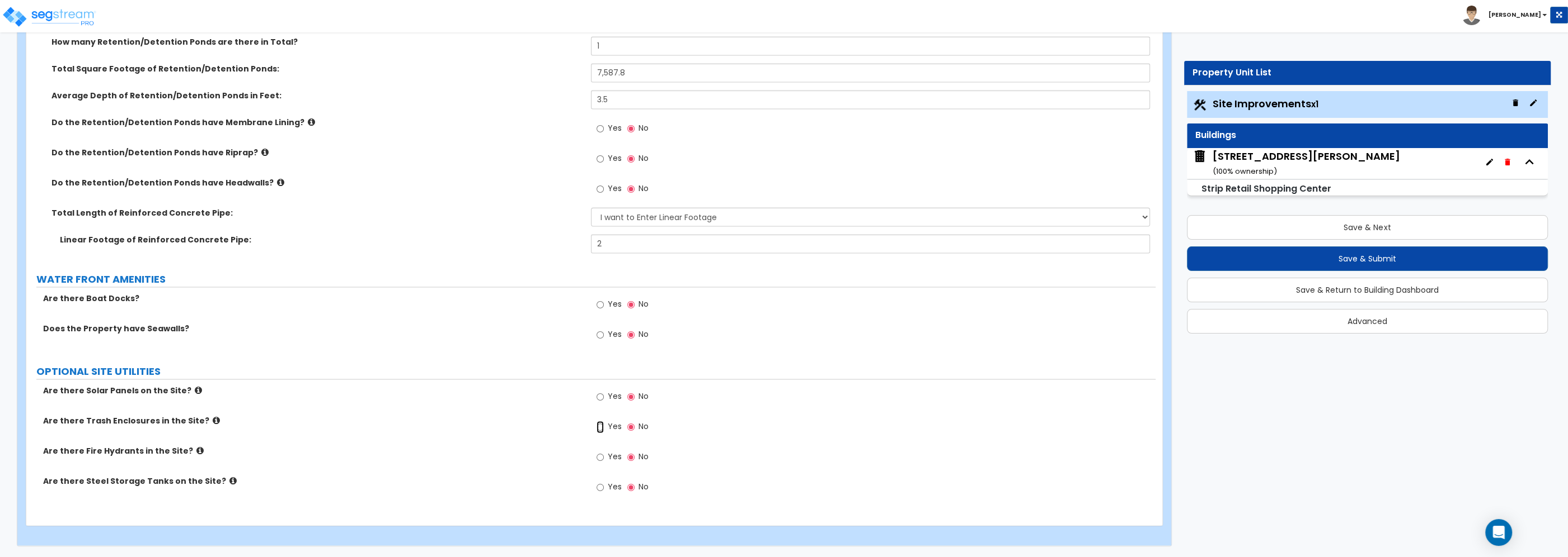
click at [600, 428] on input "Yes" at bounding box center [600, 427] width 7 height 12
radio input "true"
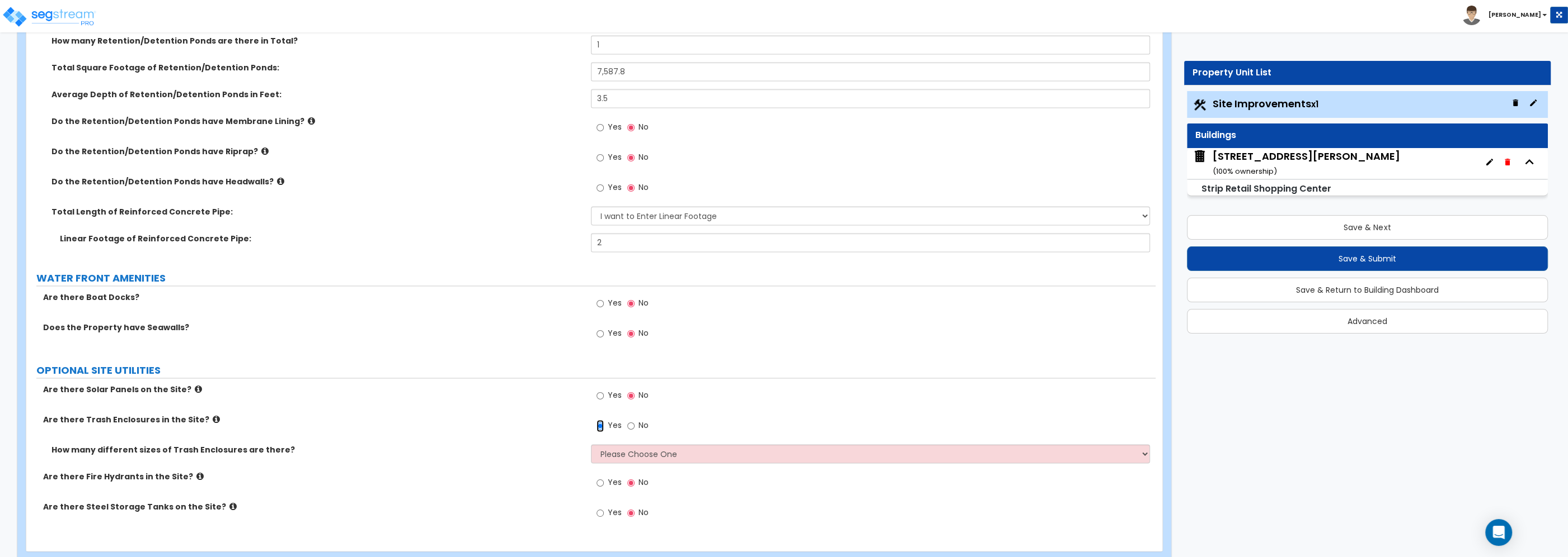
scroll to position [2197, 0]
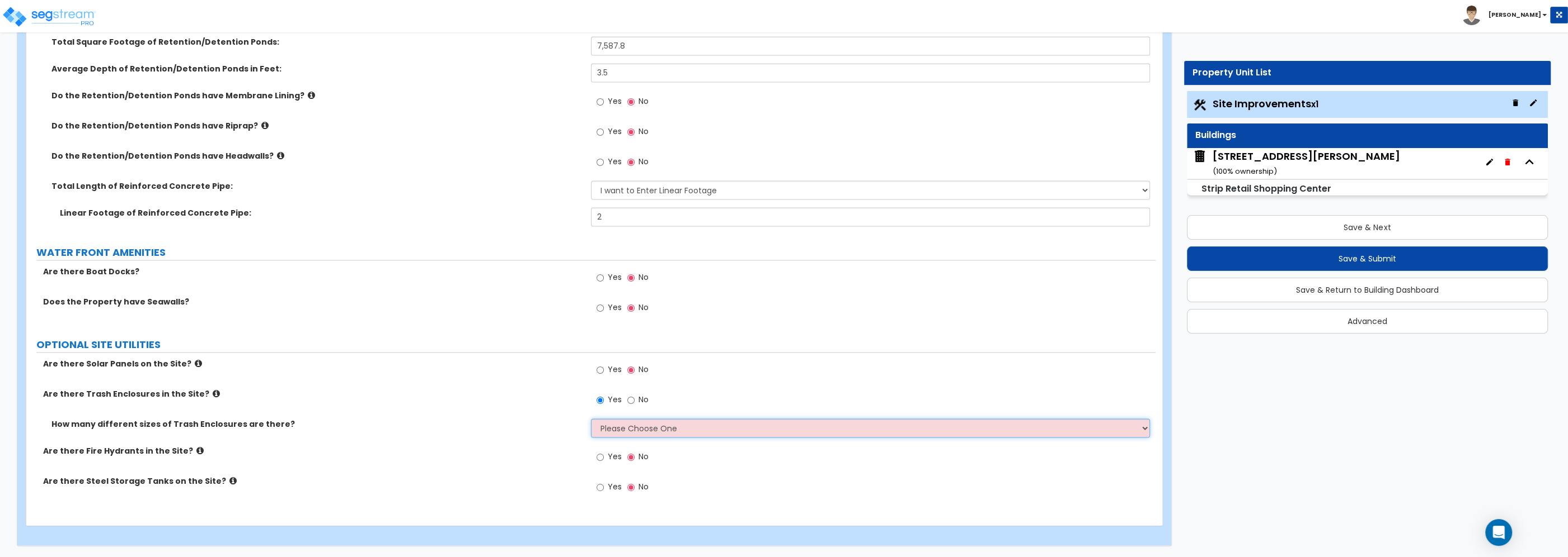
click at [591, 419] on select "Please Choose One 1 2 3" at bounding box center [870, 428] width 559 height 19
select select "1"
click option "1" at bounding box center [0, 0] width 0 height 0
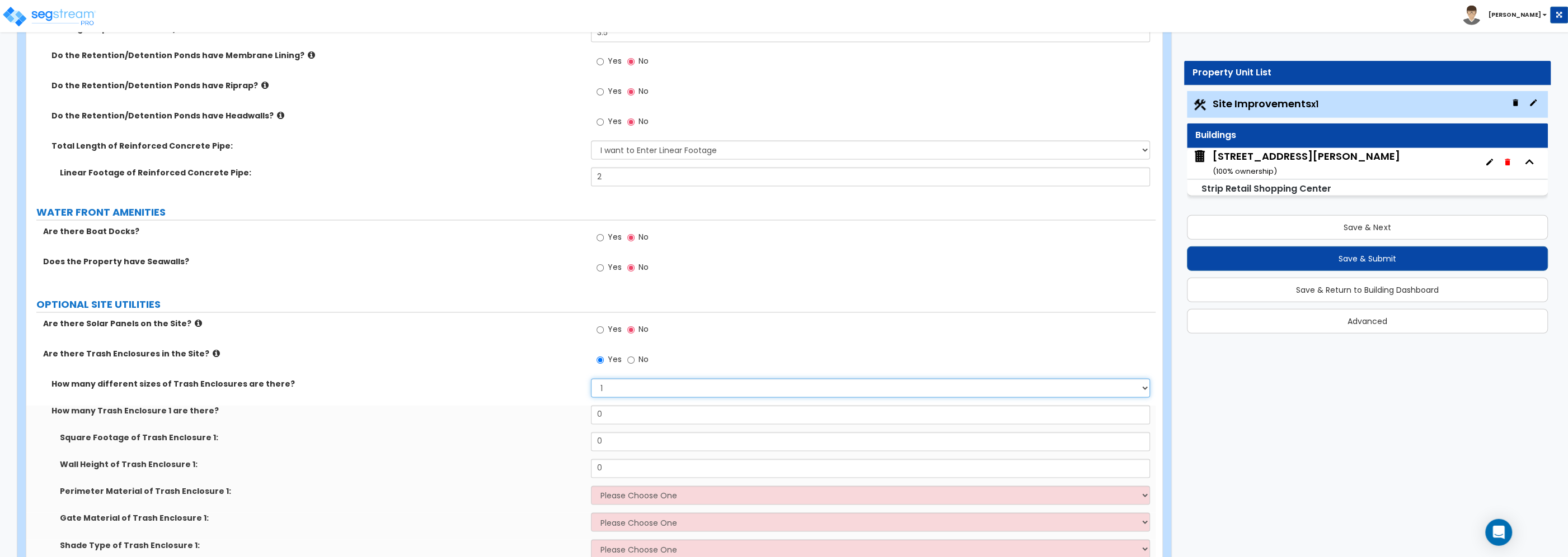
scroll to position [2317, 0]
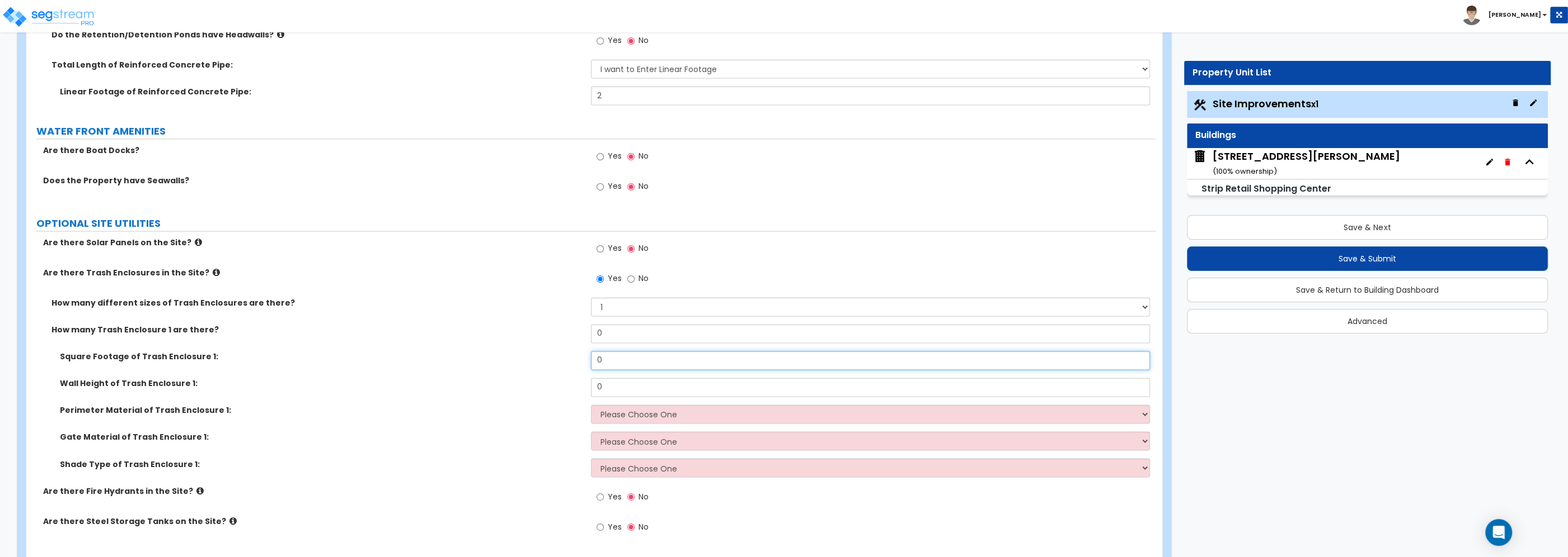
drag, startPoint x: 606, startPoint y: 365, endPoint x: 559, endPoint y: 358, distance: 47.5
click at [591, 358] on input "0" at bounding box center [870, 360] width 559 height 19
type input "201.1"
click at [612, 392] on input "0" at bounding box center [870, 387] width 559 height 19
drag, startPoint x: 615, startPoint y: 387, endPoint x: 540, endPoint y: 384, distance: 75.1
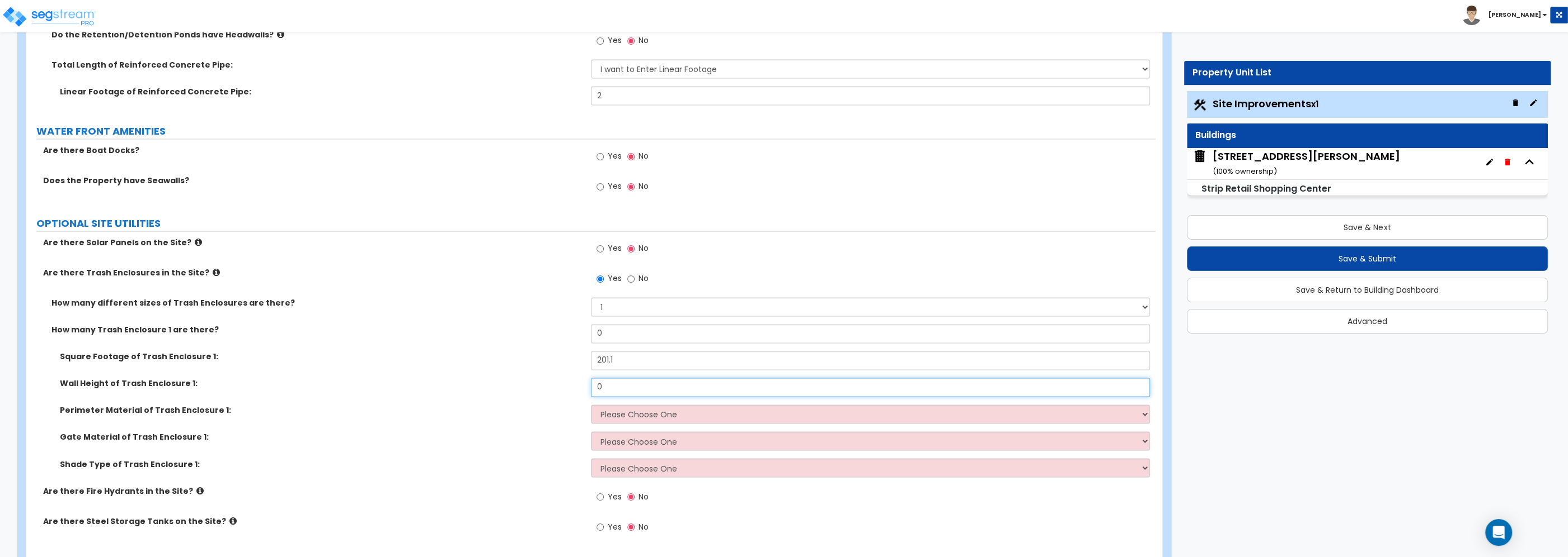
click at [591, 384] on input "0" at bounding box center [870, 387] width 559 height 19
type input "6"
click at [591, 405] on select "Please Choose One Chain Link Wood Metal CMU" at bounding box center [870, 414] width 559 height 19
select select "4"
click option "CMU" at bounding box center [0, 0] width 0 height 0
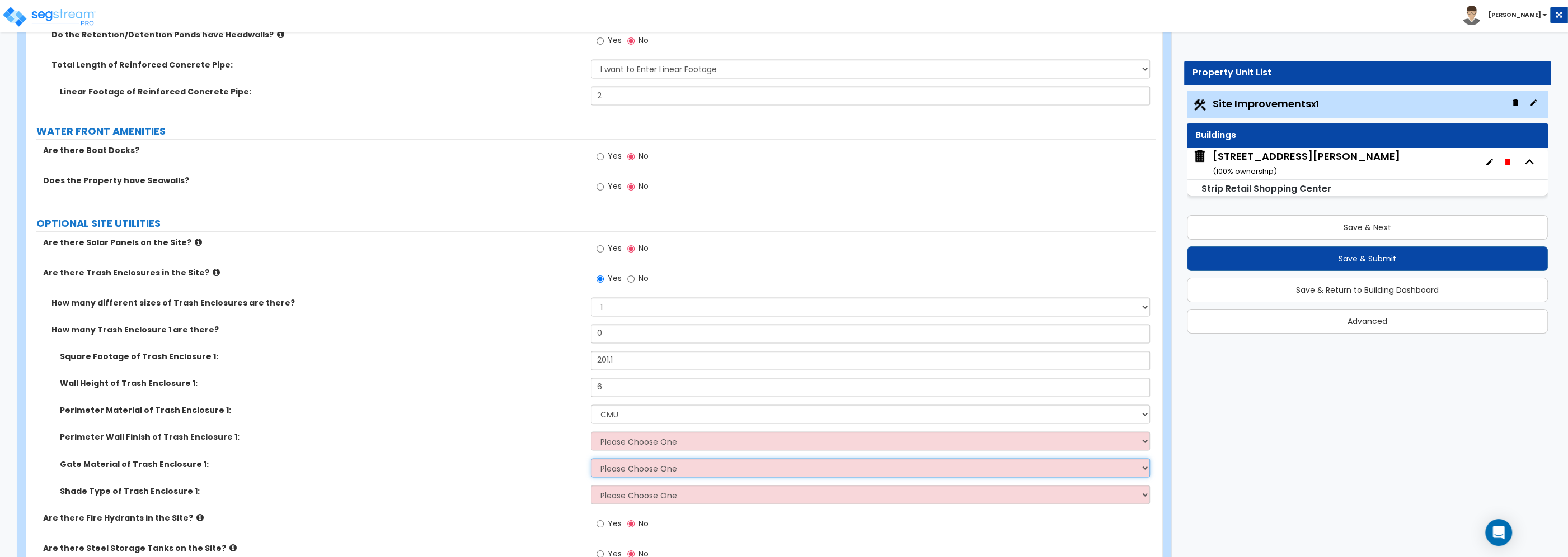
click at [591, 459] on select "Please Choose One Wood Metal" at bounding box center [870, 468] width 559 height 19
select select "2"
click option "Metal" at bounding box center [0, 0] width 0 height 0
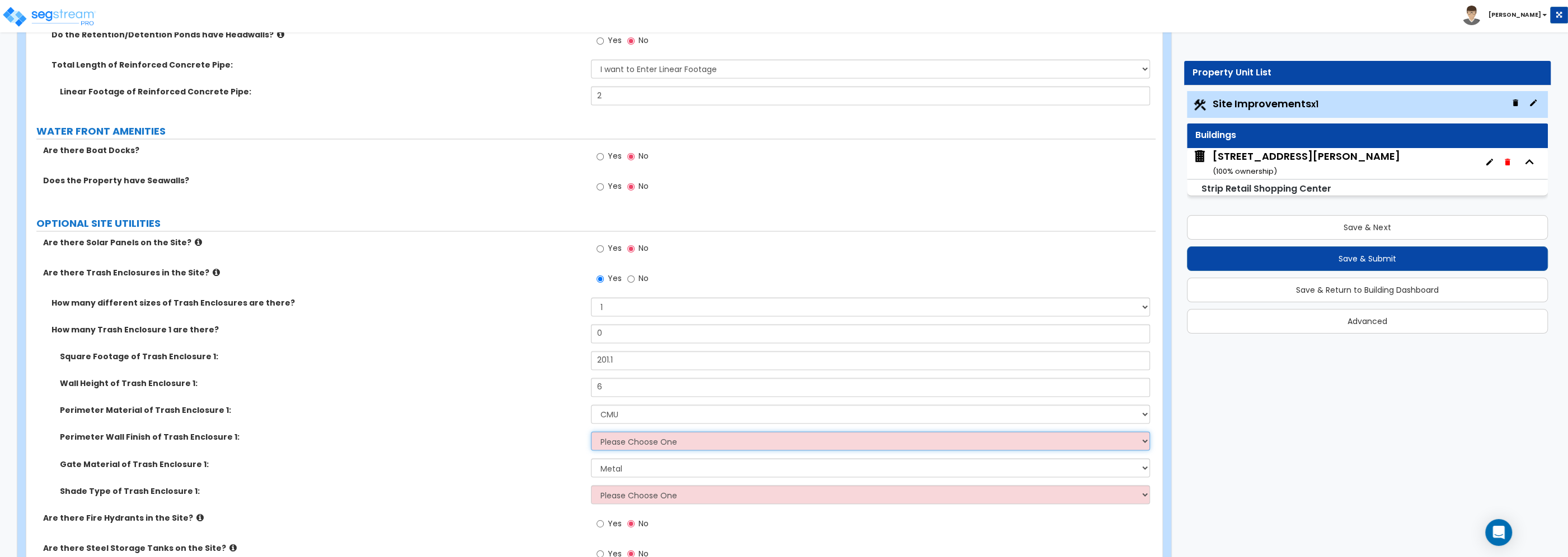
click at [591, 431] on select "Please Choose One Stone Veneer Brick Veneer Stucco Paint" at bounding box center [870, 440] width 559 height 19
select select "4"
click option "Paint" at bounding box center [0, 0] width 0 height 0
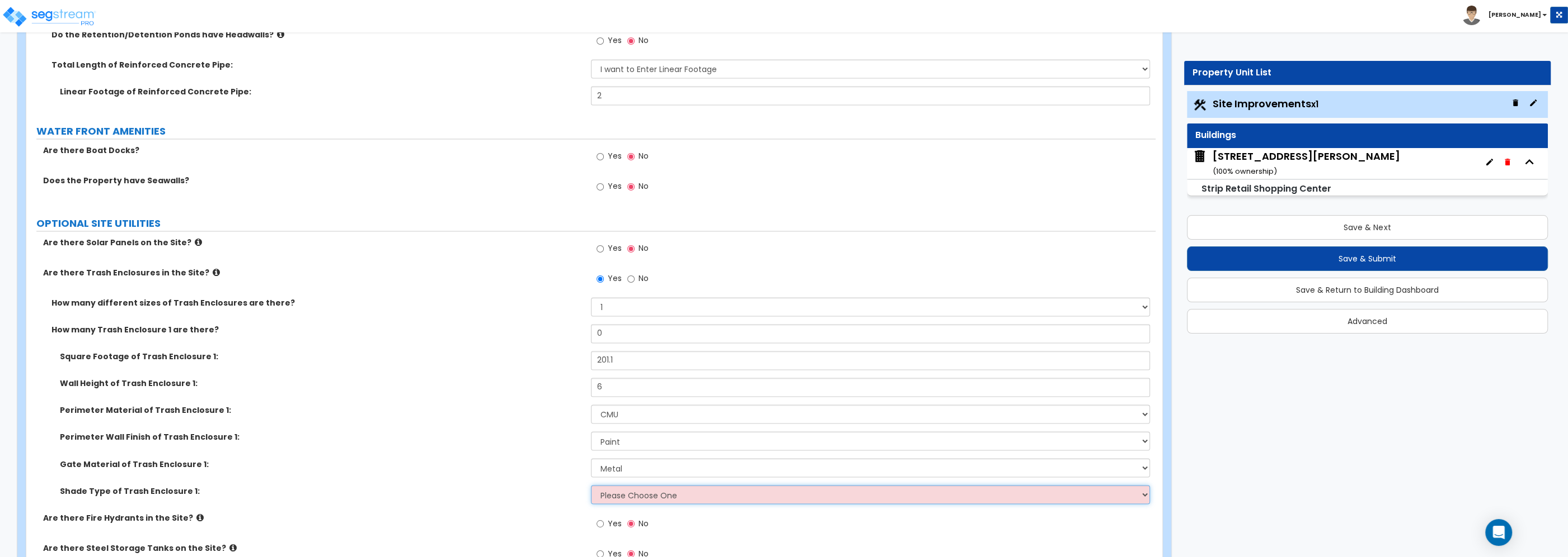
click at [591, 485] on select "Please Choose One Roof Pergola" at bounding box center [870, 494] width 559 height 19
click at [620, 501] on select "Please Choose One Roof Pergola" at bounding box center [870, 494] width 559 height 19
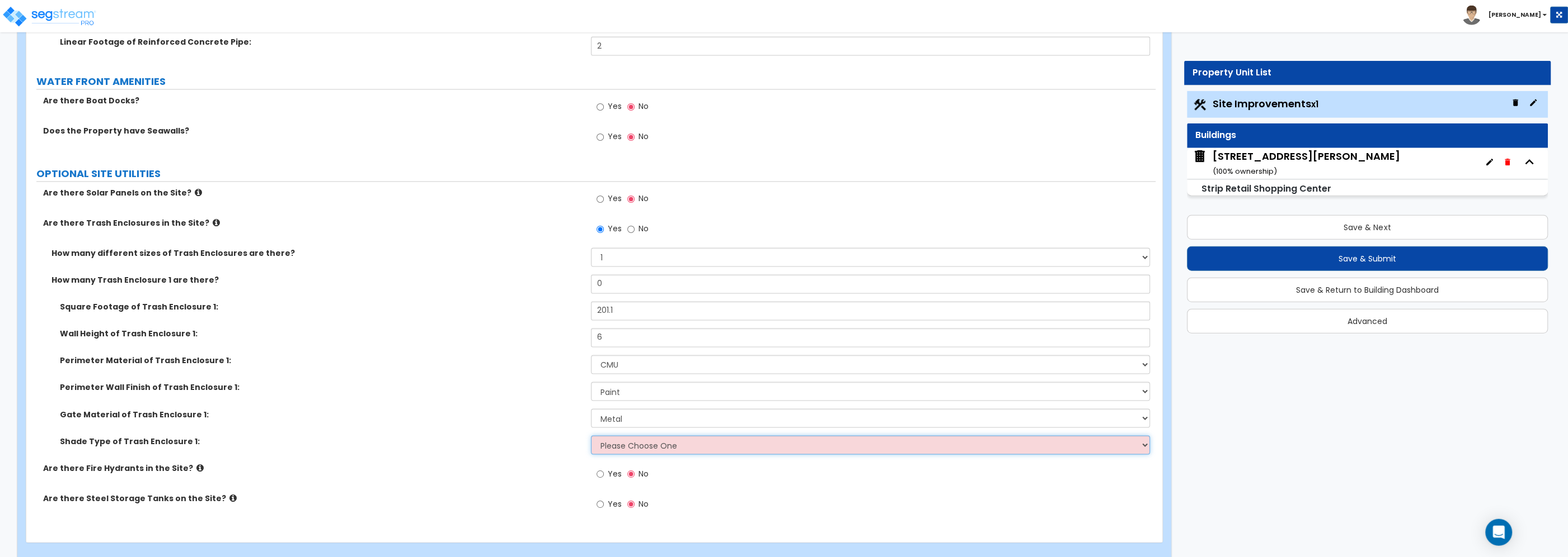
scroll to position [2385, 0]
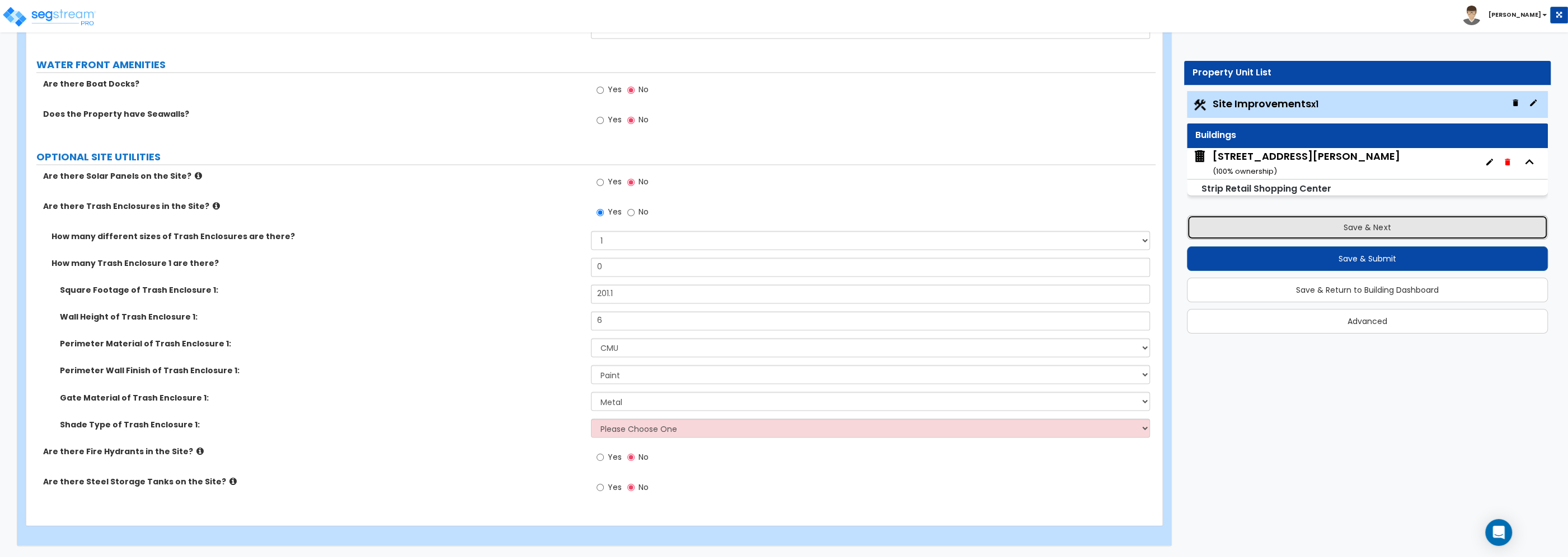
click at [1358, 228] on button "Save & Next" at bounding box center [1368, 228] width 361 height 25
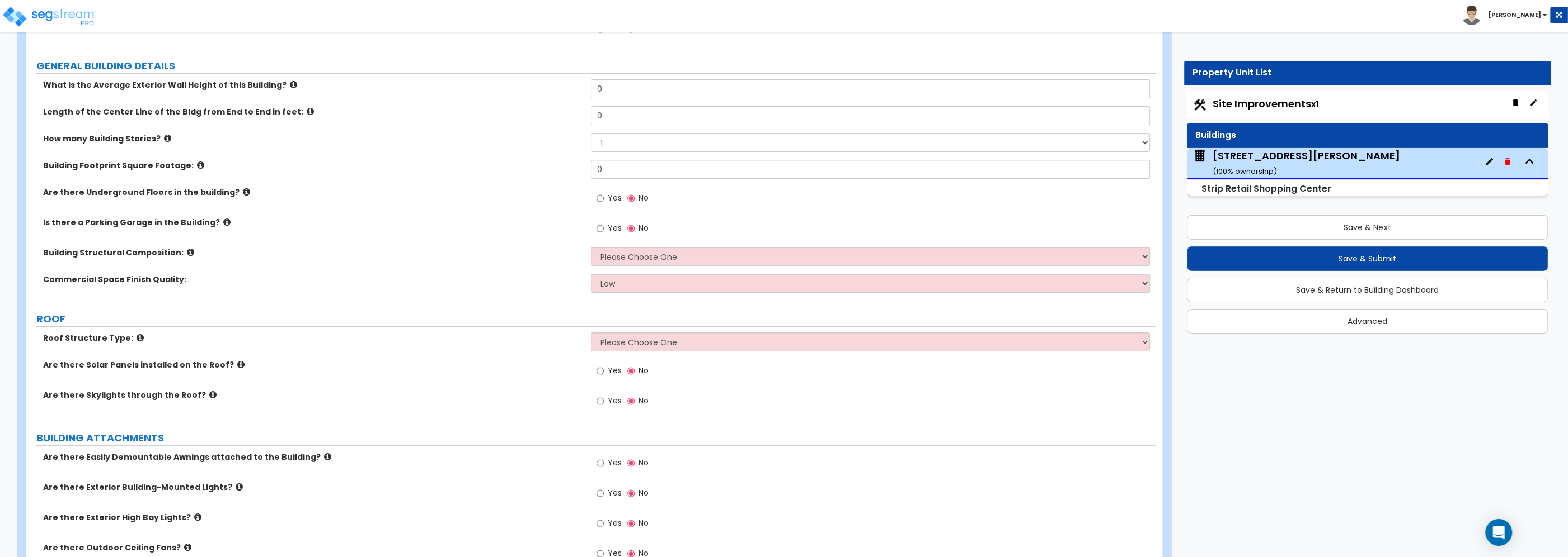
scroll to position [180, 0]
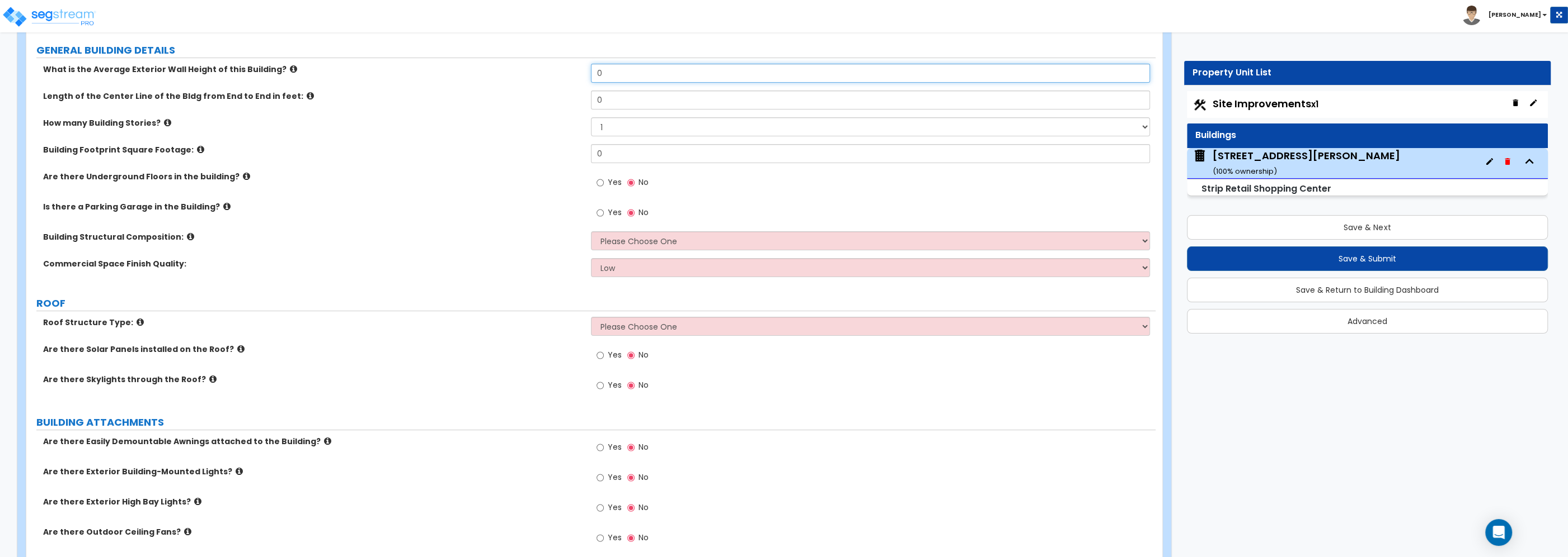
drag, startPoint x: 601, startPoint y: 80, endPoint x: 579, endPoint y: 70, distance: 24.2
click at [591, 70] on input "0" at bounding box center [870, 73] width 559 height 19
type input "1"
drag, startPoint x: 615, startPoint y: 75, endPoint x: 537, endPoint y: 63, distance: 78.9
click at [591, 66] on input "7.25" at bounding box center [870, 73] width 559 height 19
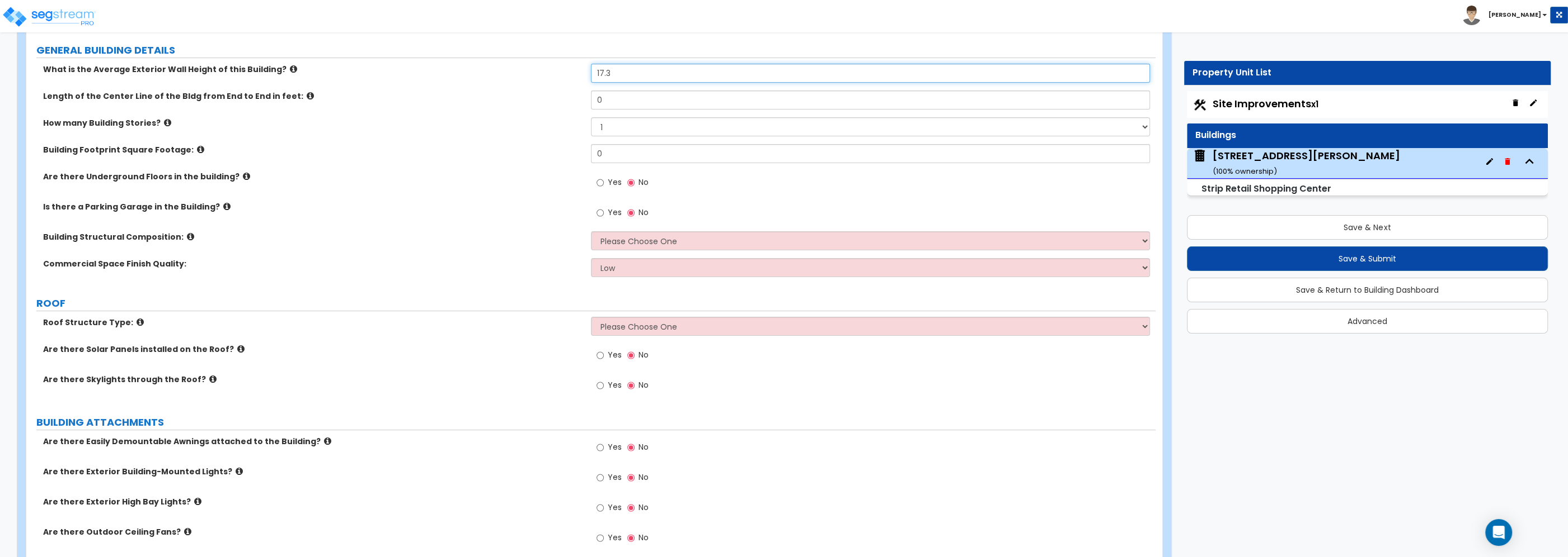
type input "17.3"
drag, startPoint x: 607, startPoint y: 98, endPoint x: 514, endPoint y: 98, distance: 93.0
click at [591, 98] on input "0" at bounding box center [870, 99] width 559 height 19
type input "110"
click at [591, 118] on select "1 2 3 4 5" at bounding box center [870, 127] width 559 height 19
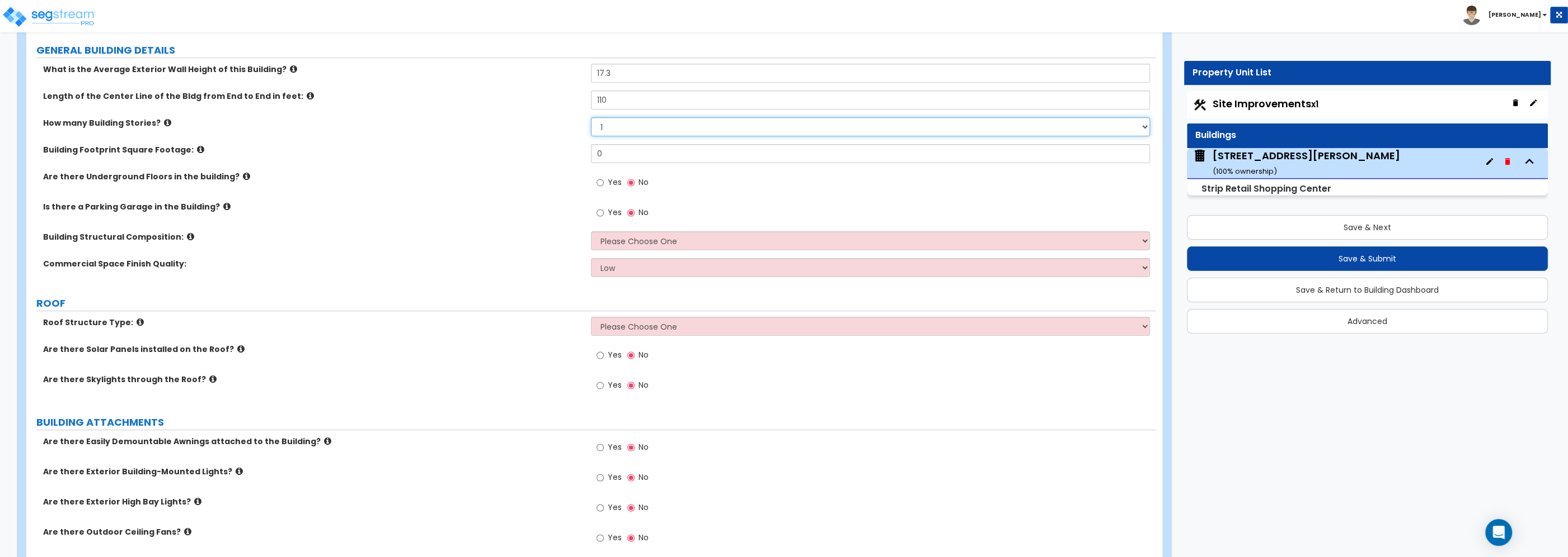
click at [615, 125] on select "1 2 3 4 5" at bounding box center [870, 127] width 559 height 19
drag, startPoint x: 605, startPoint y: 151, endPoint x: 546, endPoint y: 154, distance: 59.1
click at [591, 154] on input "0" at bounding box center [870, 153] width 559 height 19
type input "5,060"
click at [591, 232] on select "Please Choose One Tilt-up Wall Construction Reinforced Concrete Structural Stee…" at bounding box center [870, 241] width 559 height 19
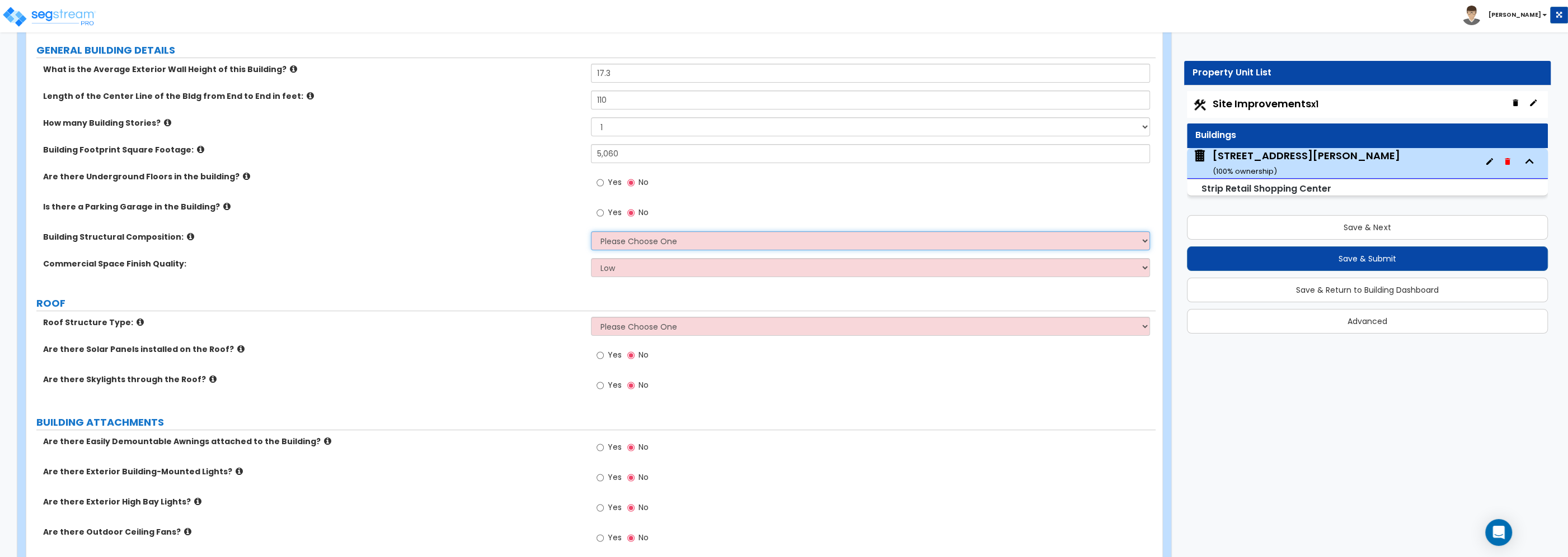
select select "6"
click option "CMU Masonry" at bounding box center [0, 0] width 0 height 0
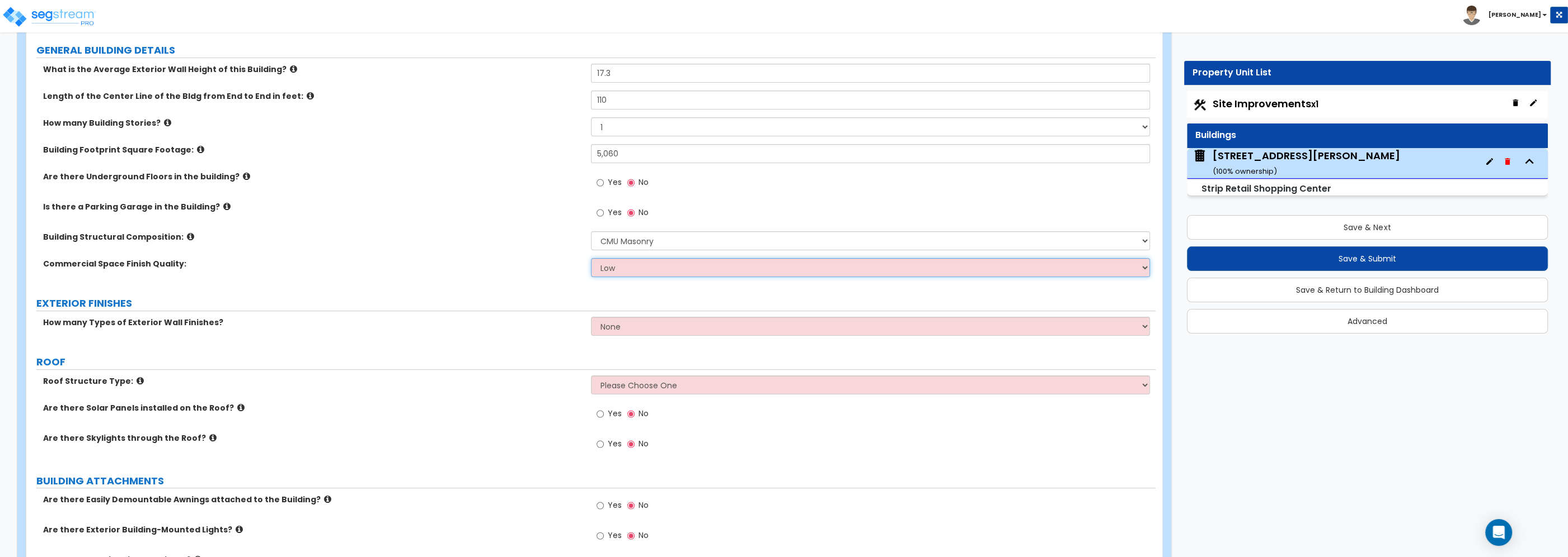
click at [591, 258] on select "Low Average High" at bounding box center [870, 267] width 559 height 19
click at [622, 266] on select "Low Average High" at bounding box center [870, 267] width 559 height 19
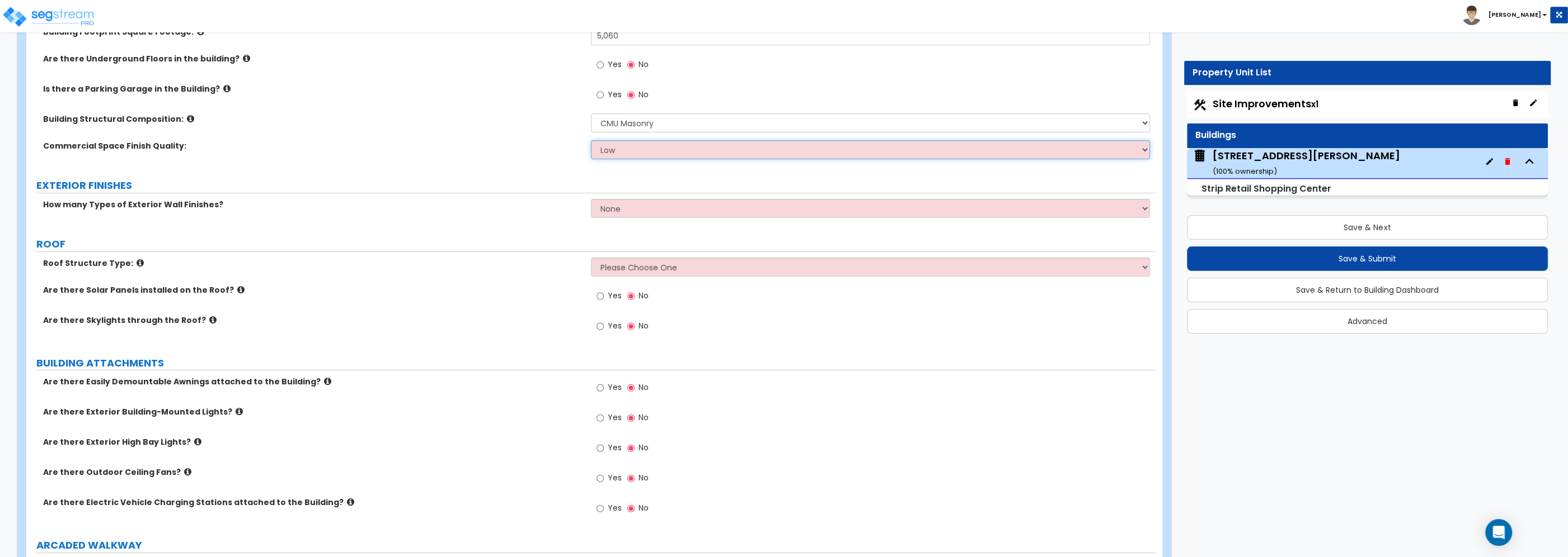
scroll to position [300, 0]
click at [591, 197] on select "None 1 2 3" at bounding box center [870, 206] width 559 height 19
click option "1" at bounding box center [0, 0] width 0 height 0
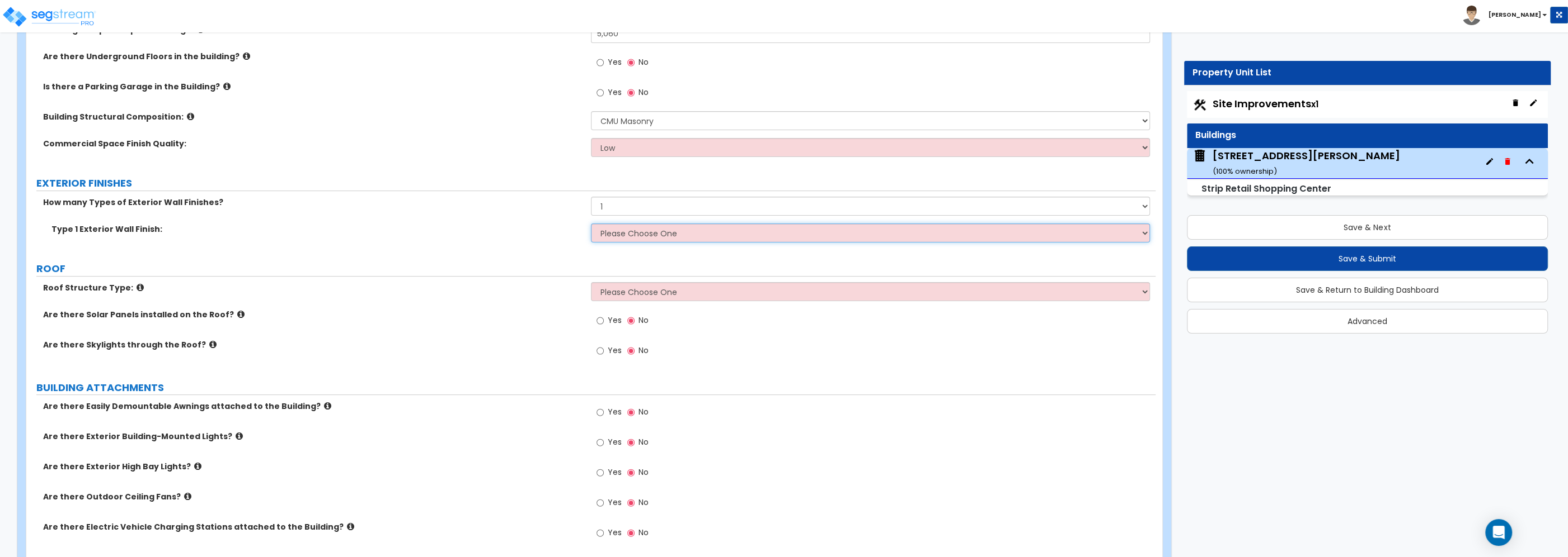
click at [591, 223] on select "Please Choose One No Finish/Shared Wall No Wall Brick Veneer Stone Veneer Wood …" at bounding box center [870, 233] width 559 height 19
click at [524, 246] on div "Type 1 Exterior Wall Finish: Please Choose One No Finish/Shared Wall No Wall Br…" at bounding box center [591, 237] width 1129 height 26
click at [591, 197] on select "None 1 2 3" at bounding box center [870, 206] width 559 height 19
select select "2"
click option "2" at bounding box center [0, 0] width 0 height 0
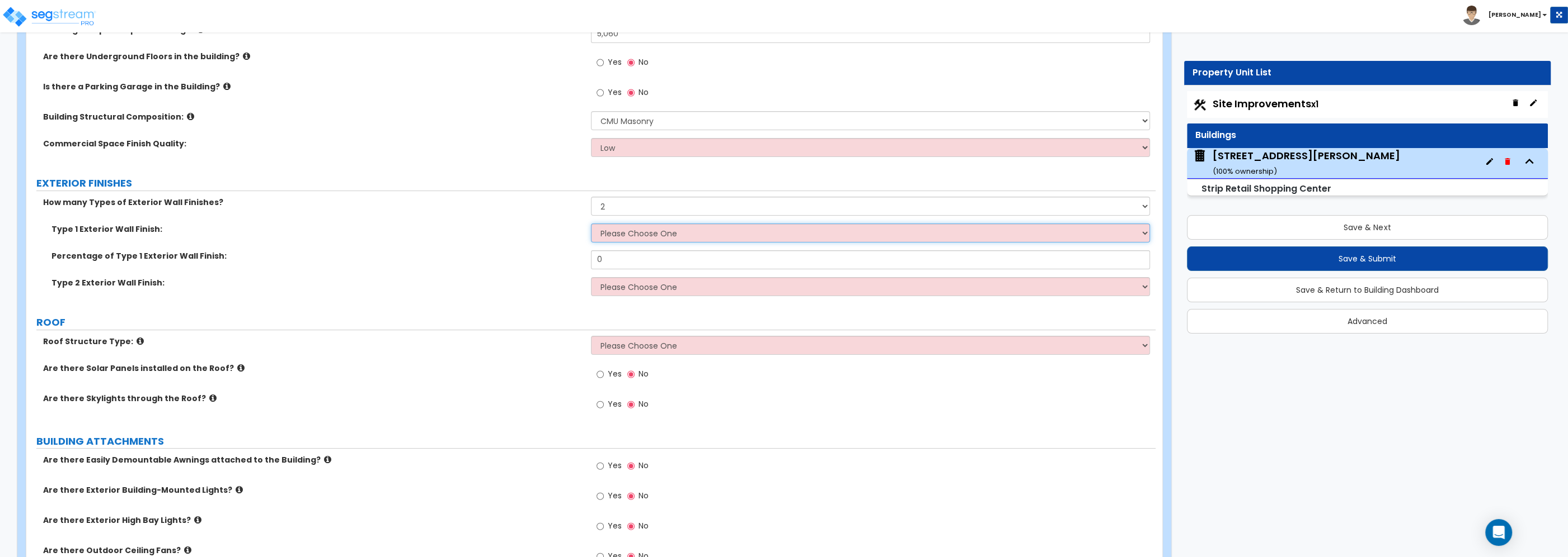
click at [591, 223] on select "Please Choose One No Finish/Shared Wall No Wall Brick Veneer Stone Veneer Wood …" at bounding box center [870, 233] width 559 height 19
select select "13"
click option "Glass Curtain Wall" at bounding box center [0, 0] width 0 height 0
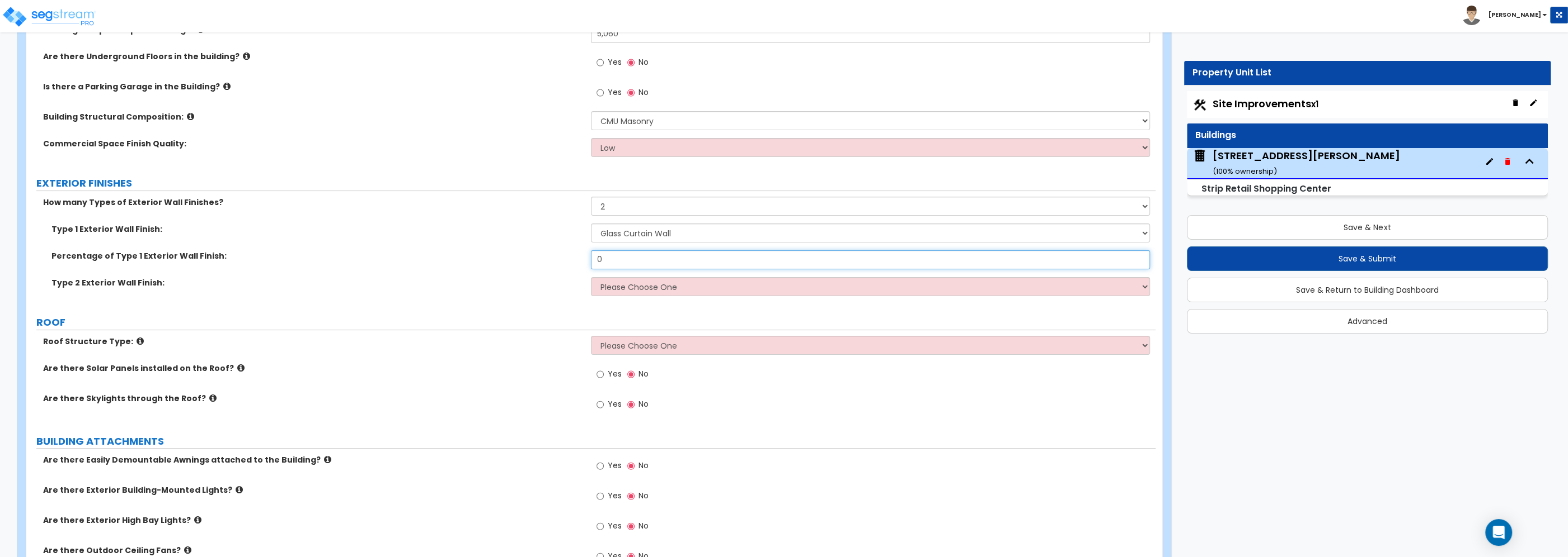
click at [623, 260] on input "0" at bounding box center [870, 260] width 559 height 19
click at [605, 266] on input "0" at bounding box center [870, 260] width 559 height 19
click at [591, 277] on select "Please Choose One No Finish/Shared Wall No Wall Brick Veneer Stone Veneer Wood …" at bounding box center [870, 286] width 559 height 19
select select "12"
click option "No Wall" at bounding box center [0, 0] width 0 height 0
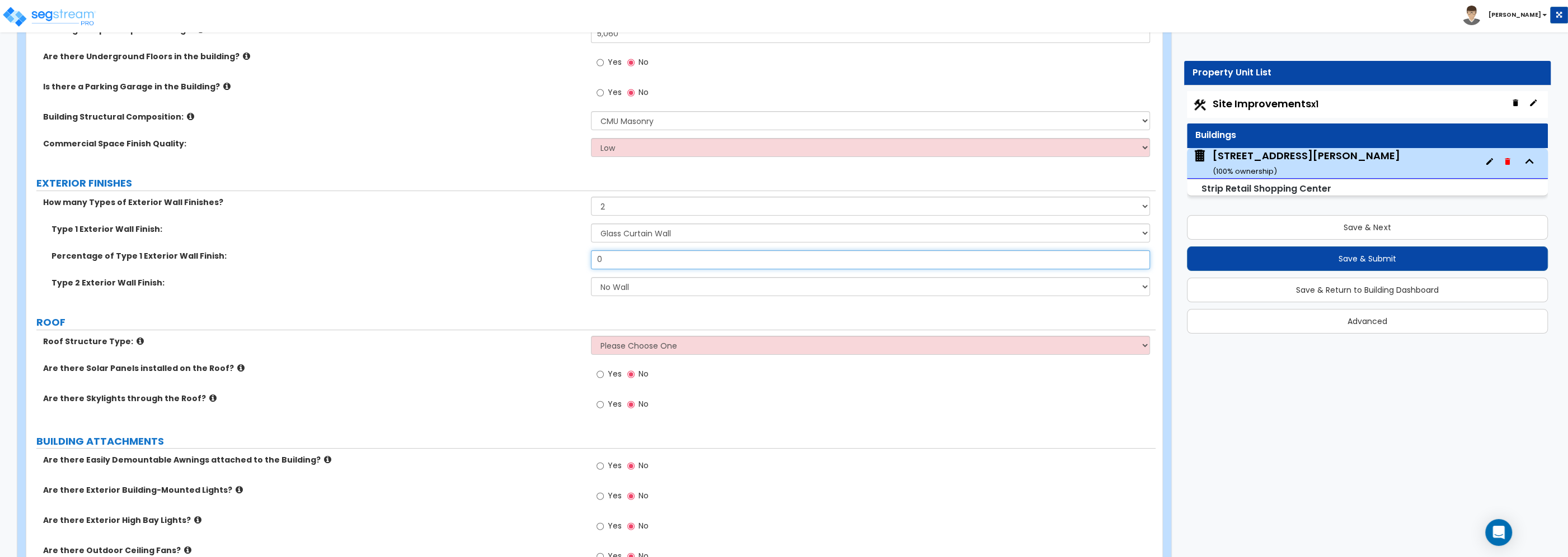
drag, startPoint x: 627, startPoint y: 262, endPoint x: 573, endPoint y: 262, distance: 54.0
click at [591, 262] on input "0" at bounding box center [870, 260] width 559 height 19
type input "6"
click at [591, 277] on select "Please Choose One No Finish/Shared Wall No Wall Brick Veneer Stone Veneer Wood …" at bounding box center [870, 286] width 559 height 19
click at [455, 295] on div "Type 2 Exterior Wall Finish: Please Choose One No Finish/Shared Wall No Wall Br…" at bounding box center [591, 291] width 1129 height 26
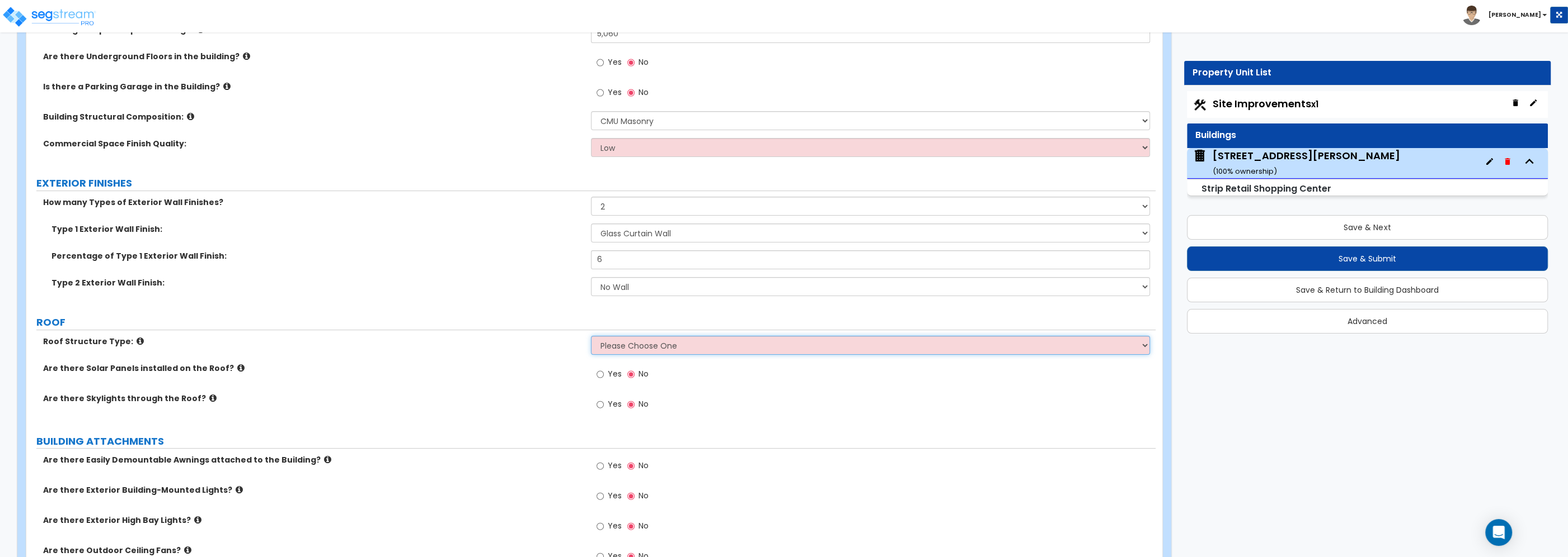
click at [591, 336] on select "Please Choose One [PERSON_NAME] Roof Flat Roof Hybrid [PERSON_NAME] & Flat Roof" at bounding box center [870, 345] width 559 height 19
select select "2"
click option "Flat Roof" at bounding box center [0, 0] width 0 height 0
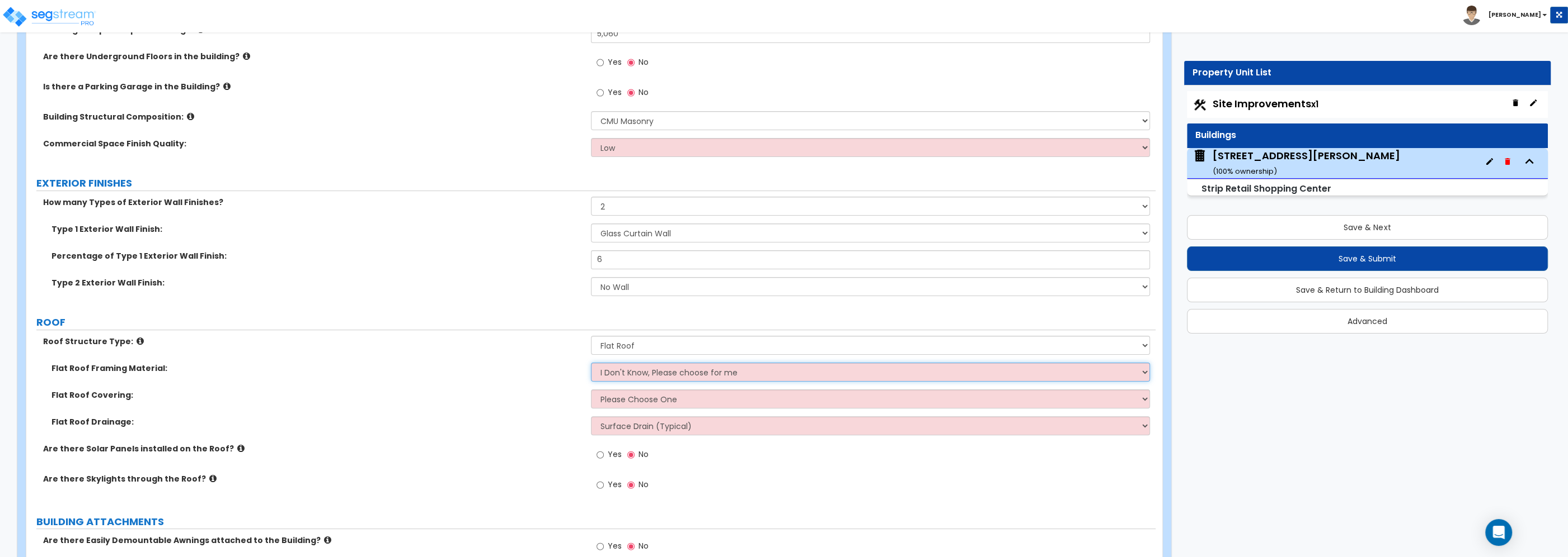
click at [591, 363] on select "I Don't Know, Please choose for me Metal Wood" at bounding box center [870, 372] width 559 height 19
select select "1"
click option "Metal" at bounding box center [0, 0] width 0 height 0
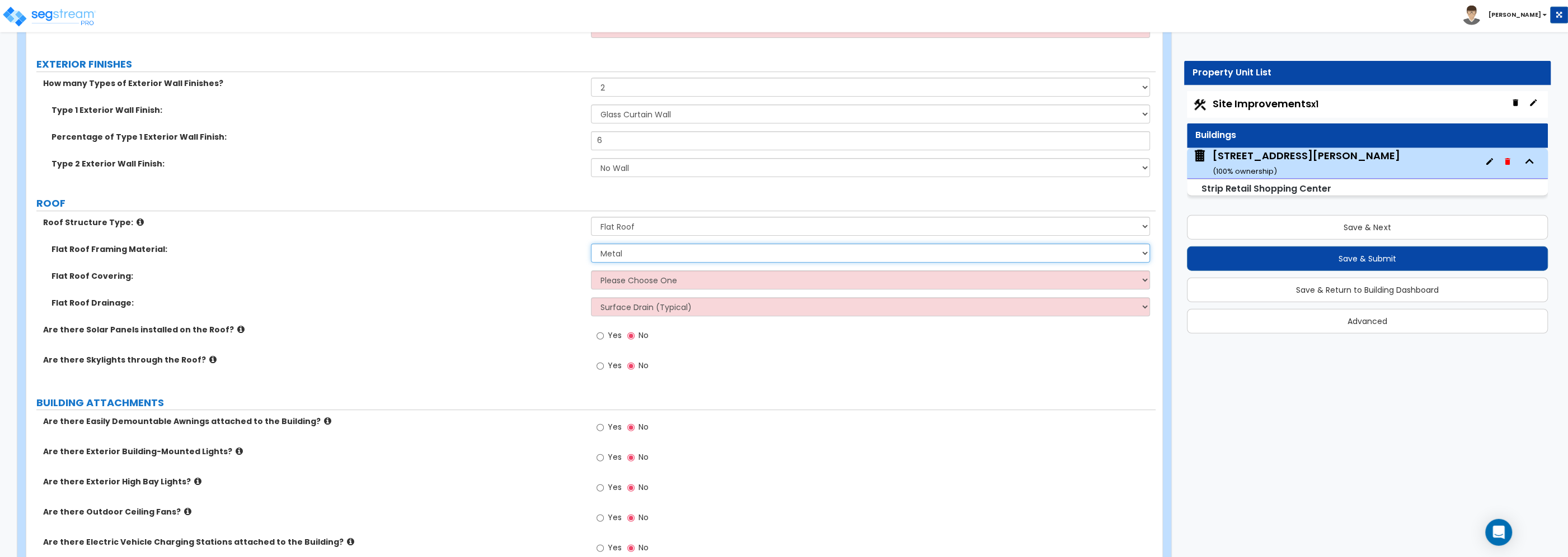
scroll to position [420, 0]
click at [591, 270] on select "Please Choose One Rolled Asphalt PVC Membrane Plastic (EPDM) Membrane Asphalt F…" at bounding box center [870, 279] width 559 height 19
select select "2"
click option "PVC Membrane" at bounding box center [0, 0] width 0 height 0
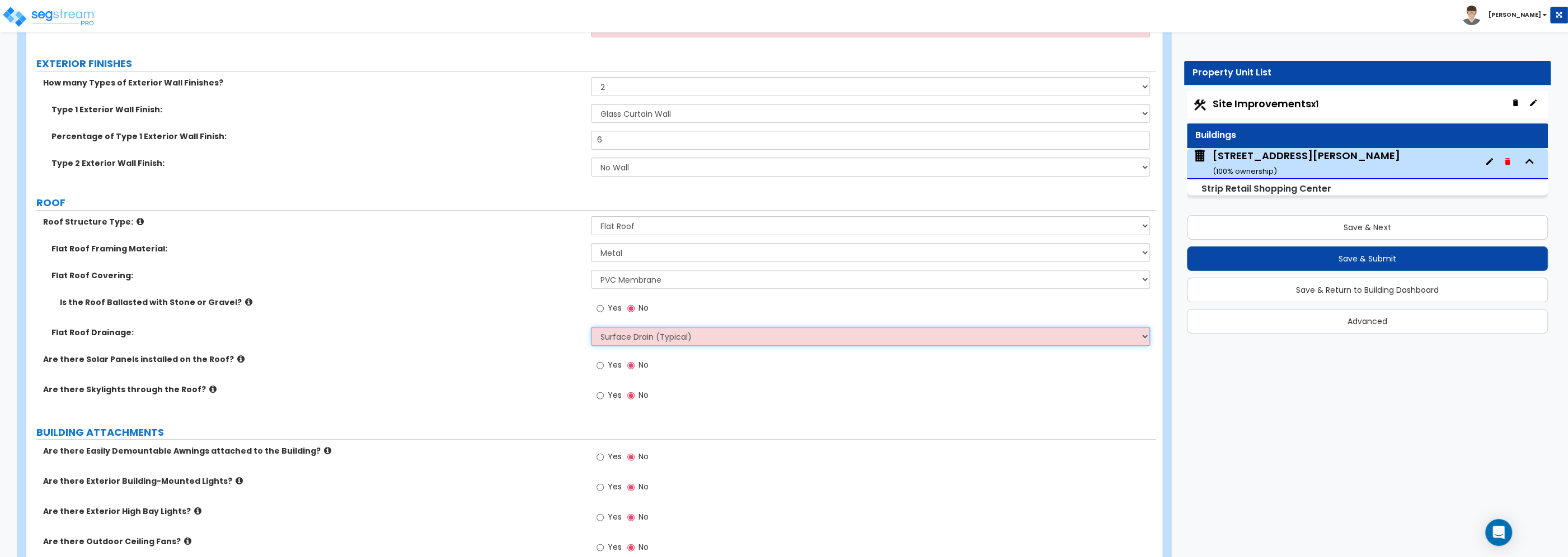
click at [591, 327] on select "Surface Drain (Typical) Gutters Downspout Only" at bounding box center [870, 336] width 559 height 19
select select "1"
click option "Gutters" at bounding box center [0, 0] width 0 height 0
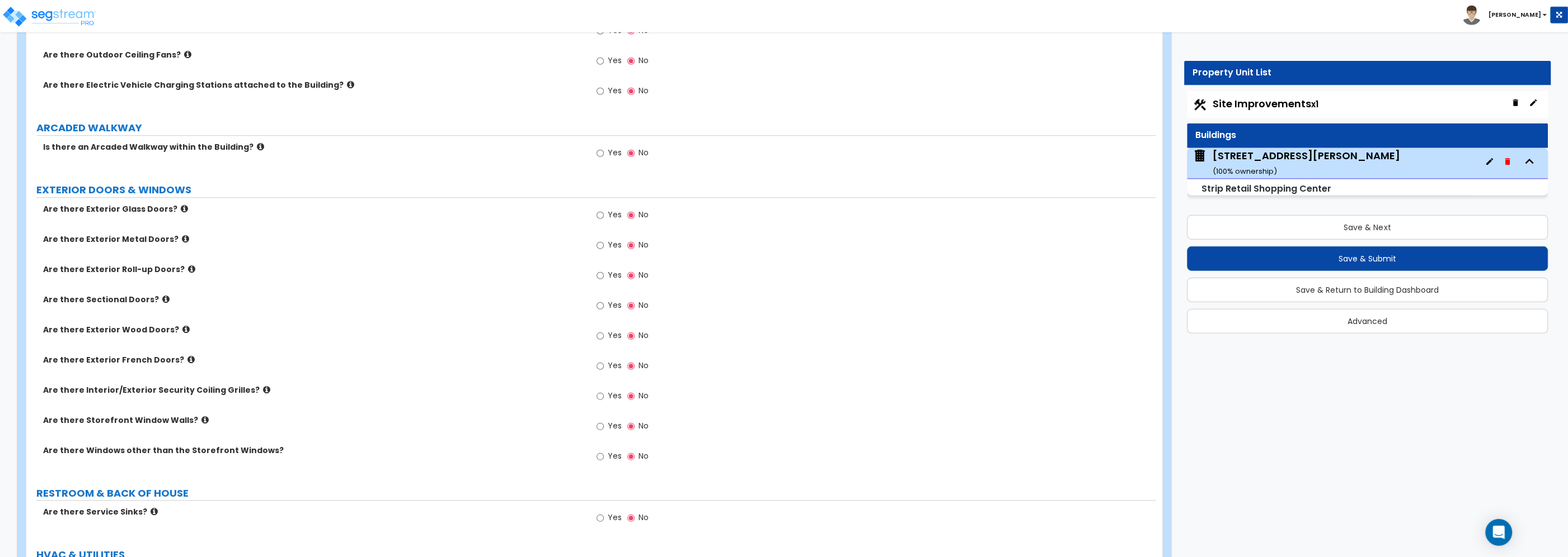
scroll to position [958, 0]
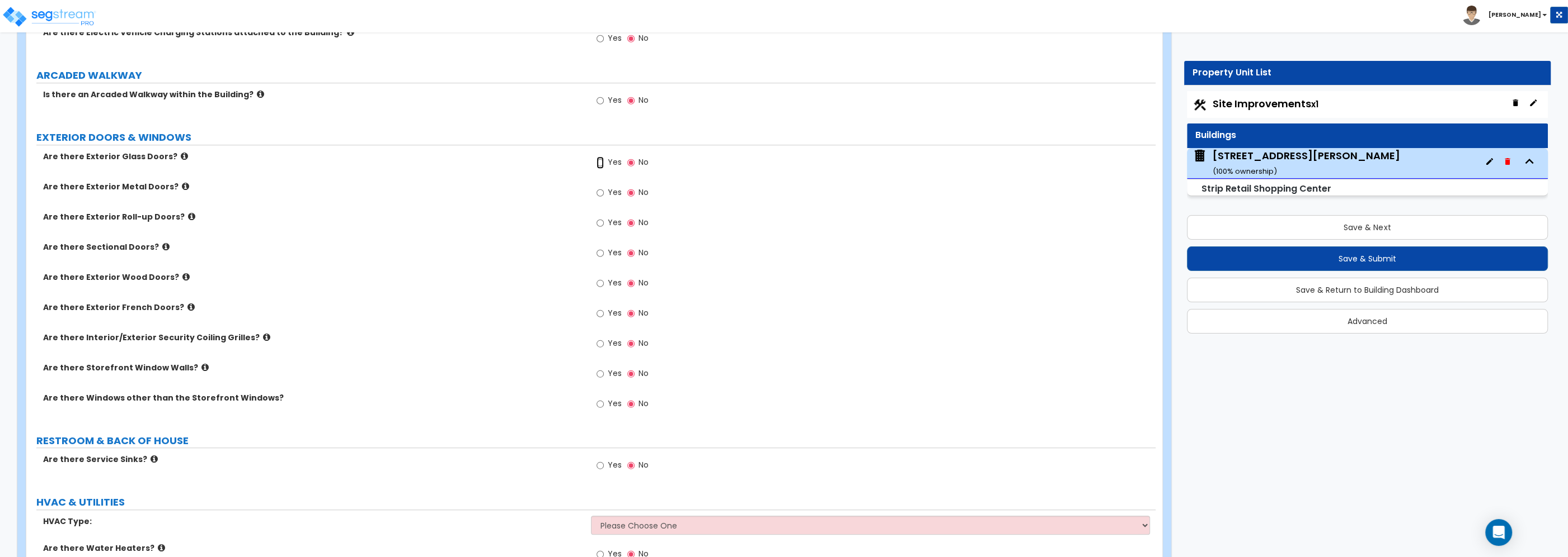
click at [601, 164] on input "Yes" at bounding box center [600, 162] width 7 height 12
radio input "true"
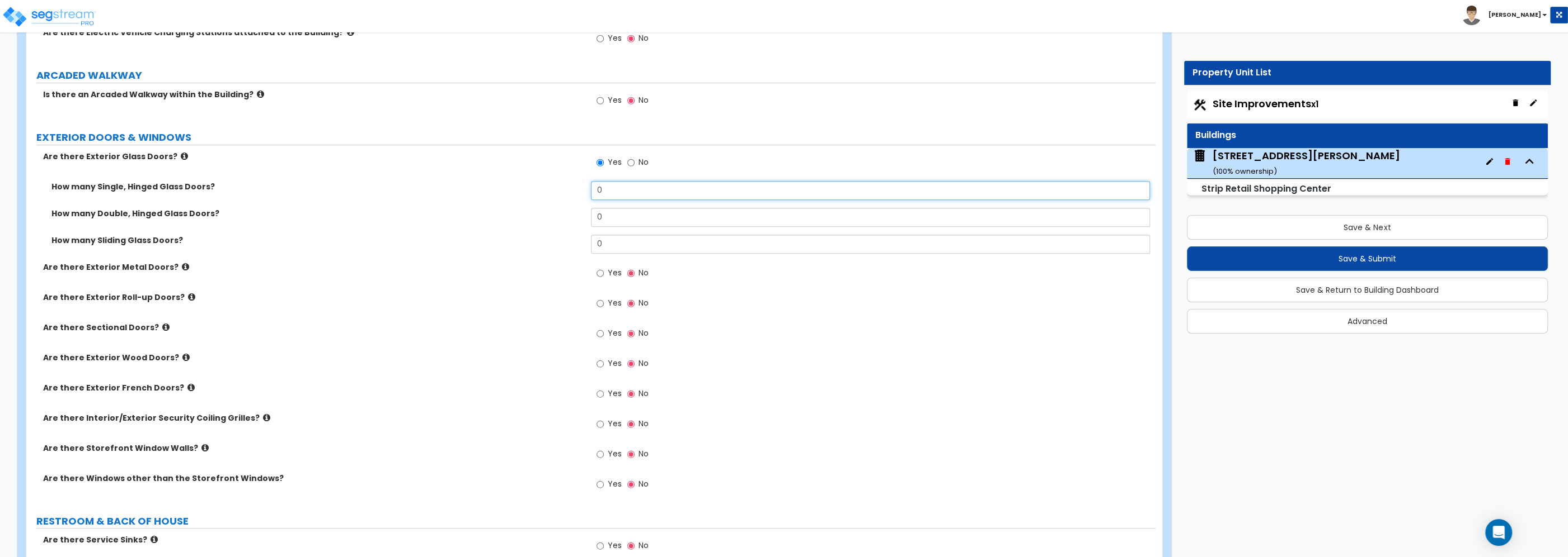
drag, startPoint x: 611, startPoint y: 194, endPoint x: 562, endPoint y: 194, distance: 49.0
click at [591, 194] on input "0" at bounding box center [870, 190] width 559 height 19
type input "1"
click at [608, 218] on input "0" at bounding box center [870, 217] width 559 height 19
drag, startPoint x: 608, startPoint y: 218, endPoint x: 545, endPoint y: 214, distance: 63.1
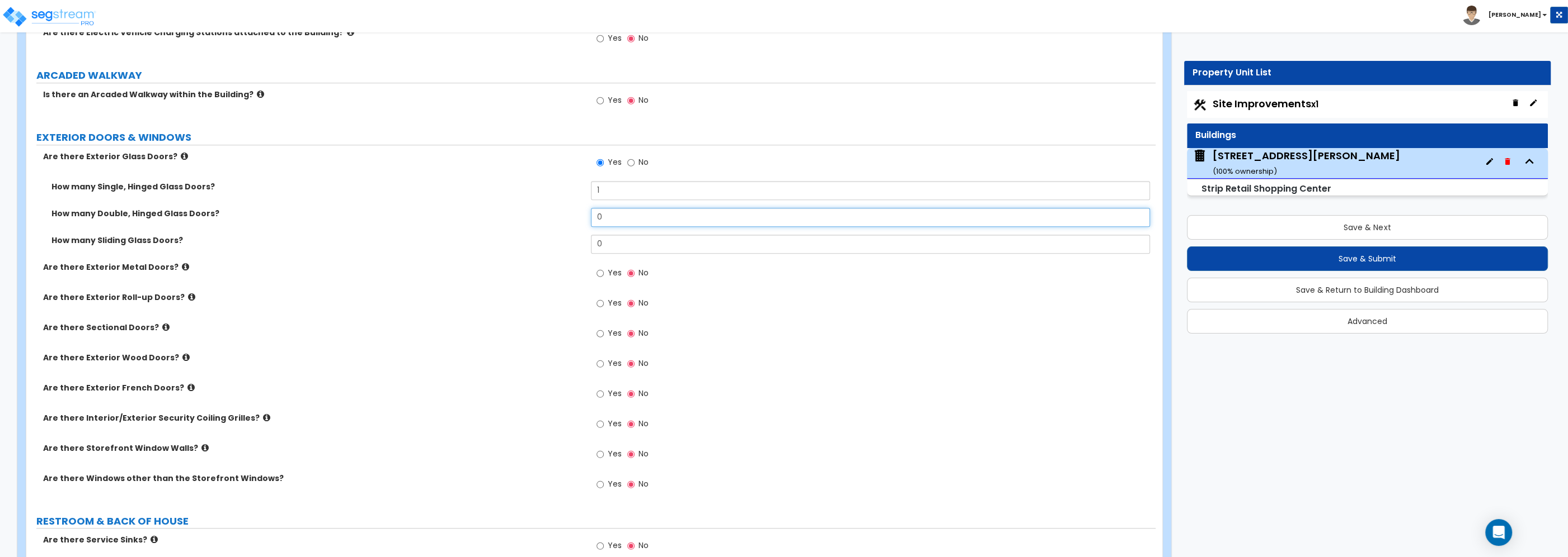
click at [591, 214] on input "0" at bounding box center [870, 217] width 559 height 19
type input "1"
click at [739, 291] on div "Yes No" at bounding box center [873, 276] width 565 height 30
click at [599, 273] on input "Yes" at bounding box center [600, 273] width 7 height 12
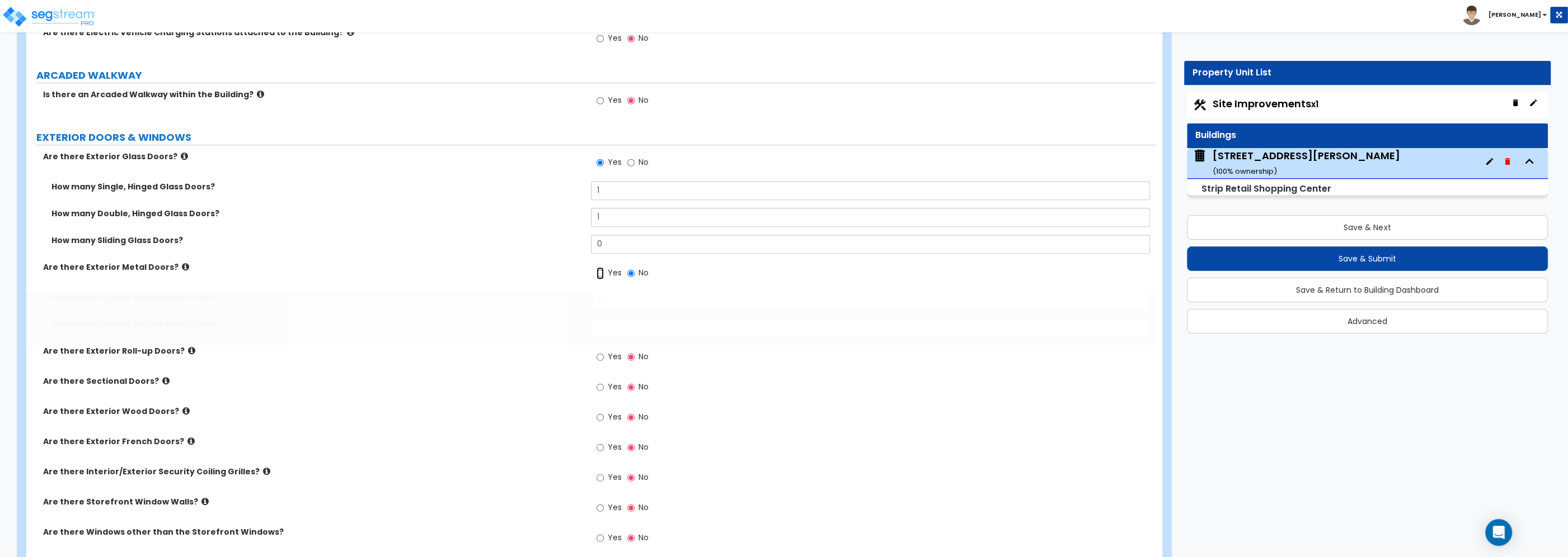
radio input "true"
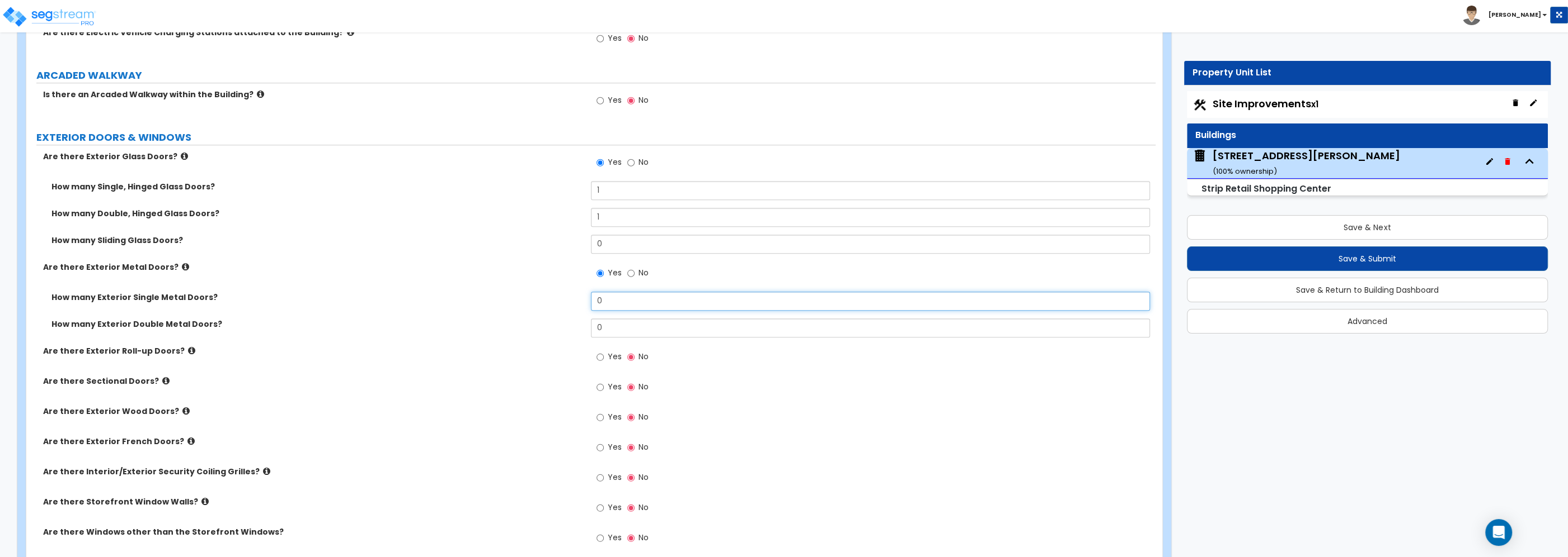
drag, startPoint x: 605, startPoint y: 307, endPoint x: 509, endPoint y: 304, distance: 96.0
click at [591, 304] on input "0" at bounding box center [870, 301] width 559 height 19
type input "1"
click at [535, 336] on div "How many Exterior Double Metal Doors? 0" at bounding box center [591, 332] width 1129 height 26
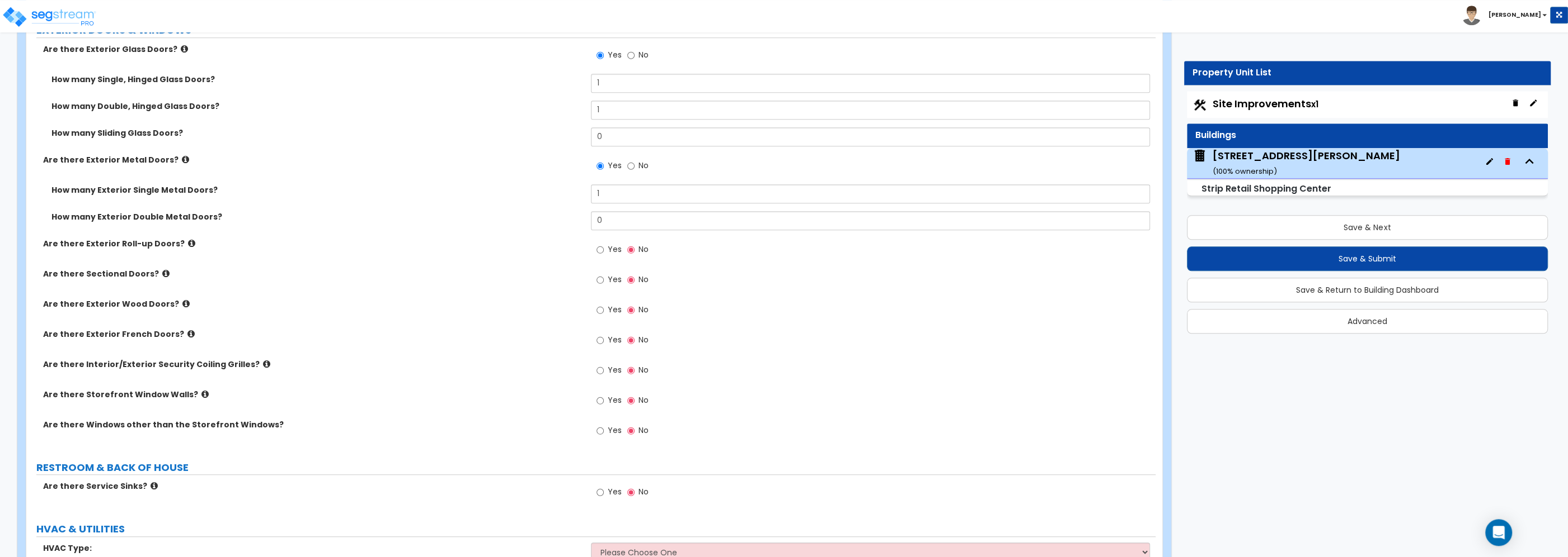
scroll to position [1078, 0]
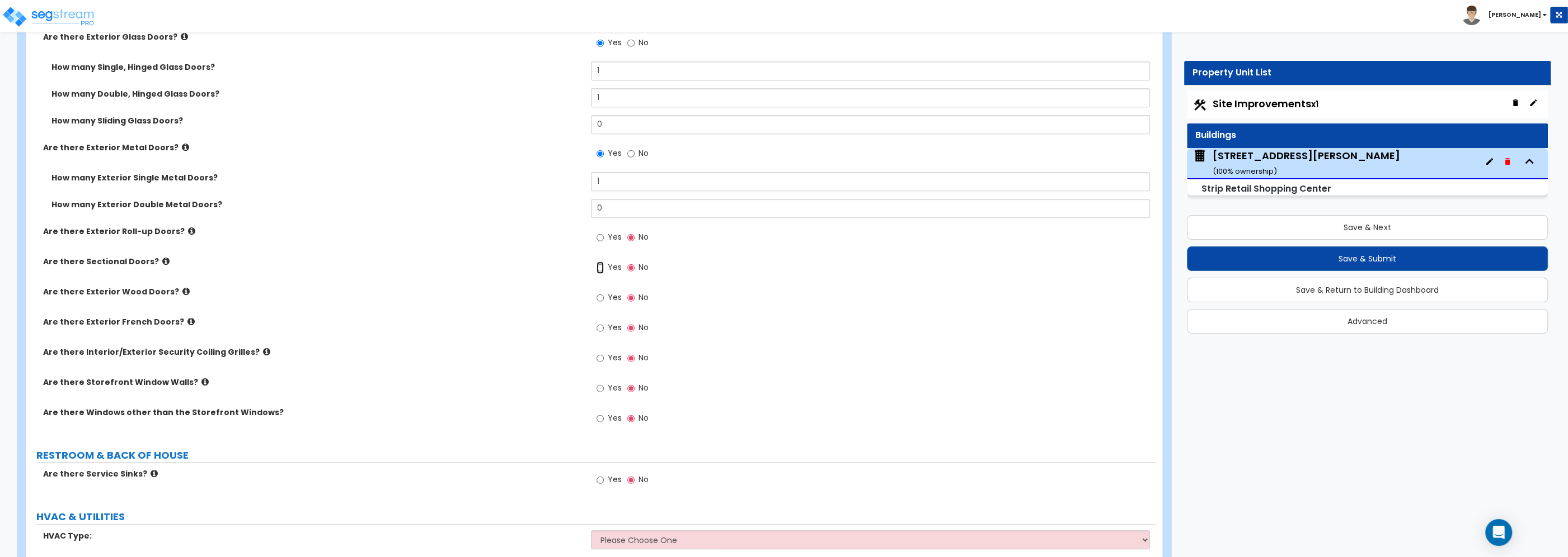
click at [602, 271] on input "Yes" at bounding box center [600, 267] width 7 height 12
radio input "true"
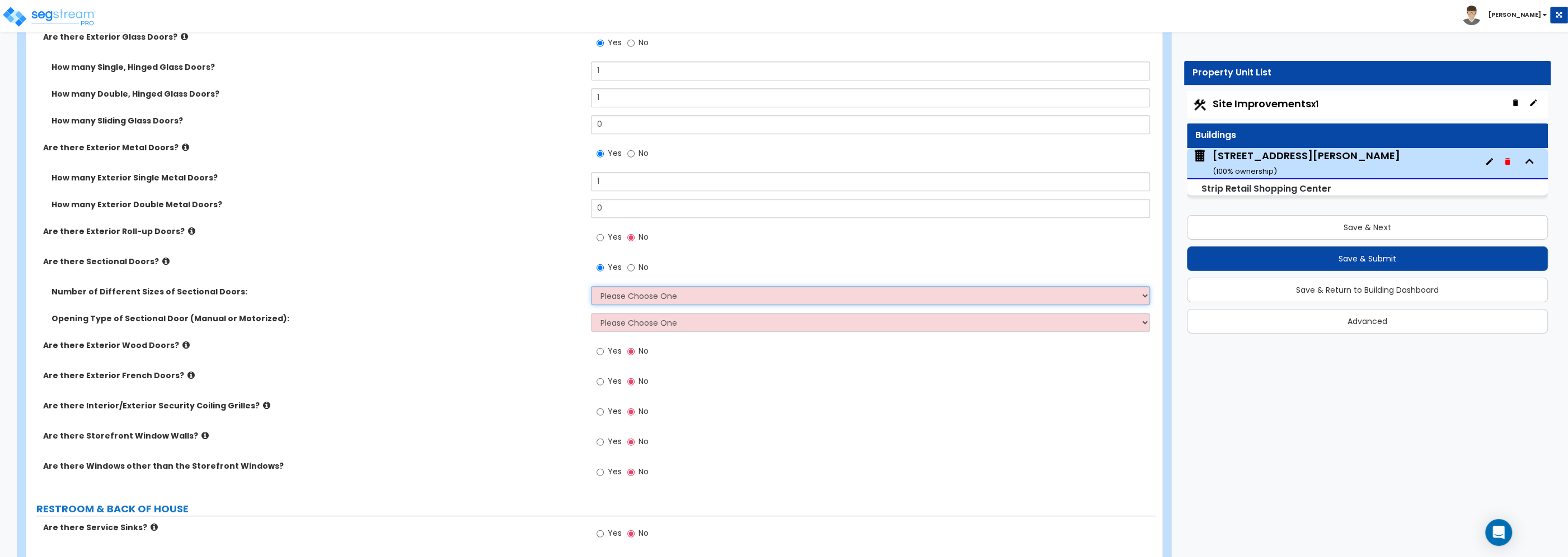
click at [591, 286] on select "Please Choose One 1 2 3" at bounding box center [870, 295] width 559 height 19
select select "1"
click option "1" at bounding box center [0, 0] width 0 height 0
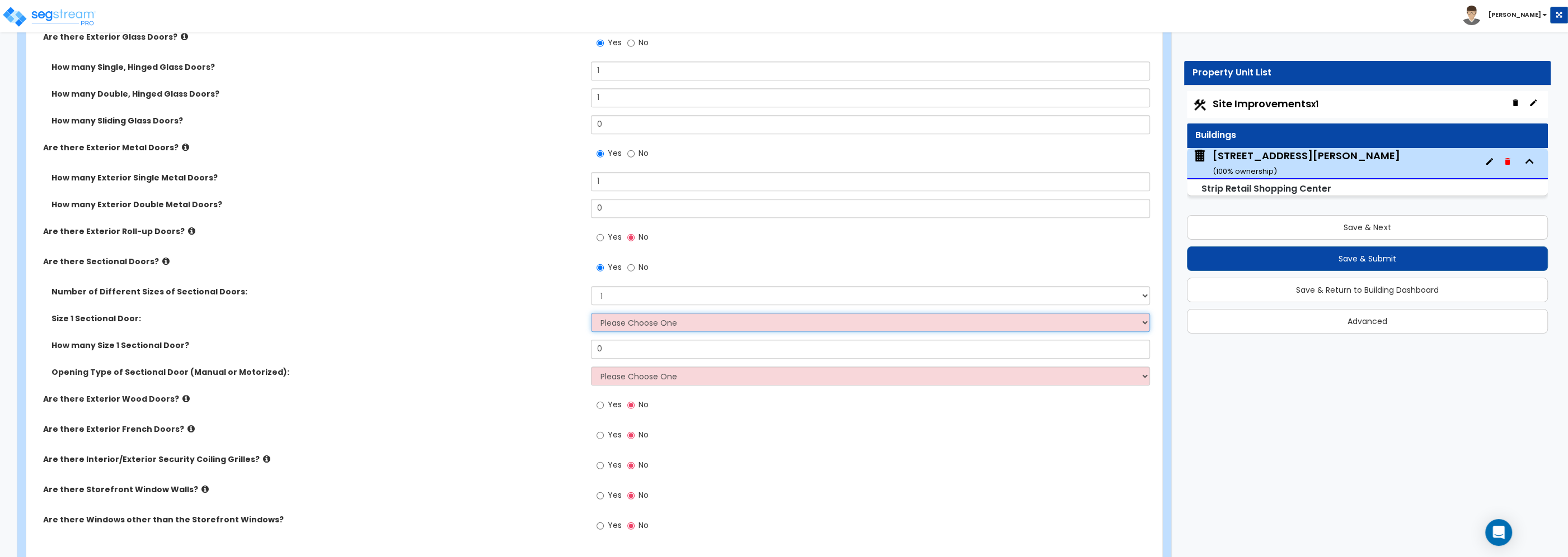
click at [591, 313] on select "Please Choose One 8' x 8' 10' x 10' 12' x 12' 20' x 14'" at bounding box center [870, 322] width 559 height 19
select select "1"
click option "8' x 8'" at bounding box center [0, 0] width 0 height 0
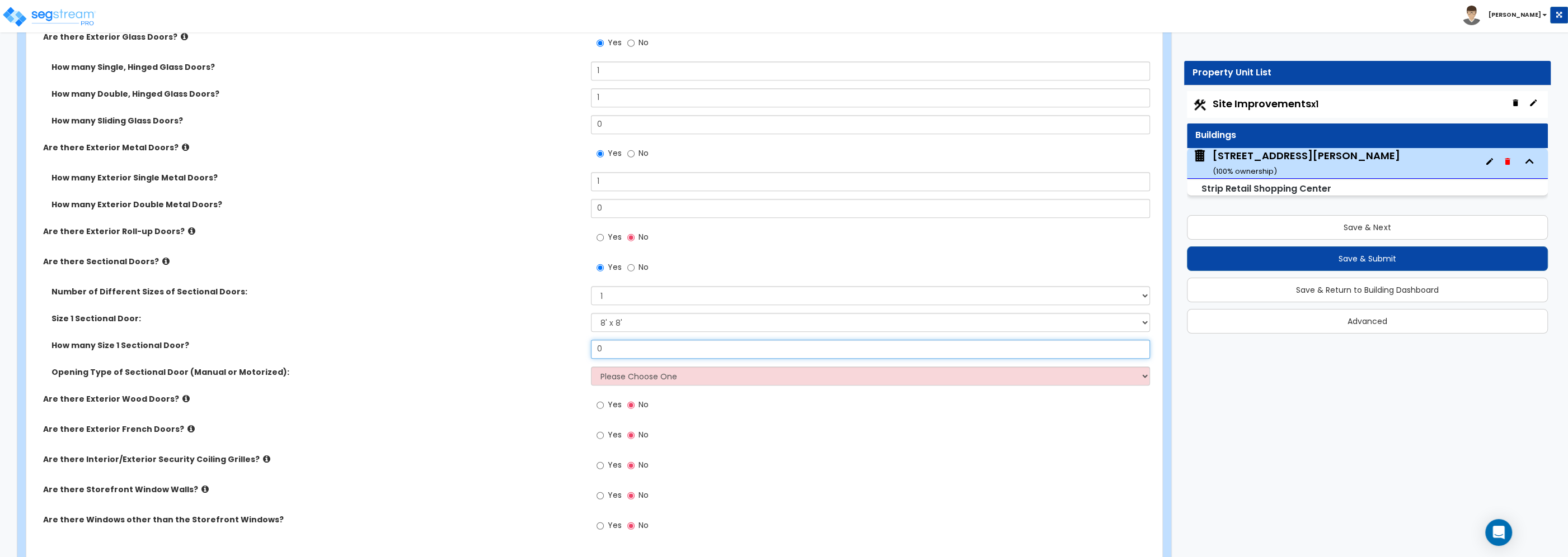
drag, startPoint x: 611, startPoint y: 349, endPoint x: 514, endPoint y: 340, distance: 97.4
click at [591, 340] on input "0" at bounding box center [870, 349] width 559 height 19
type input "1"
click at [591, 367] on select "Please Choose One All Manual All Motorized Some are Motorized" at bounding box center [870, 376] width 559 height 19
select select "1"
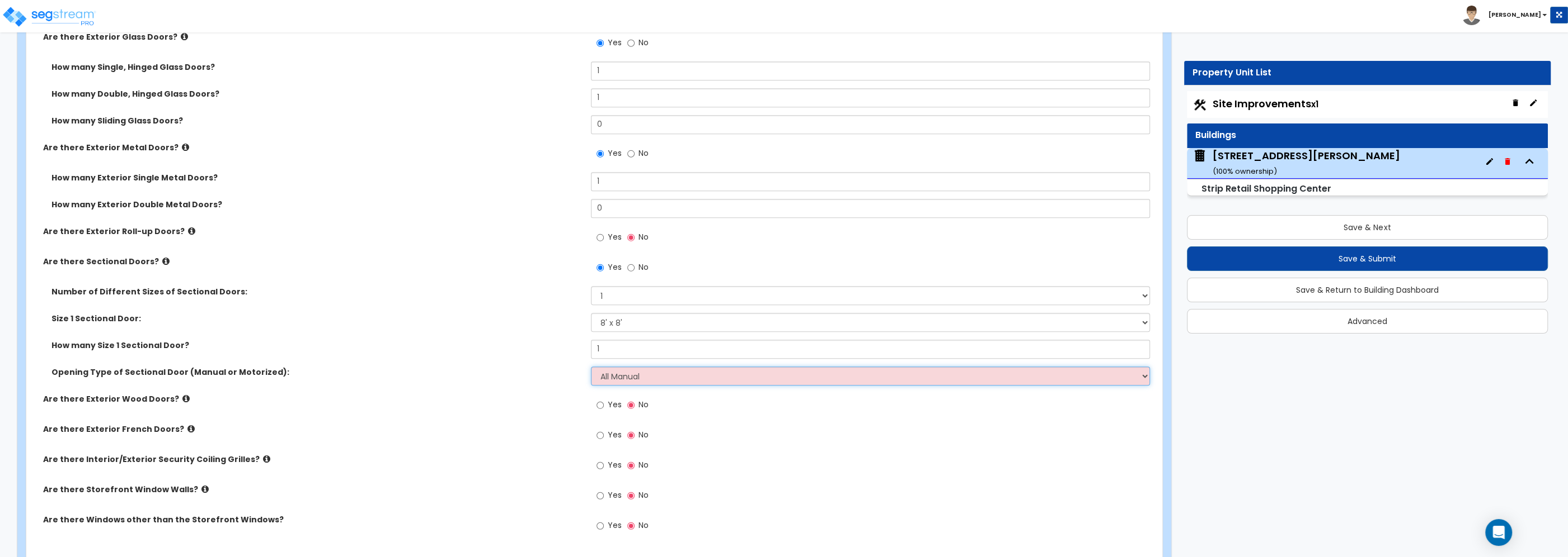
click option "All Manual" at bounding box center [0, 0] width 0 height 0
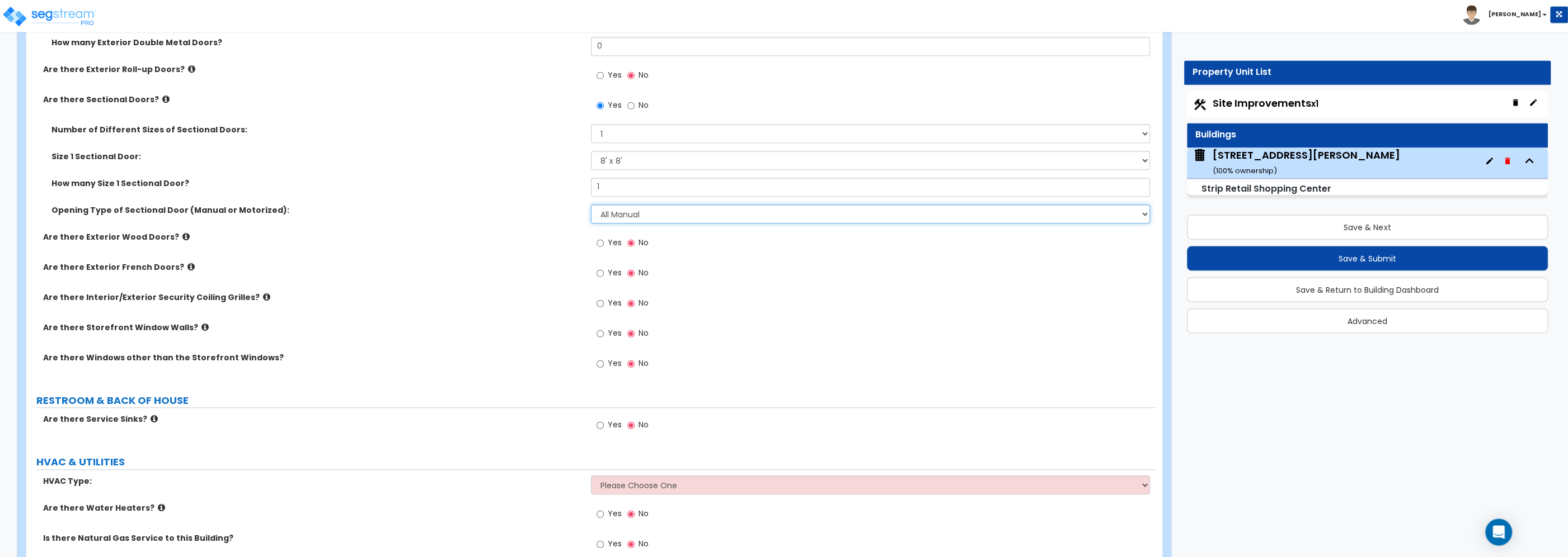
scroll to position [1259, 0]
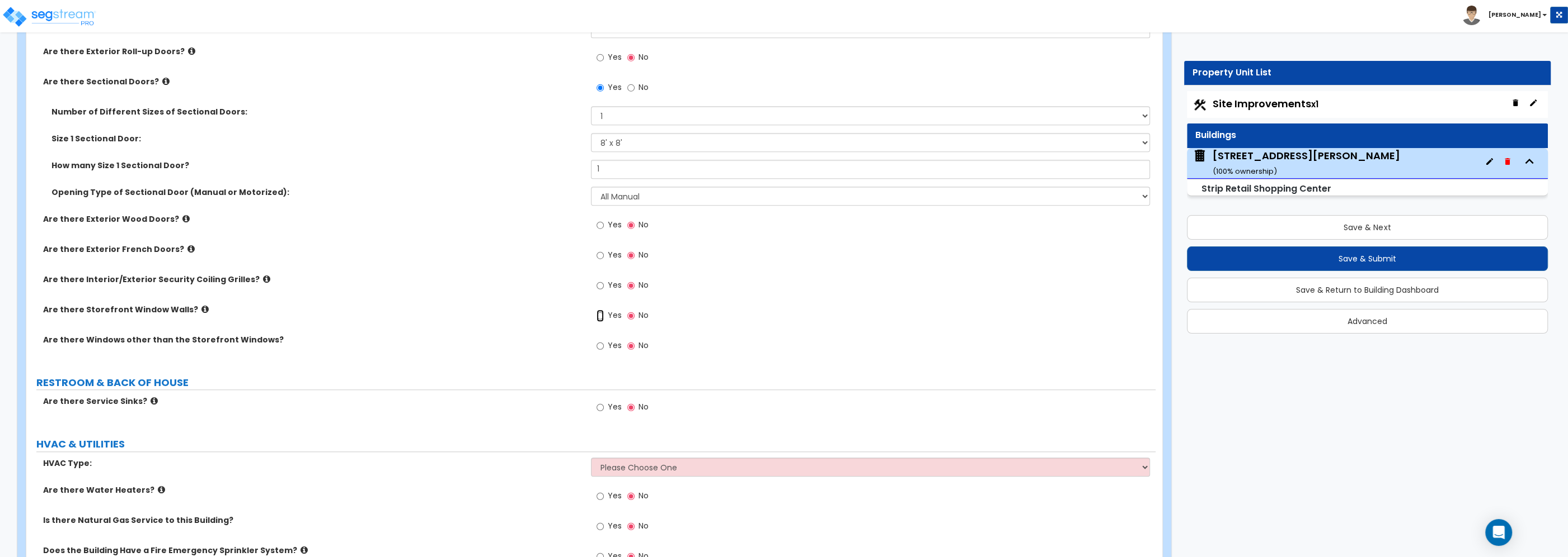
click at [600, 318] on input "Yes" at bounding box center [600, 315] width 7 height 12
radio input "true"
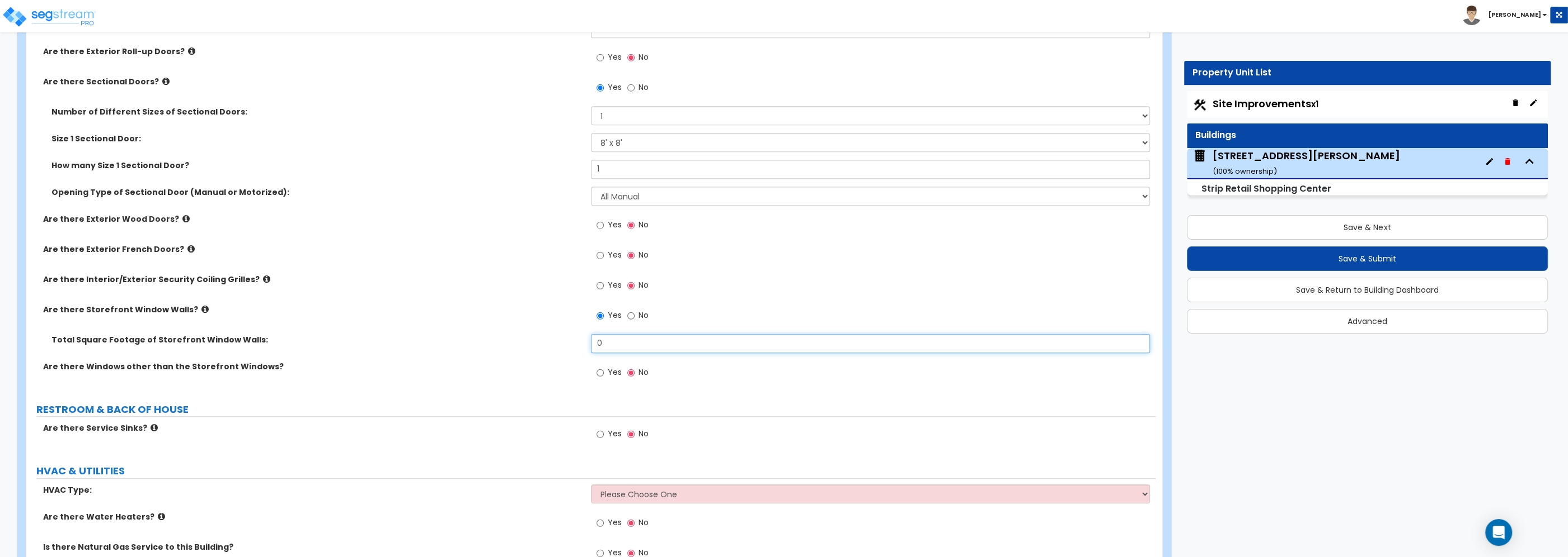
drag, startPoint x: 609, startPoint y: 345, endPoint x: 563, endPoint y: 340, distance: 46.3
click at [591, 340] on input "0" at bounding box center [870, 343] width 559 height 19
type input "319.6"
click at [514, 271] on div "Are there Exterior French Doors? Yes No" at bounding box center [591, 259] width 1129 height 30
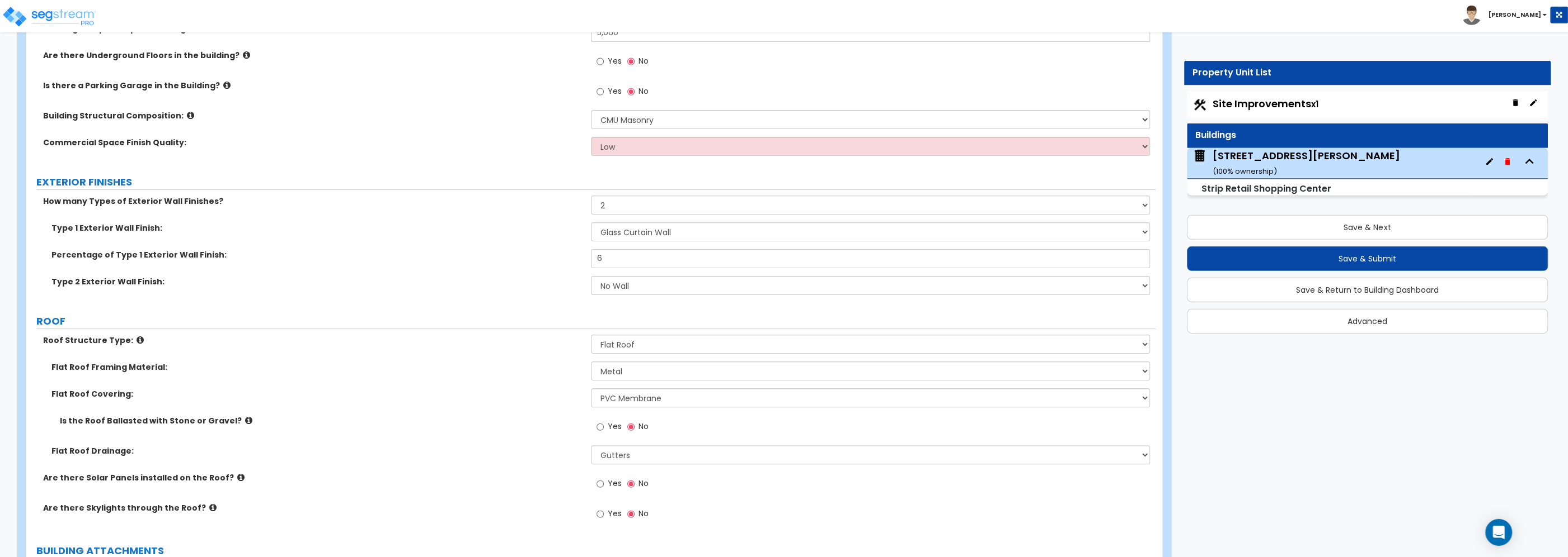
scroll to position [300, 0]
select select "1"
click option "1" at bounding box center [0, 0] width 0 height 0
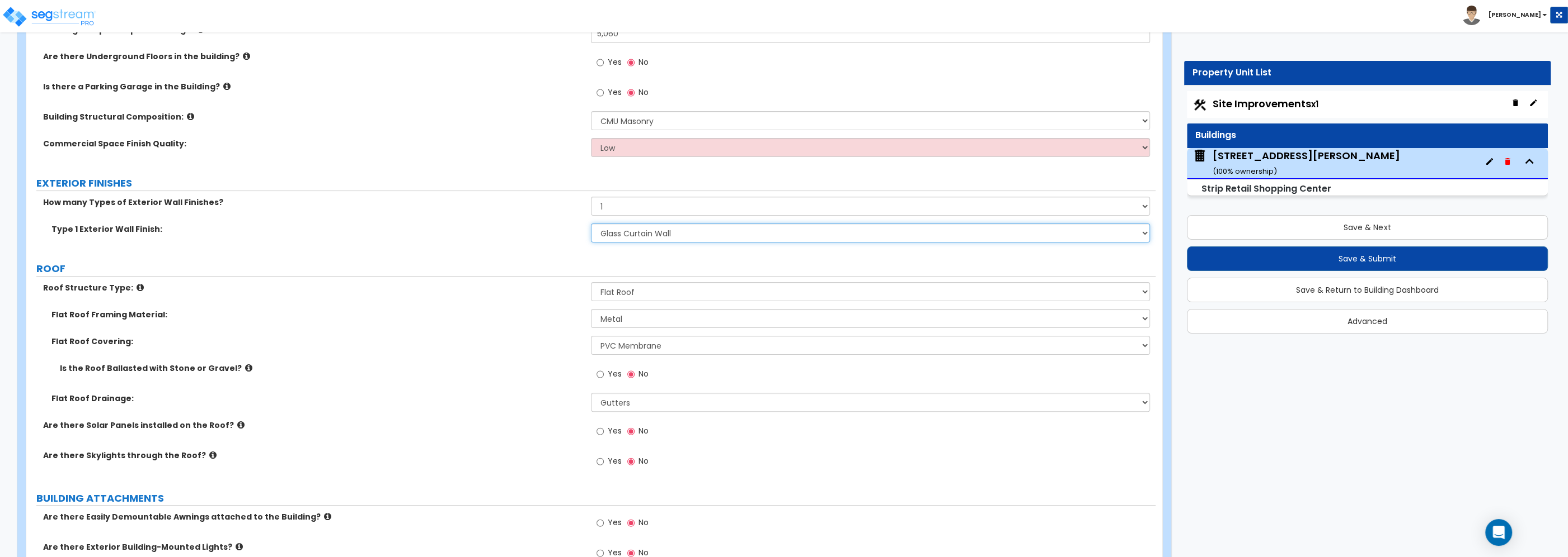
click at [591, 223] on select "Please Choose One No Finish/Shared Wall No Wall Brick Veneer Stone Veneer Wood …" at bounding box center [870, 233] width 559 height 19
select select "12"
click option "No Wall" at bounding box center [0, 0] width 0 height 0
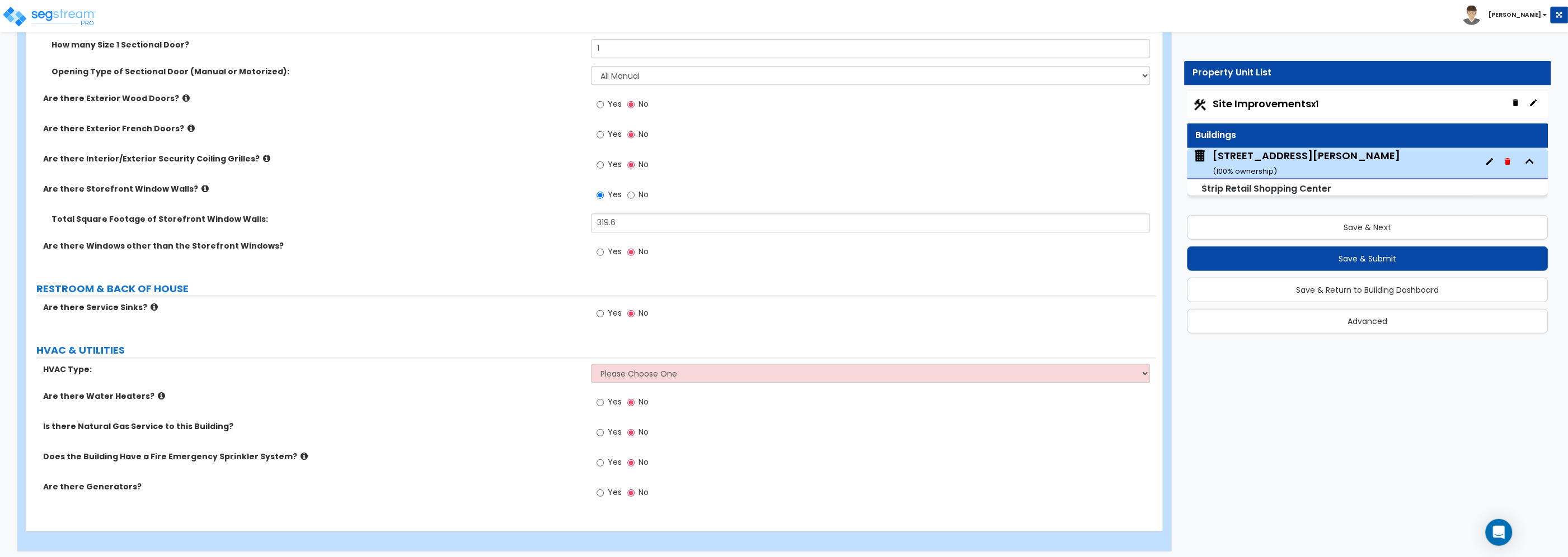
scroll to position [1332, 0]
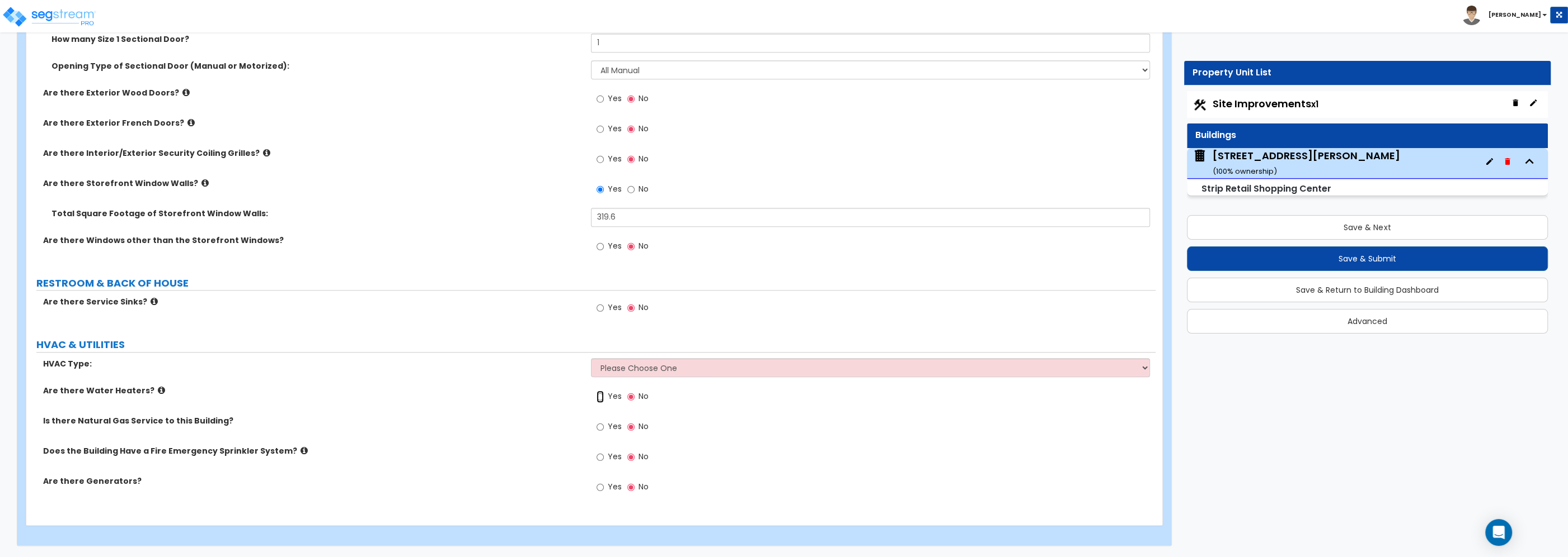
click at [601, 397] on input "Yes" at bounding box center [600, 396] width 7 height 12
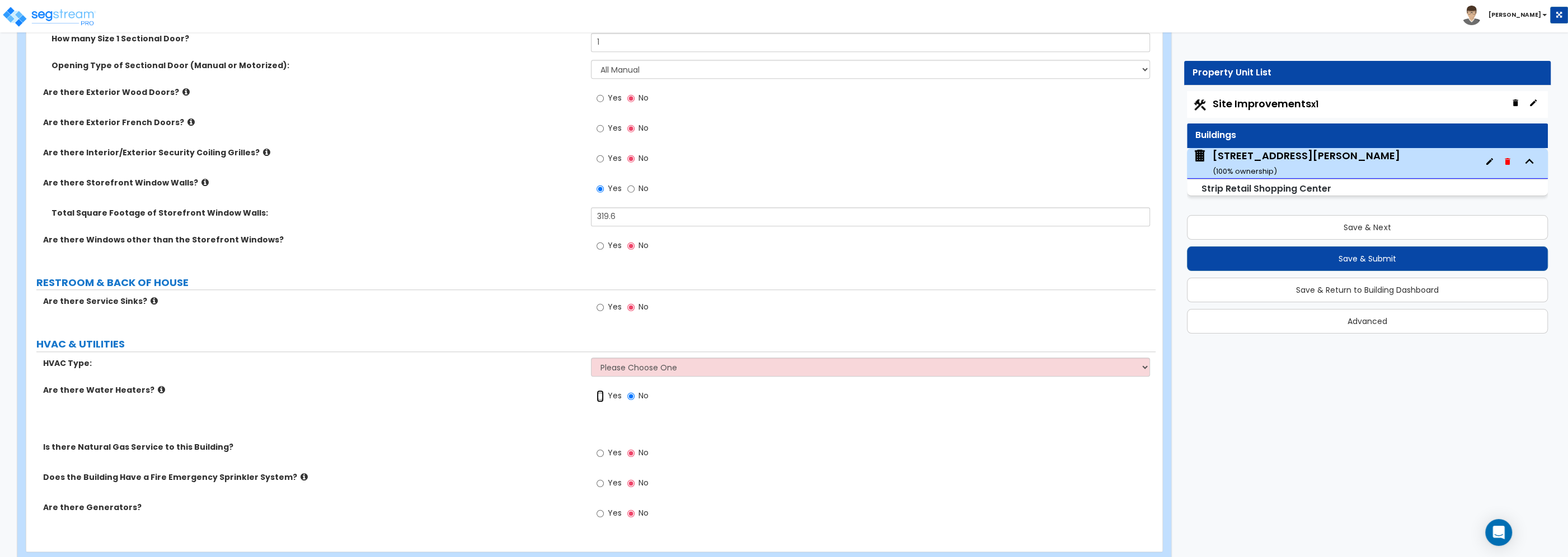
radio input "true"
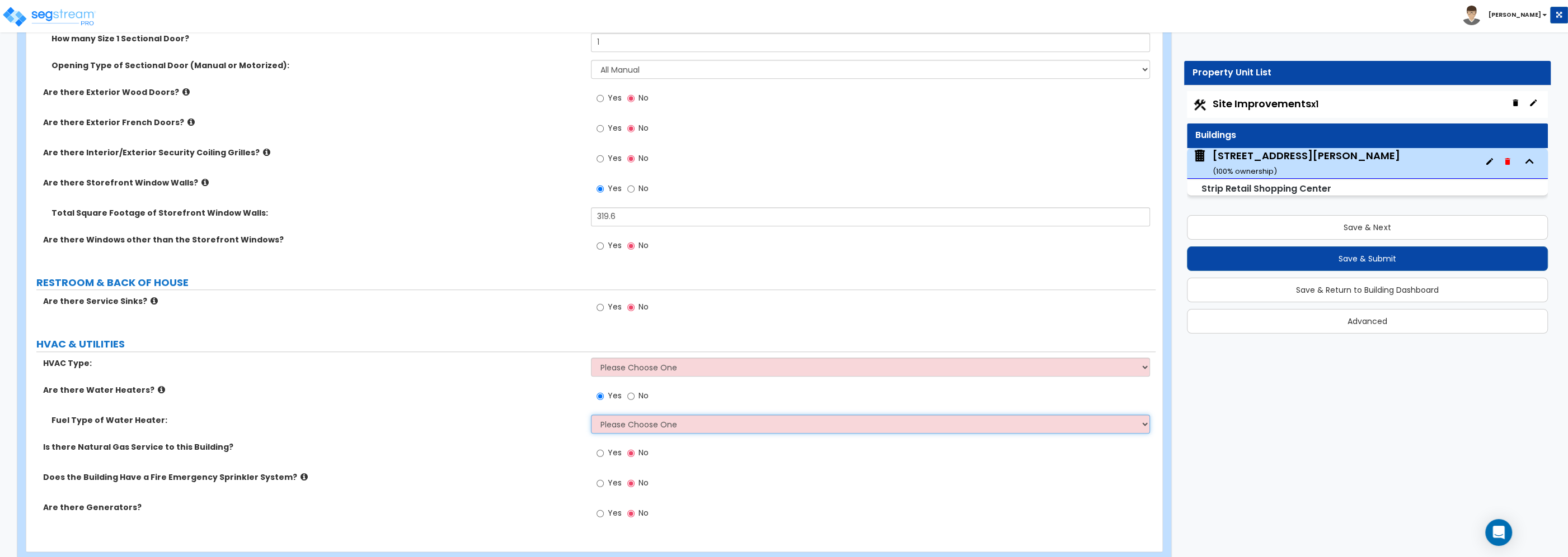
click at [591, 415] on select "Please Choose One Gas Electric" at bounding box center [870, 424] width 559 height 19
select select "2"
click option "Electric" at bounding box center [0, 0] width 0 height 0
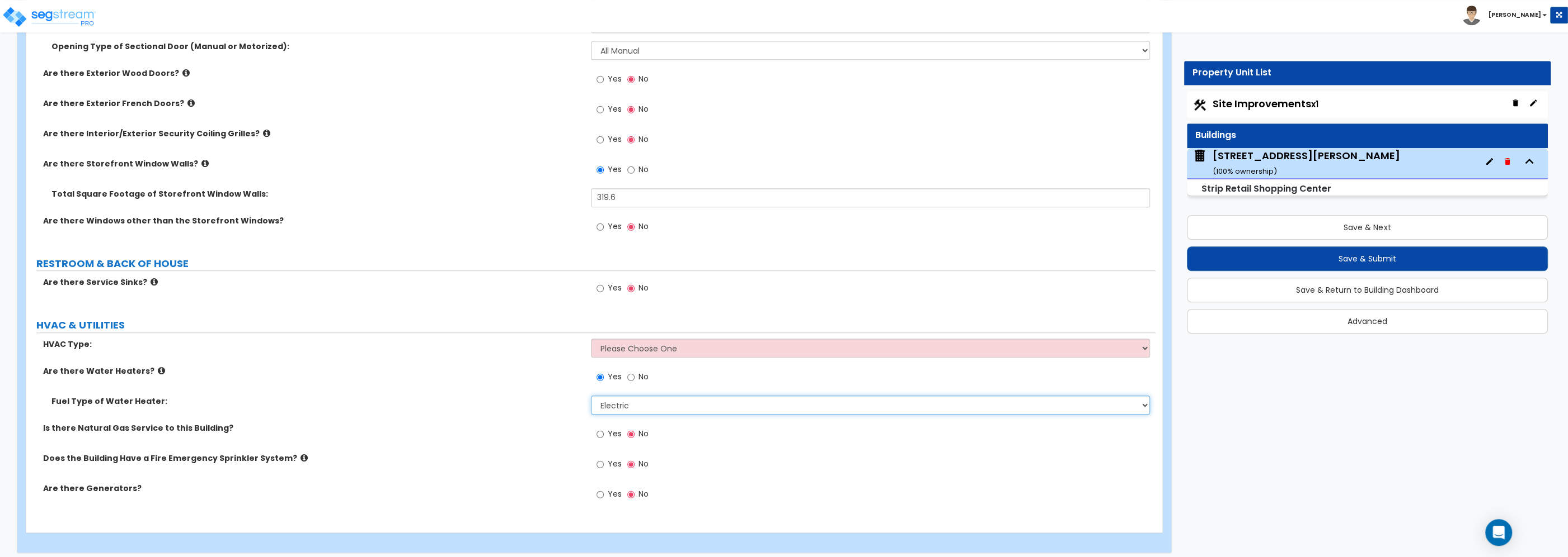
scroll to position [1358, 0]
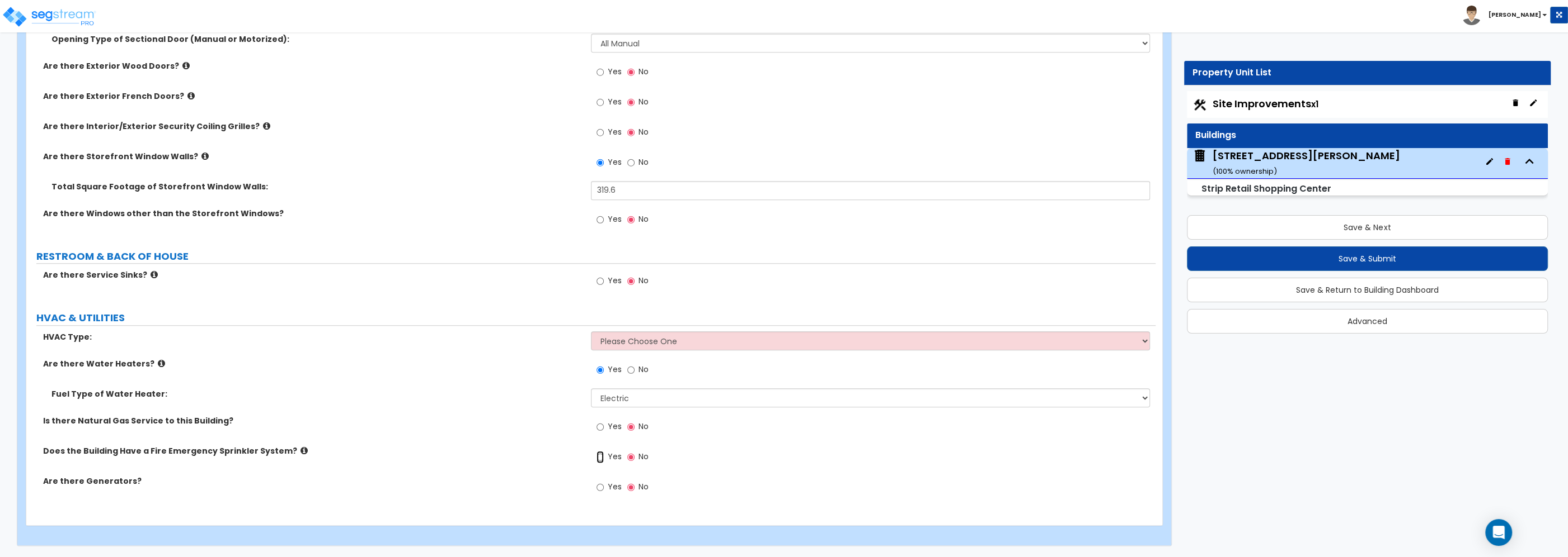
click at [601, 458] on input "Yes" at bounding box center [600, 457] width 7 height 12
radio input "true"
click at [1368, 230] on button "Save & Next" at bounding box center [1368, 228] width 361 height 25
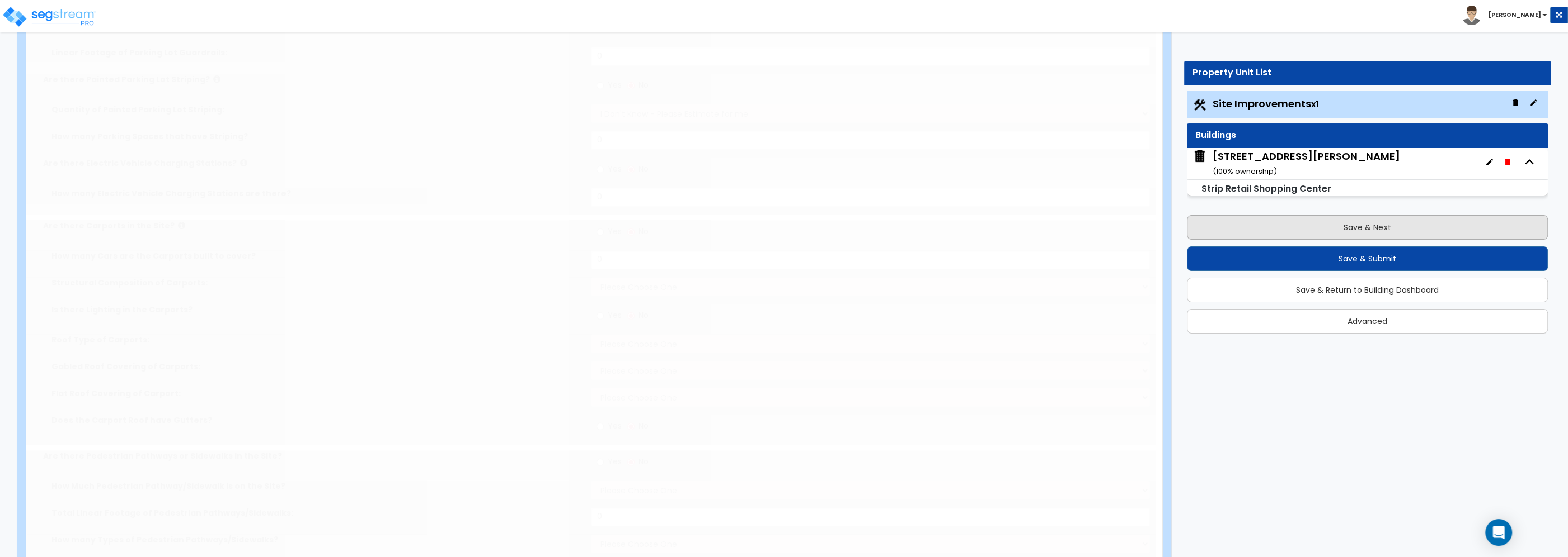
type input "24175"
select select "2"
type input "7371.6"
radio input "true"
type input "4"
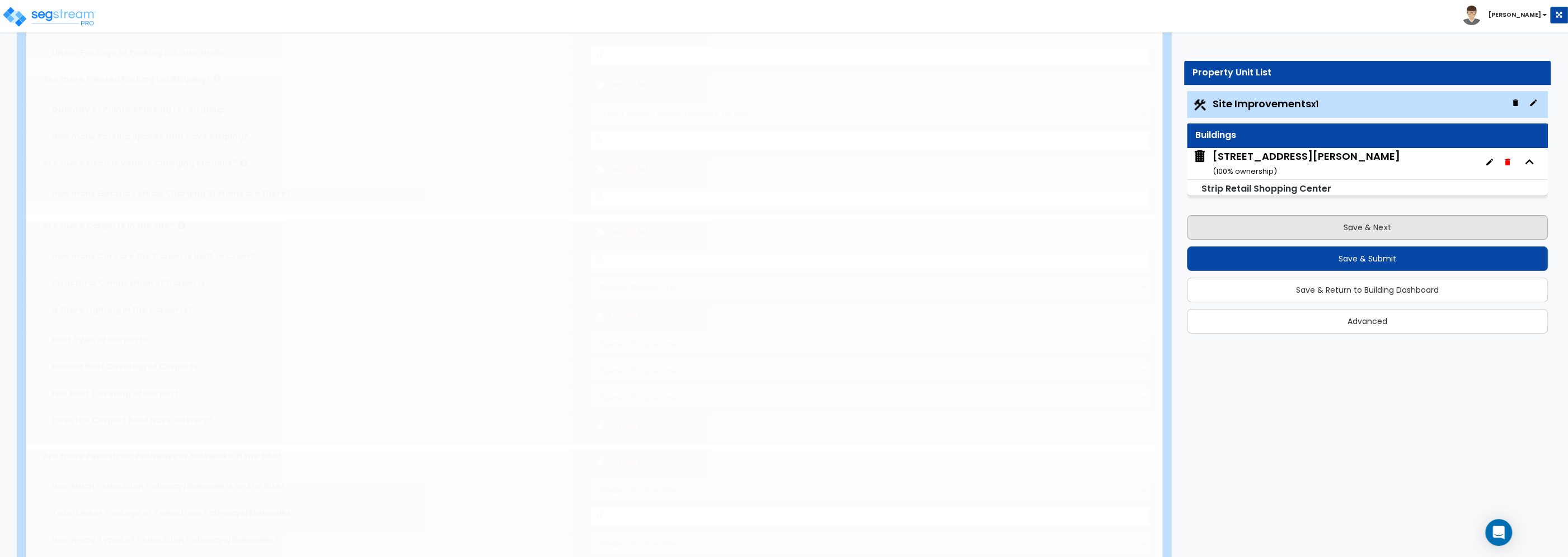
radio input "true"
type input "2"
radio input "true"
select select "2"
select select "1"
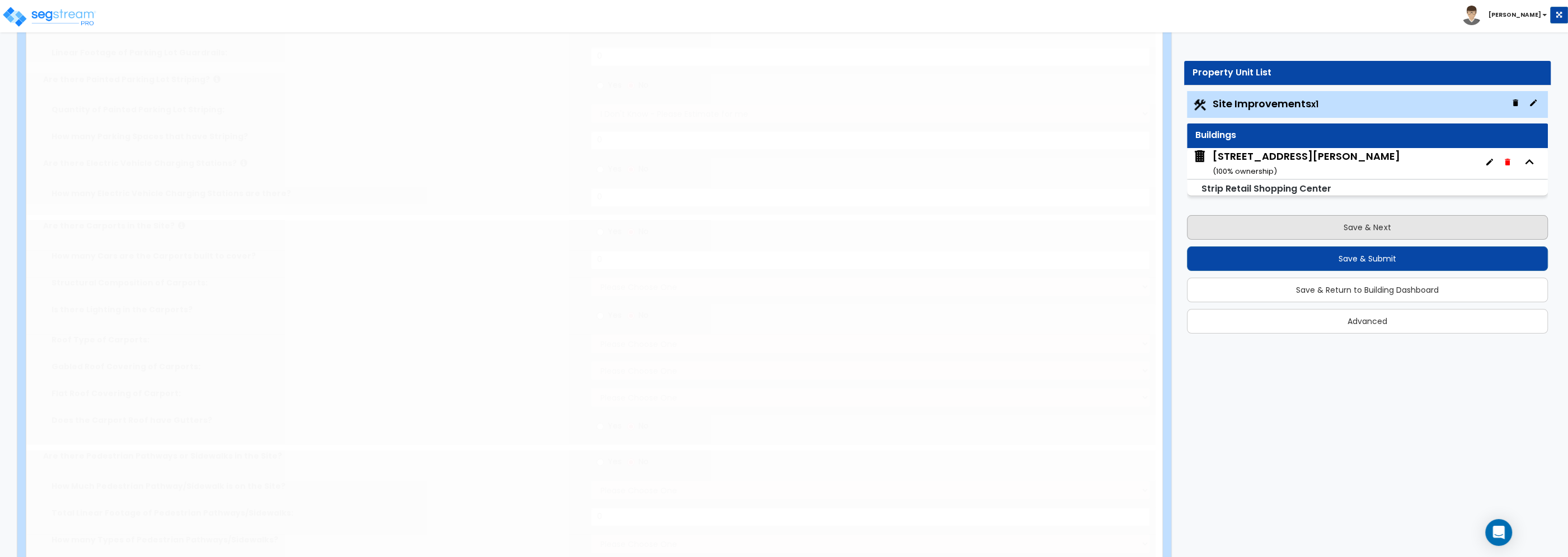
type input "195.3"
radio input "true"
select select "2"
select select "3"
type input "2"
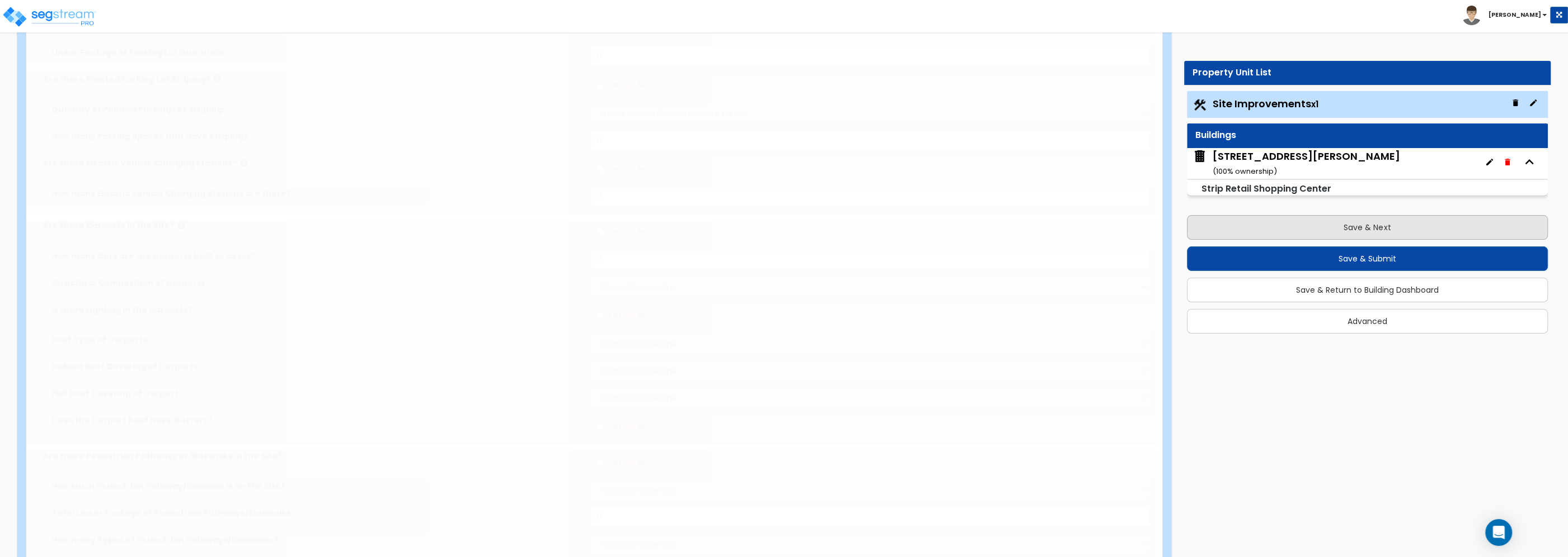
radio input "true"
select select "1"
type input "191.8"
radio input "true"
type input "171.5"
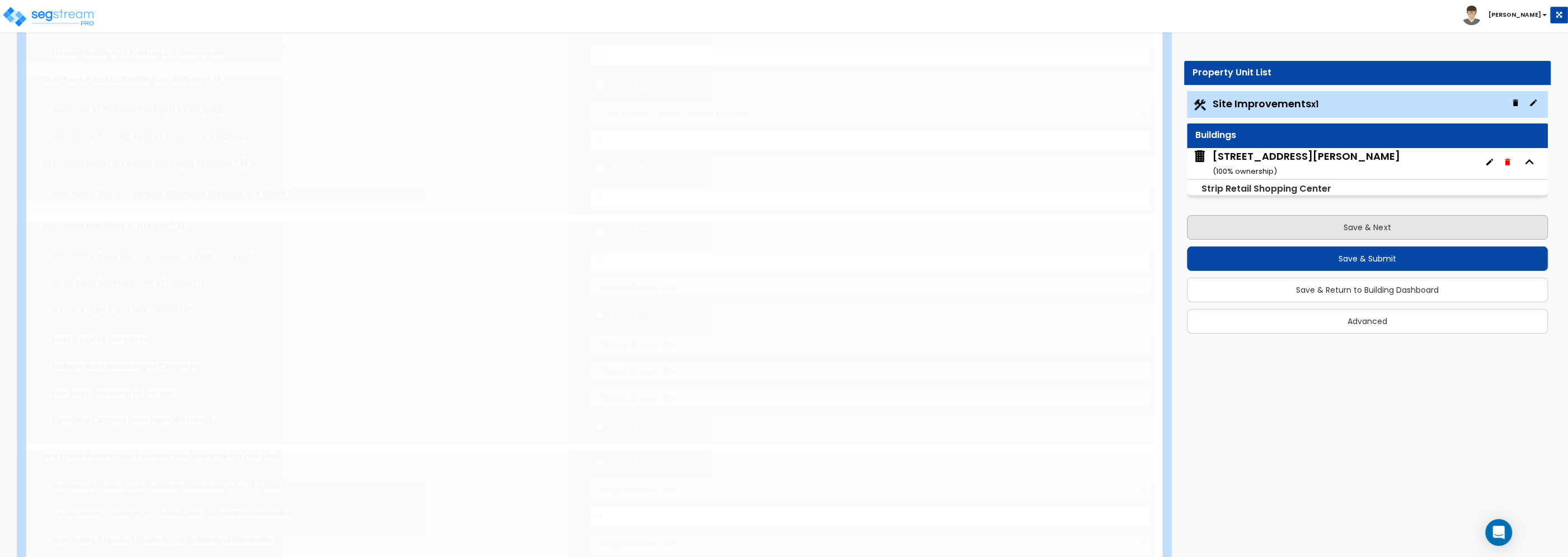
radio input "true"
type input "1"
type input "7587.8"
type input "3.5"
select select "2"
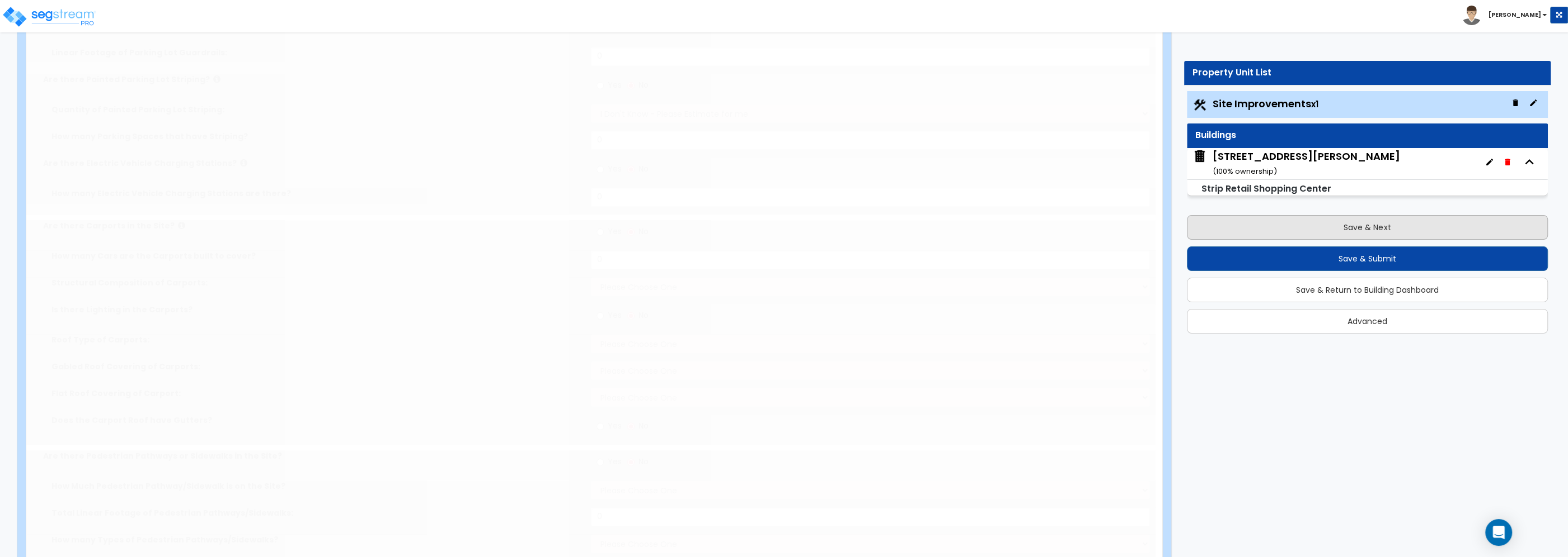
type input "2"
radio input "true"
select select "1"
type input "201.1"
type input "6"
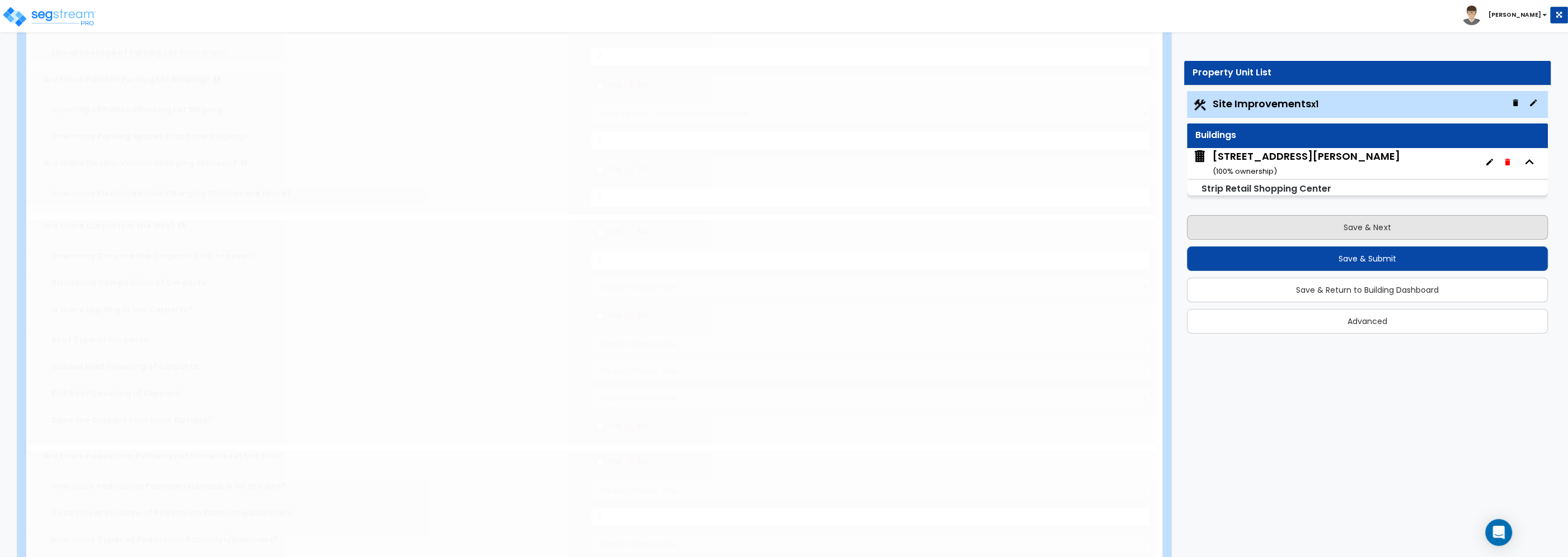
select select "4"
select select "2"
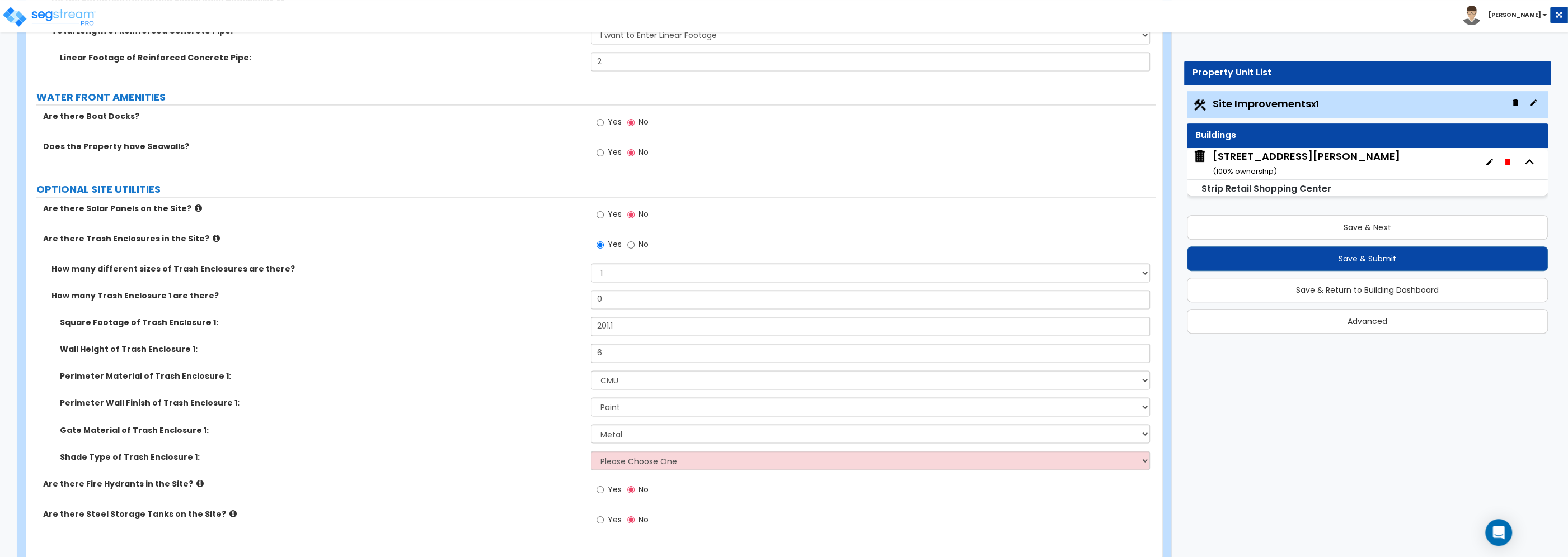
scroll to position [2382, 0]
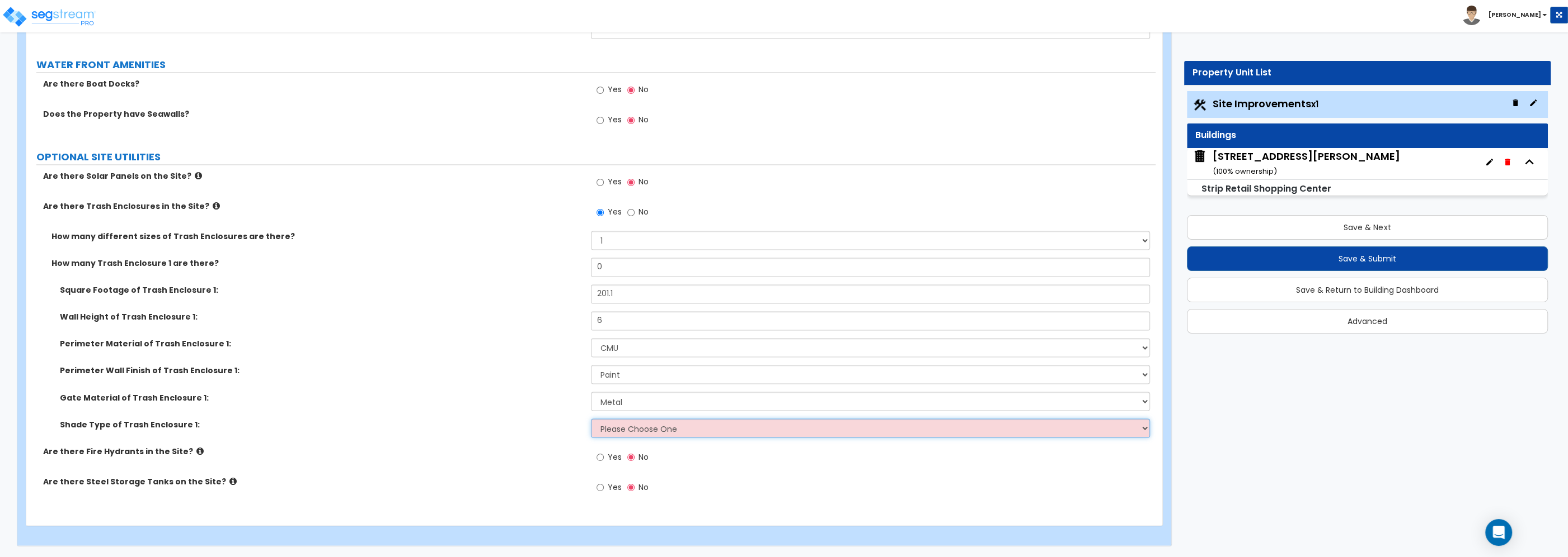
click at [591, 419] on select "Please Choose One Roof Pergola" at bounding box center [870, 428] width 559 height 19
click option "Please Choose One" at bounding box center [0, 0] width 0 height 0
click at [479, 358] on div "Perimeter Material of Trash Enclosure 1: Please Choose One Chain Link Wood Meta…" at bounding box center [591, 352] width 1129 height 26
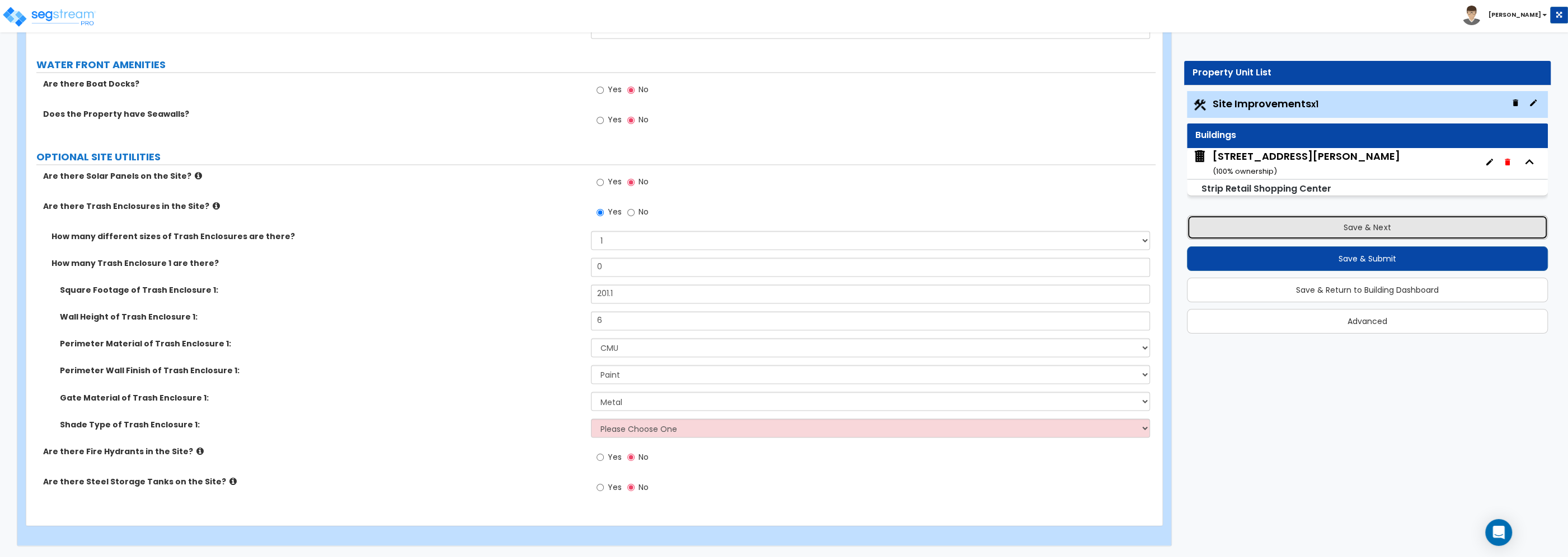
click at [1375, 225] on button "Save & Next" at bounding box center [1368, 228] width 361 height 25
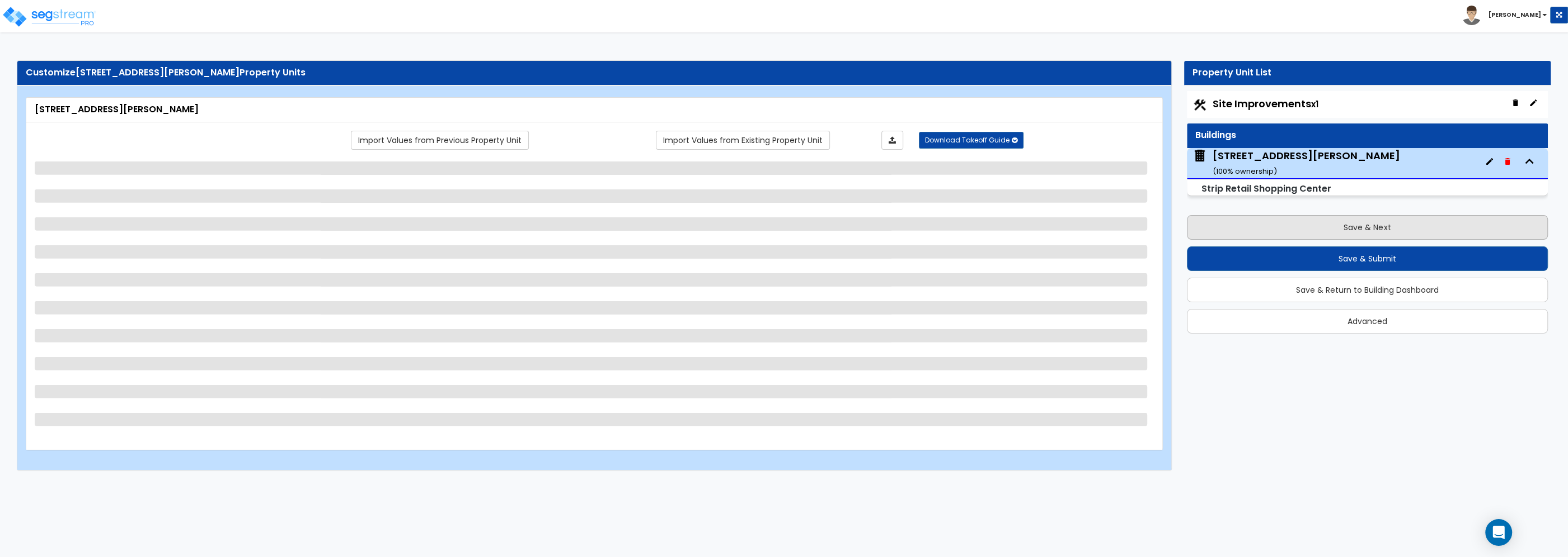
scroll to position [0, 0]
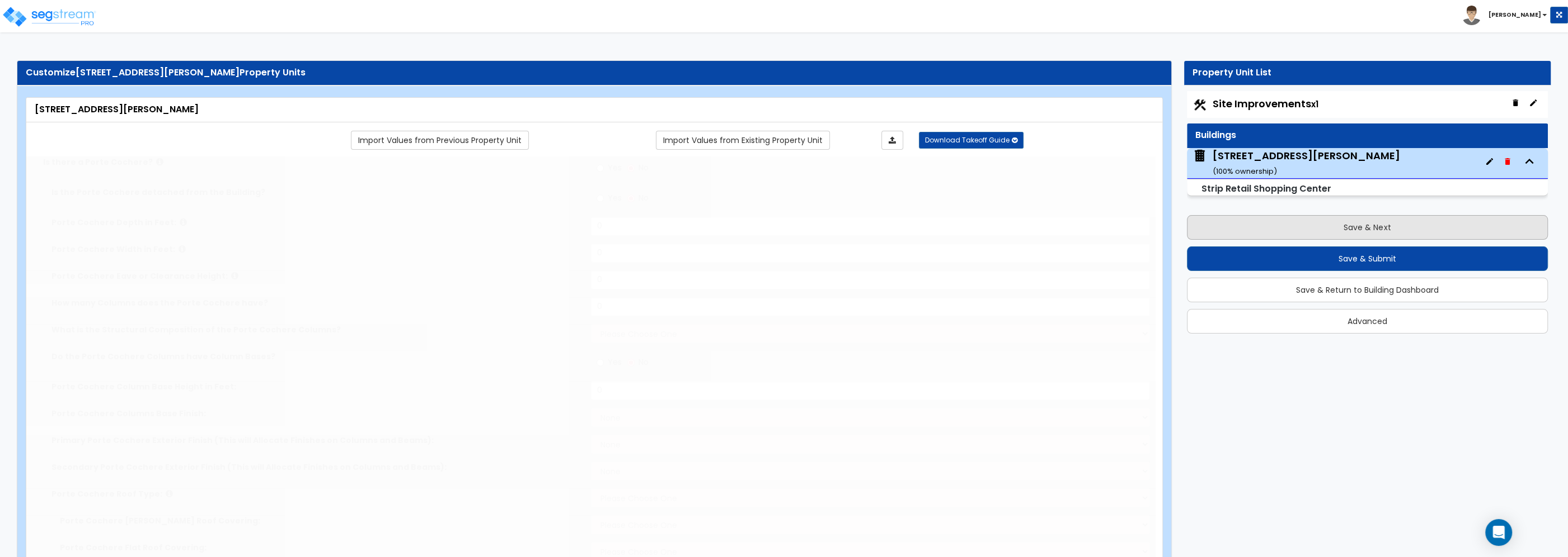
type input "17.3"
type input "110"
type input "5060"
select select "6"
select select "1"
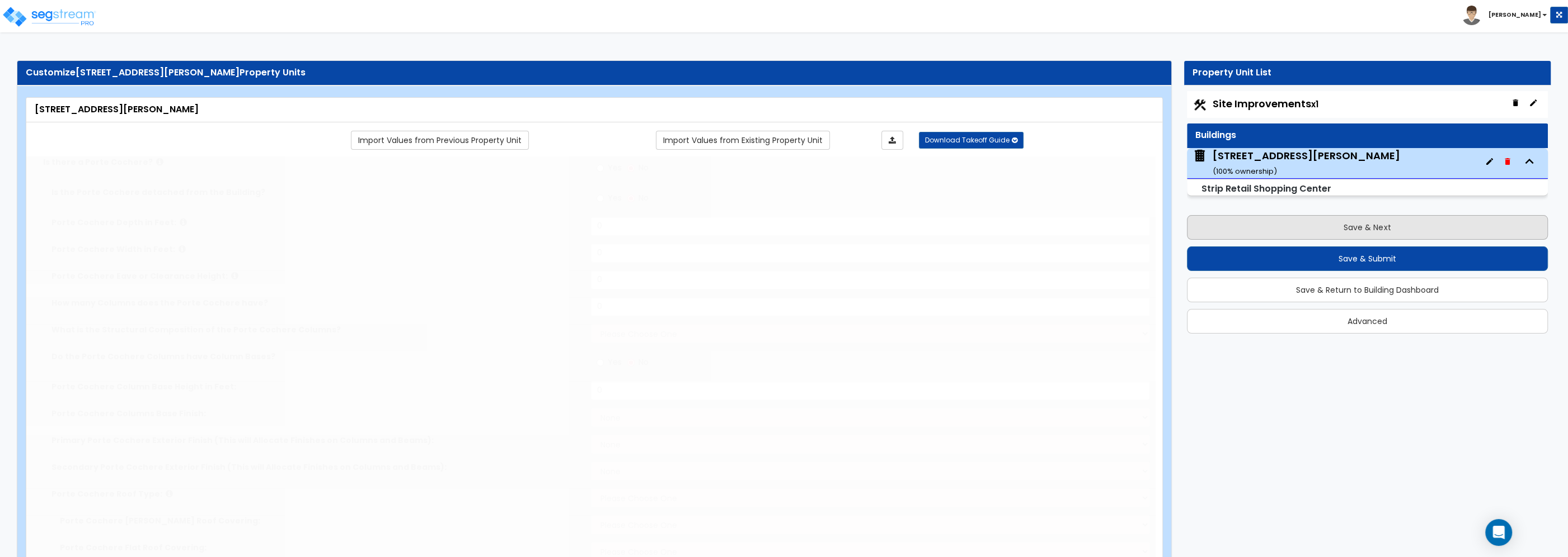
select select "12"
select select "2"
select select "1"
select select "2"
radio input "true"
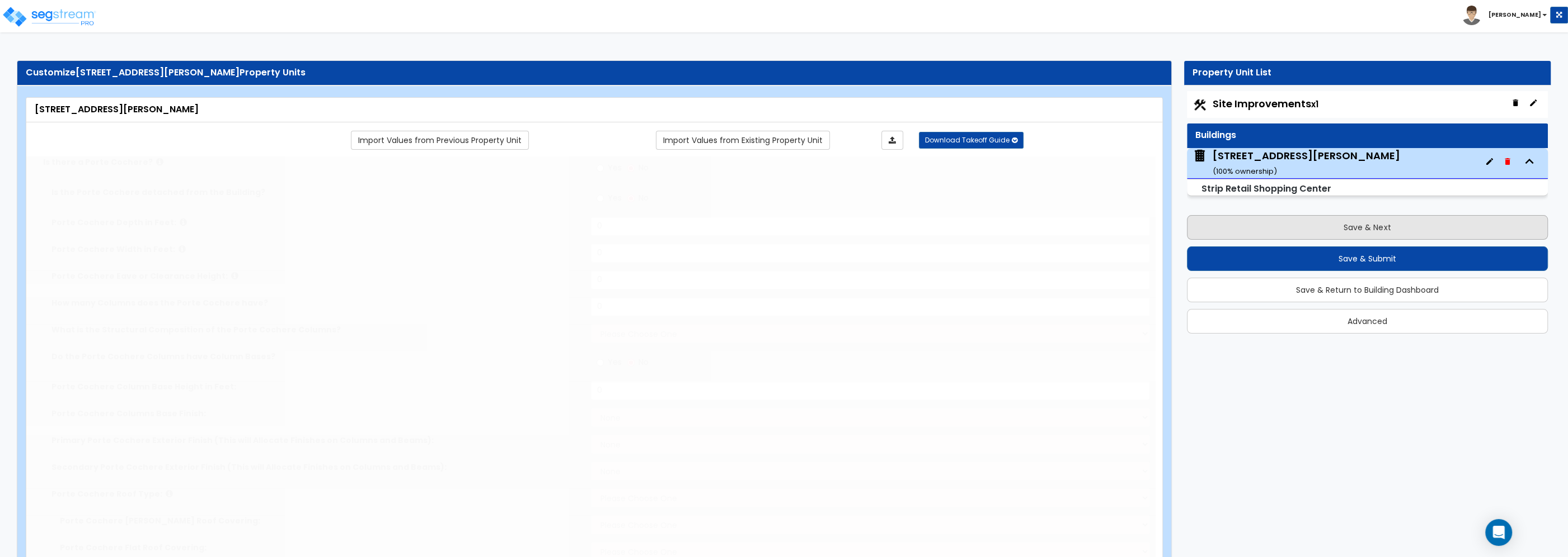
type input "1"
radio input "true"
type input "1"
radio input "true"
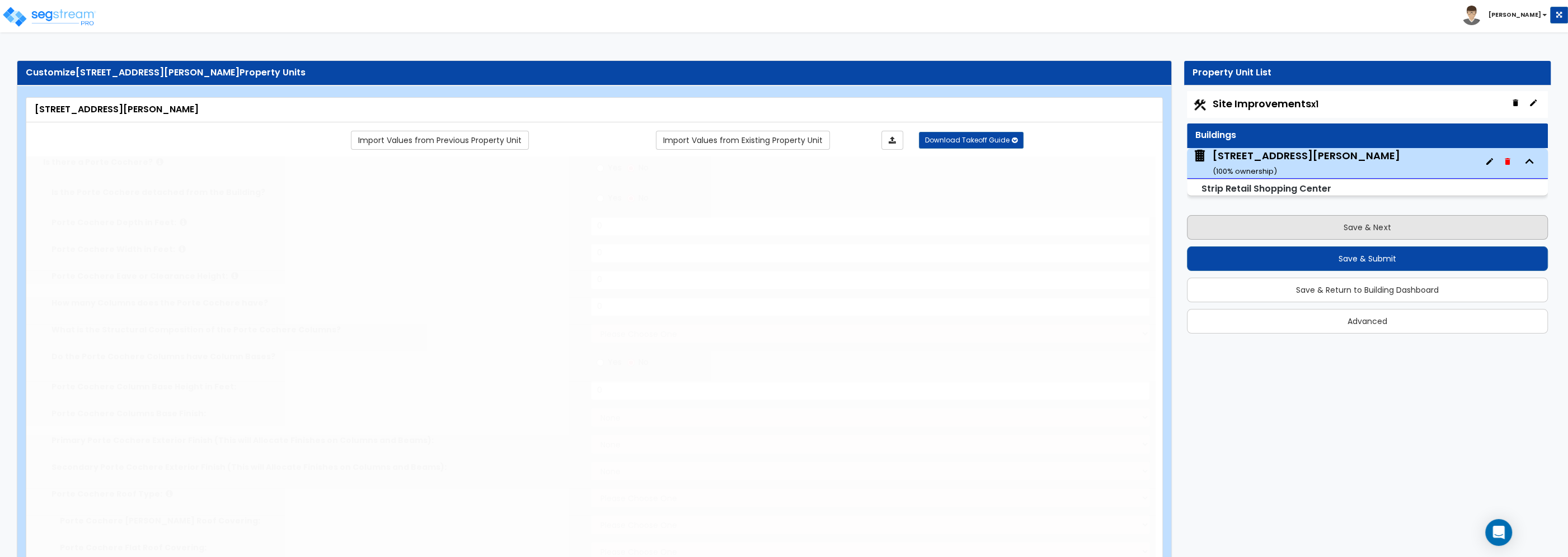
select select "1"
type input "1"
select select "1"
radio input "true"
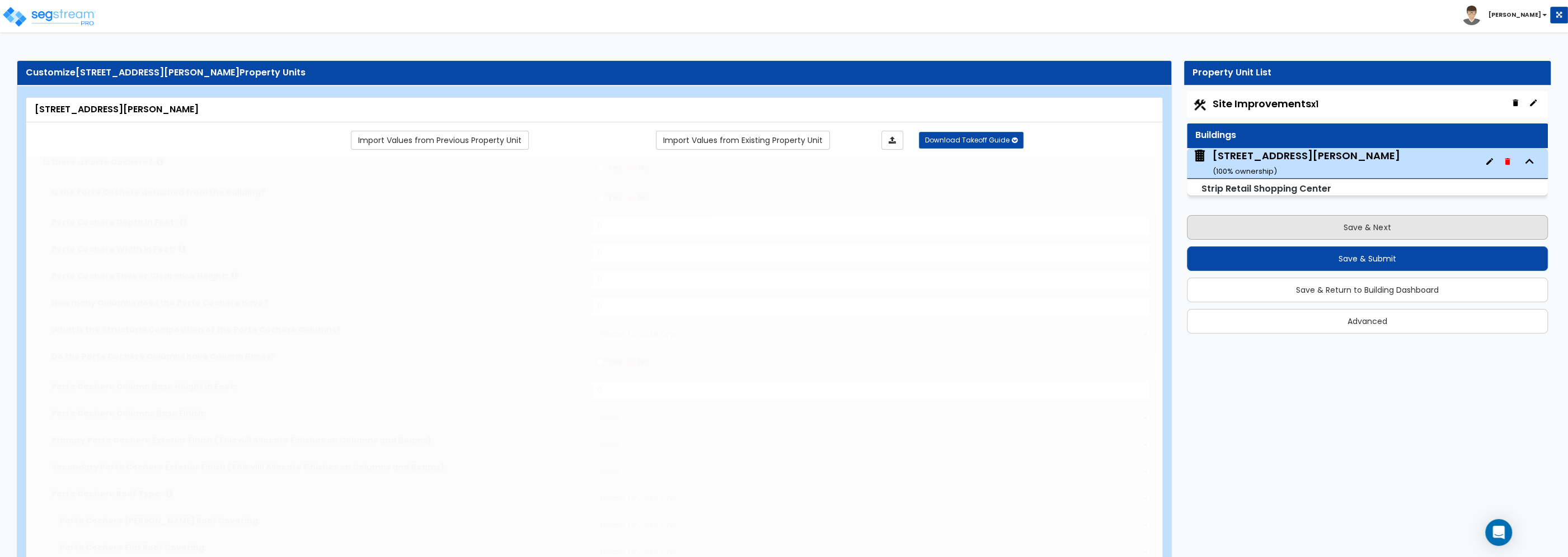
type input "319.6"
radio input "true"
select select "2"
radio input "true"
select select "1"
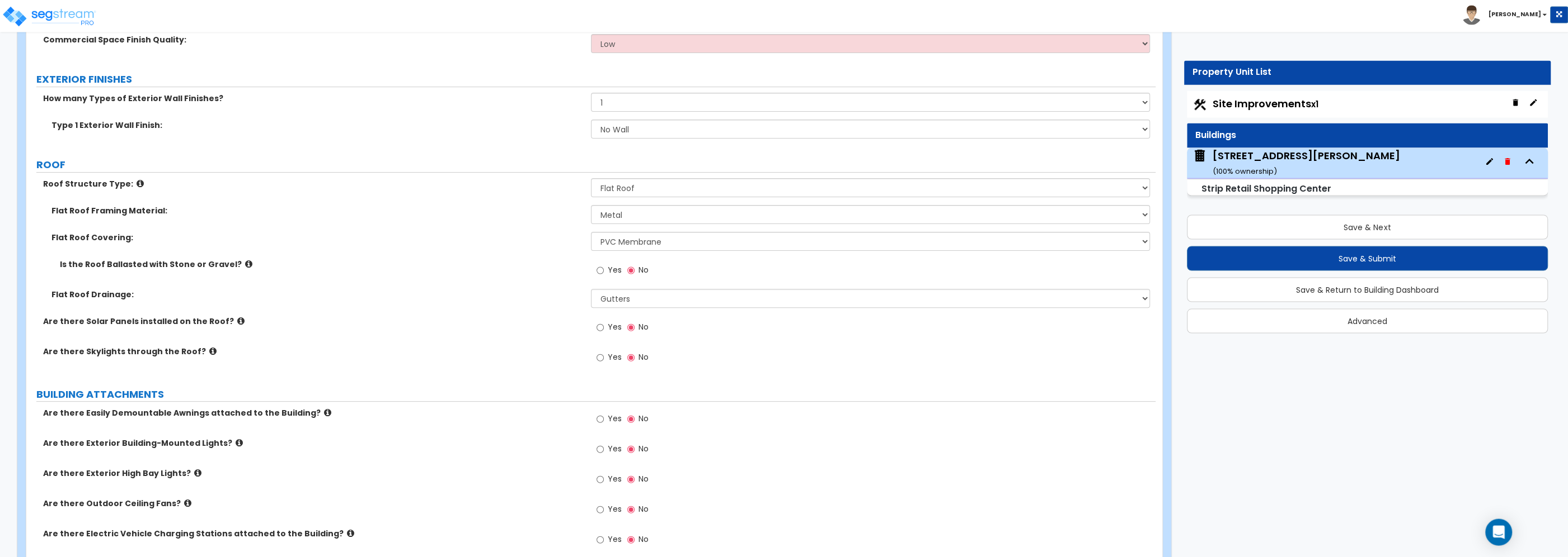
scroll to position [300, 0]
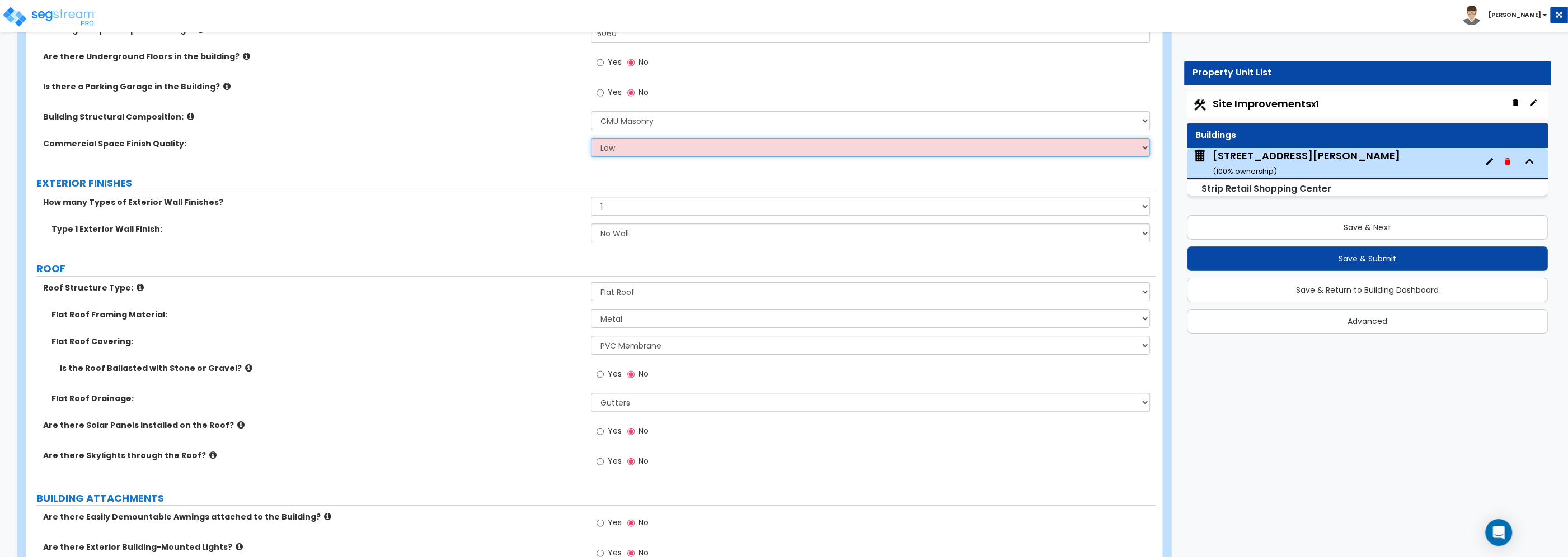
click at [591, 138] on select "Low Average High" at bounding box center [870, 147] width 559 height 19
click at [631, 150] on select "Low Average High" at bounding box center [870, 147] width 559 height 19
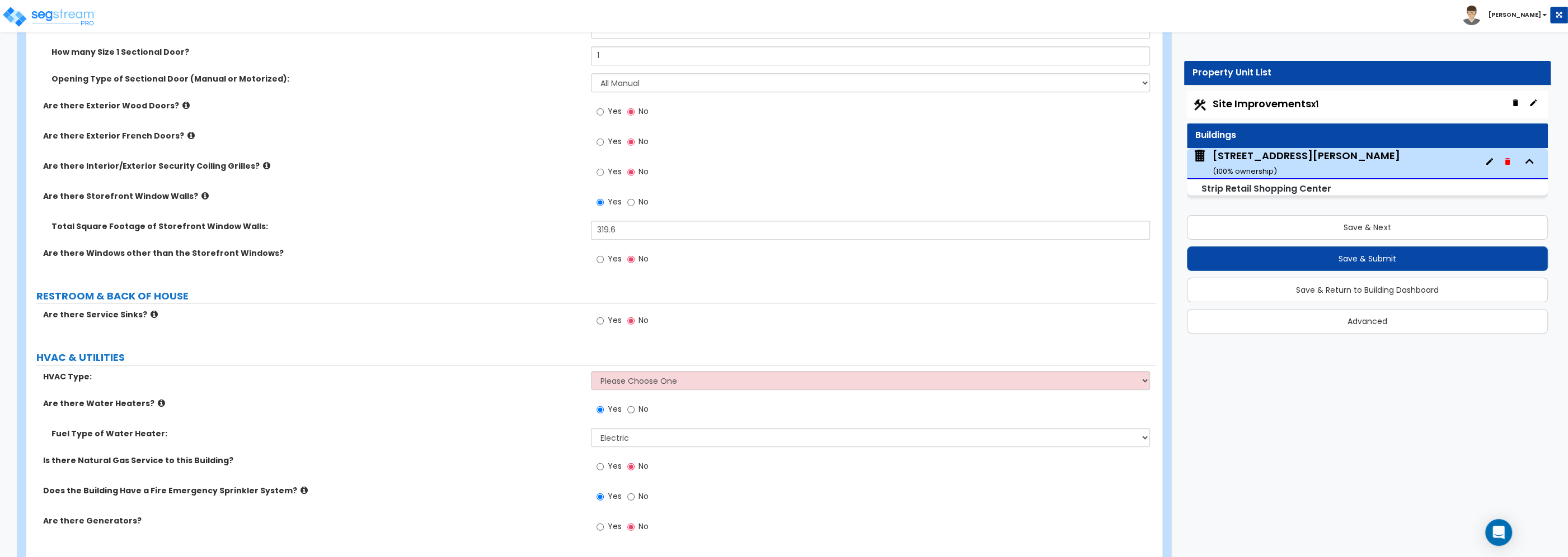
scroll to position [1358, 0]
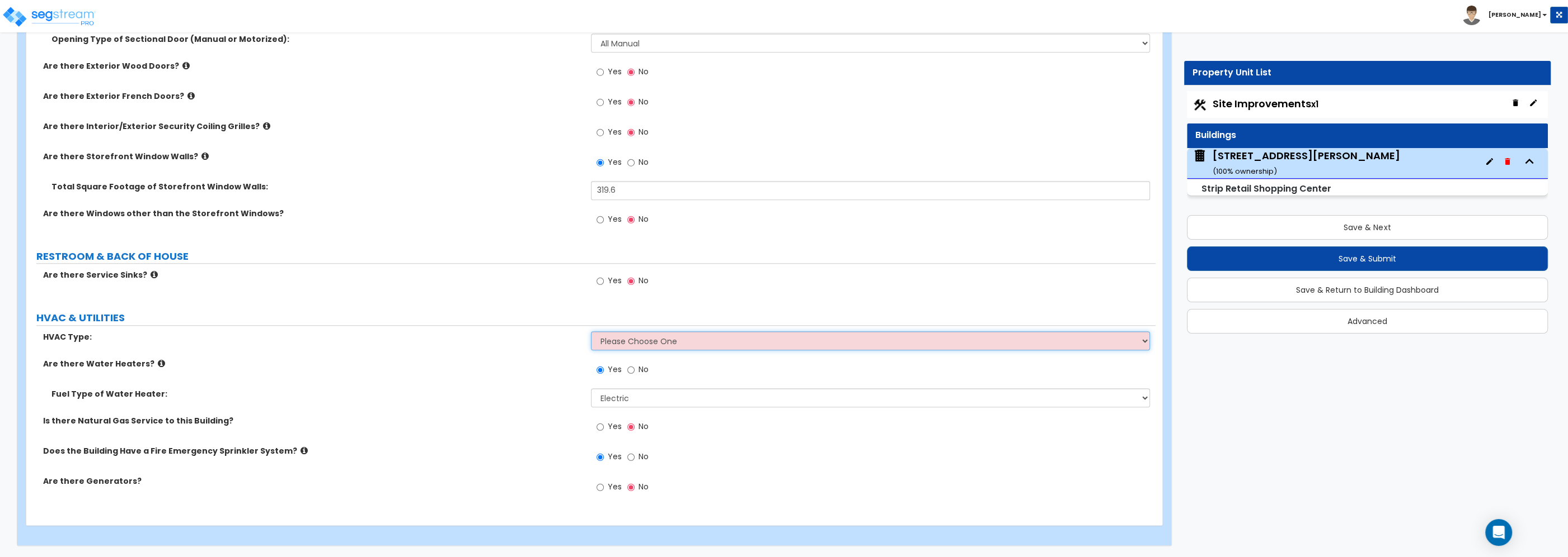
click at [591, 332] on select "Please Choose One Rooftop Unit Furnace-Condenser Forced Air Split Heating/Cooli…" at bounding box center [870, 341] width 559 height 19
select select "1"
click option "Rooftop Unit" at bounding box center [0, 0] width 0 height 0
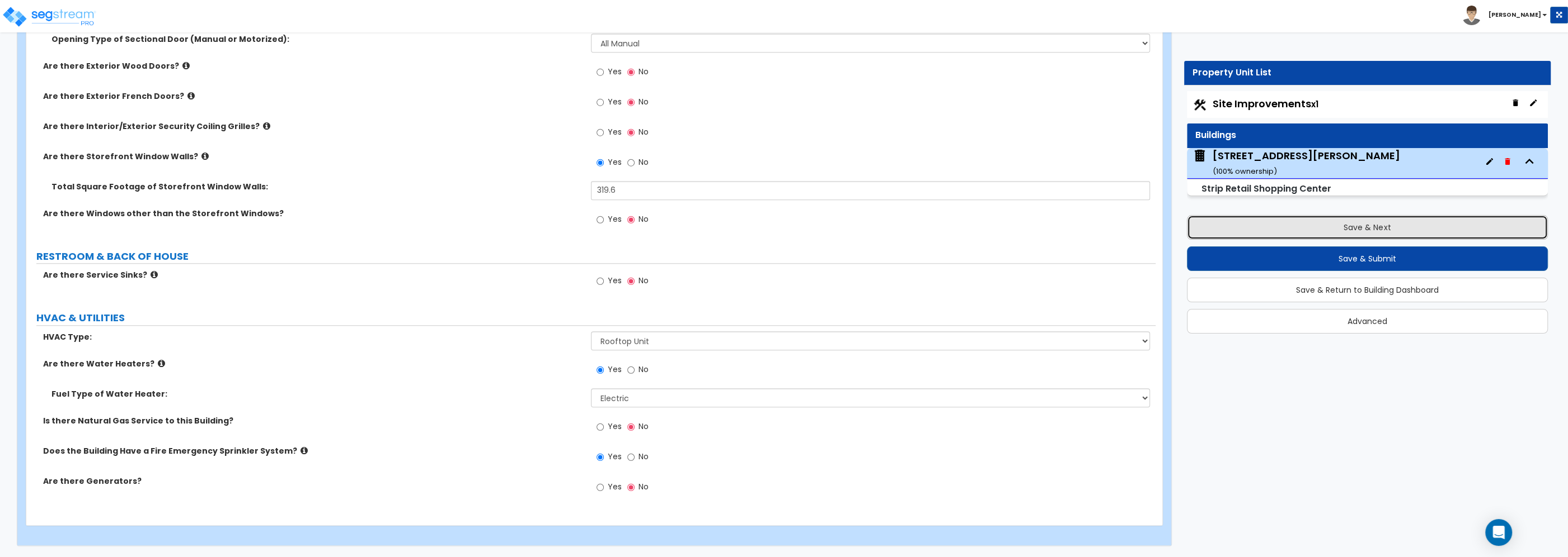
click at [1329, 224] on button "Save & Next" at bounding box center [1368, 228] width 361 height 25
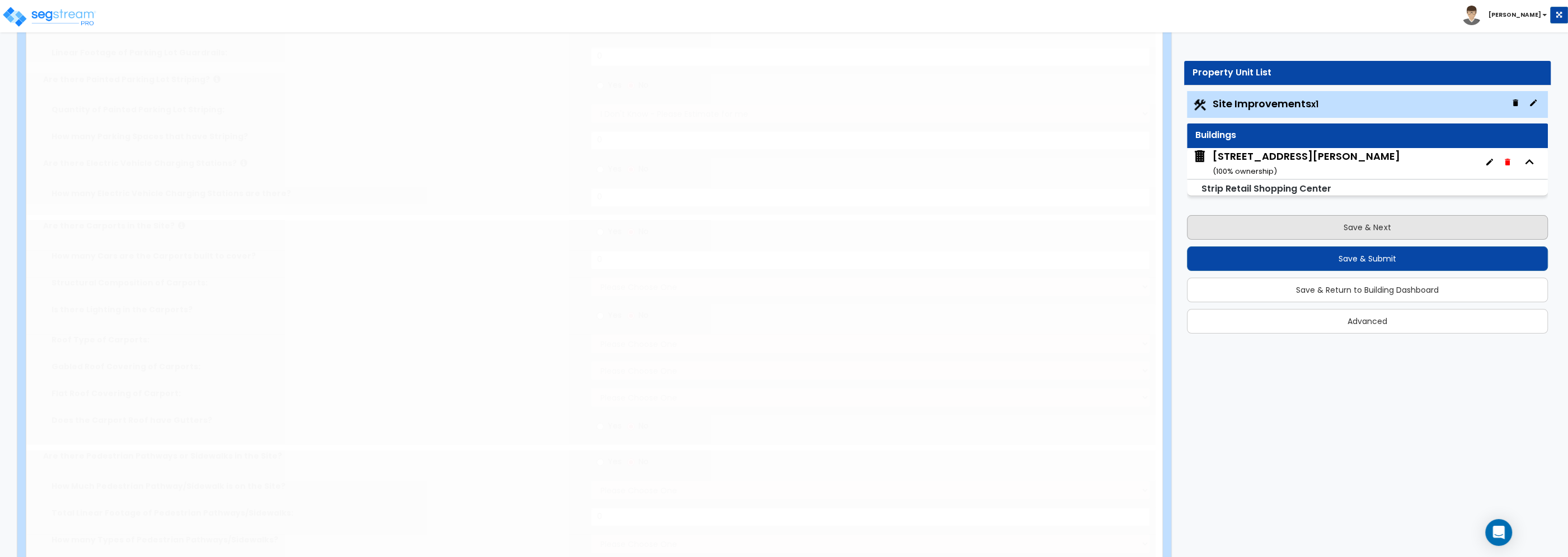
type input "24175"
select select "2"
type input "7371.6"
radio input "true"
type input "4"
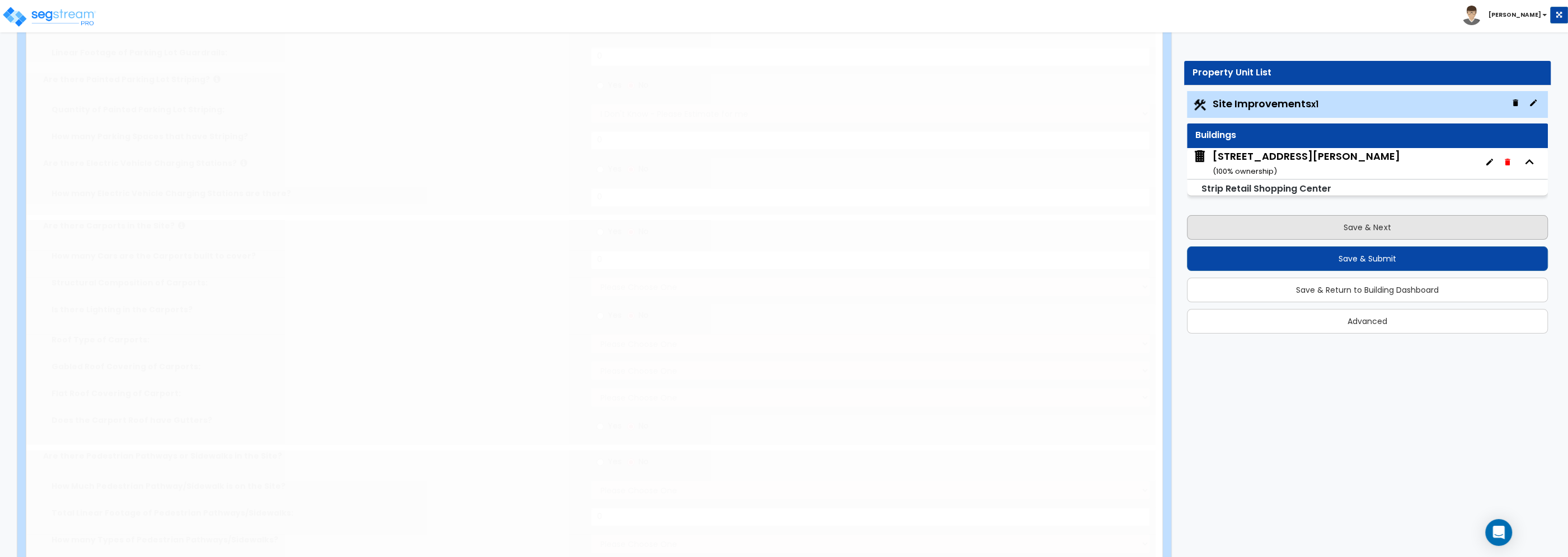
radio input "true"
type input "2"
radio input "true"
select select "2"
select select "1"
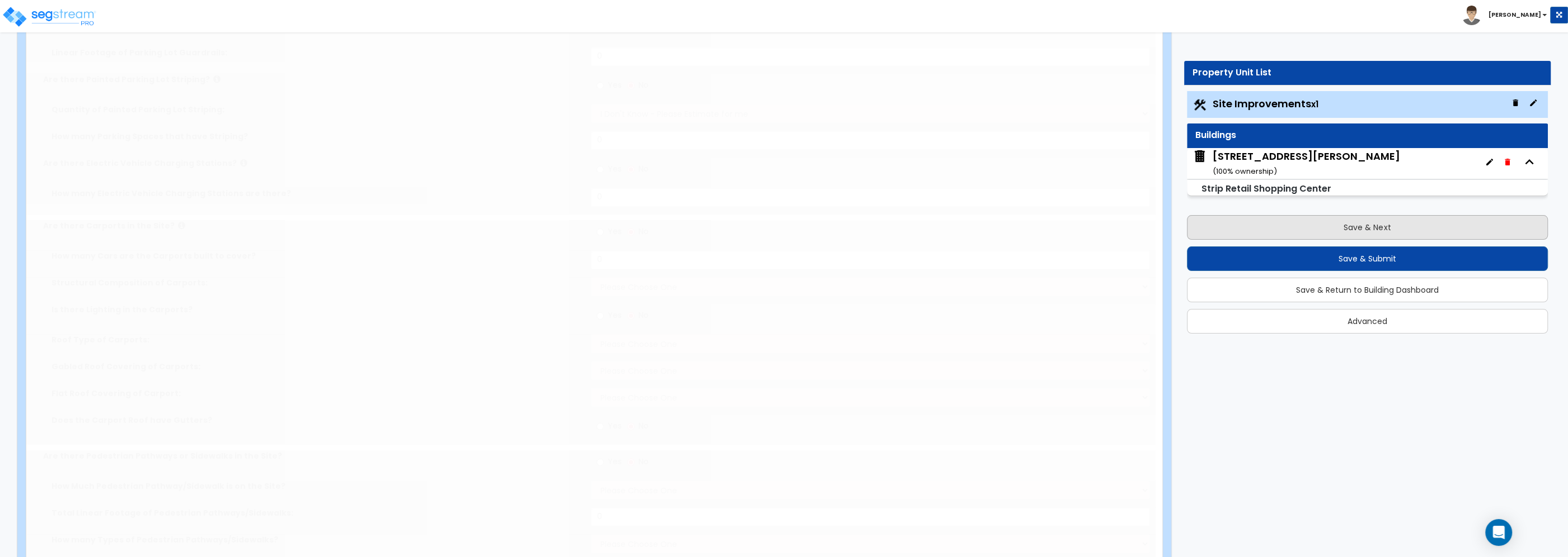
type input "195.3"
radio input "true"
select select "2"
select select "3"
type input "2"
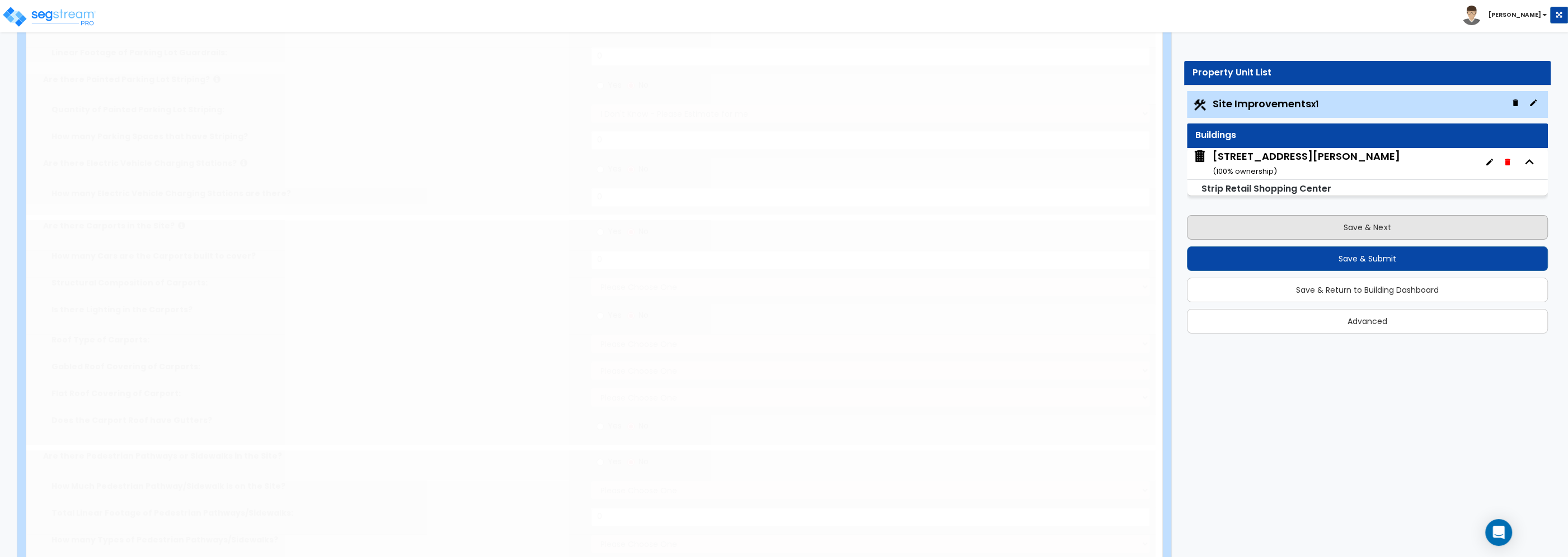
radio input "true"
select select "1"
type input "191.8"
radio input "true"
type input "171.5"
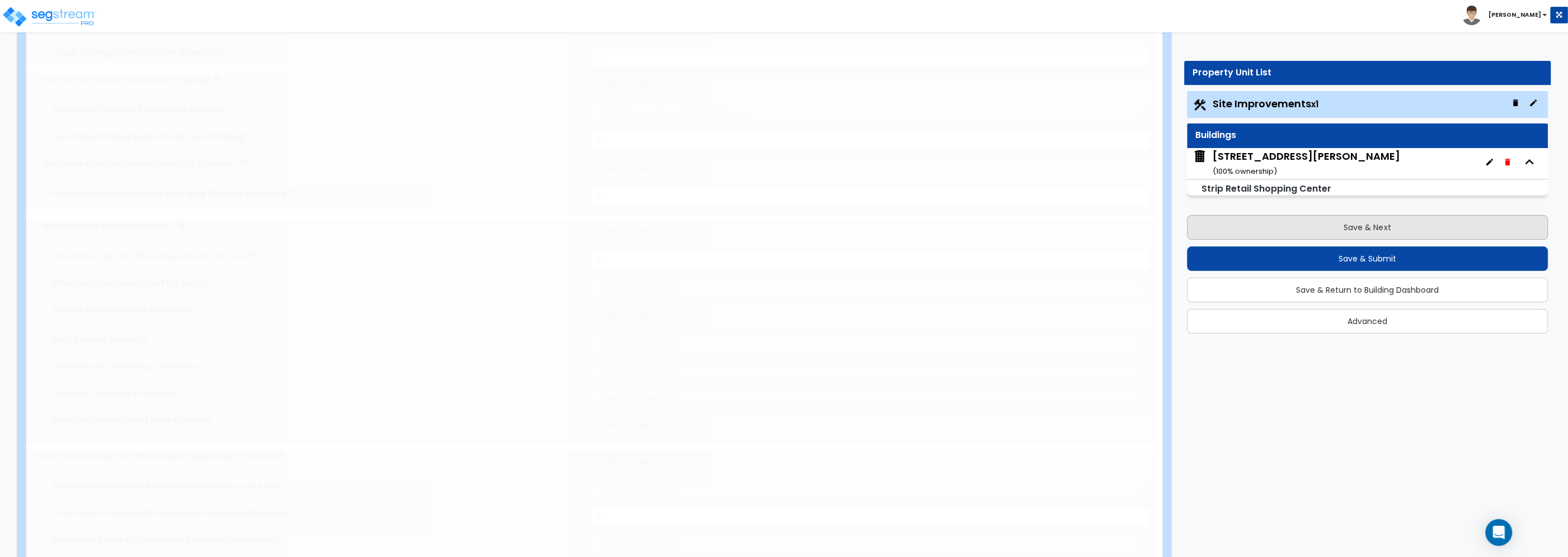
radio input "true"
type input "1"
type input "7587.8"
type input "3.5"
select select "2"
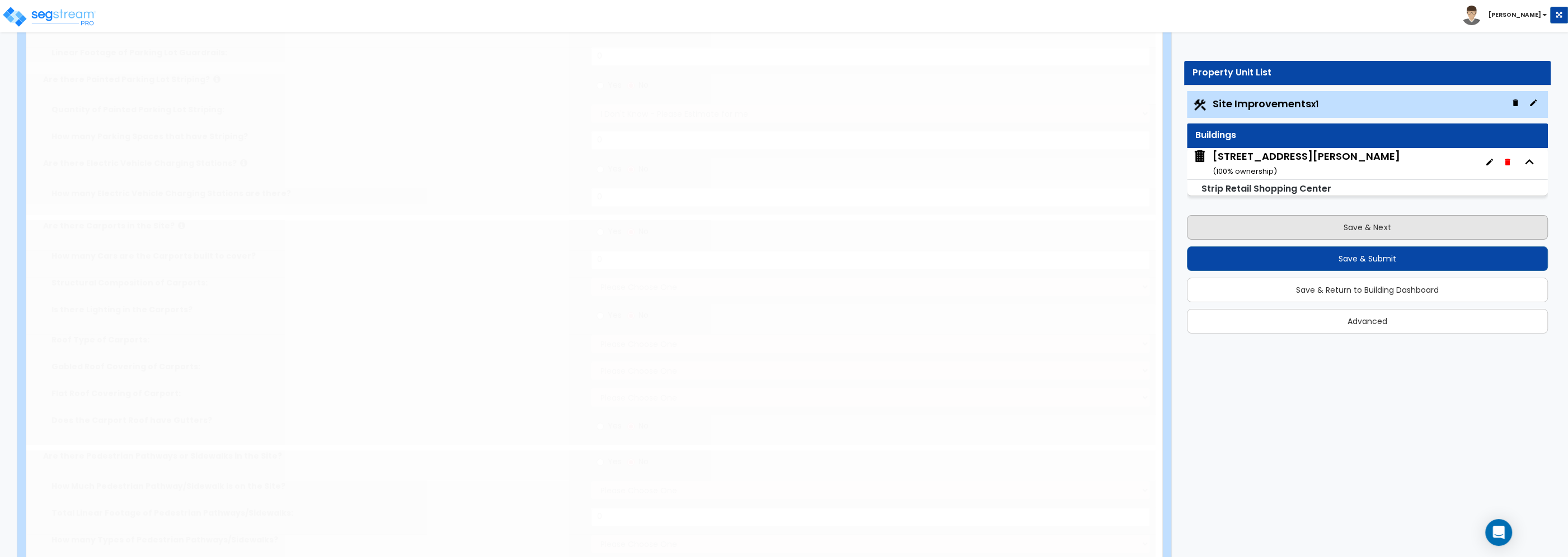
type input "2"
radio input "true"
select select "1"
type input "201.1"
type input "6"
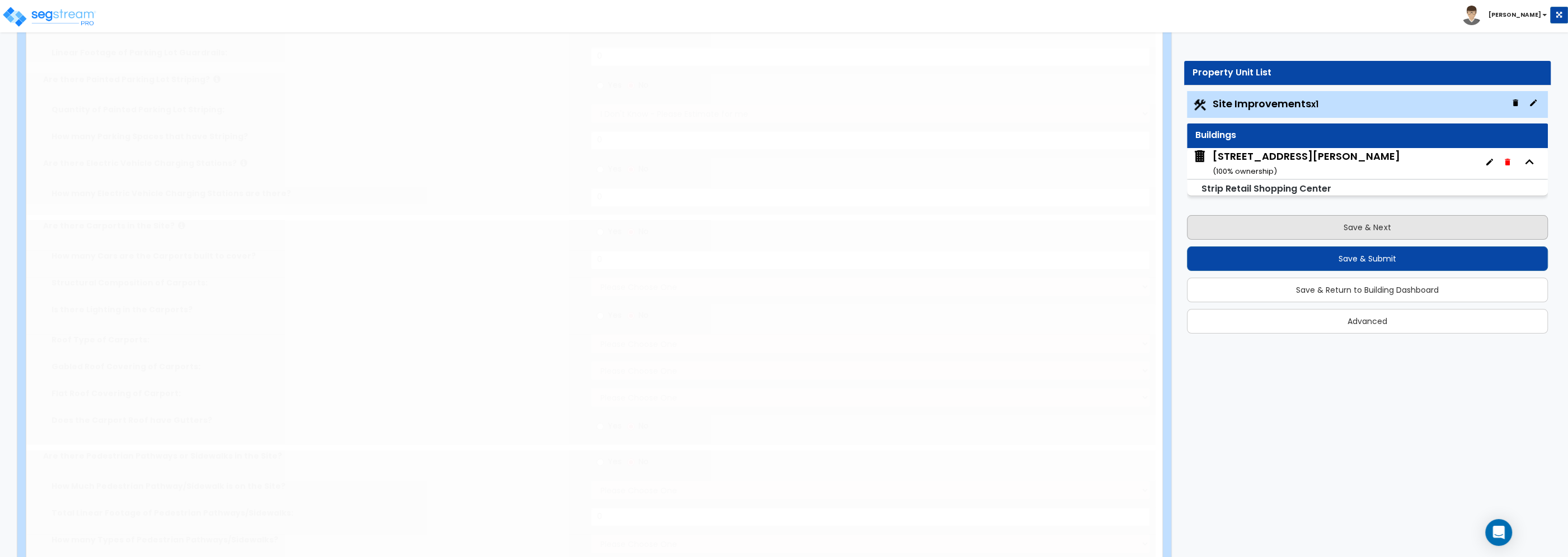
select select "4"
select select "2"
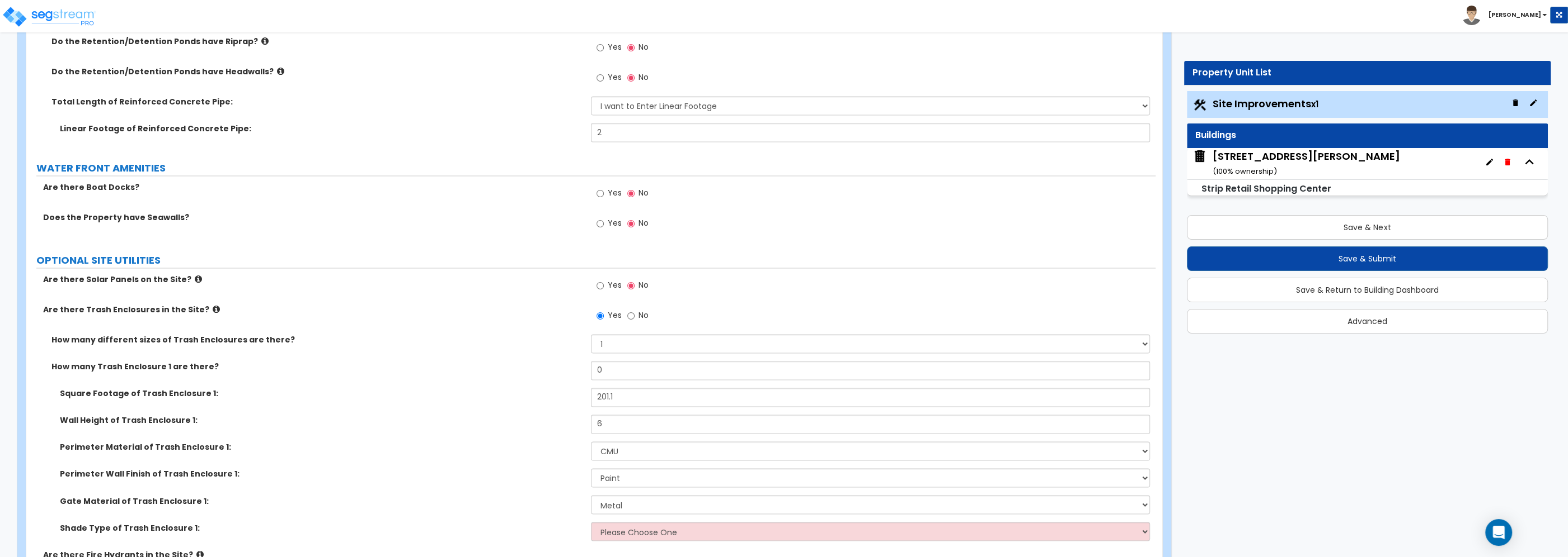
scroll to position [2382, 0]
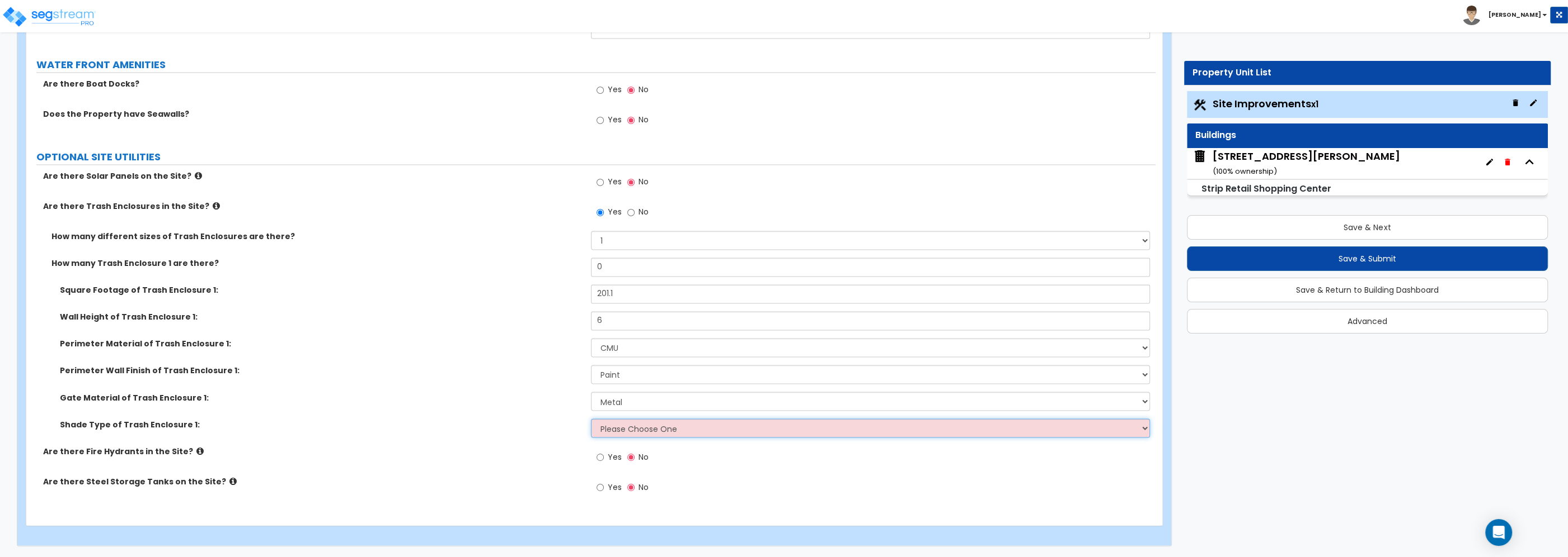
click at [591, 419] on select "Please Choose One Roof Pergola" at bounding box center [870, 428] width 559 height 19
click option "Roof" at bounding box center [0, 0] width 0 height 0
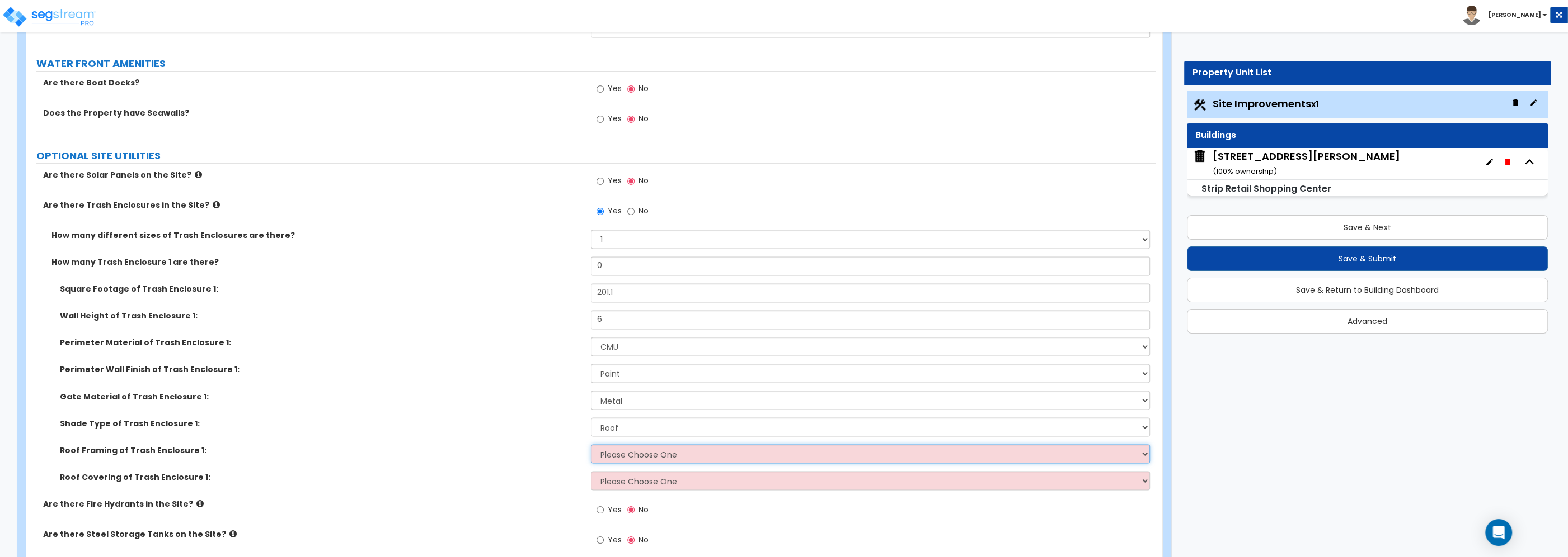
click at [591, 444] on select "Please Choose One Wood Framing Metal Framing" at bounding box center [870, 454] width 559 height 19
click at [591, 418] on select "Please Choose One Roof Pergola" at bounding box center [870, 427] width 559 height 19
select select "0"
click option "Please Choose One" at bounding box center [0, 0] width 0 height 0
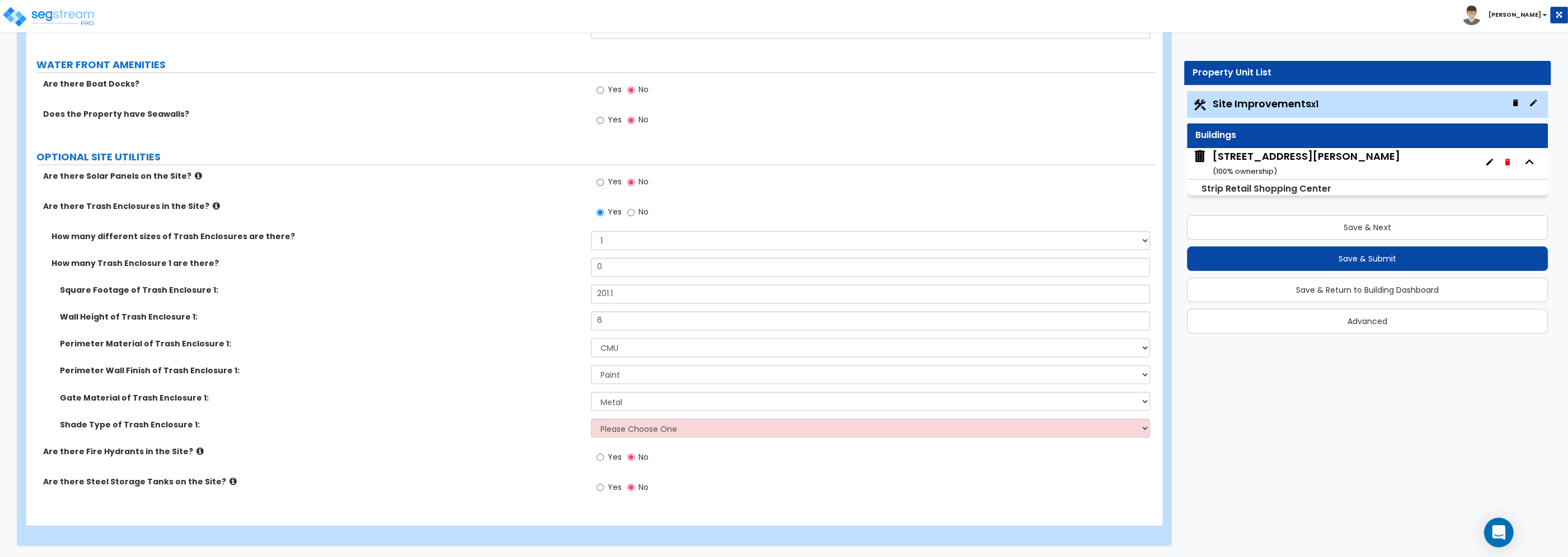
click at [1498, 533] on icon "Open Intercom Messenger" at bounding box center [1498, 533] width 13 height 15
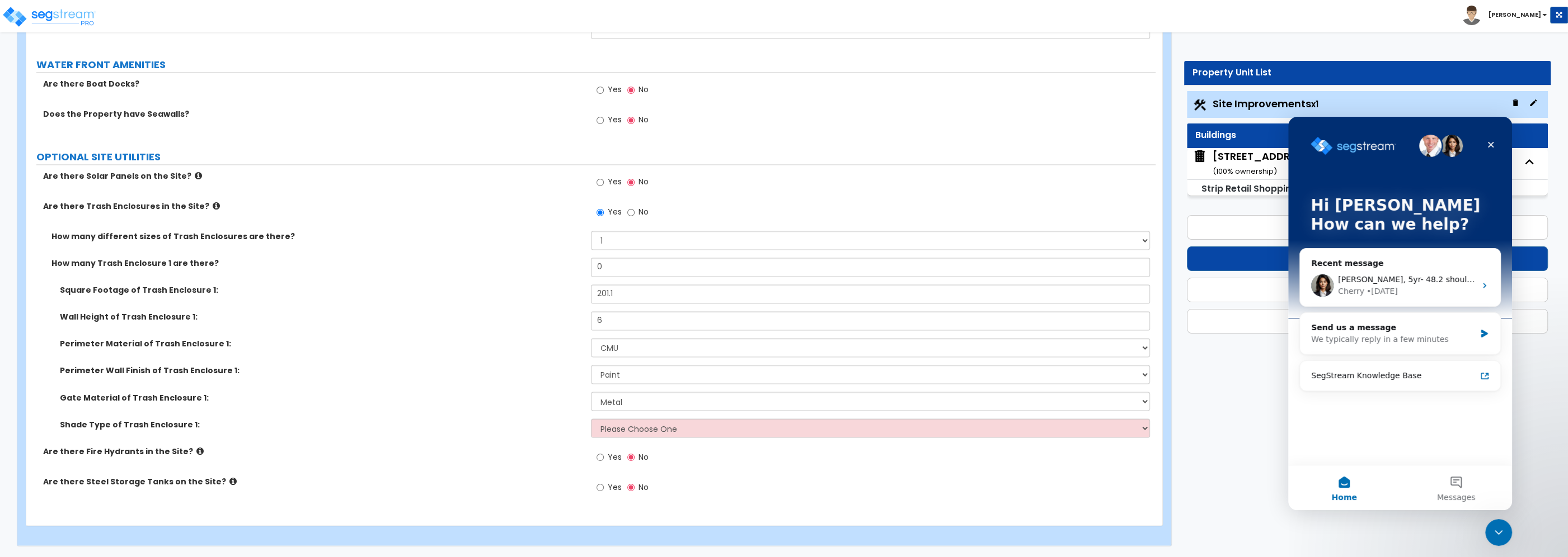
scroll to position [0, 0]
click at [1459, 485] on button "Messages" at bounding box center [1455, 488] width 112 height 45
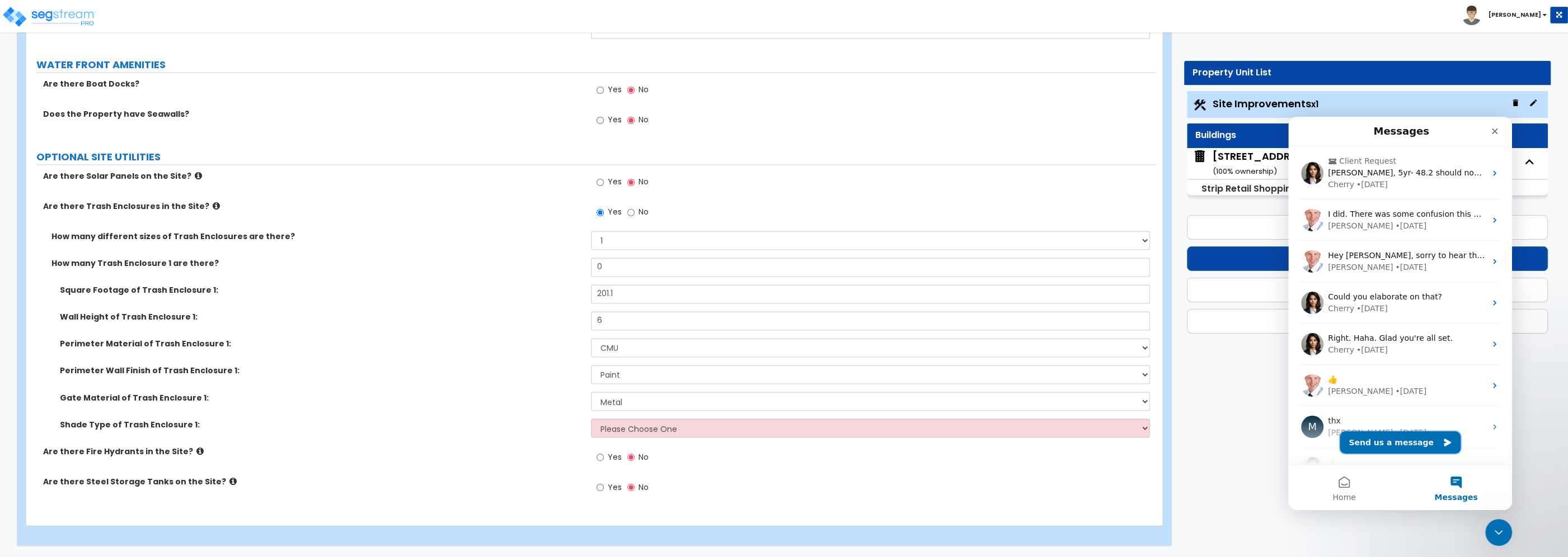
click at [1386, 439] on button "Send us a message" at bounding box center [1400, 442] width 121 height 22
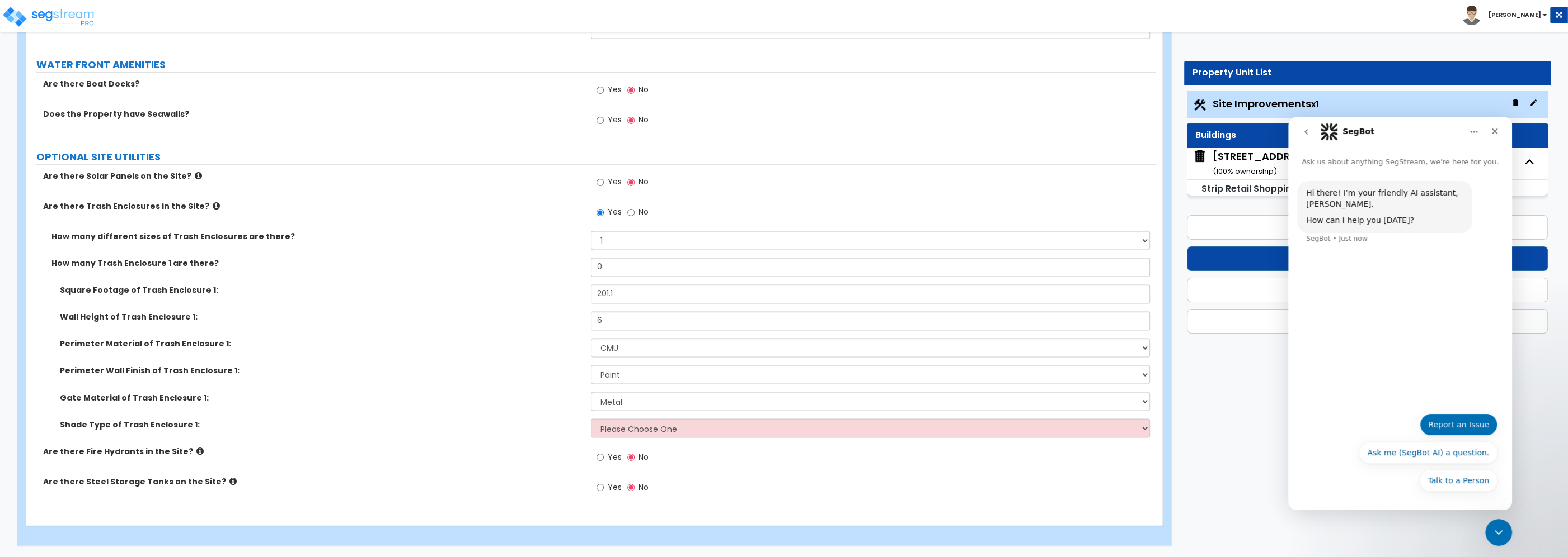
click at [1444, 425] on button "Report an Issue" at bounding box center [1459, 425] width 78 height 22
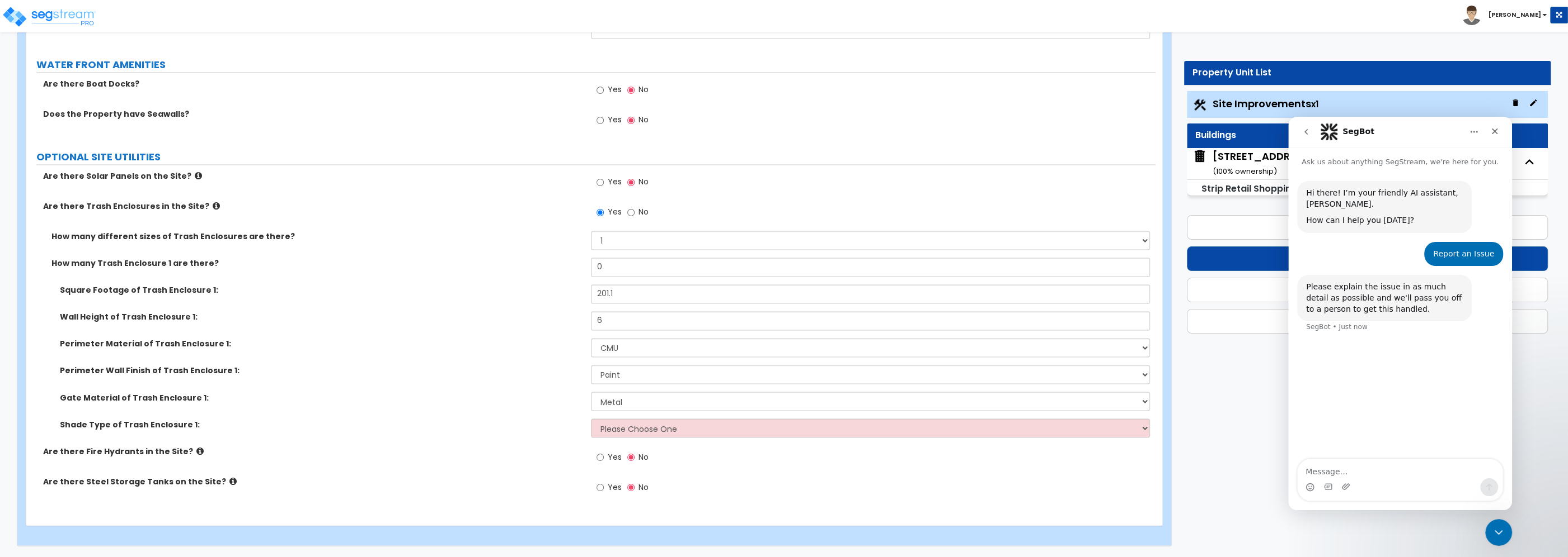
click at [1318, 471] on textarea "Message…" at bounding box center [1399, 468] width 205 height 19
type textarea "Why is it a requirement to have a roof on the trash enclosure? We very very rar…"
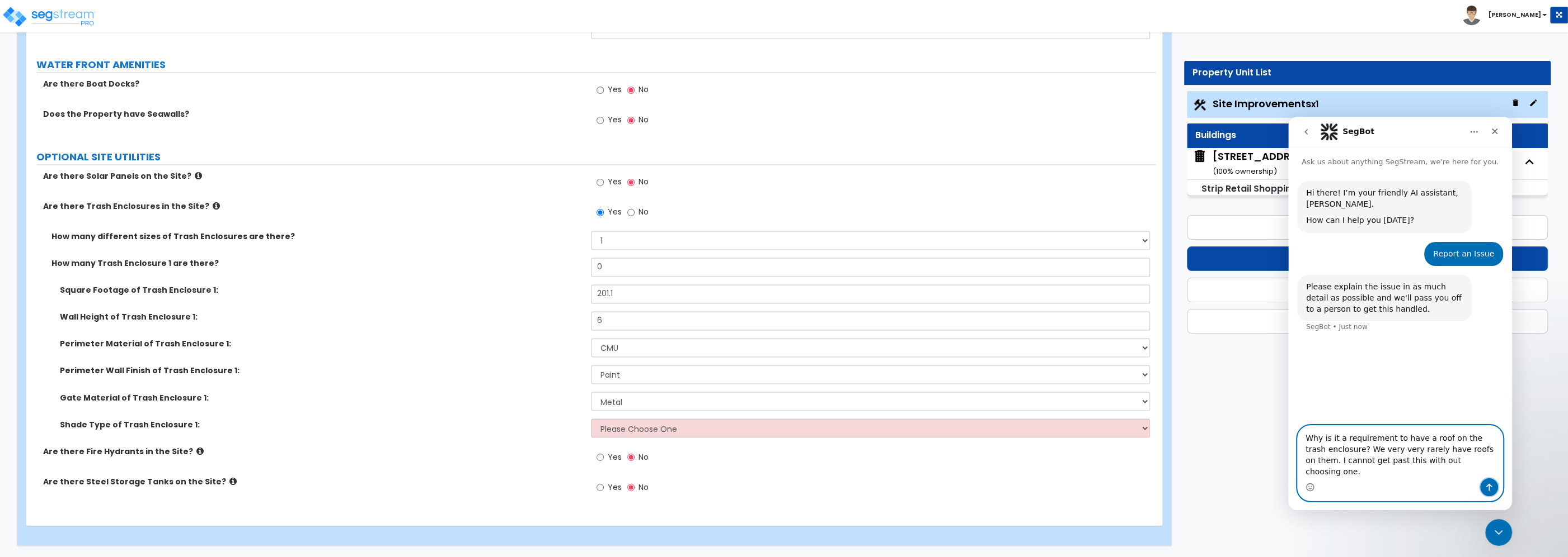
click at [1491, 484] on icon "Send a message…" at bounding box center [1488, 487] width 9 height 9
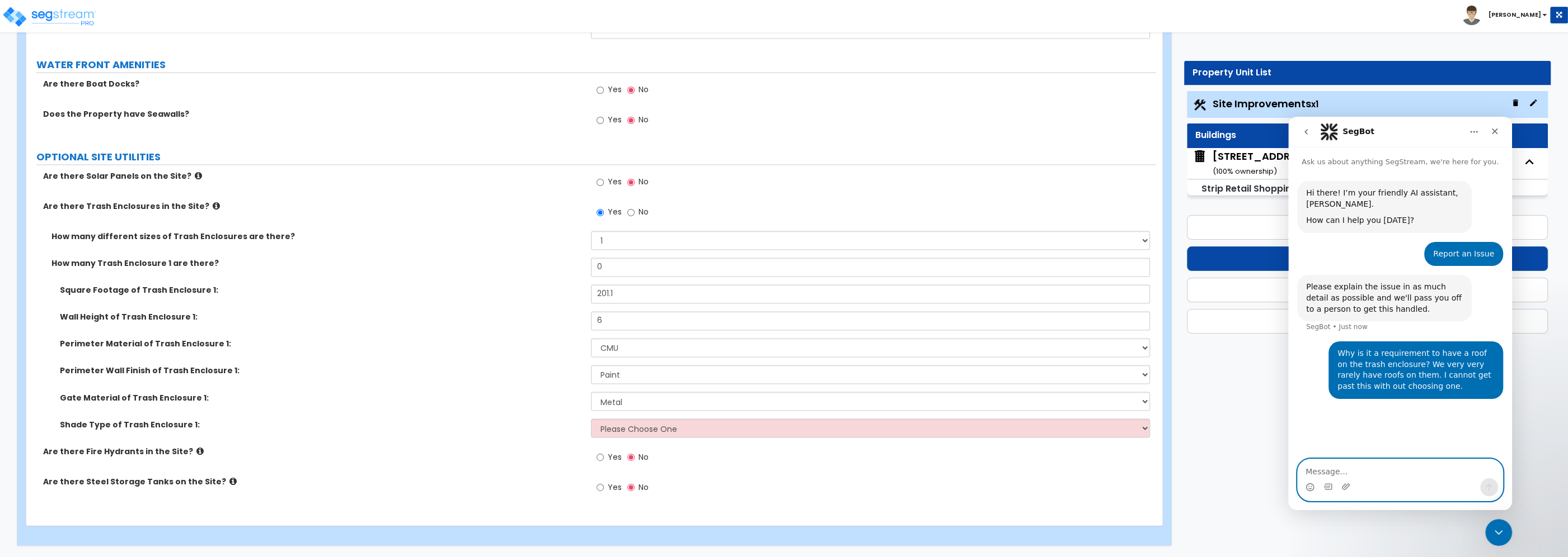
click at [1332, 470] on textarea "Message…" at bounding box center [1399, 468] width 205 height 19
paste textarea "[URL][DOMAIN_NAME]"
type textarea "[URL][DOMAIN_NAME]"
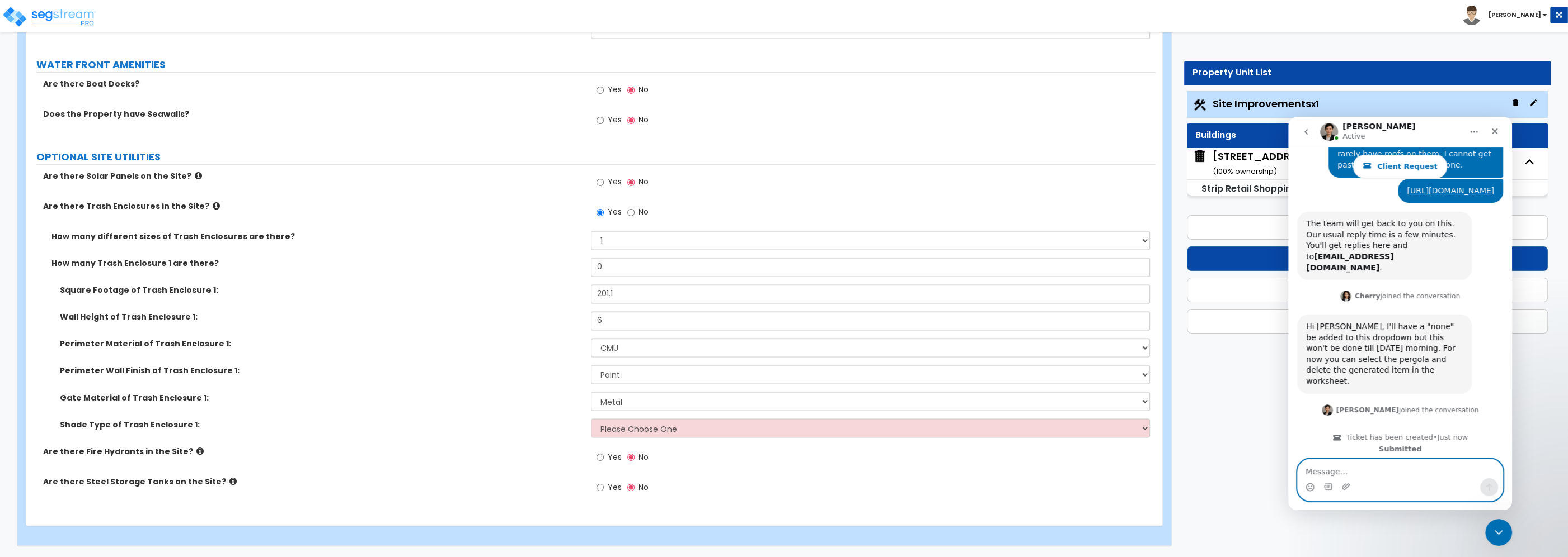
scroll to position [242, 0]
click at [1310, 472] on textarea "Message…" at bounding box center [1399, 468] width 205 height 19
type textarea "Thank you!"
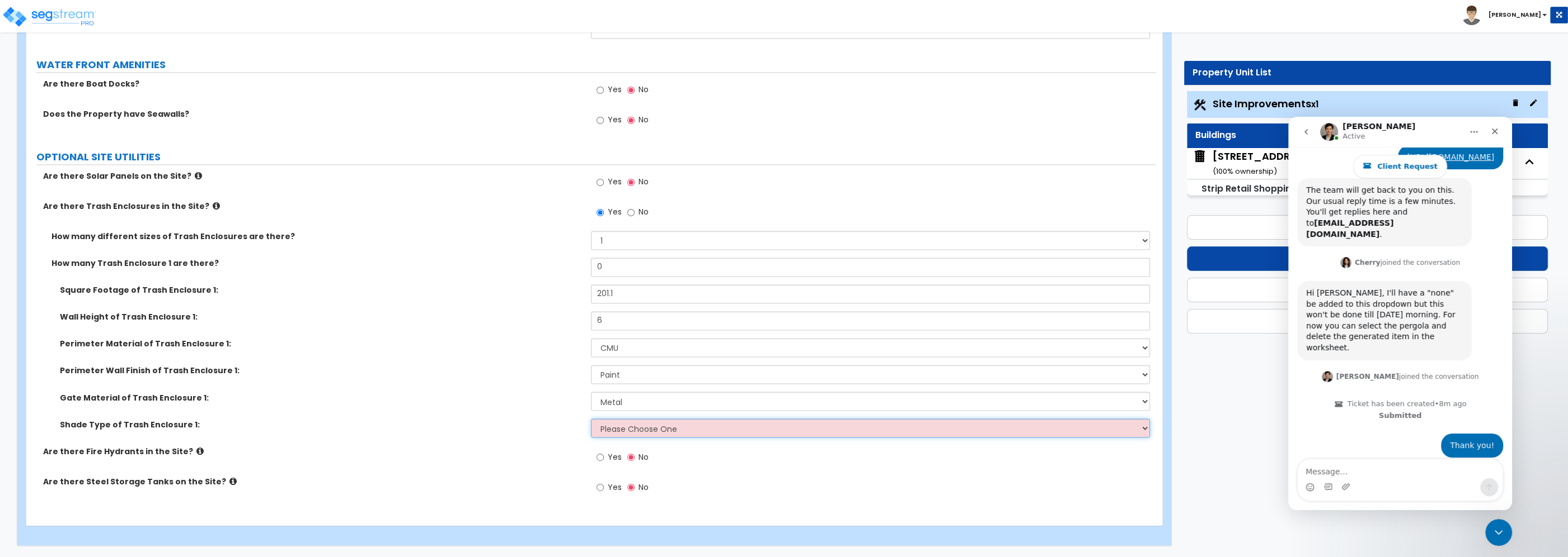
click at [591, 419] on select "Please Choose One Roof Pergola" at bounding box center [870, 428] width 559 height 19
click option "Pergola" at bounding box center [0, 0] width 0 height 0
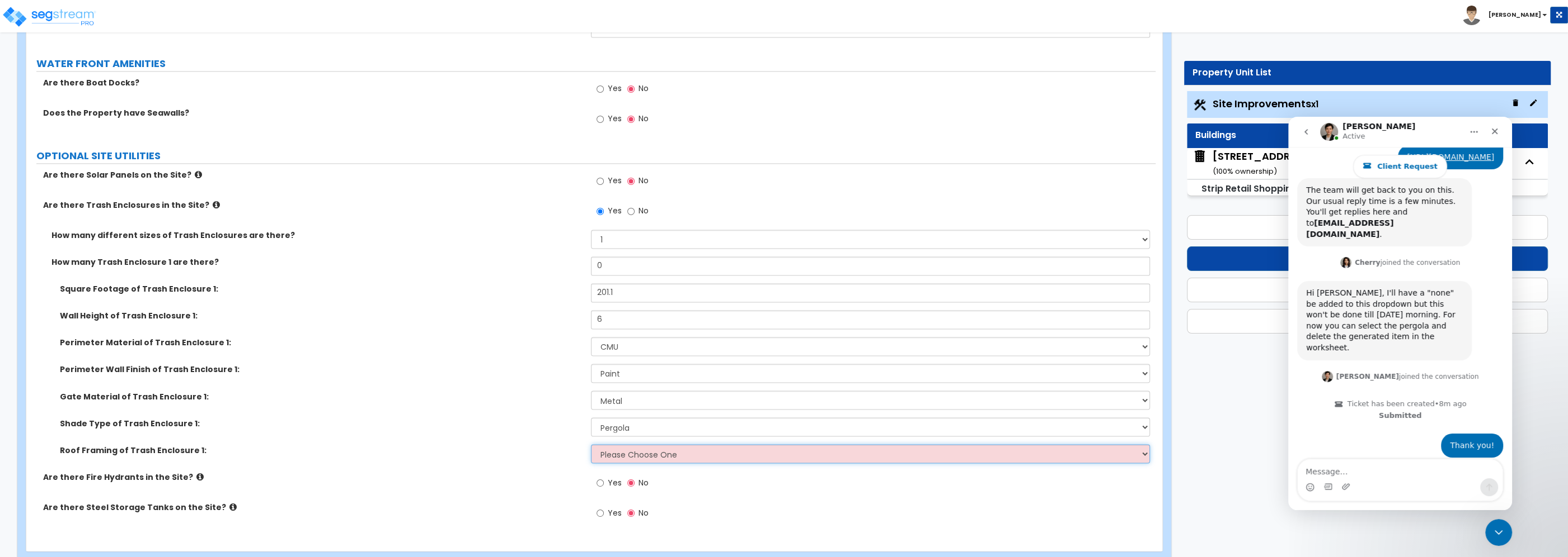
click at [591, 444] on select "Please Choose One Wood Framing Metal Framing" at bounding box center [870, 454] width 559 height 19
click option "Metal Framing" at bounding box center [0, 0] width 0 height 0
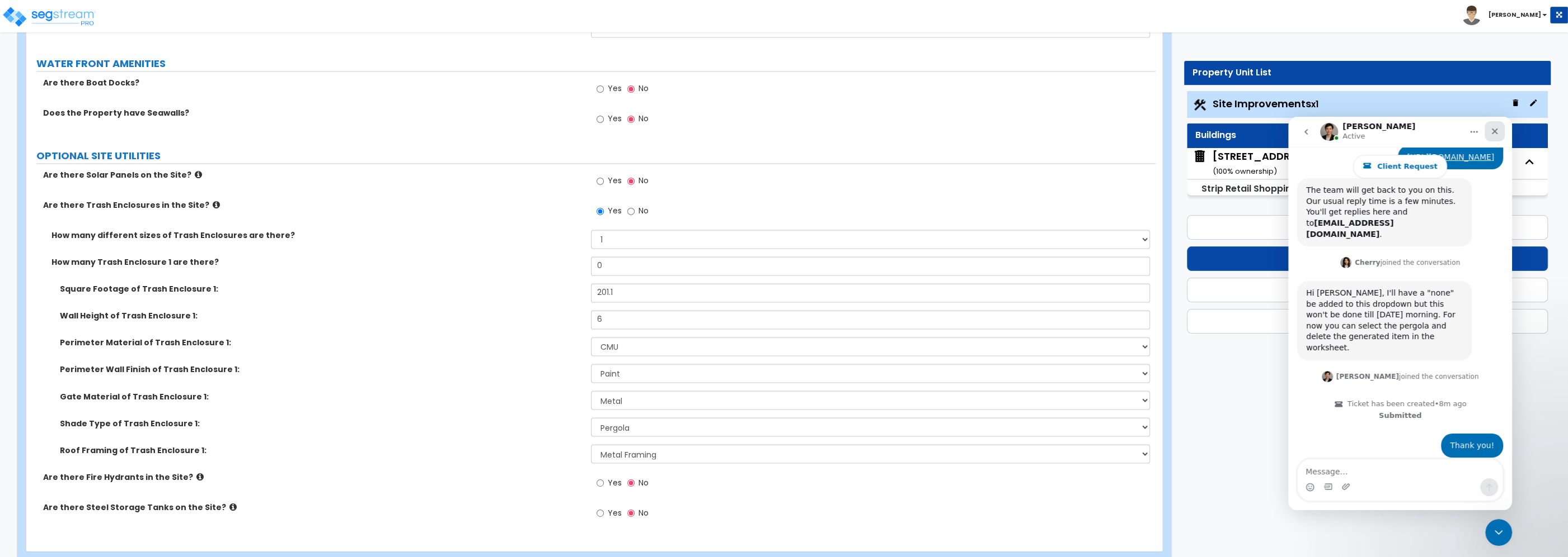
click at [1496, 130] on icon "Close" at bounding box center [1494, 131] width 6 height 6
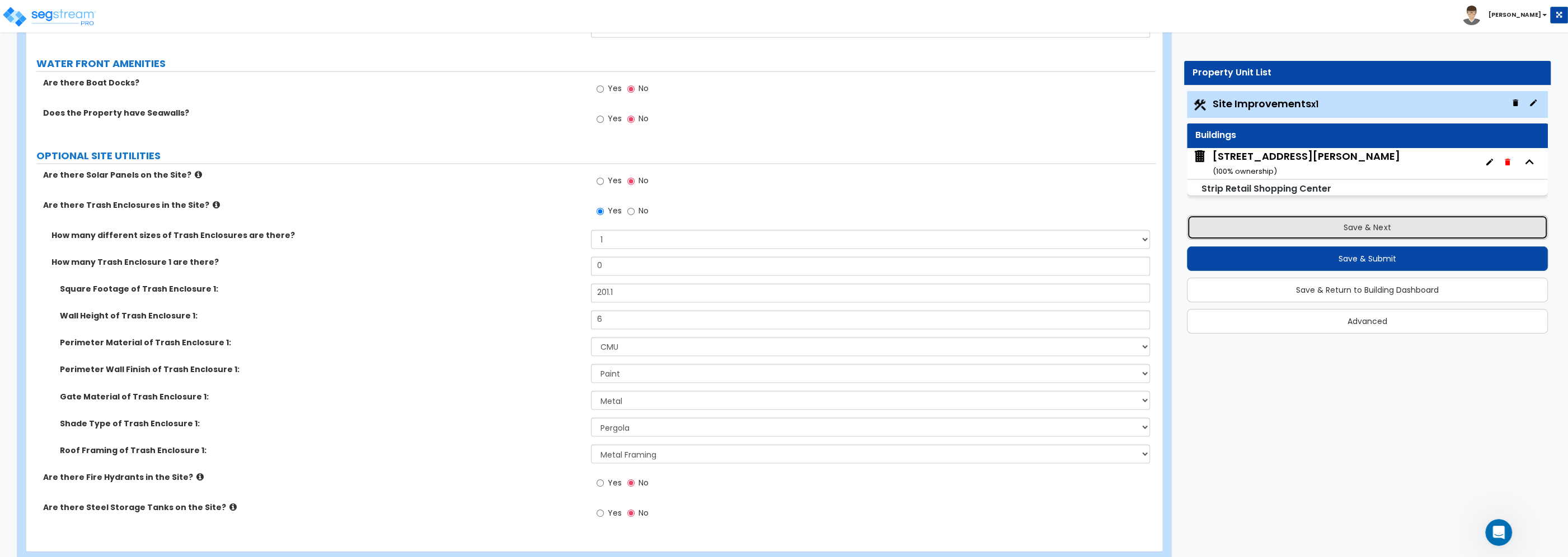
click at [1348, 226] on button "Save & Next" at bounding box center [1368, 228] width 361 height 25
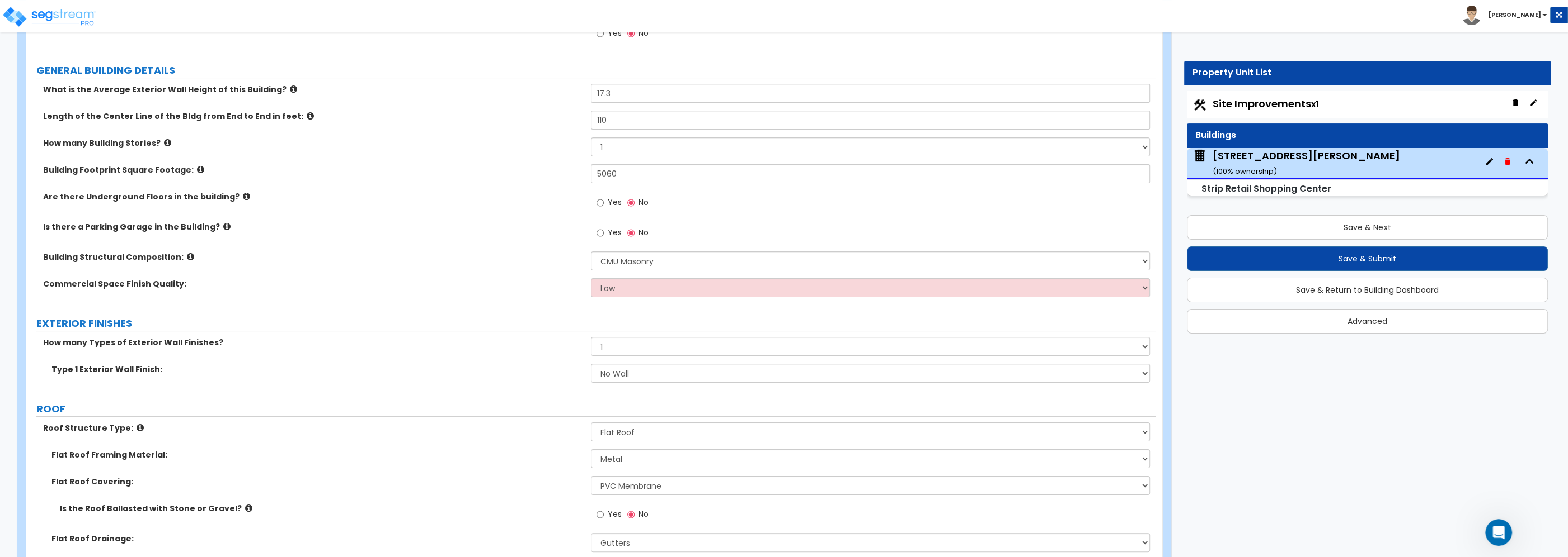
scroll to position [180, 0]
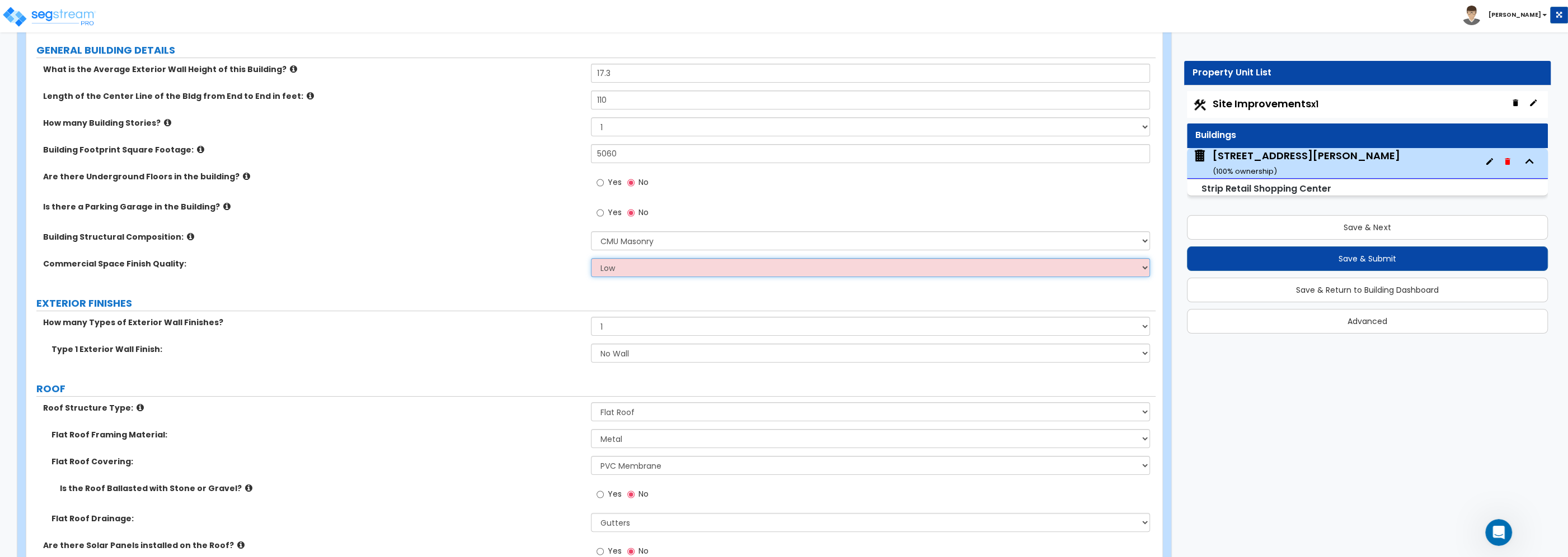
click at [591, 258] on select "Low Average High" at bounding box center [870, 267] width 559 height 19
click at [635, 261] on select "Low Average High" at bounding box center [870, 267] width 559 height 19
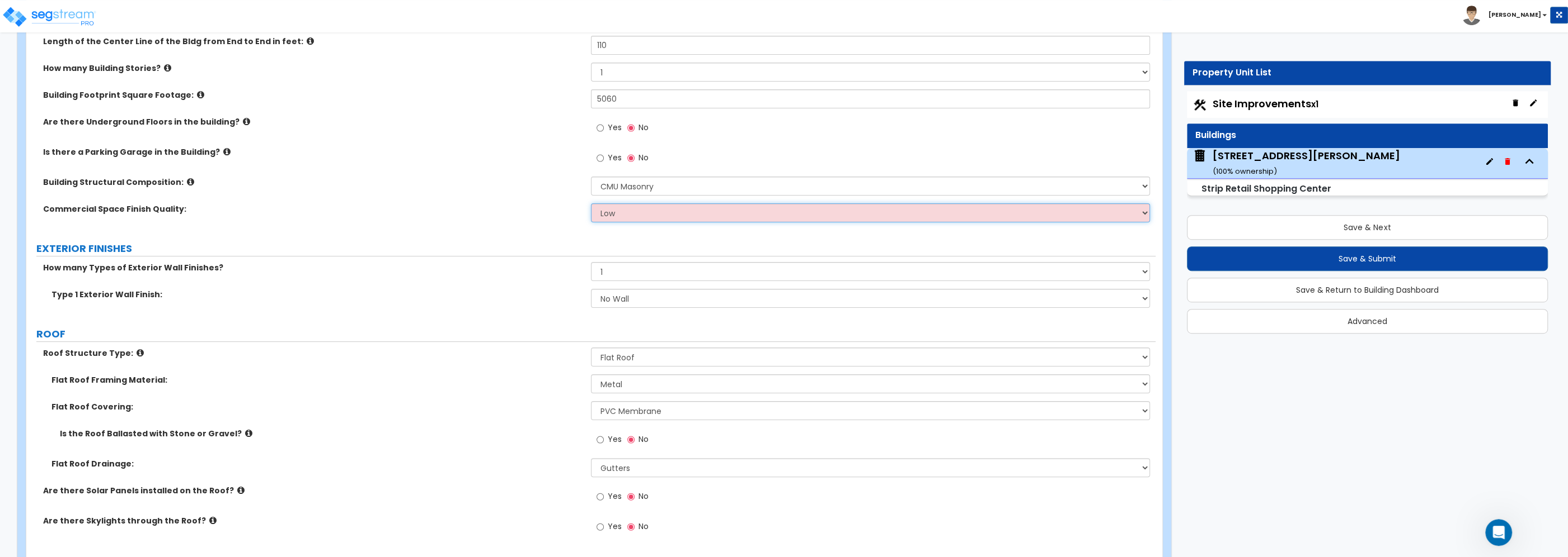
scroll to position [220, 0]
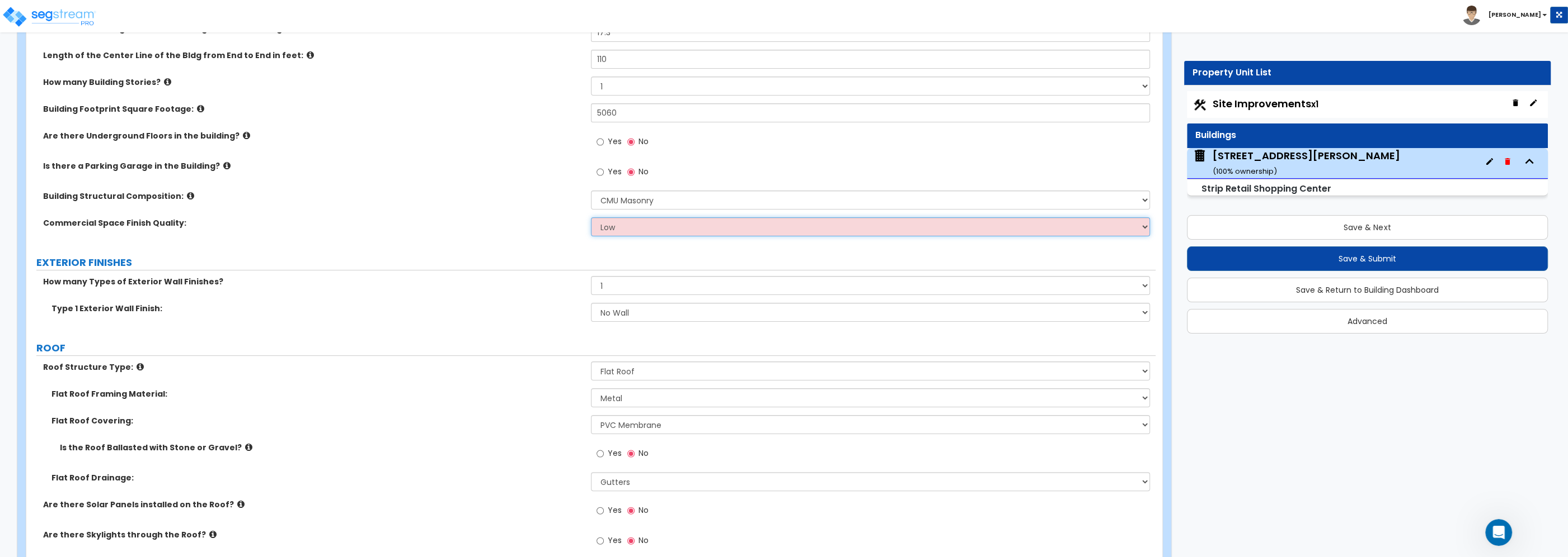
click at [591, 218] on select "Low Average High" at bounding box center [870, 227] width 559 height 19
click option "Low" at bounding box center [0, 0] width 0 height 0
click at [591, 218] on select "Low Average High" at bounding box center [870, 227] width 559 height 19
click option "Average" at bounding box center [0, 0] width 0 height 0
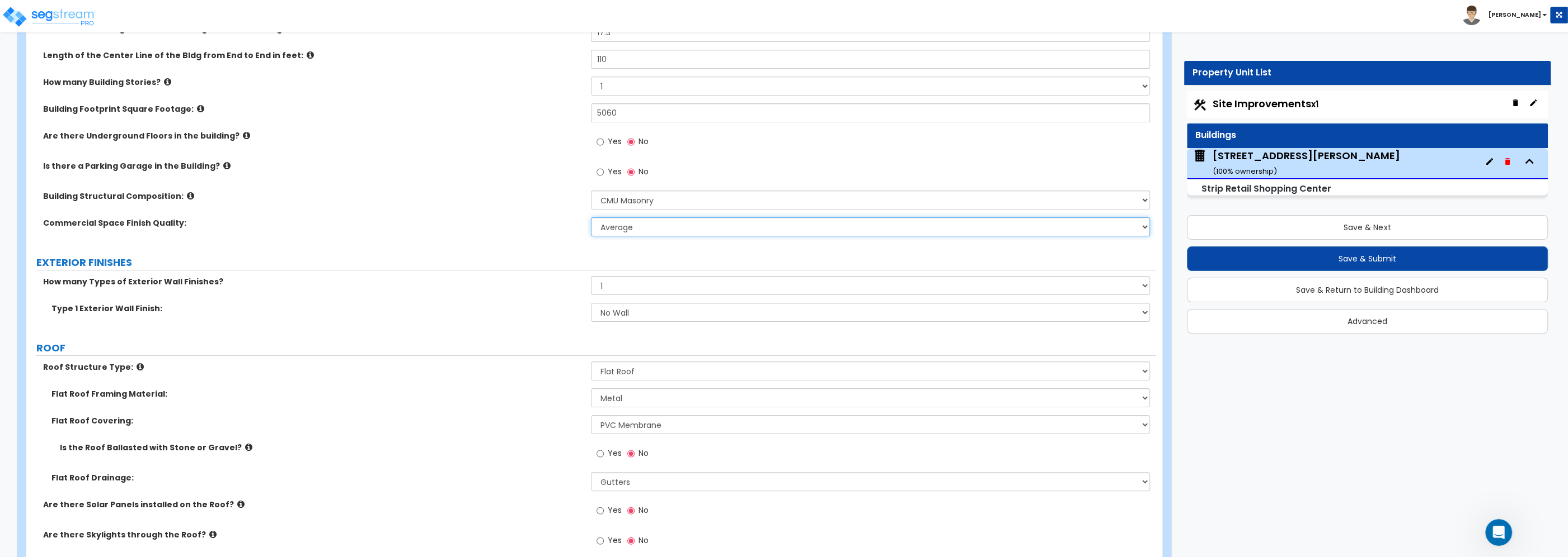
click at [591, 218] on select "Low Average High" at bounding box center [870, 227] width 559 height 19
click option "Low" at bounding box center [0, 0] width 0 height 0
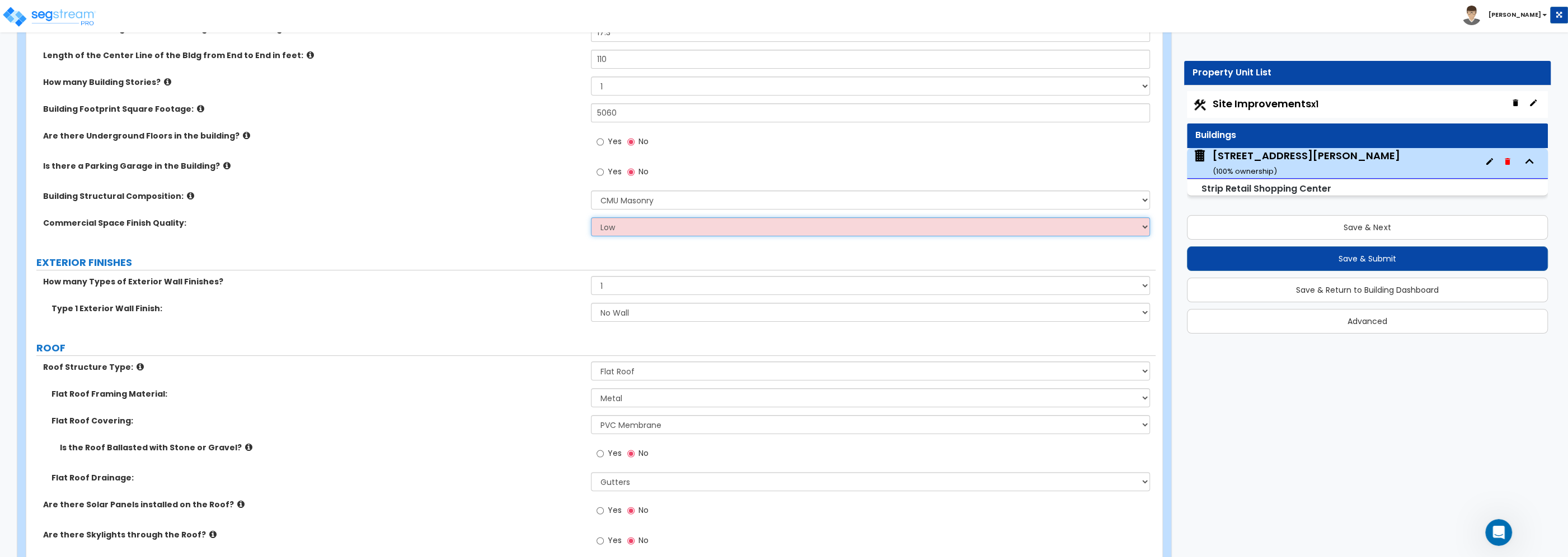
click at [591, 218] on select "Low Average High" at bounding box center [870, 227] width 559 height 19
click option "Average" at bounding box center [0, 0] width 0 height 0
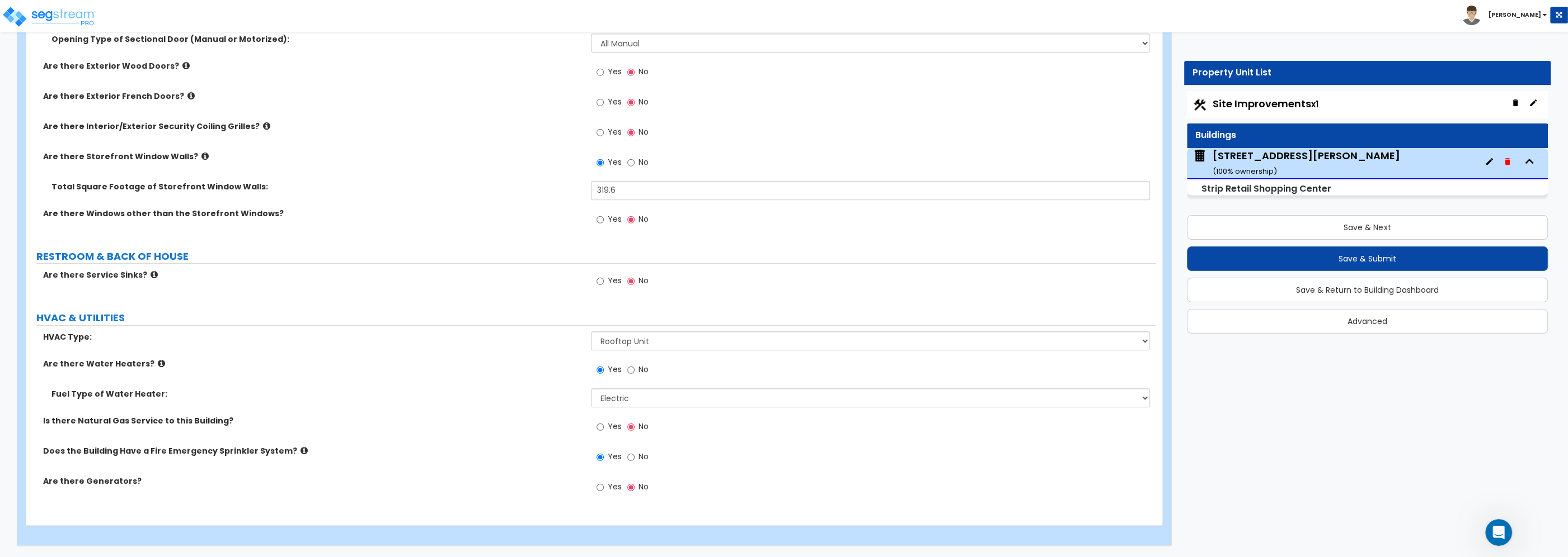
scroll to position [4, 0]
click at [1315, 223] on button "Save & Next" at bounding box center [1368, 228] width 361 height 25
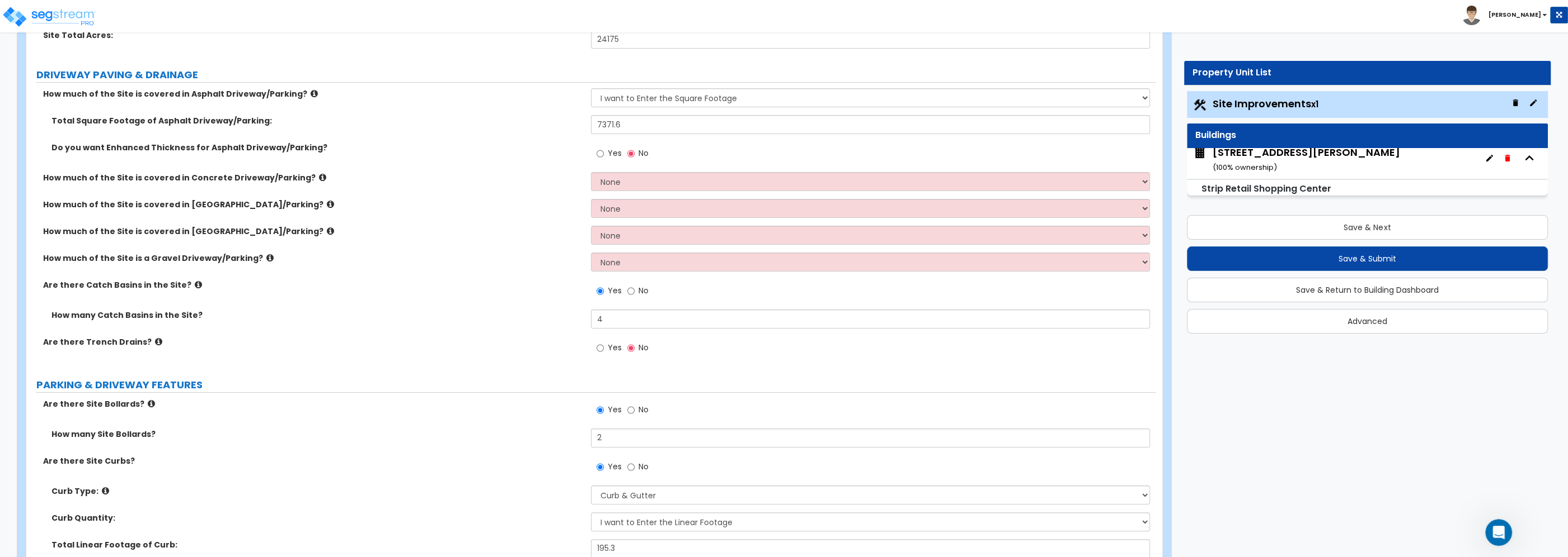
scroll to position [180, 0]
click at [591, 171] on select "None I want to Enter an Approximate Percentage I want to Enter the Square Foota…" at bounding box center [870, 180] width 559 height 19
click option "I want to Enter the Square Footage" at bounding box center [0, 0] width 0 height 0
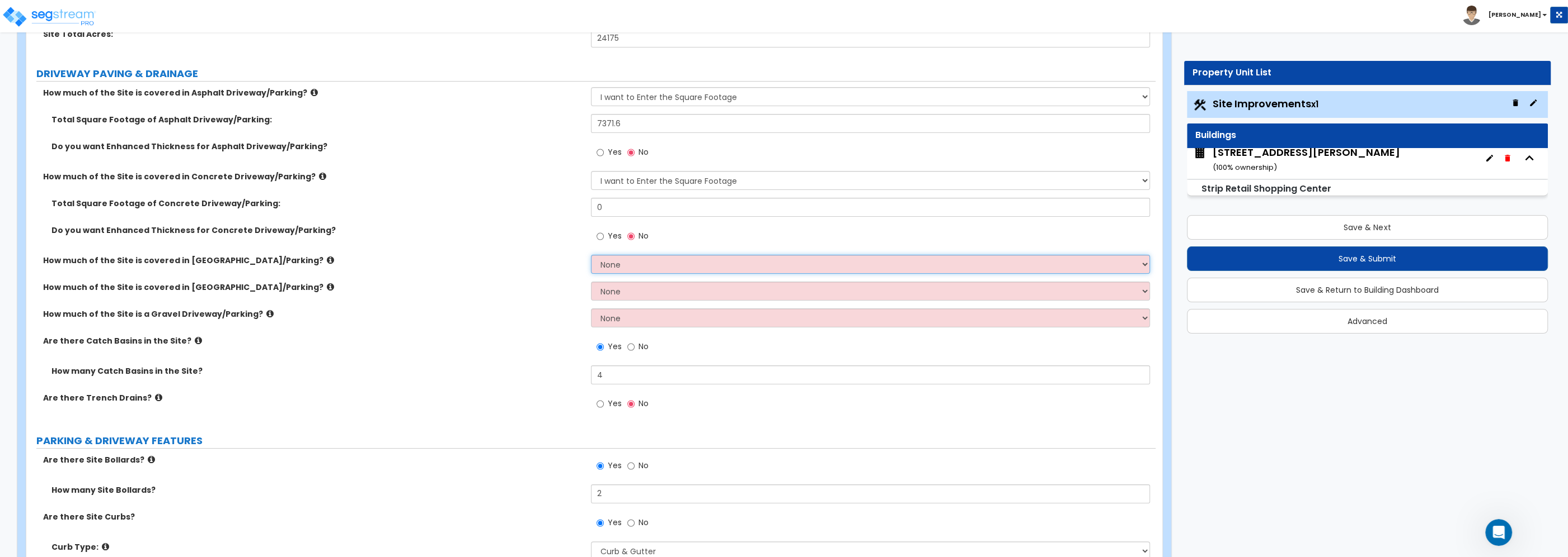
click at [591, 255] on select "None I want to Enter an Approximate Percentage I want to Enter the Square Foota…" at bounding box center [870, 264] width 559 height 19
click option "I want to Enter the Square Footage" at bounding box center [0, 0] width 0 height 0
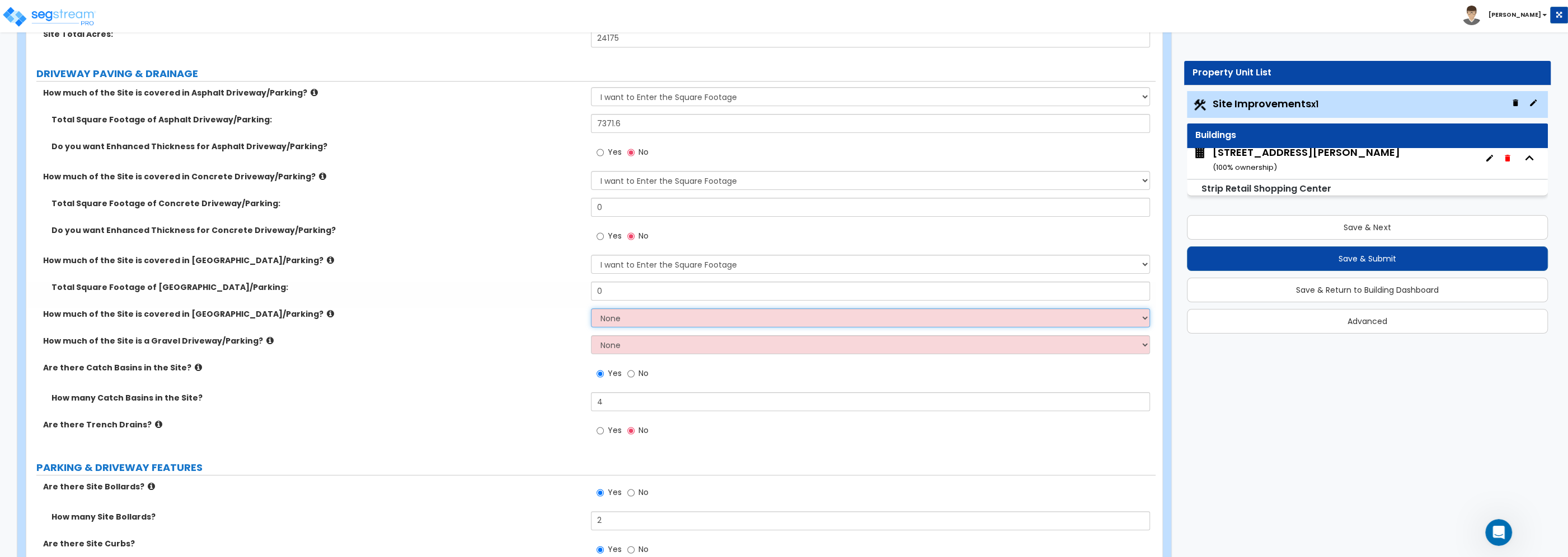
click at [591, 309] on select "None I want to Enter an Approximate Percentage I want to Enter the Square Foota…" at bounding box center [870, 318] width 559 height 19
click option "I want to Enter the Square Footage" at bounding box center [0, 0] width 0 height 0
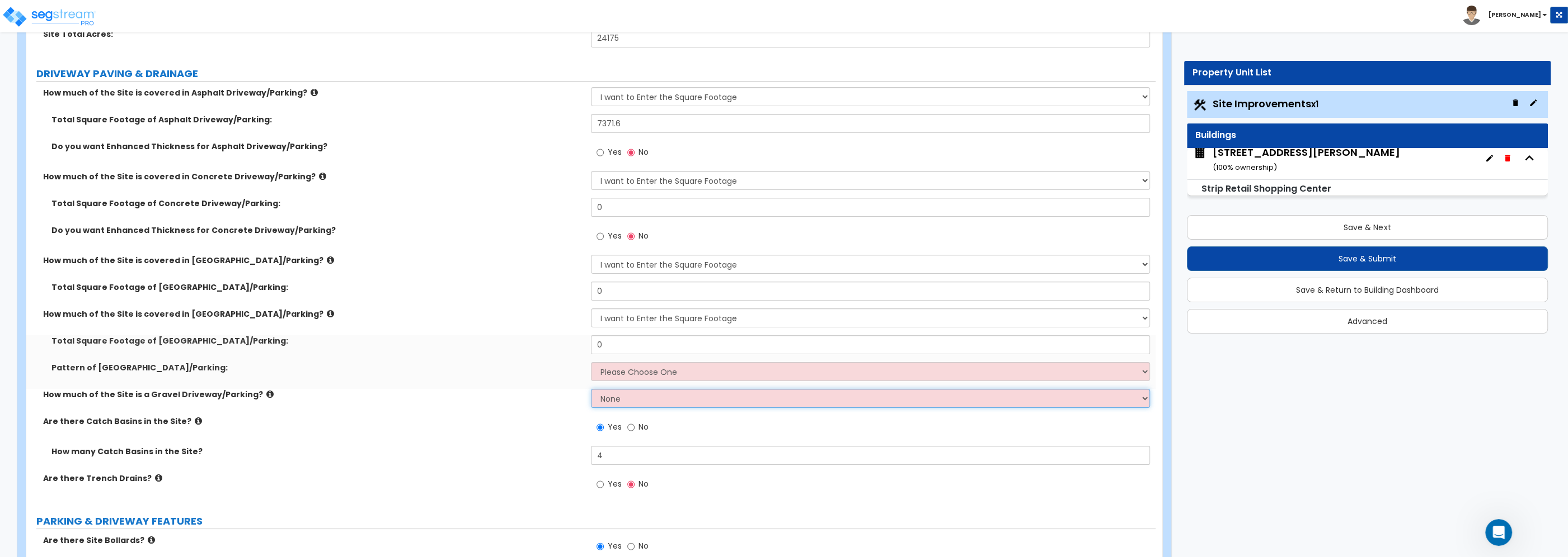
click at [591, 389] on select "None I want to Enter an Approximate Percentage I want to Enter the Square Foota…" at bounding box center [870, 398] width 559 height 19
click at [591, 363] on select "Please Choose One Irregular Rectangular" at bounding box center [870, 372] width 559 height 19
click option "Rectangular" at bounding box center [0, 0] width 0 height 0
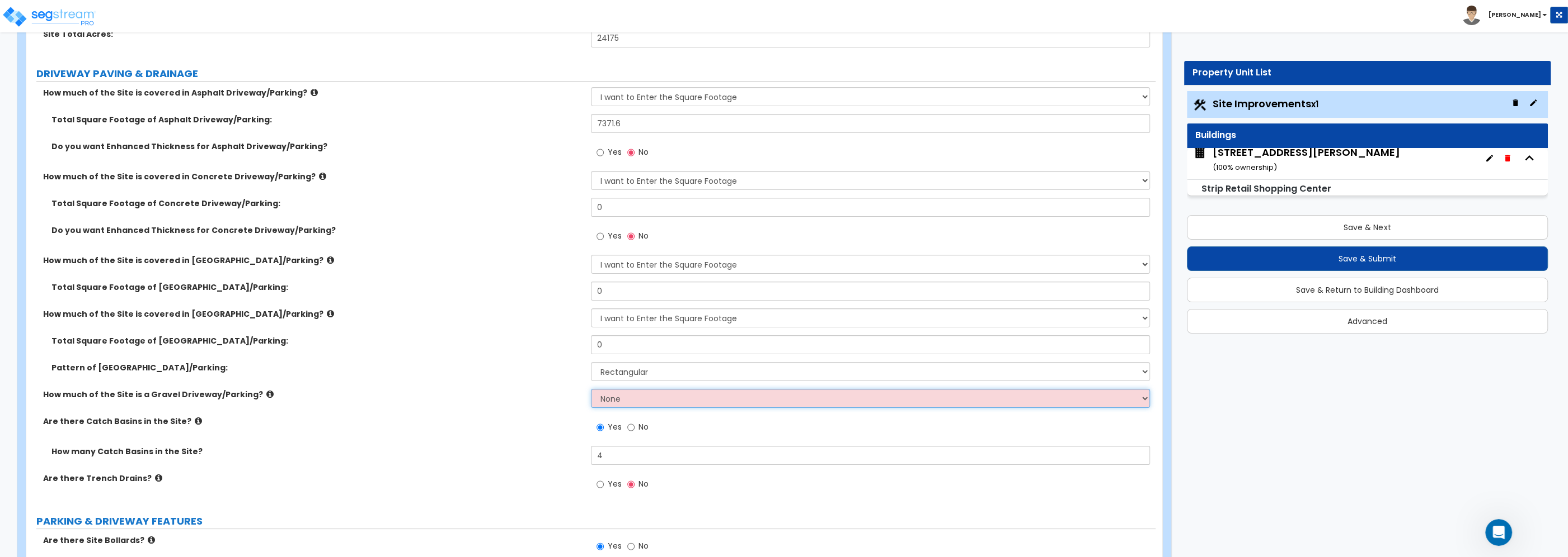
click at [591, 389] on select "None I want to Enter an Approximate Percentage I want to Enter the Square Foota…" at bounding box center [870, 398] width 559 height 19
click option "I want to Enter the Square Footage" at bounding box center [0, 0] width 0 height 0
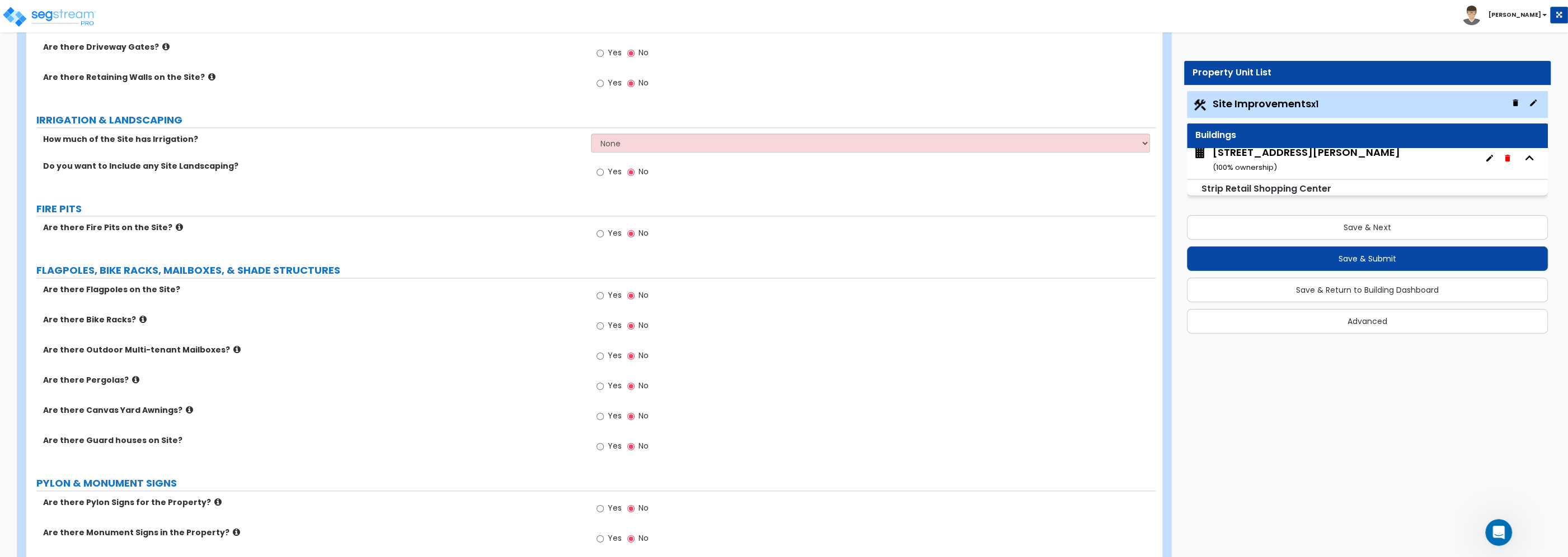
scroll to position [1673, 0]
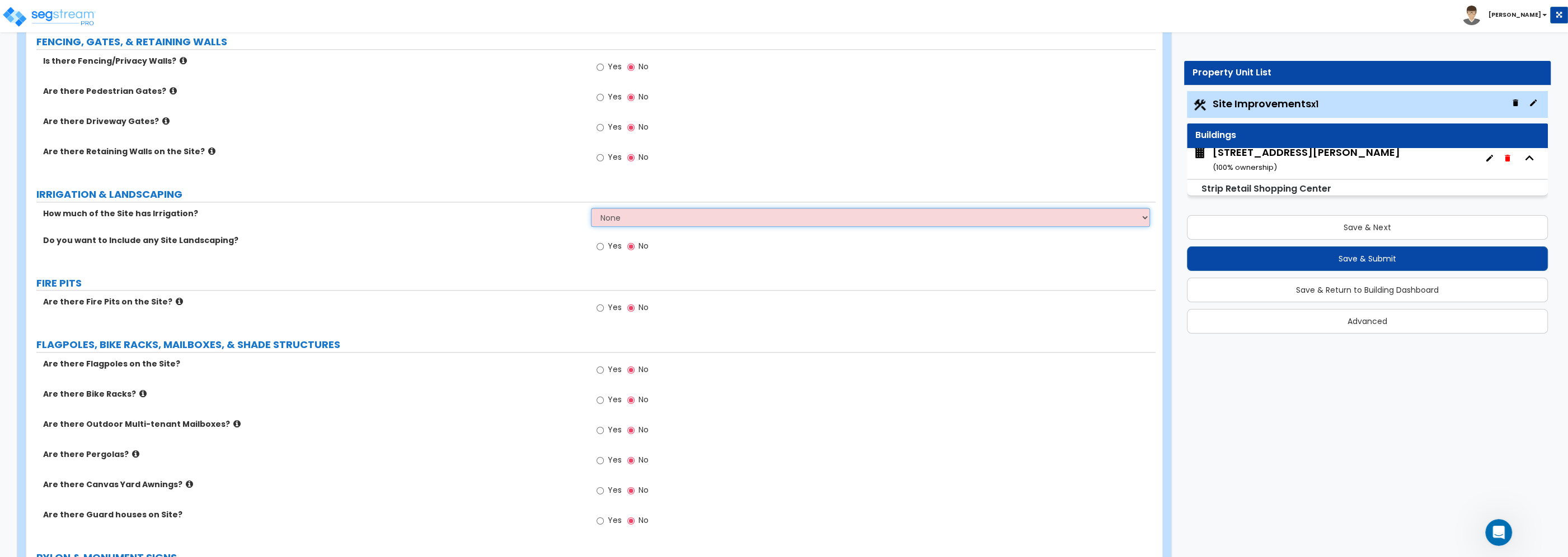
click at [591, 208] on select "None I want to Enter an Approximate Percentage I want to Enter the Square Foota…" at bounding box center [870, 217] width 559 height 19
click option "I want to Enter the Square Footage" at bounding box center [0, 0] width 0 height 0
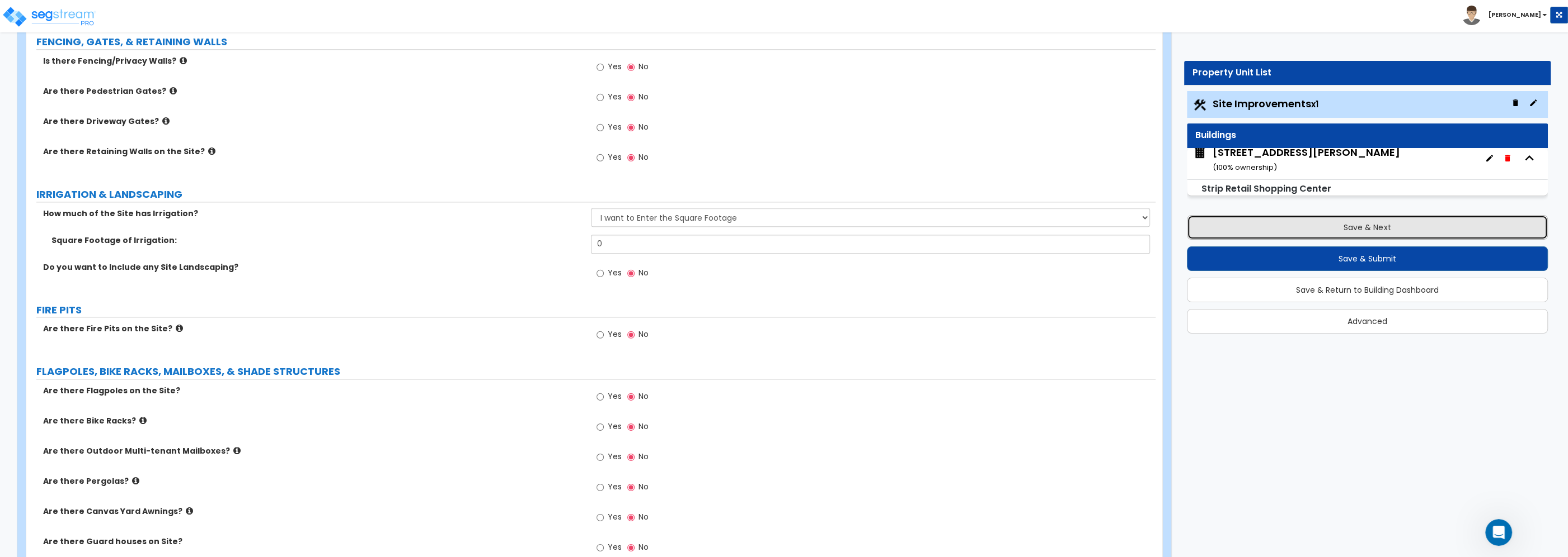
click at [1329, 225] on button "Save & Next" at bounding box center [1368, 228] width 361 height 25
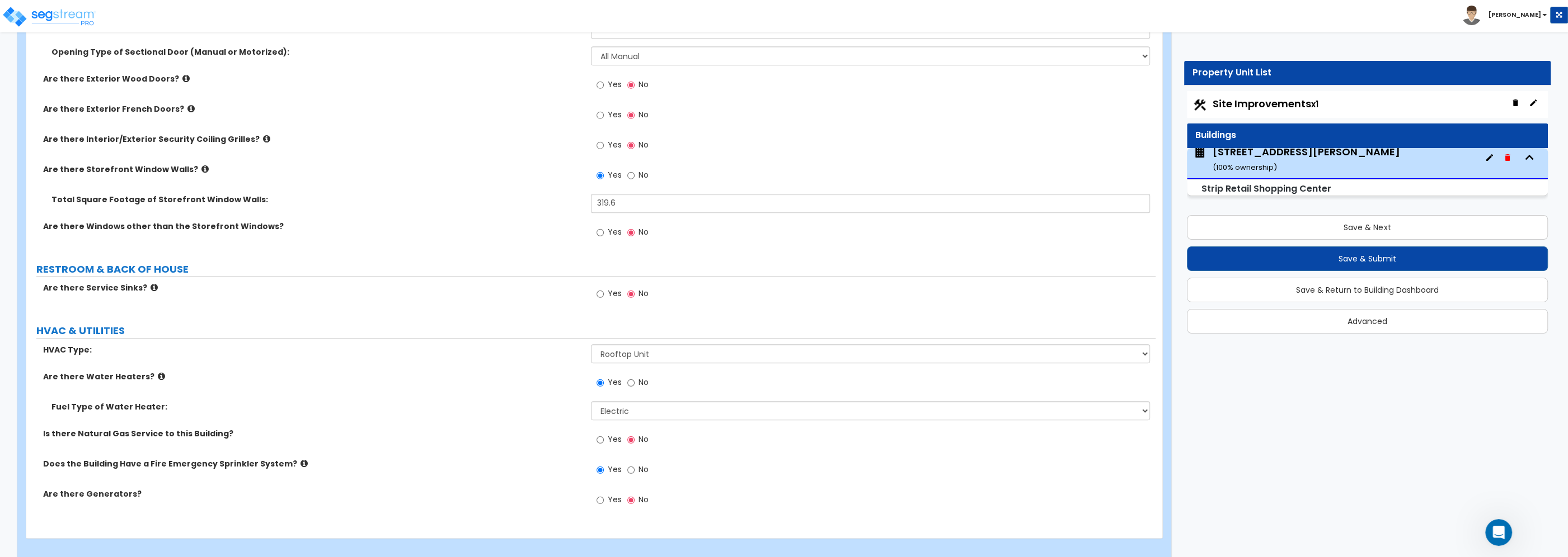
scroll to position [1358, 0]
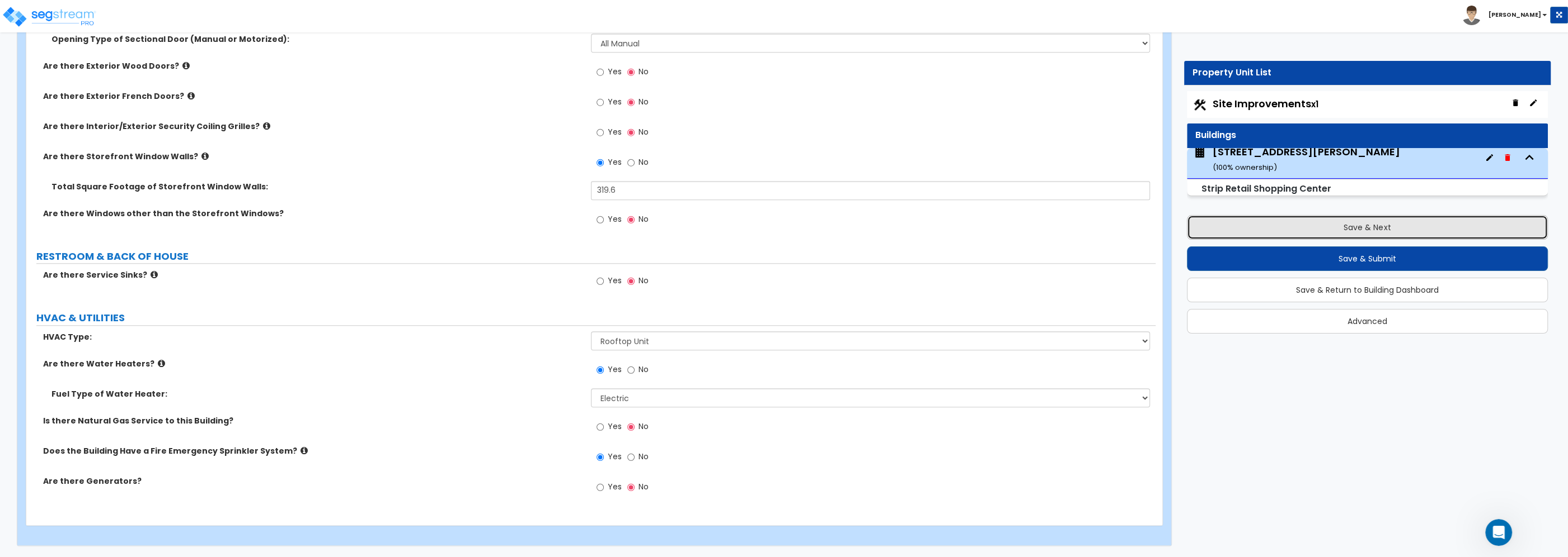
click at [1339, 223] on button "Save & Next" at bounding box center [1368, 228] width 361 height 25
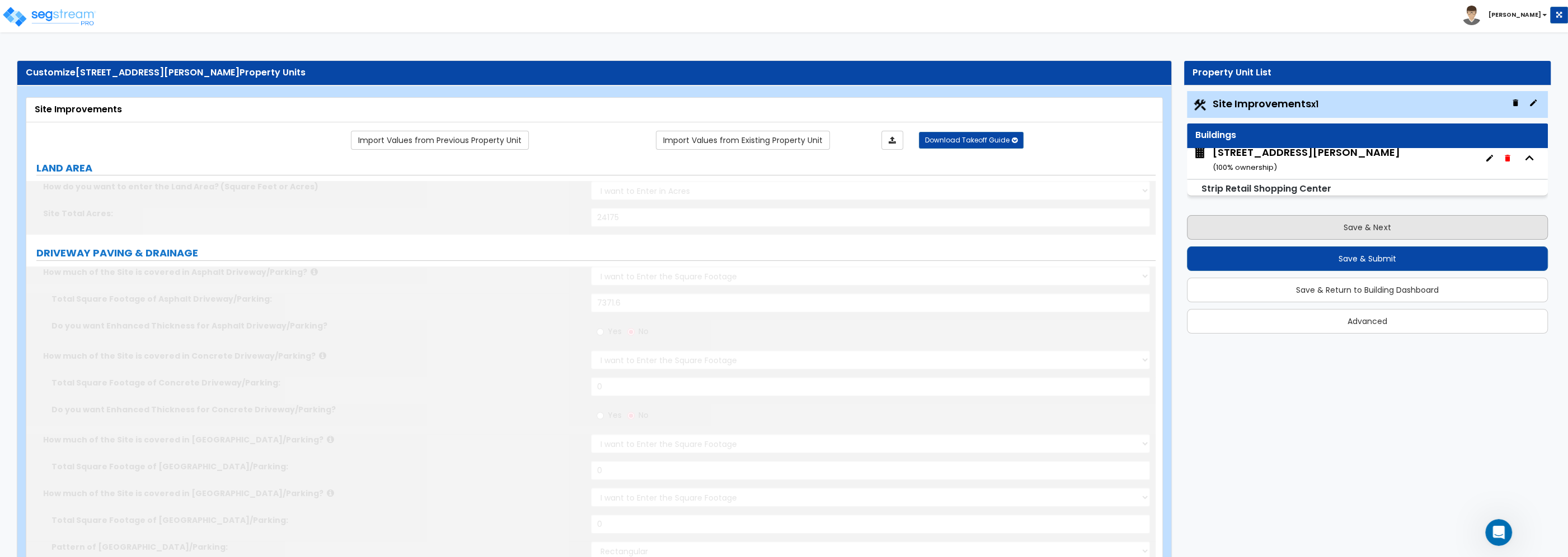
scroll to position [4, 0]
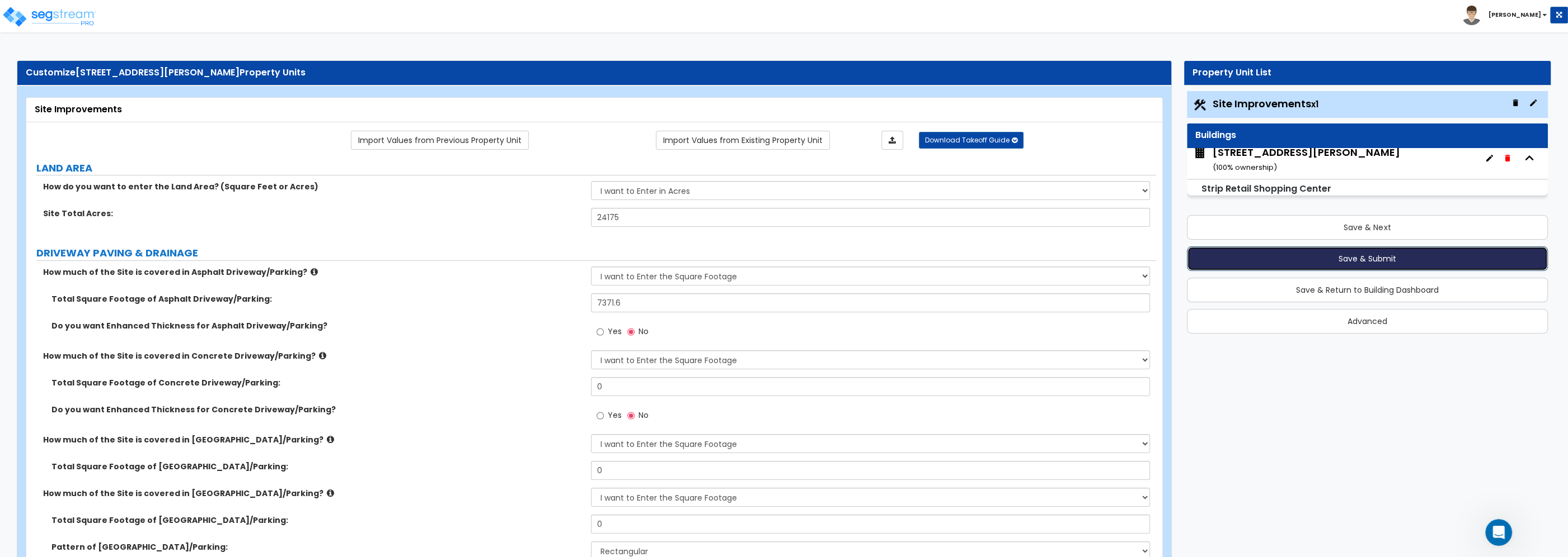
click at [1339, 252] on button "Save & Submit" at bounding box center [1368, 259] width 361 height 25
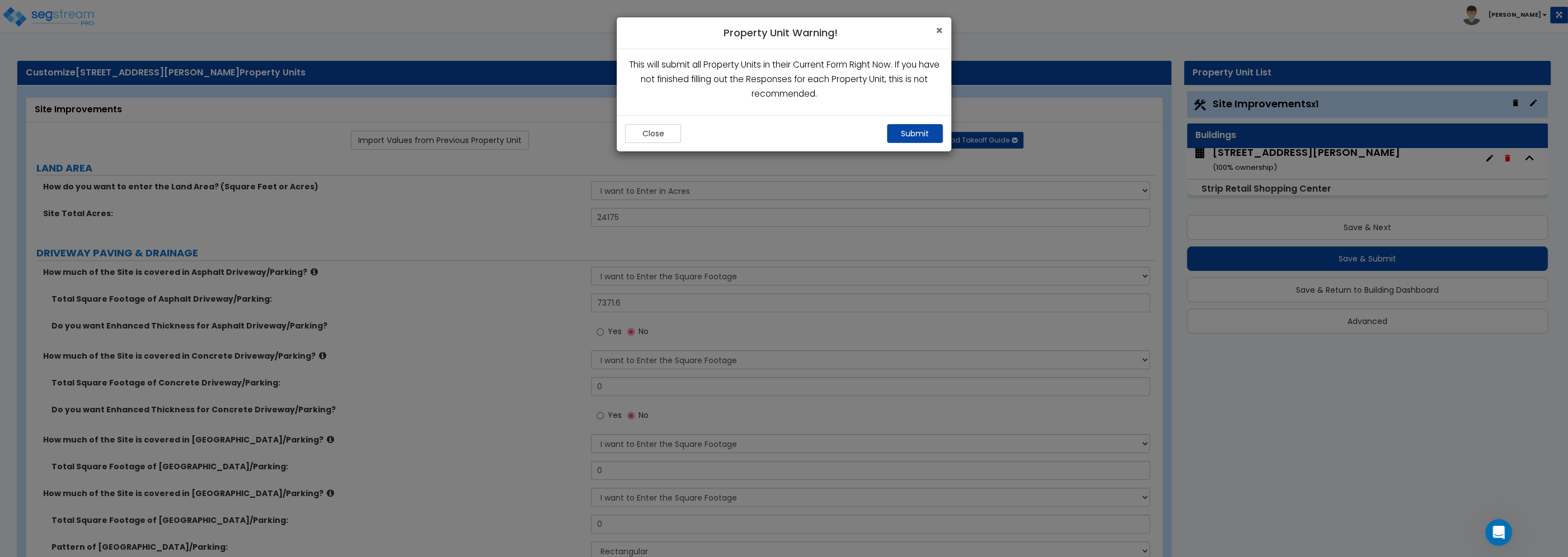
click at [937, 30] on span "×" at bounding box center [938, 31] width 7 height 17
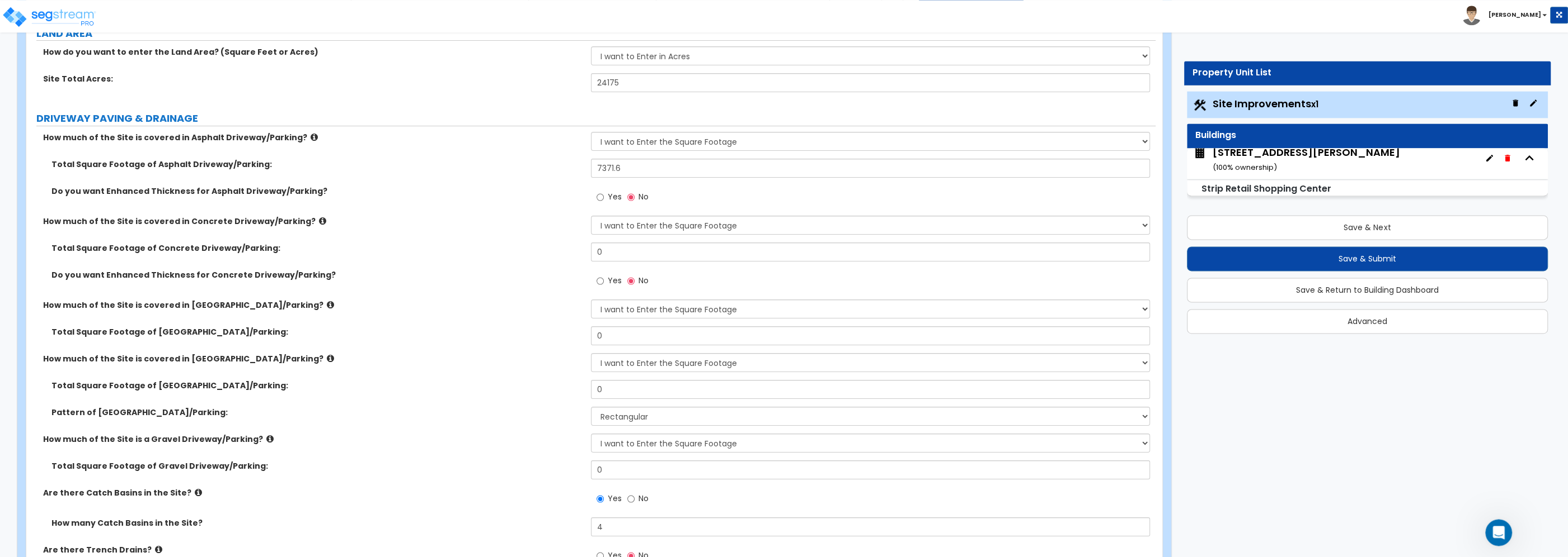
scroll to position [180, 0]
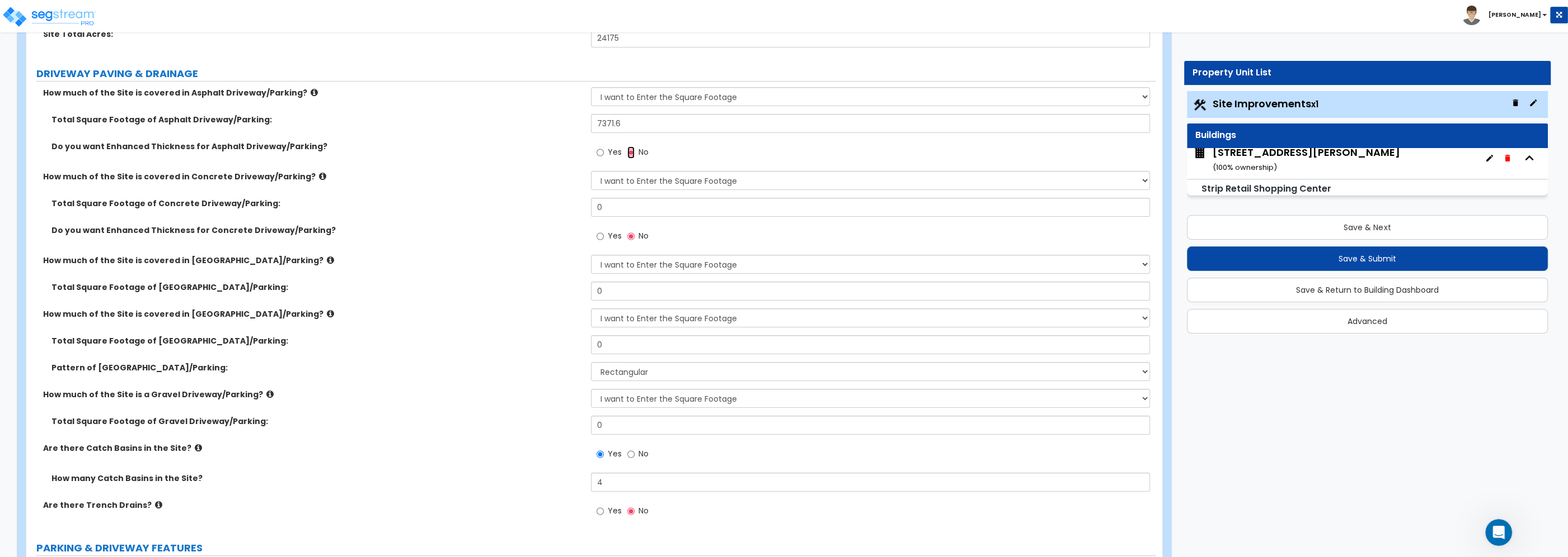
click at [633, 152] on input "No" at bounding box center [630, 152] width 7 height 12
click at [591, 171] on select "None I want to Enter an Approximate Percentage I want to Enter the Square Foota…" at bounding box center [870, 180] width 559 height 19
click option "None" at bounding box center [0, 0] width 0 height 0
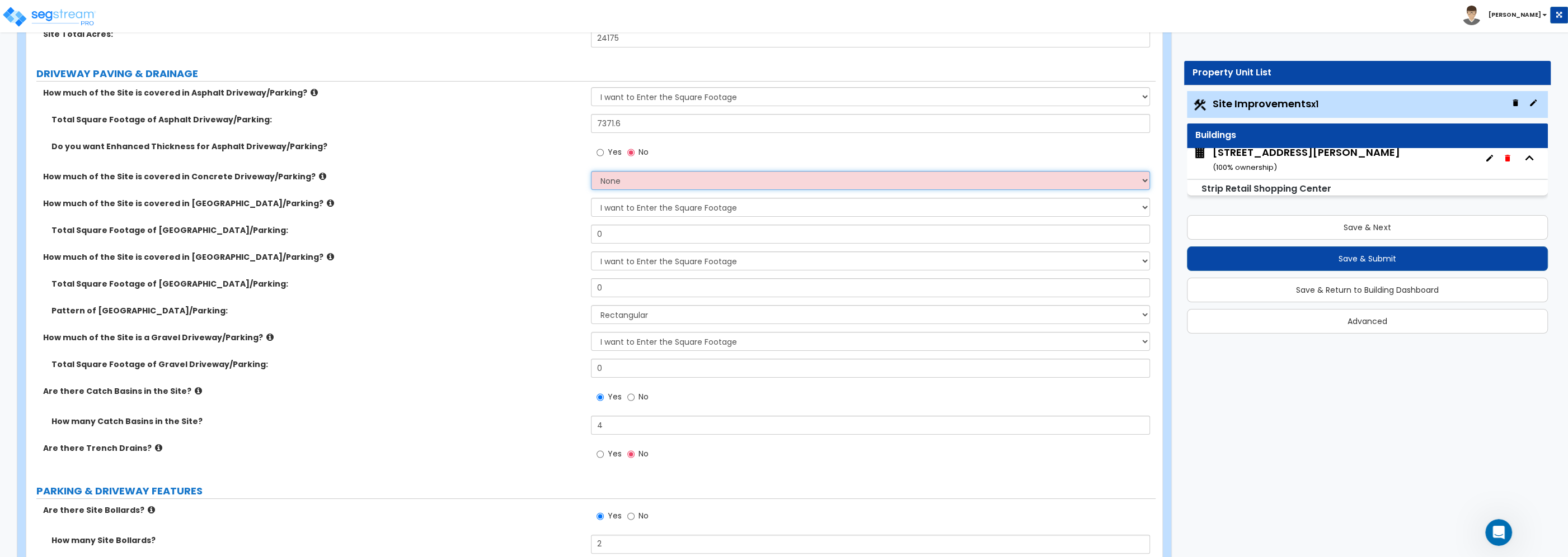
click at [591, 171] on select "None I want to Enter an Approximate Percentage I want to Enter the Square Foota…" at bounding box center [870, 180] width 559 height 19
click option "I want to Enter the Square Footage" at bounding box center [0, 0] width 0 height 0
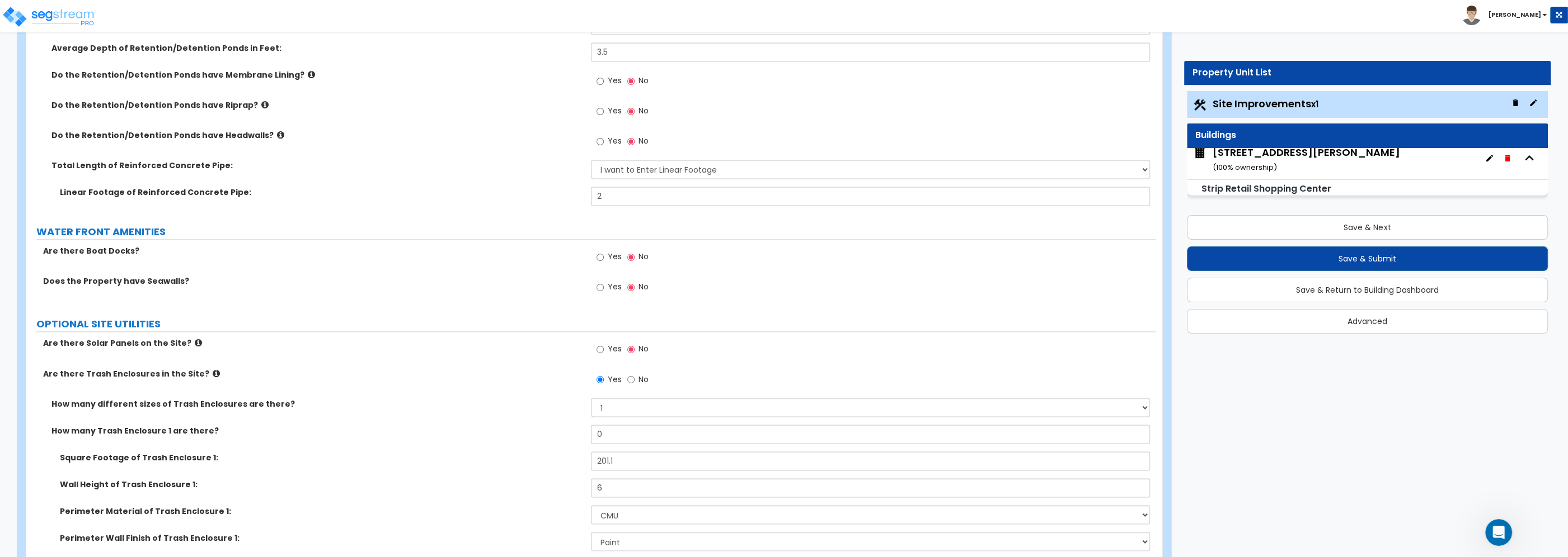
scroll to position [2360, 0]
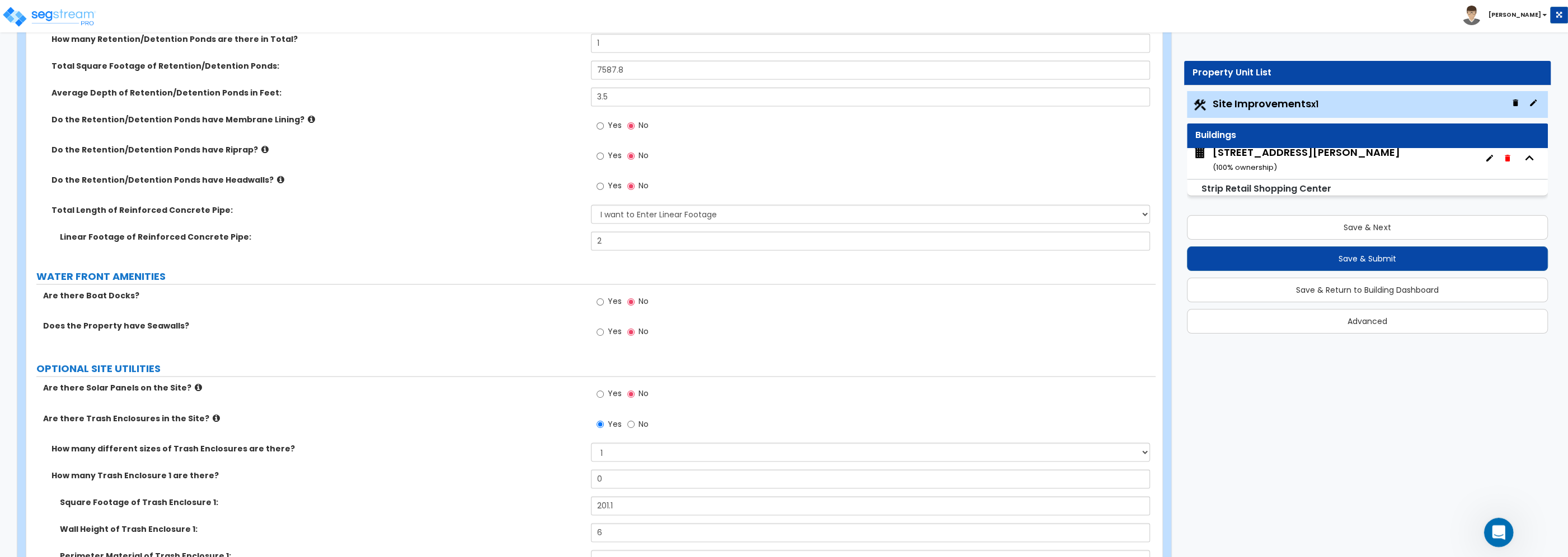
click at [1495, 529] on icon "Open Intercom Messenger" at bounding box center [1497, 531] width 18 height 18
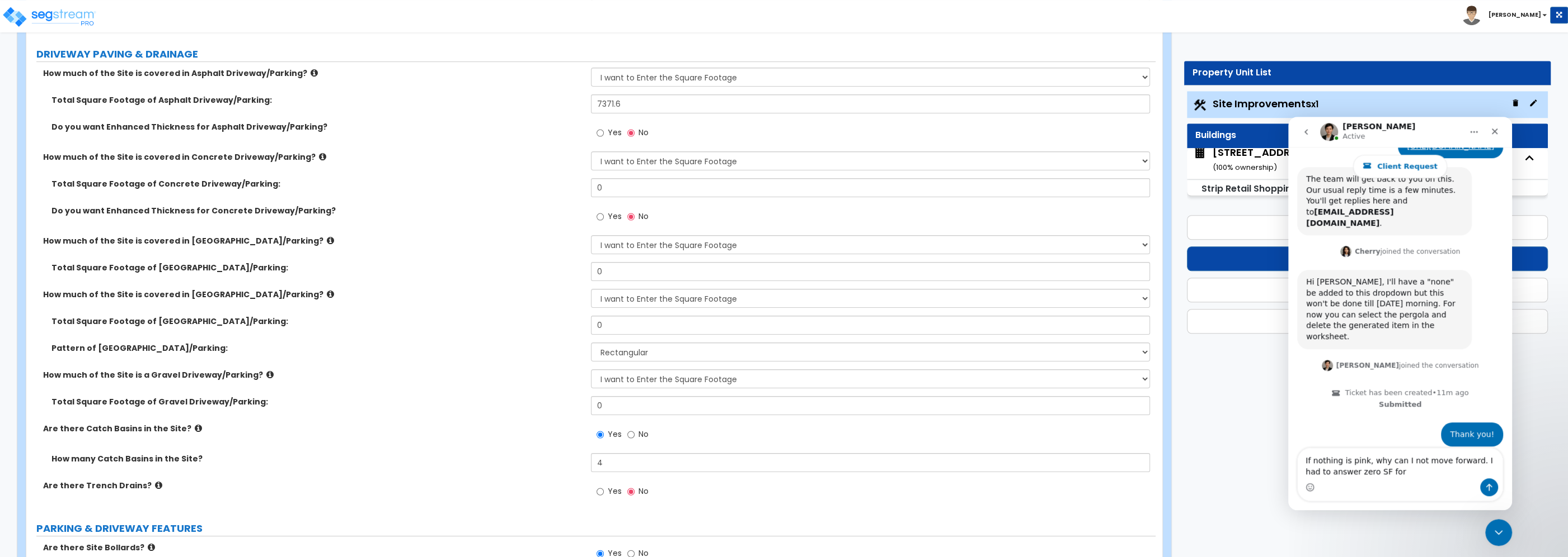
scroll to position [202, 0]
click at [591, 233] on select "None I want to Enter an Approximate Percentage I want to Enter the Square Foota…" at bounding box center [870, 242] width 559 height 19
click option "None" at bounding box center [0, 0] width 0 height 0
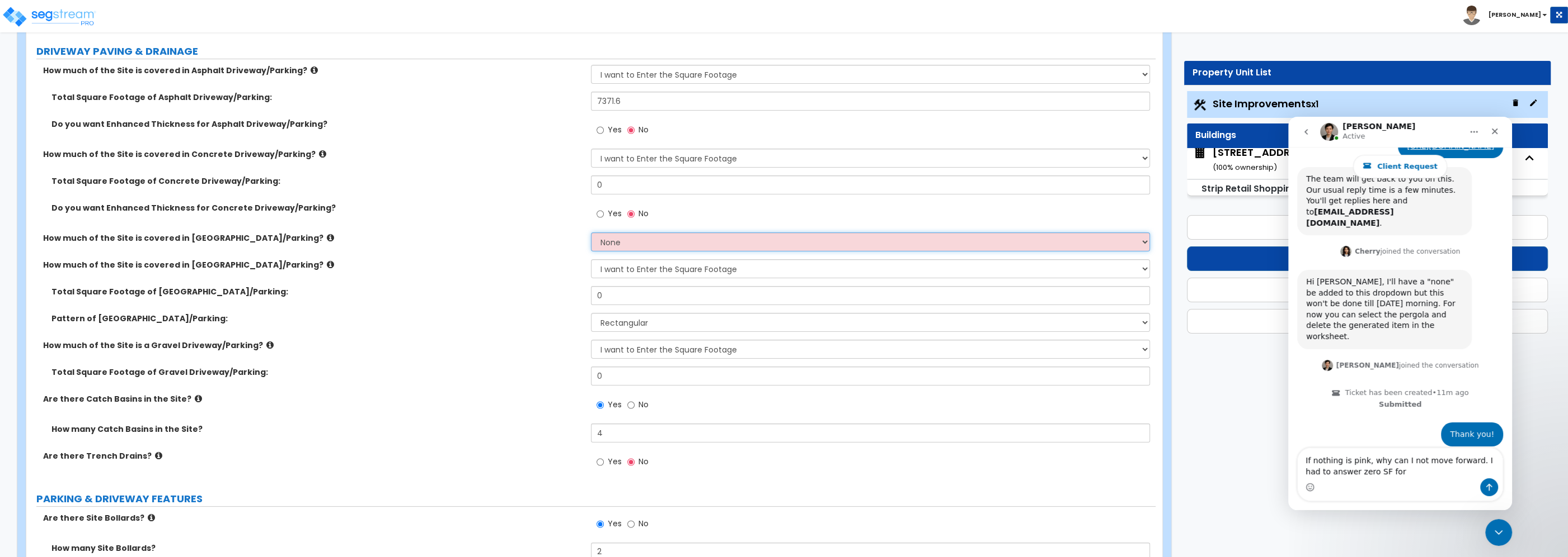
click at [591, 233] on select "None I want to Enter an Approximate Percentage I want to Enter the Square Foota…" at bounding box center [870, 242] width 559 height 19
click option "I want to Enter the Square Footage" at bounding box center [0, 0] width 0 height 0
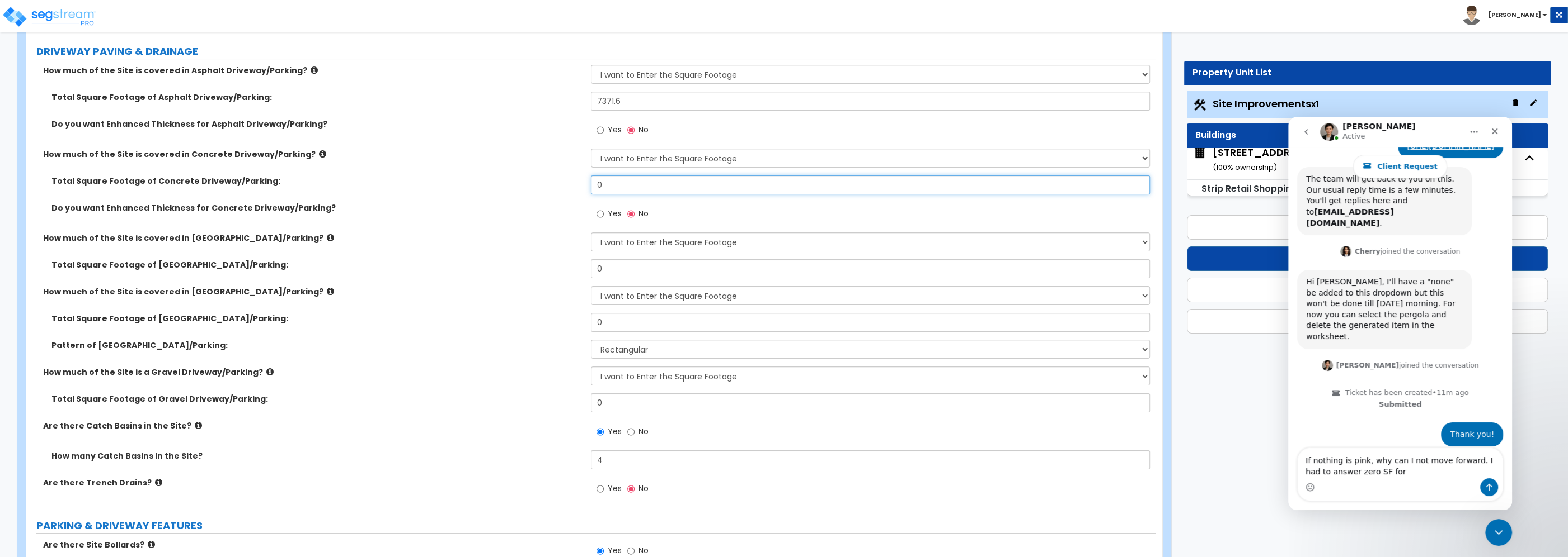
drag, startPoint x: 615, startPoint y: 189, endPoint x: 582, endPoint y: 183, distance: 33.5
click at [591, 183] on input "0" at bounding box center [870, 185] width 559 height 19
click at [741, 213] on div "Yes No" at bounding box center [873, 218] width 565 height 30
drag, startPoint x: 634, startPoint y: 265, endPoint x: 556, endPoint y: 262, distance: 78.1
click at [591, 262] on input "0" at bounding box center [870, 268] width 559 height 19
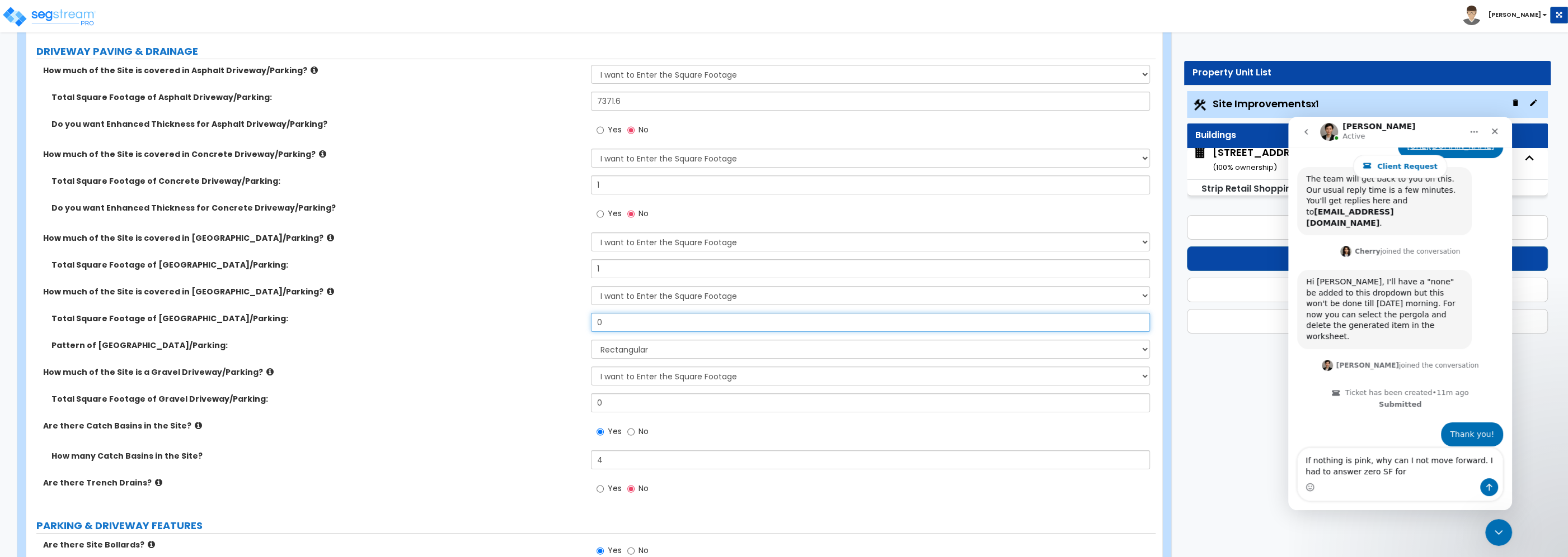
drag, startPoint x: 609, startPoint y: 317, endPoint x: 532, endPoint y: 316, distance: 77.0
click at [591, 316] on input "0" at bounding box center [870, 322] width 559 height 19
click at [475, 309] on div "How much of the Site is covered in [GEOGRAPHIC_DATA]/Parking? None I want to En…" at bounding box center [591, 300] width 1129 height 26
drag, startPoint x: 1389, startPoint y: 478, endPoint x: 2521, endPoint y: 516, distance: 1132.6
click at [1297, 448] on div "If nothing is pink, why can I not move forward. I had to answer zero SF for If …" at bounding box center [1400, 474] width 206 height 54
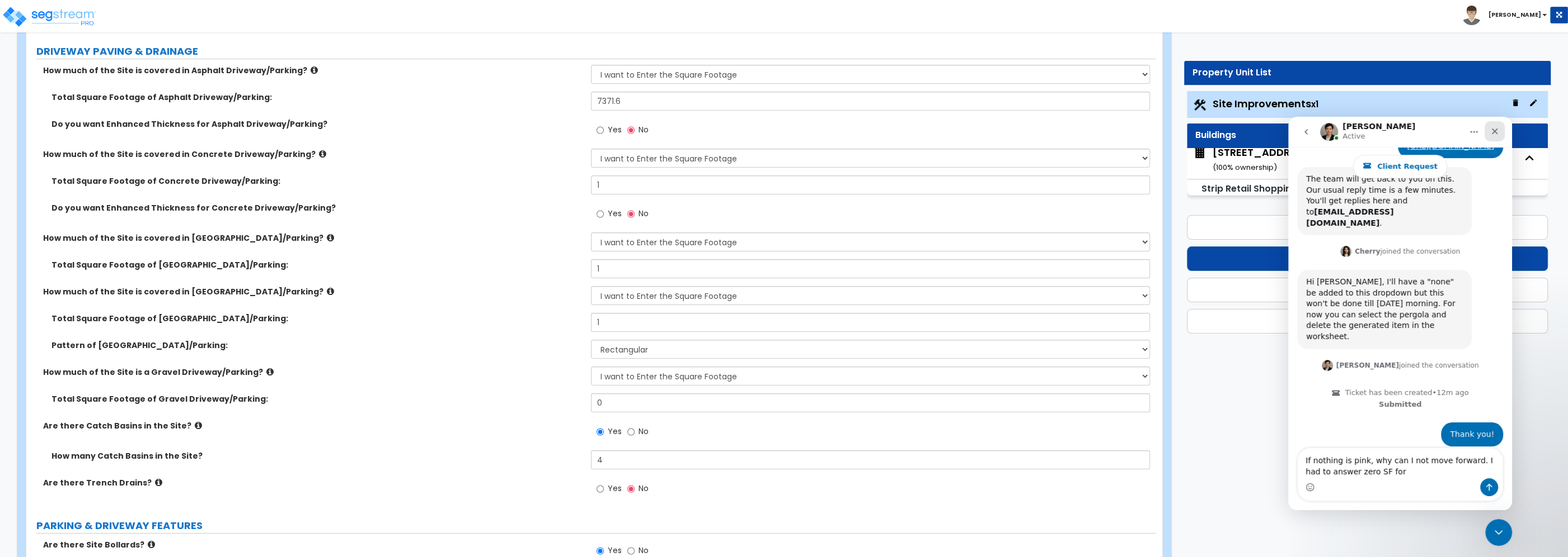
drag, startPoint x: 1498, startPoint y: 131, endPoint x: 2410, endPoint y: 346, distance: 937.0
click at [1498, 131] on icon "Close" at bounding box center [1494, 131] width 9 height 9
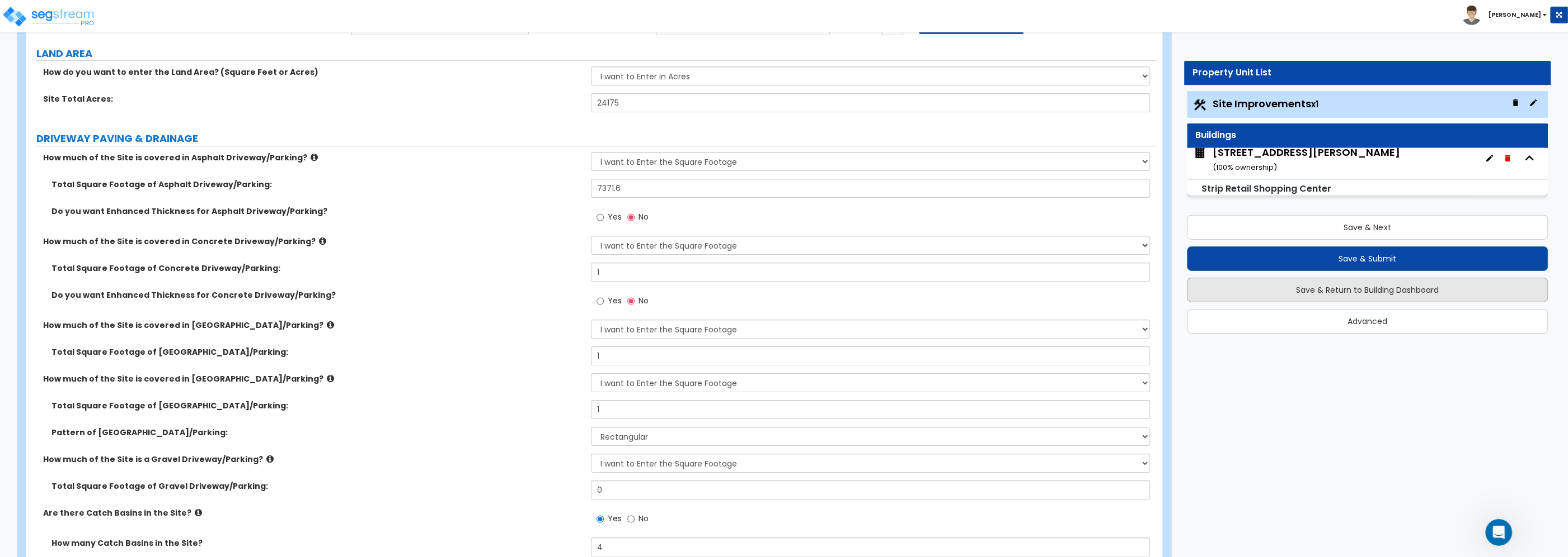
scroll to position [82, 0]
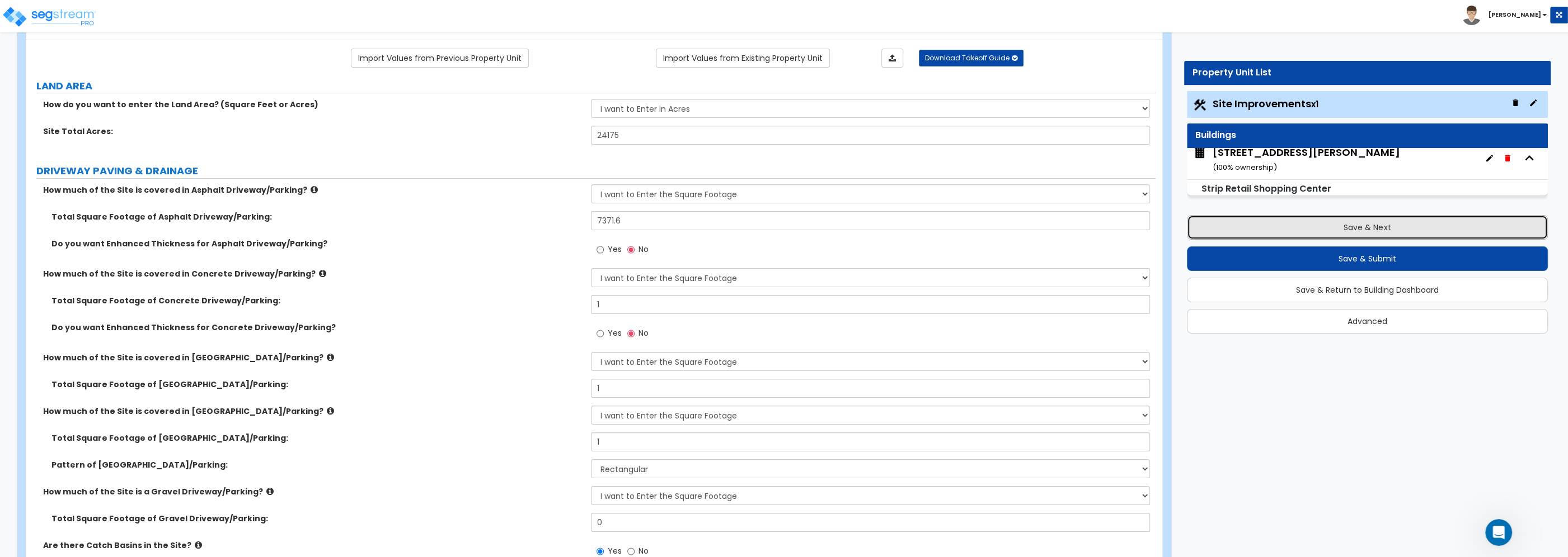
click at [1318, 223] on button "Save & Next" at bounding box center [1368, 228] width 361 height 25
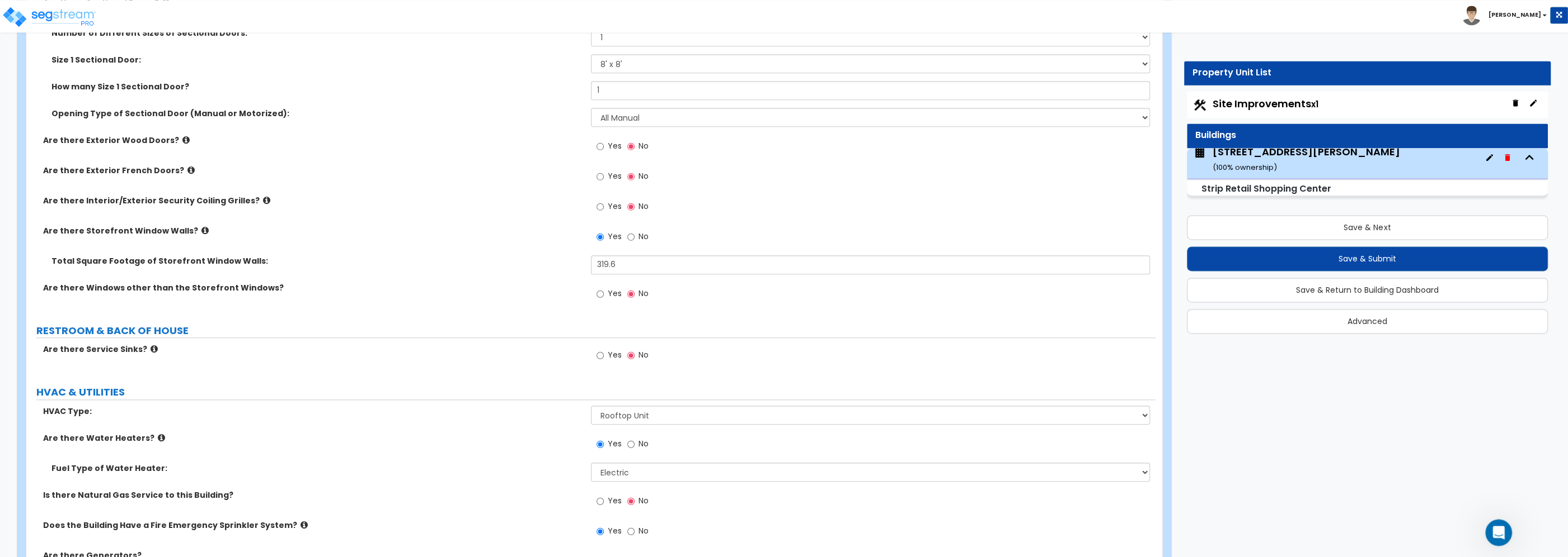
scroll to position [1358, 0]
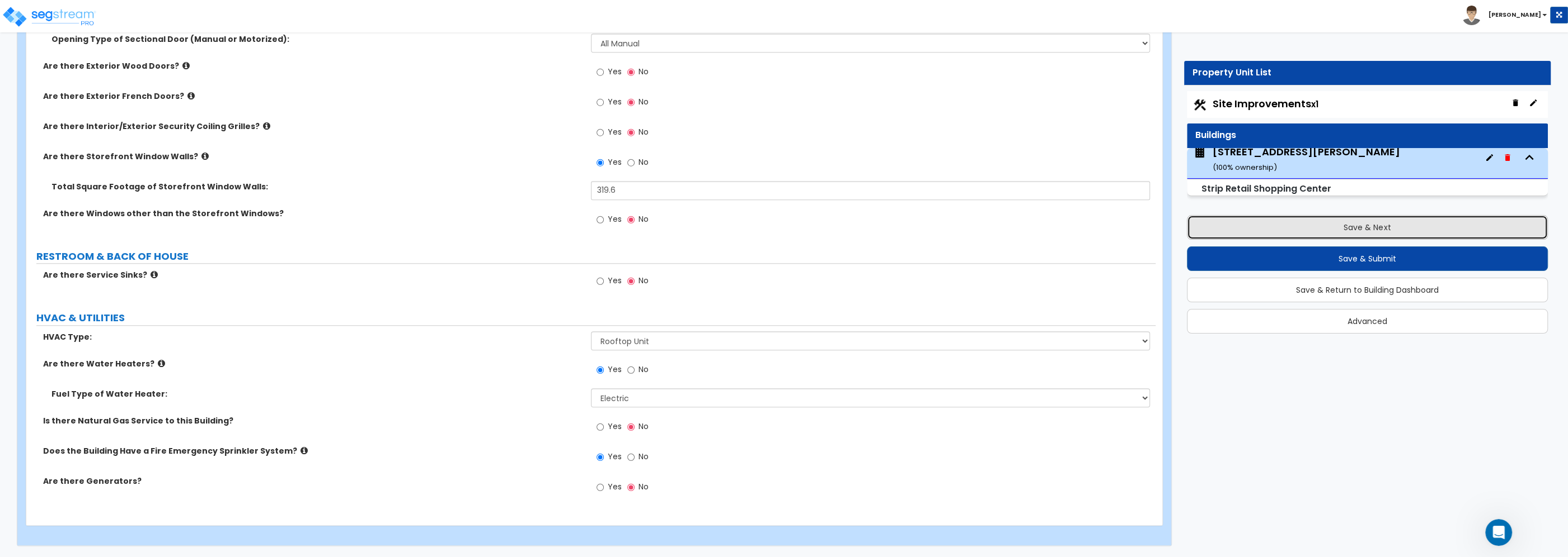
click at [1348, 221] on button "Save & Next" at bounding box center [1368, 228] width 361 height 25
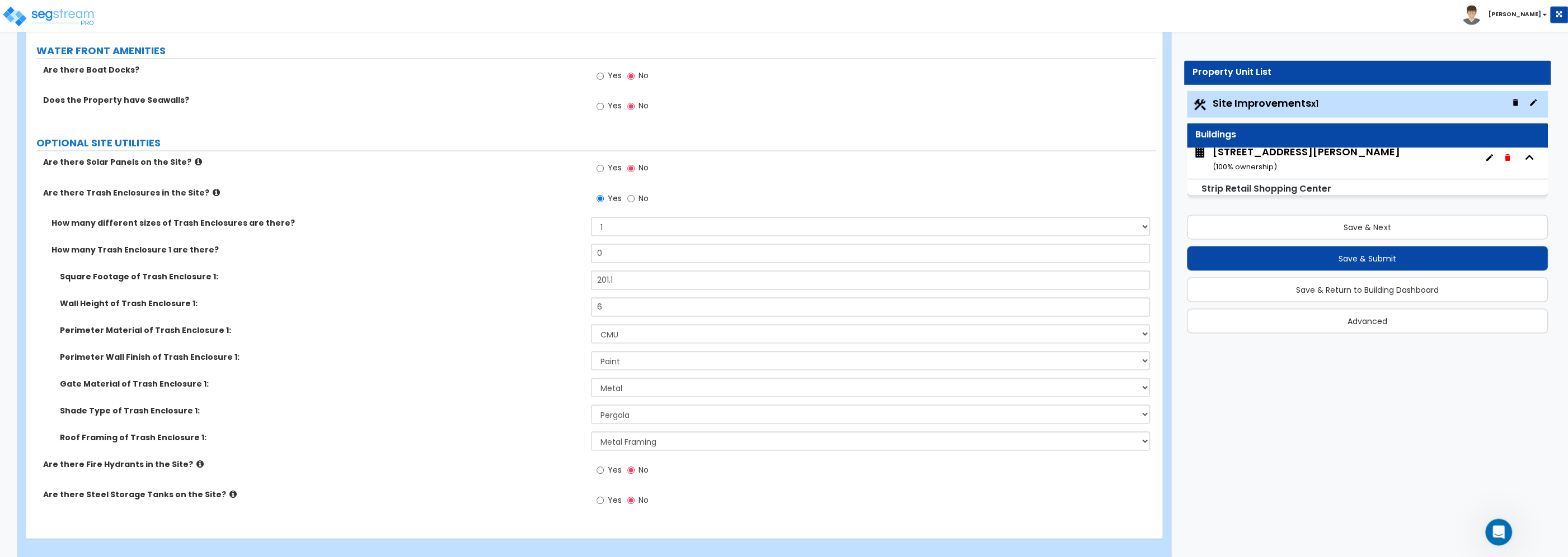
scroll to position [2599, 0]
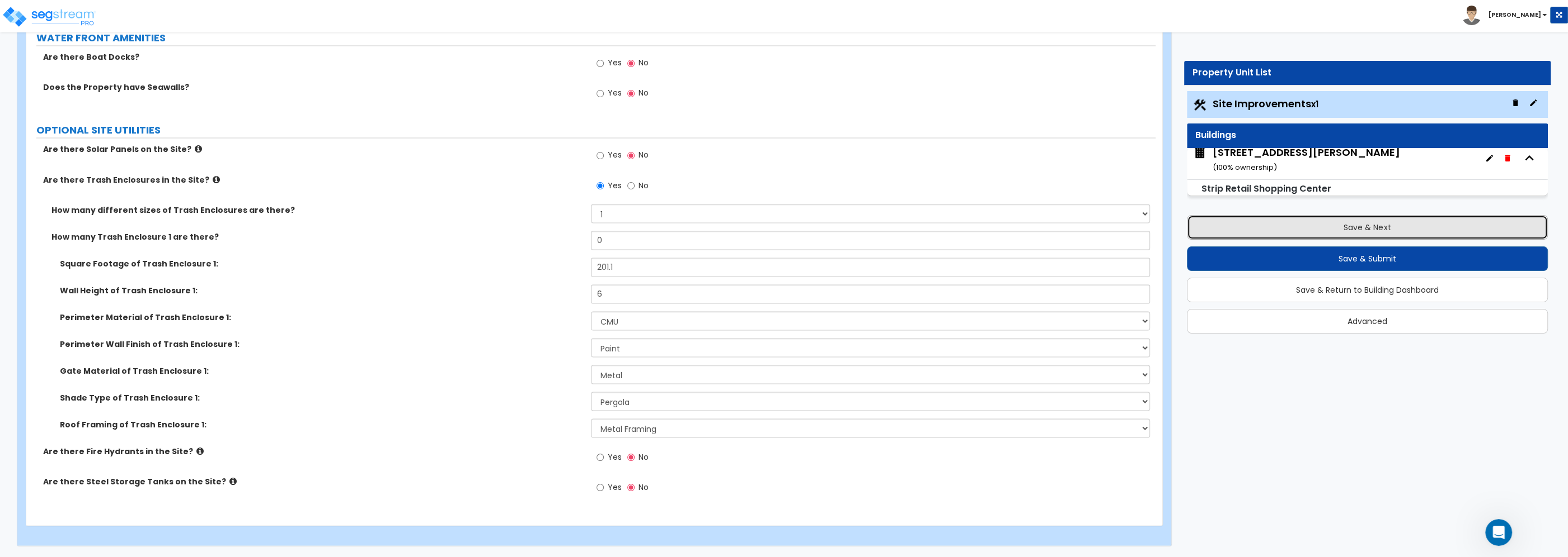
click at [1343, 216] on button "Save & Next" at bounding box center [1368, 228] width 361 height 25
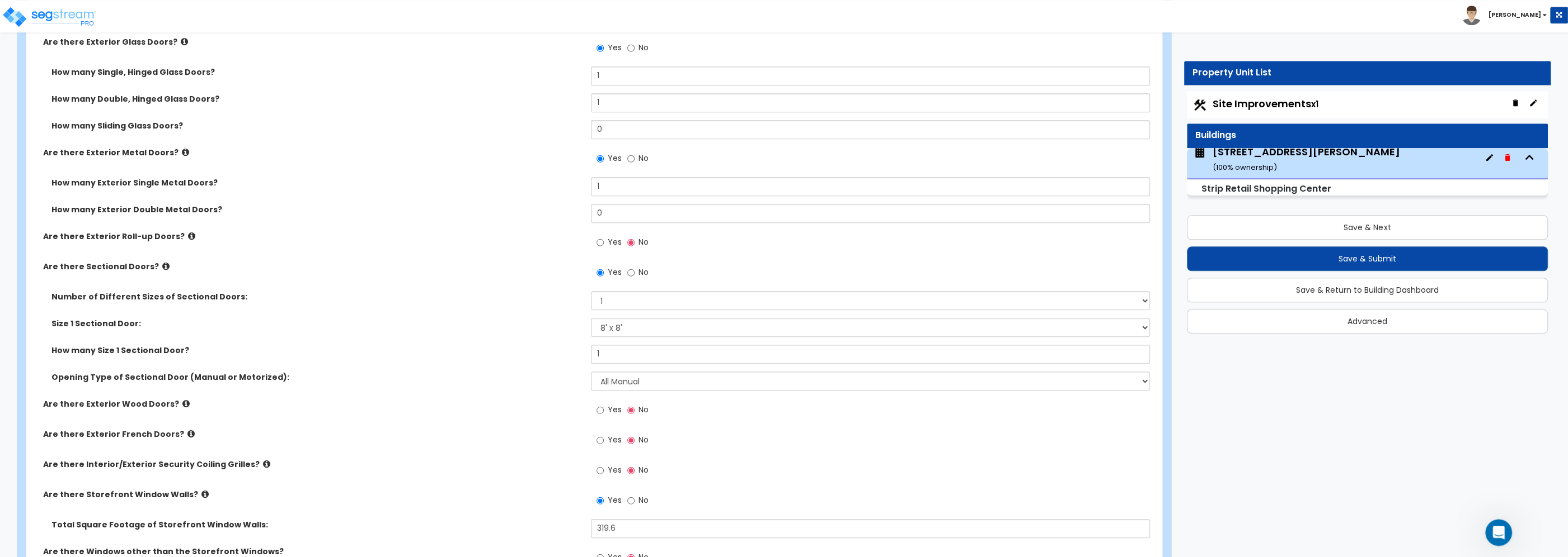
scroll to position [1358, 0]
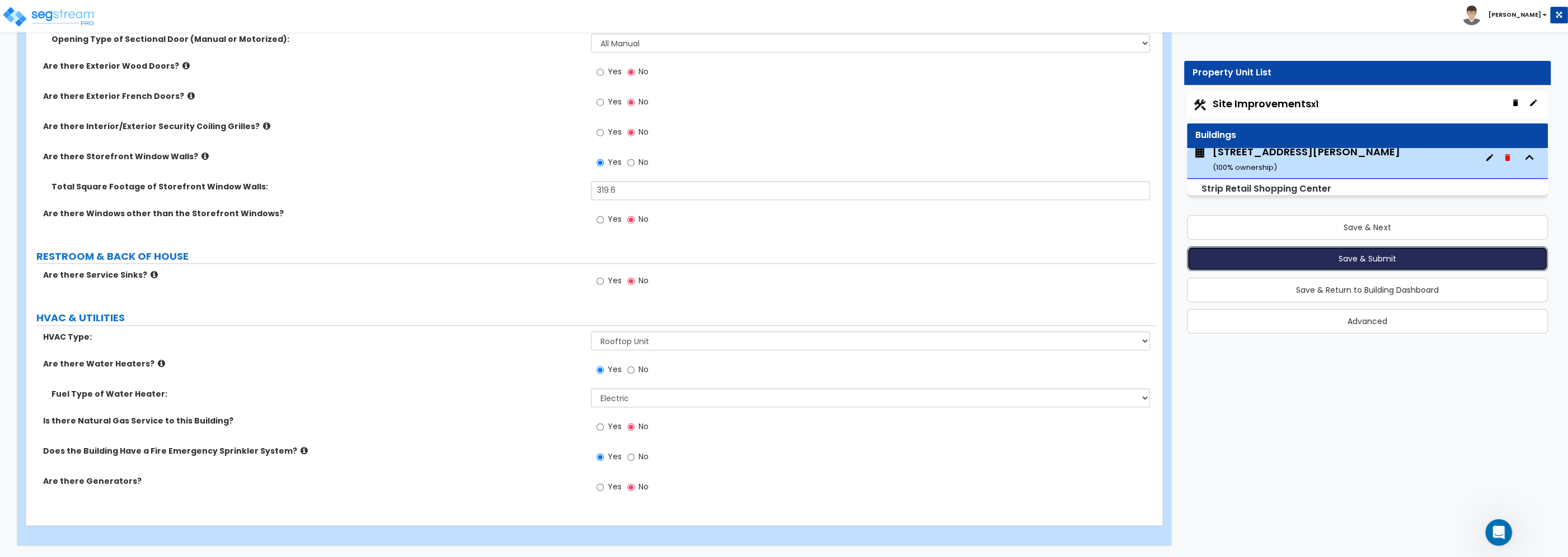
click at [1382, 257] on button "Save & Submit" at bounding box center [1368, 259] width 361 height 25
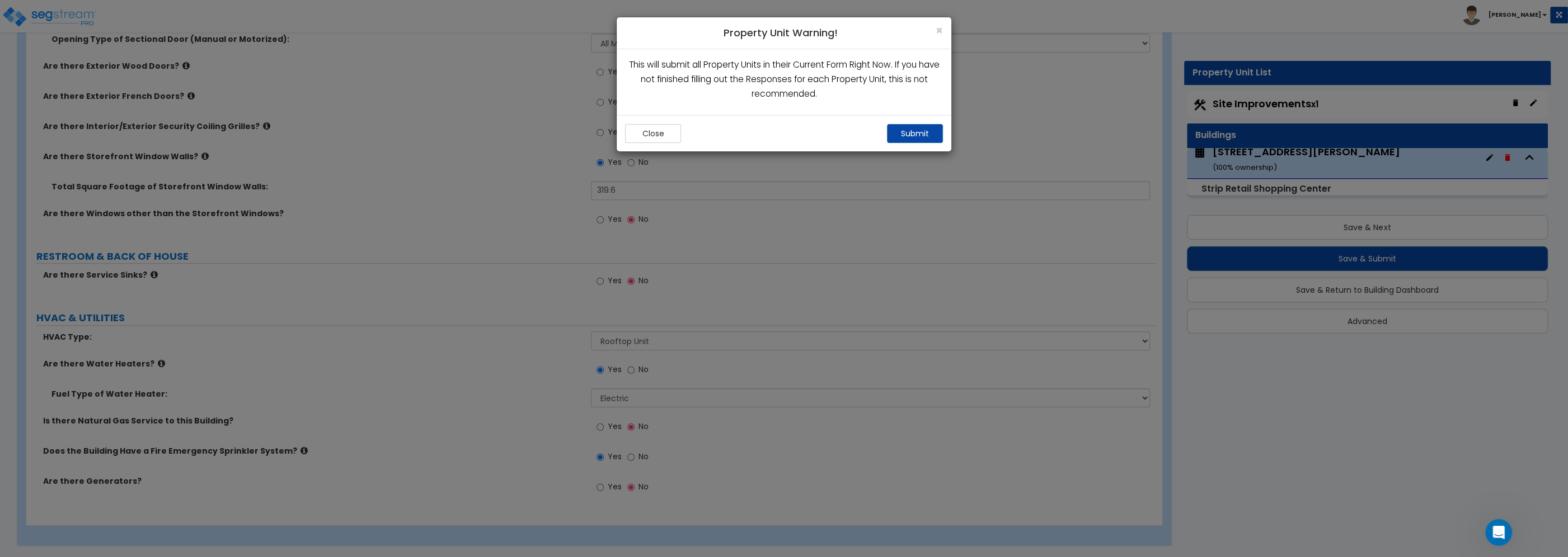
click at [908, 123] on div "Close Submit" at bounding box center [784, 133] width 335 height 36
click at [909, 135] on button "Submit" at bounding box center [915, 133] width 56 height 19
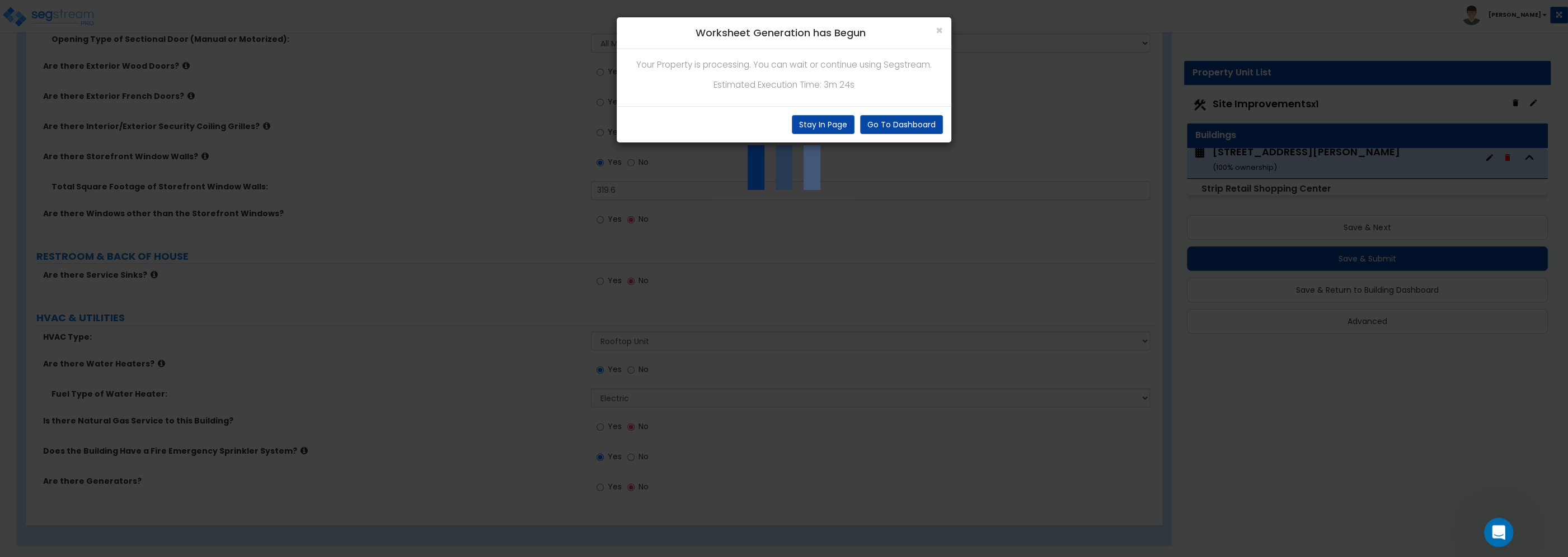
click at [1501, 535] on icon "Open Intercom Messenger" at bounding box center [1497, 531] width 18 height 18
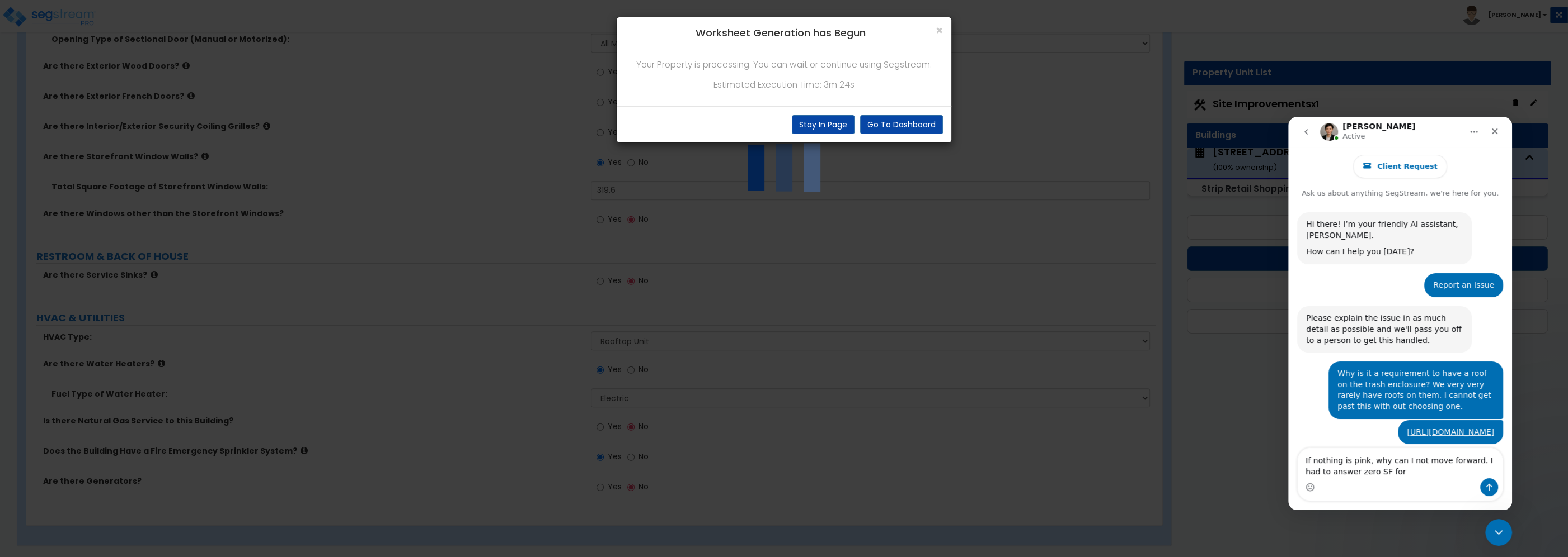
scroll to position [286, 0]
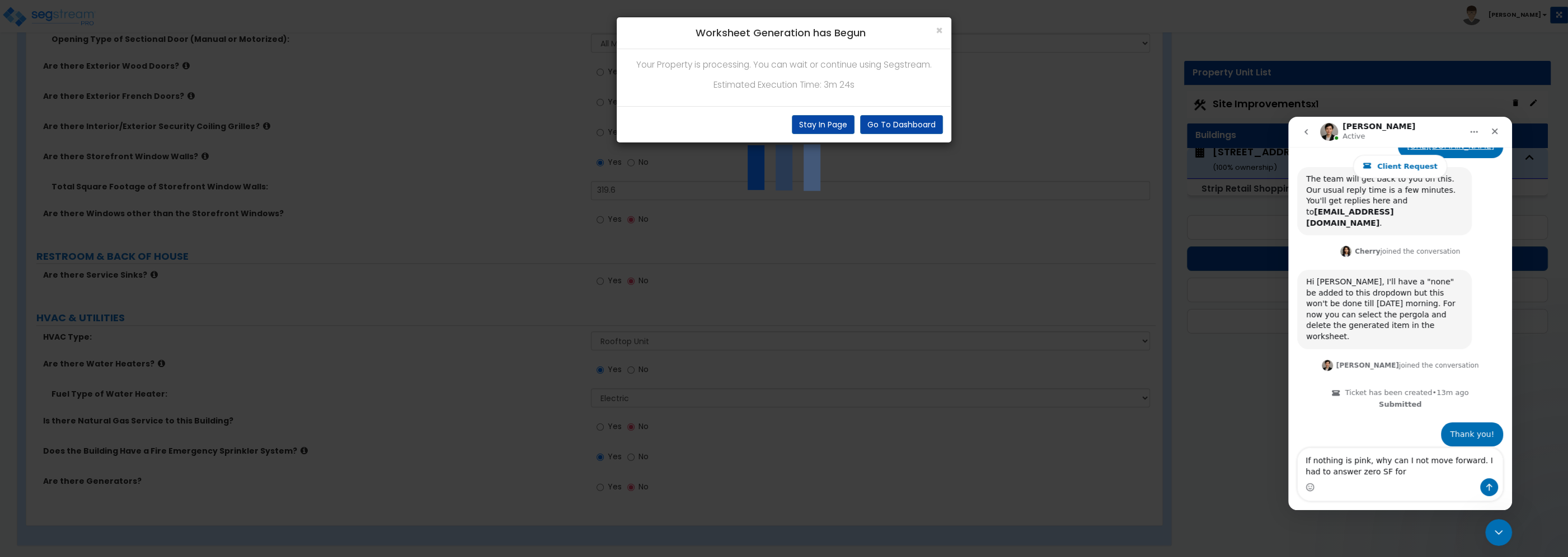
drag, startPoint x: 1379, startPoint y: 475, endPoint x: 1249, endPoint y: 449, distance: 132.6
click at [1297, 449] on textarea "If nothing is pink, why can I not move forward. I had to answer zero SF for" at bounding box center [1399, 463] width 205 height 30
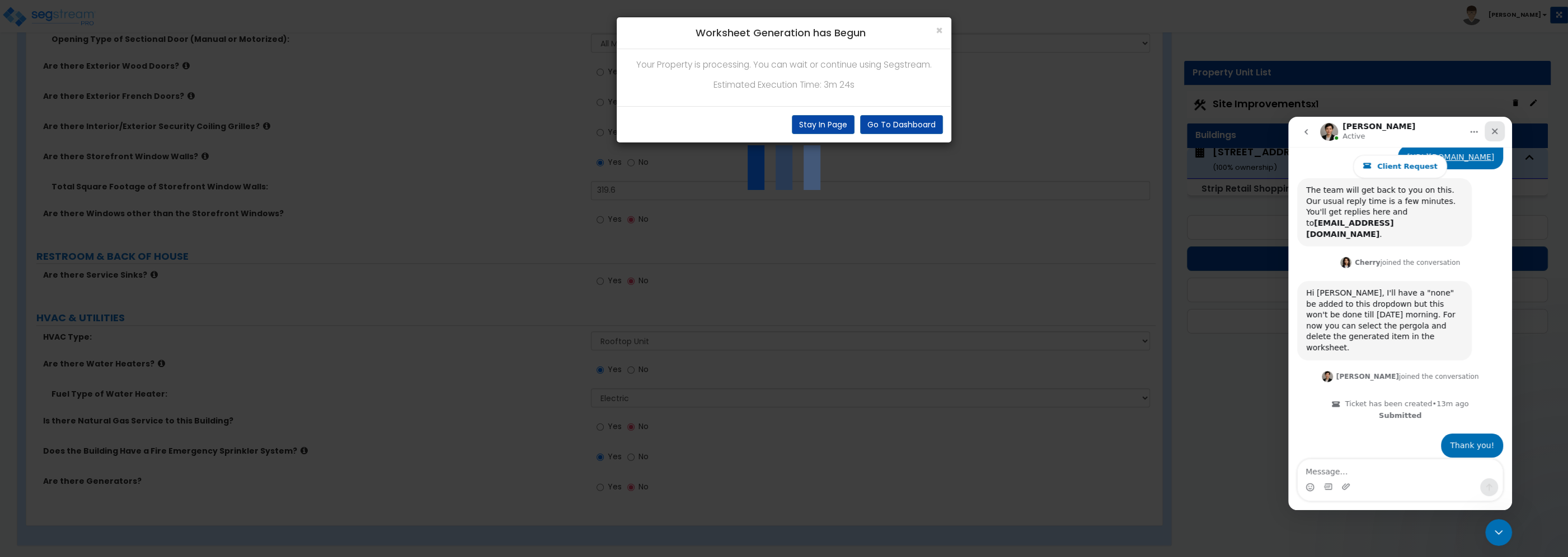
click at [1499, 135] on div "Close" at bounding box center [1494, 132] width 20 height 20
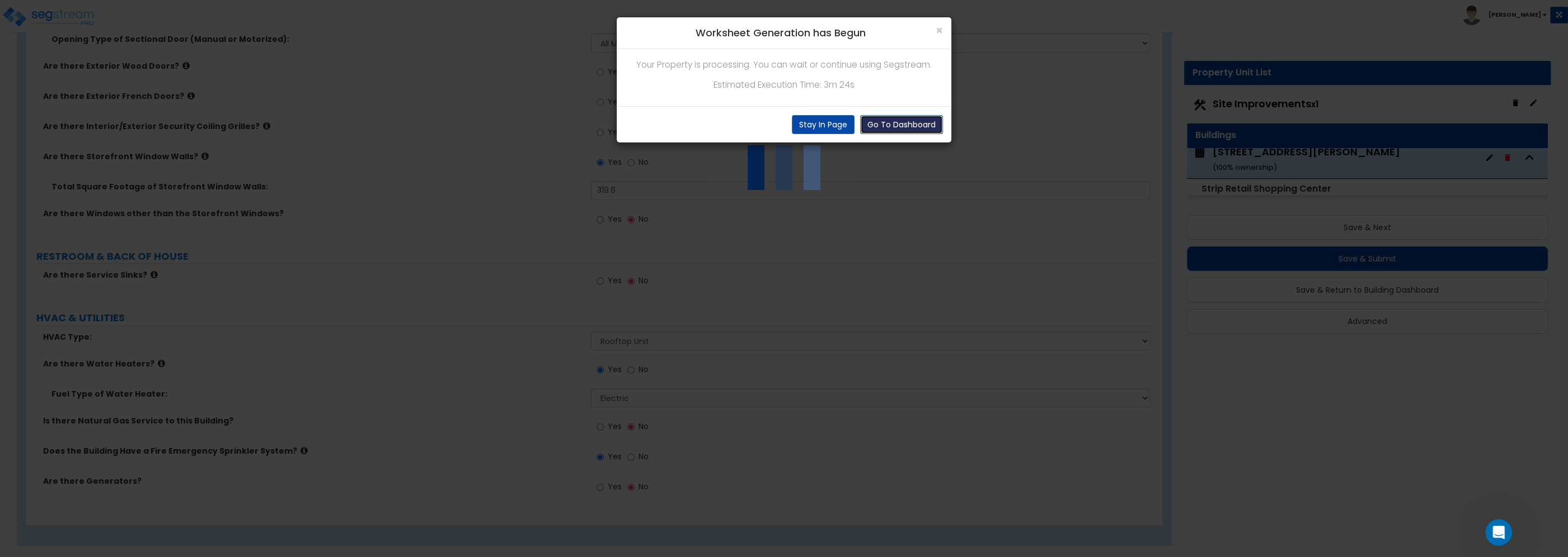
click at [896, 125] on button "Go To Dashboard" at bounding box center [901, 124] width 83 height 19
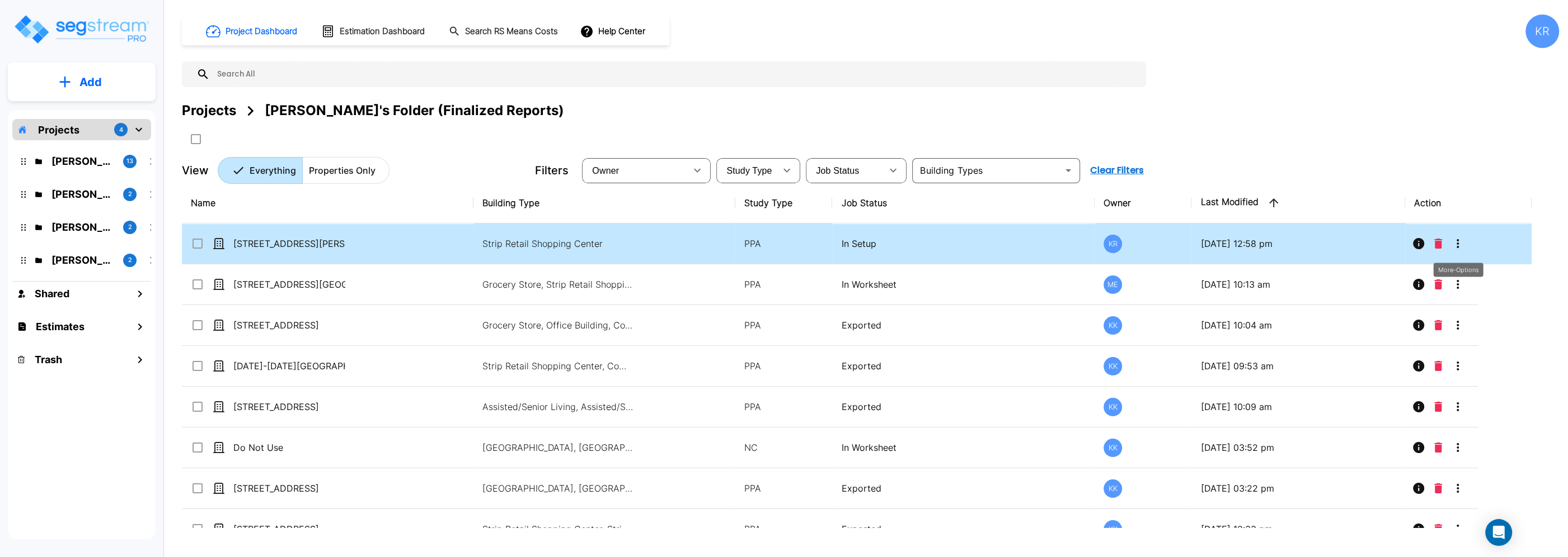
click at [1455, 244] on icon "More-Options" at bounding box center [1458, 243] width 13 height 13
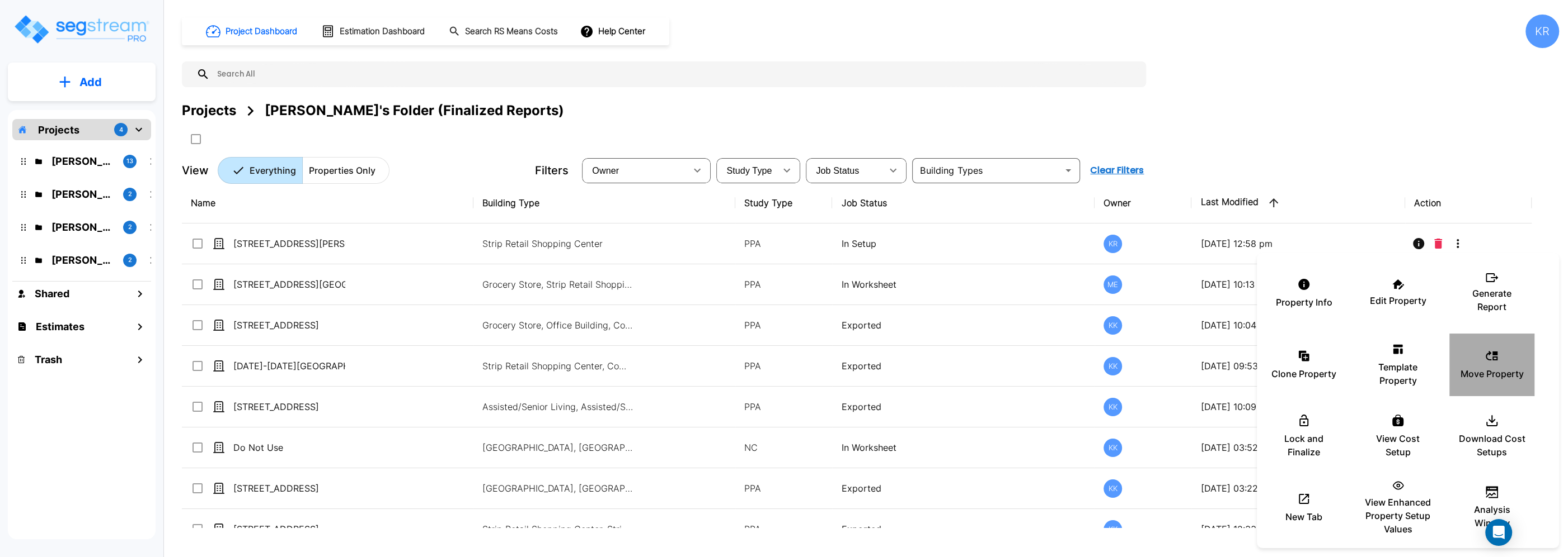
click at [1473, 370] on p "Move Property" at bounding box center [1492, 374] width 63 height 13
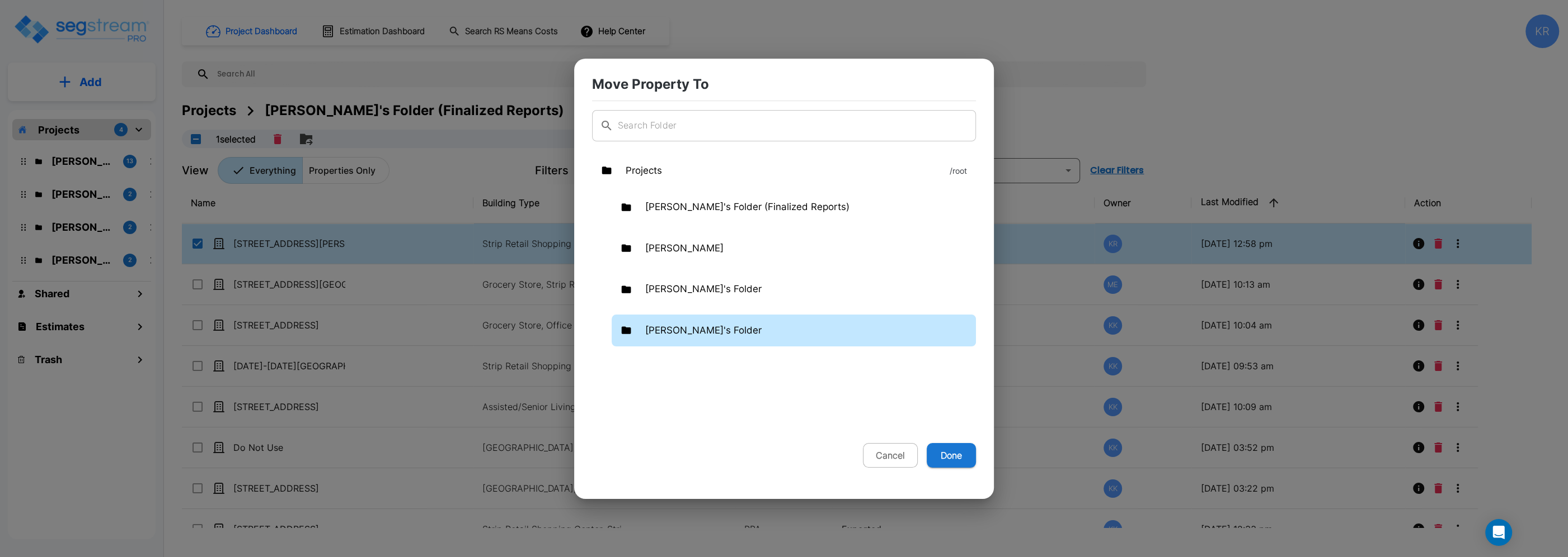
click at [668, 335] on p "[PERSON_NAME]'s Folder" at bounding box center [703, 331] width 117 height 15
click at [947, 456] on button "Done" at bounding box center [951, 456] width 49 height 25
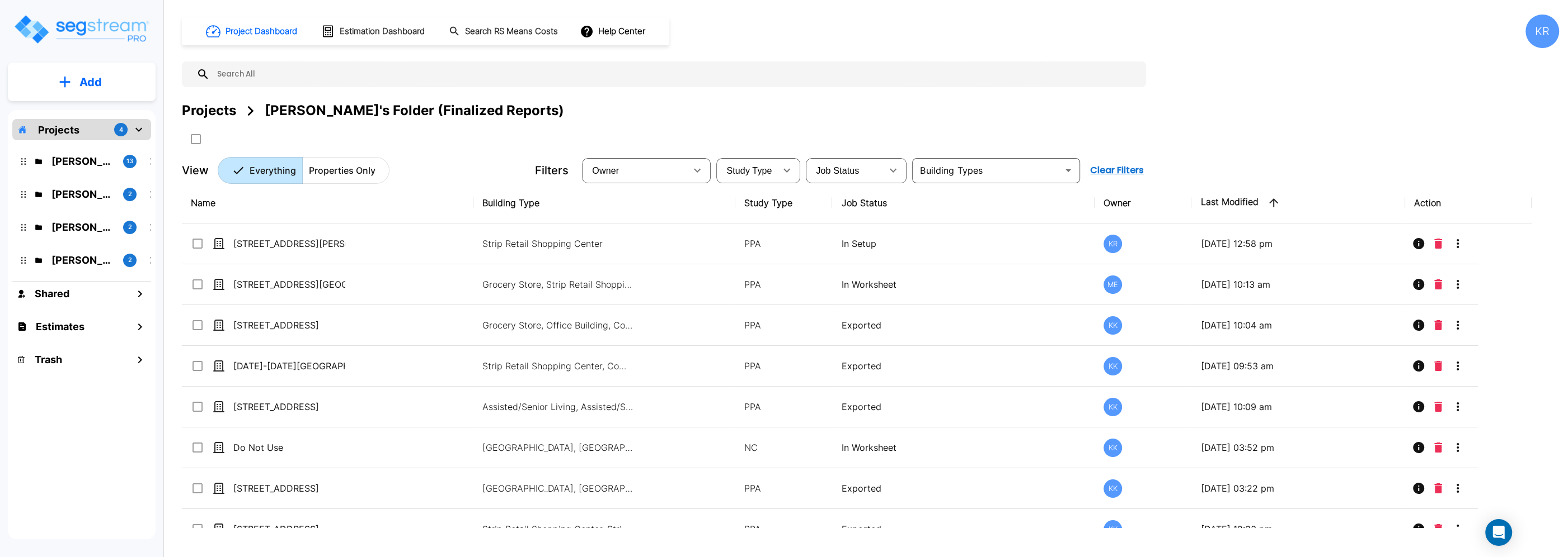
checkbox input "false"
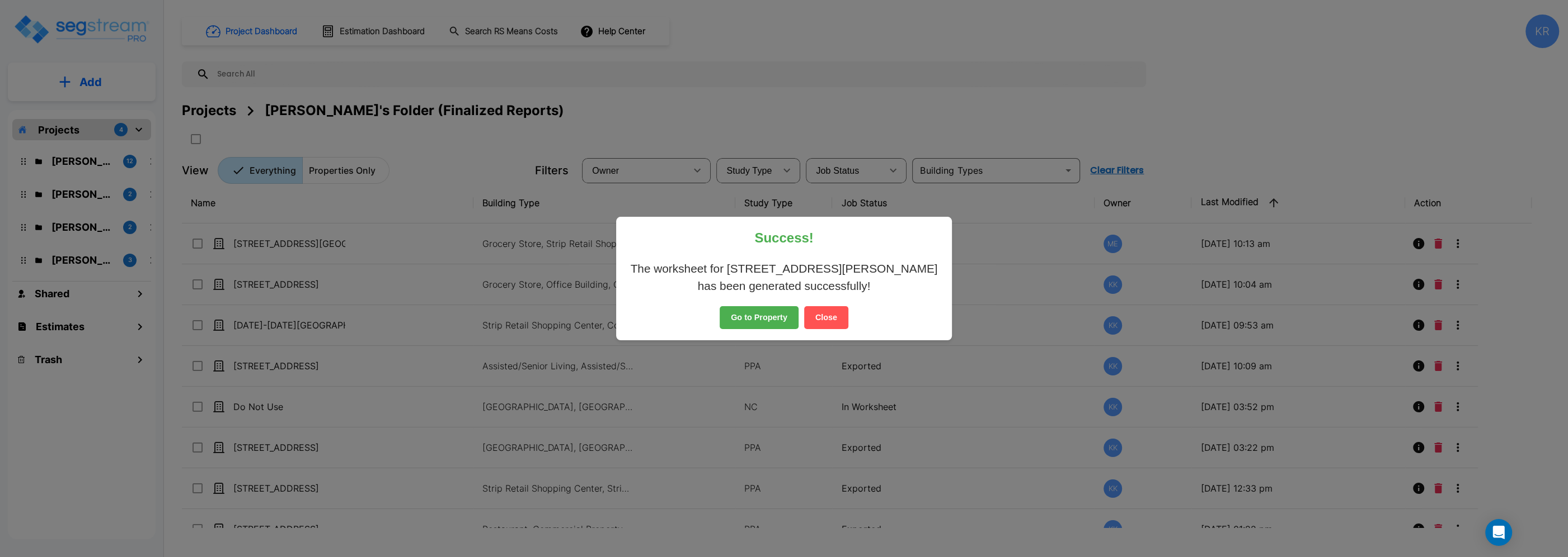
click at [844, 323] on button "Close" at bounding box center [826, 318] width 44 height 23
